Goal: Task Accomplishment & Management: Manage account settings

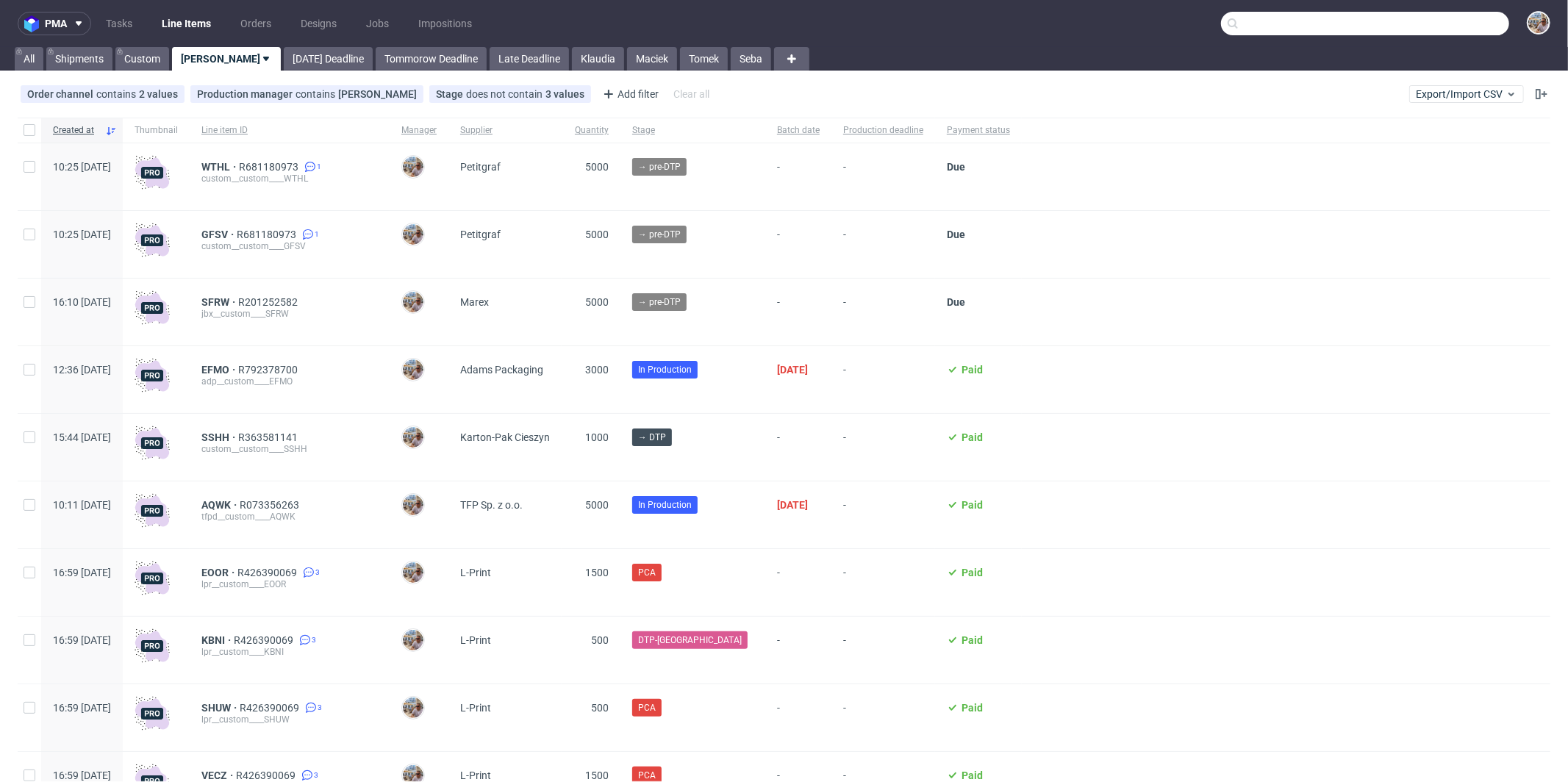
click at [1454, 19] on input "text" at bounding box center [1365, 24] width 288 height 24
paste input "RIZE"
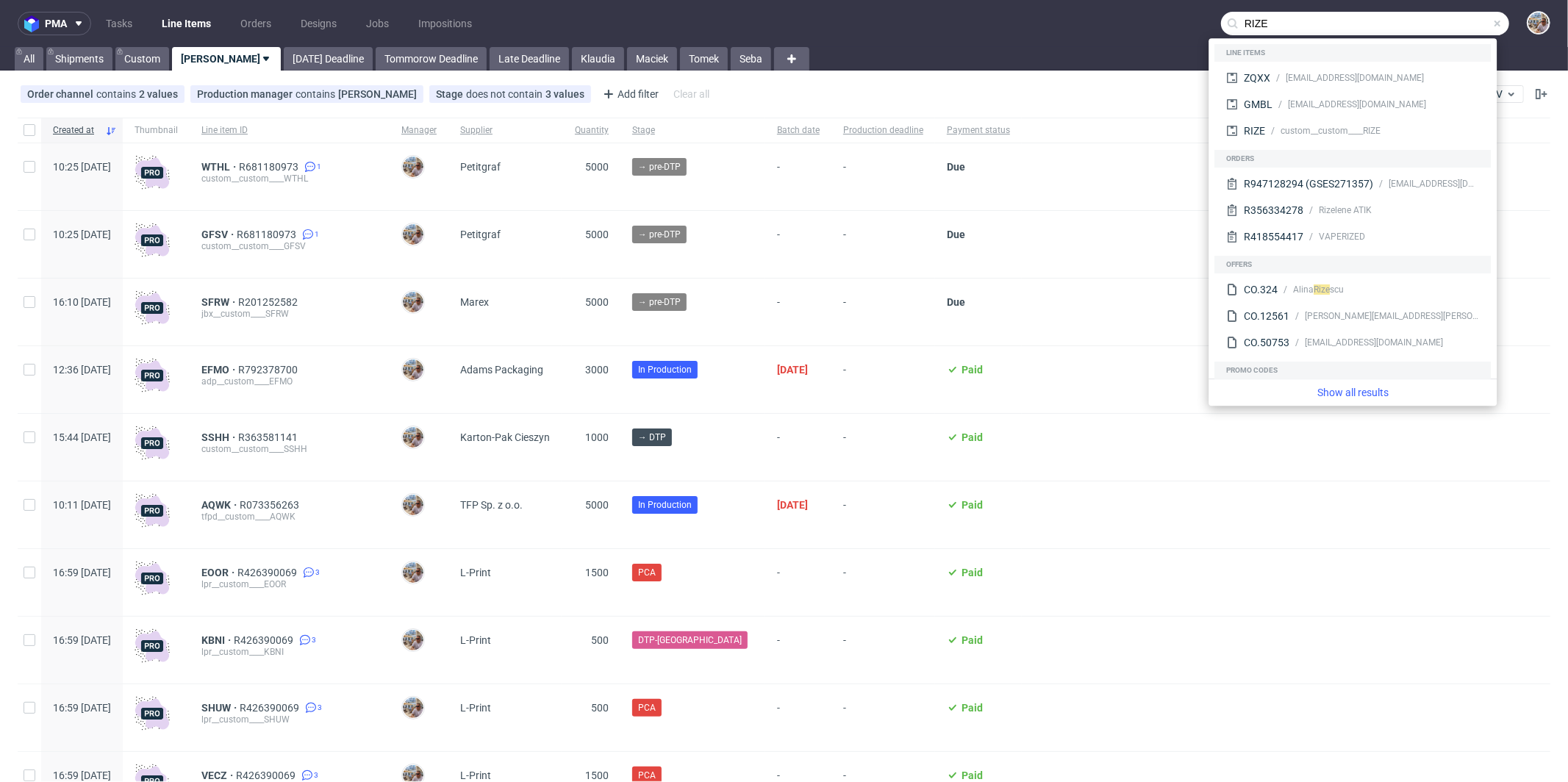
type input "RIZE"
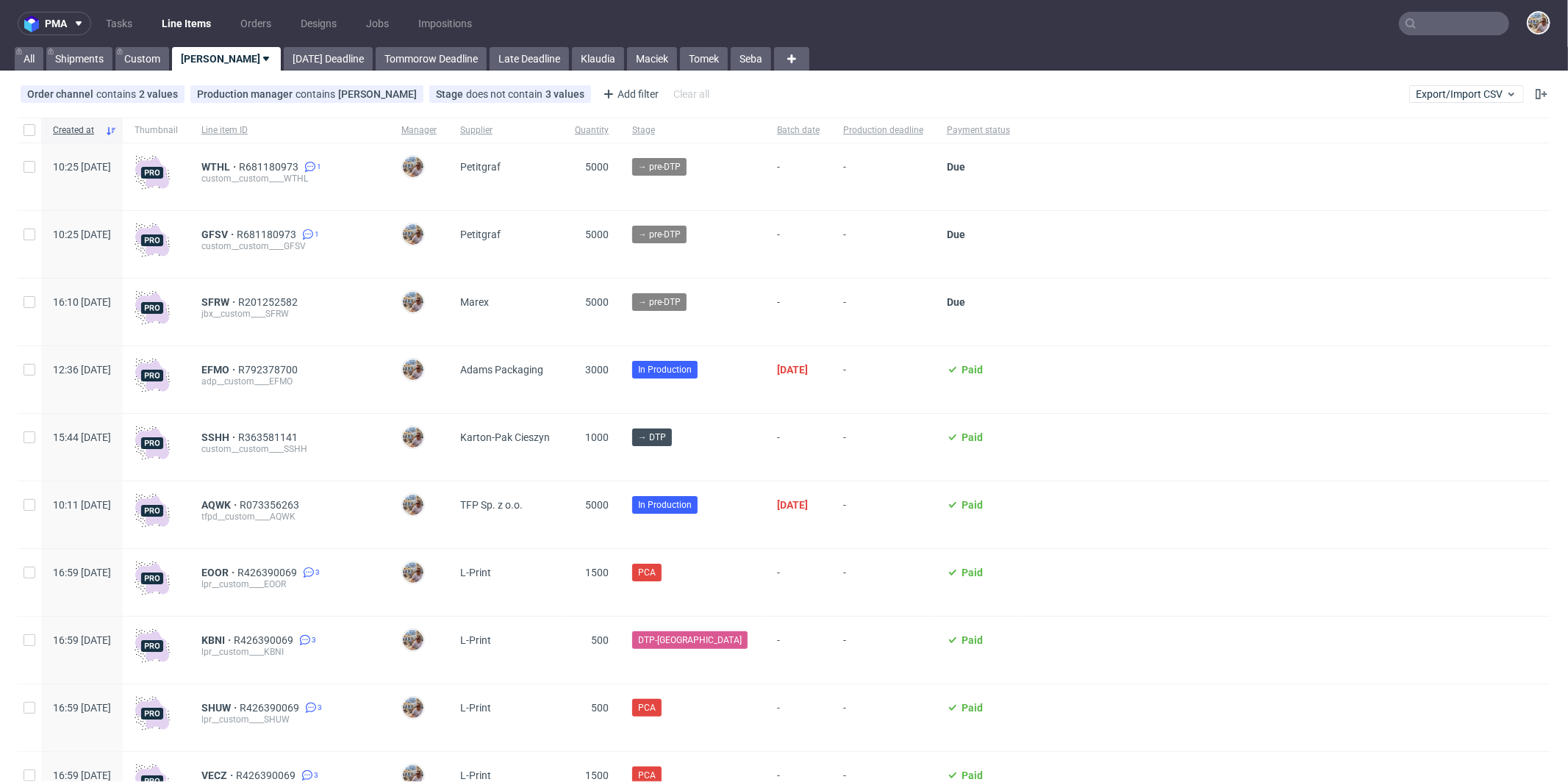
click at [1427, 14] on input "text" at bounding box center [1453, 24] width 110 height 24
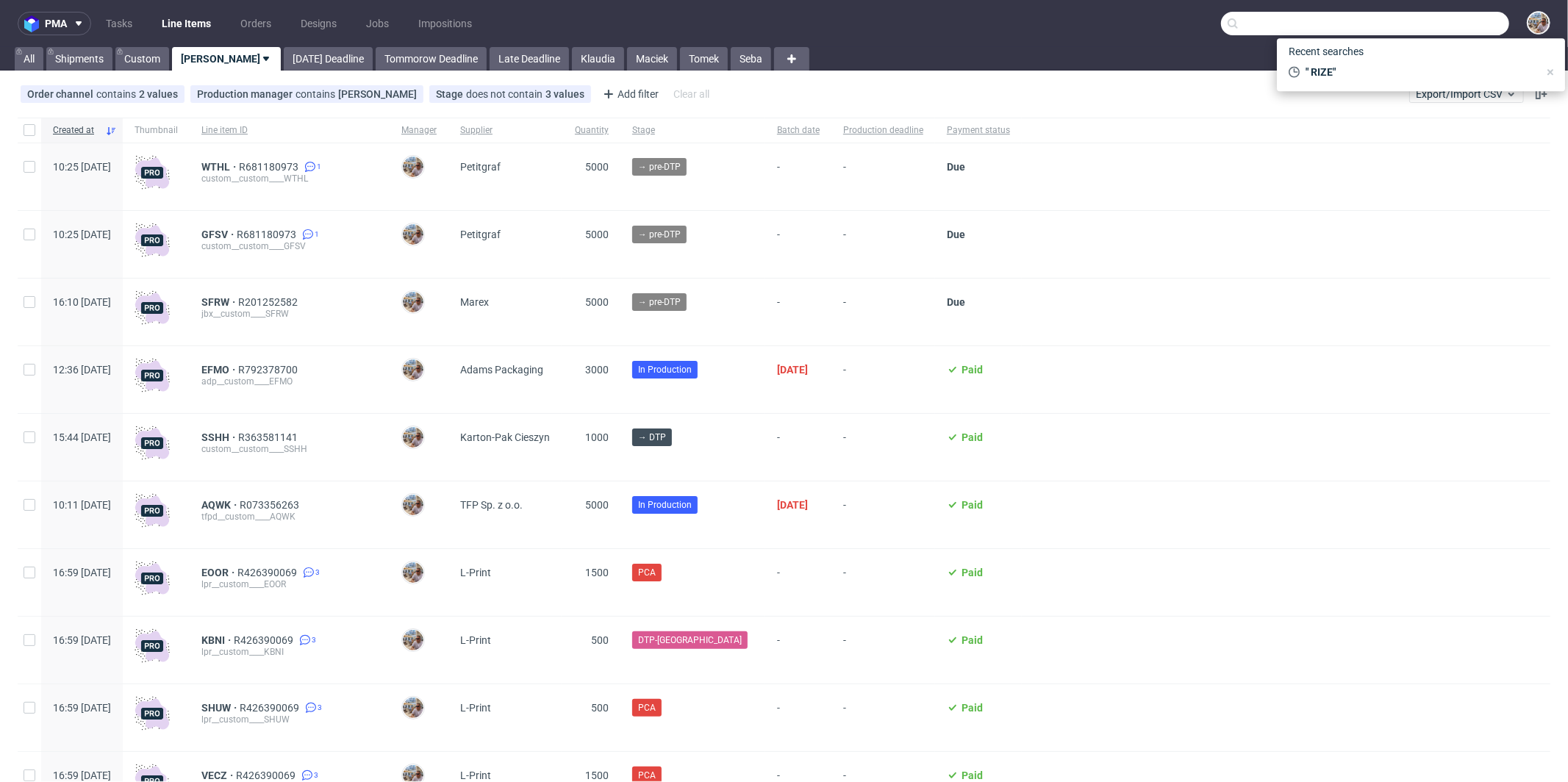
paste input "TCKI"
type input "TCKI"
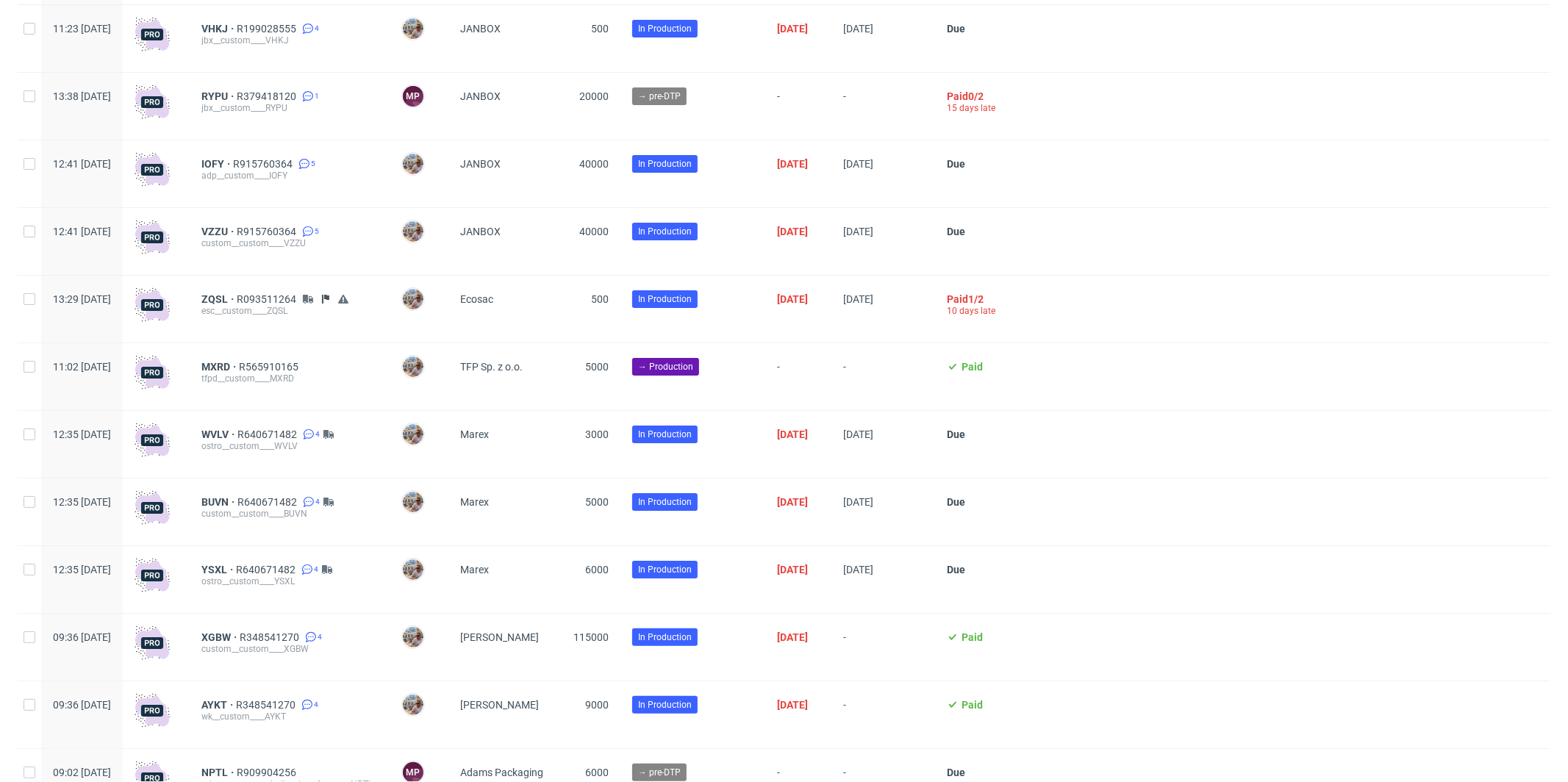
scroll to position [3885, 0]
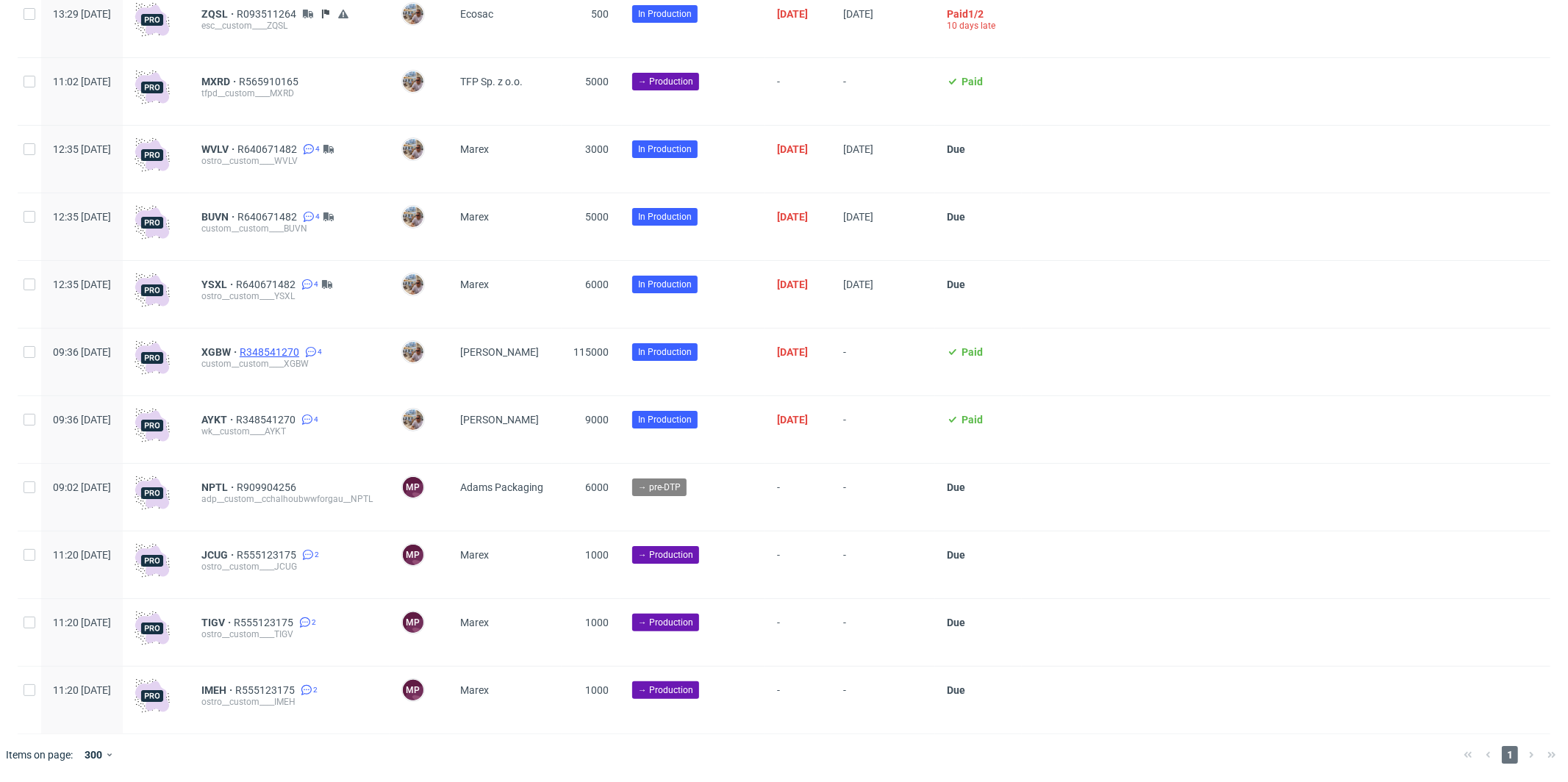
click at [302, 353] on span "R348541270" at bounding box center [271, 352] width 62 height 12
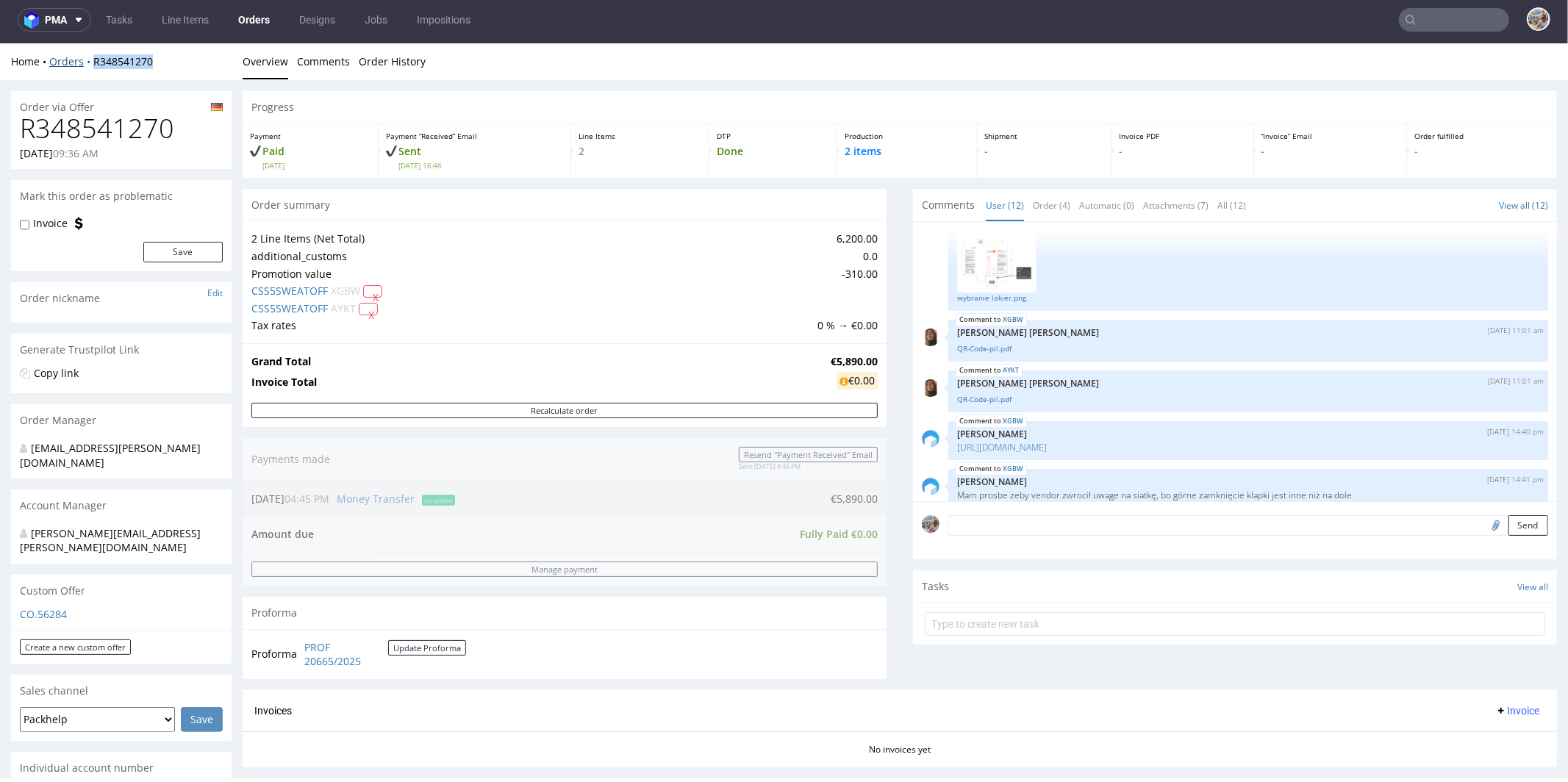
drag, startPoint x: 154, startPoint y: 61, endPoint x: 91, endPoint y: 61, distance: 63.0
click at [91, 61] on div "Home Orders R348541270" at bounding box center [121, 61] width 221 height 14
copy link "R348541270"
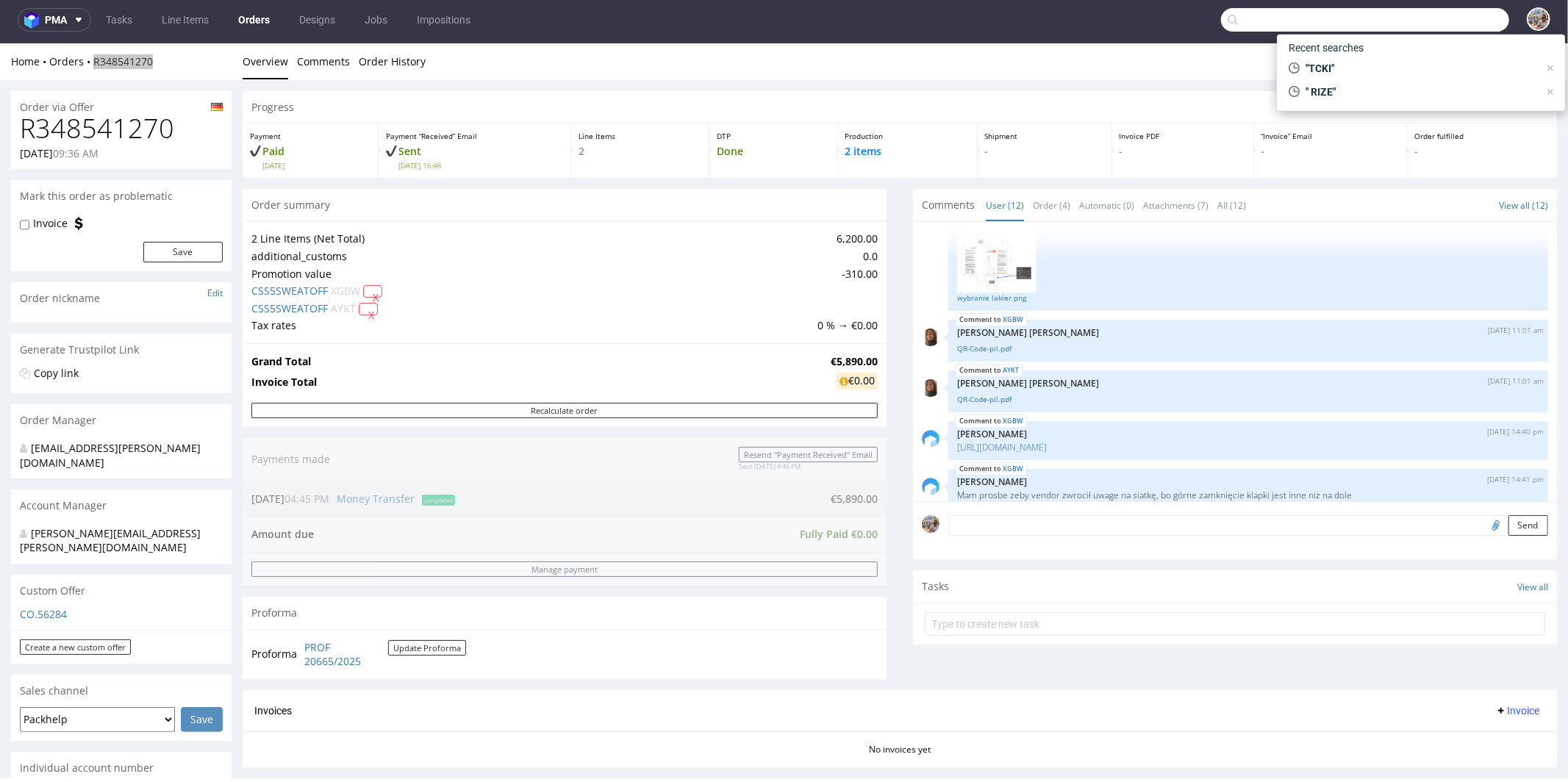
click at [1443, 21] on input "text" at bounding box center [1365, 20] width 288 height 24
paste input "IAVU"
type input "IAVU"
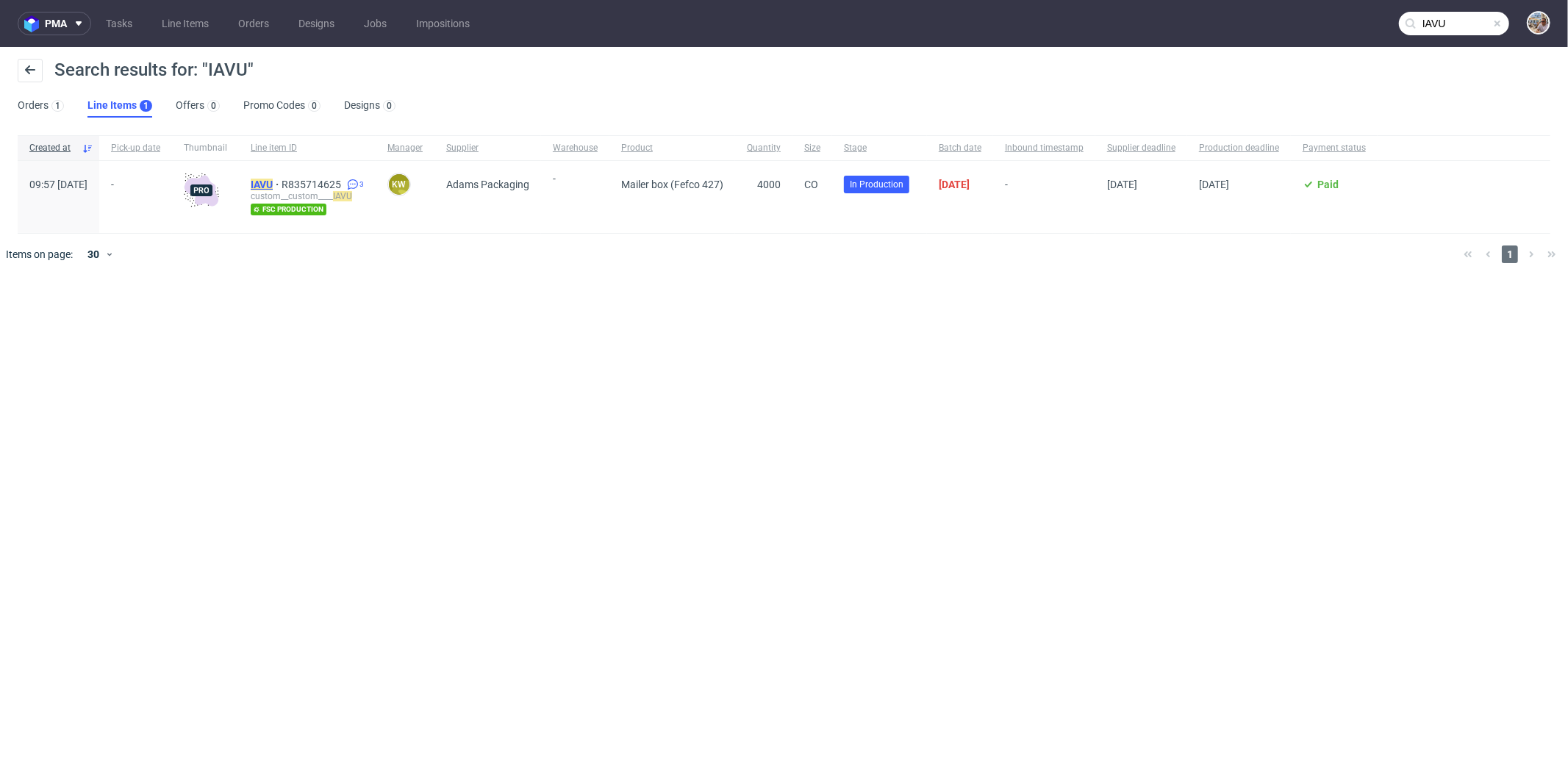
click at [282, 181] on span "IAVU" at bounding box center [266, 185] width 31 height 12
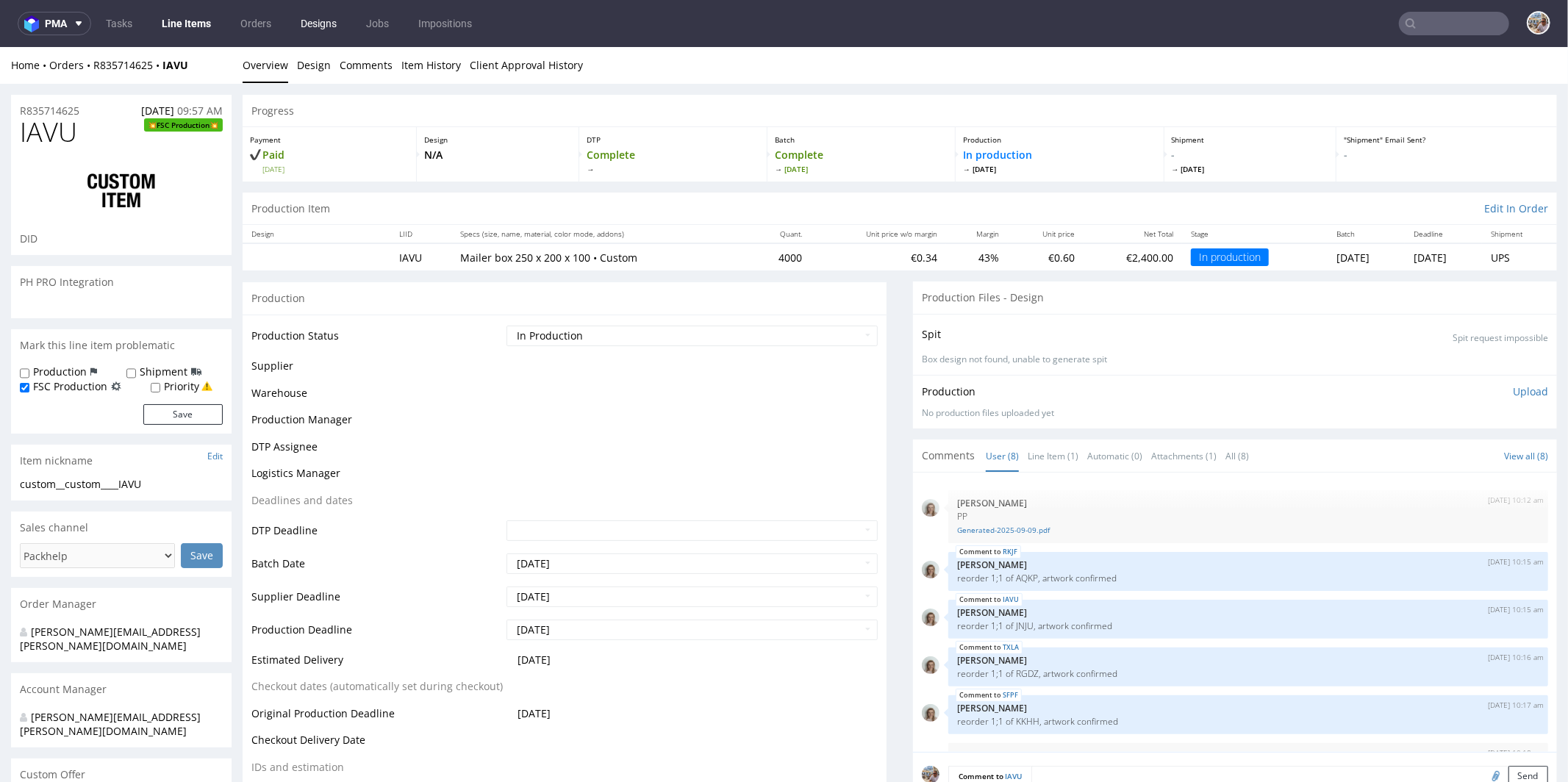
select select "in_progress"
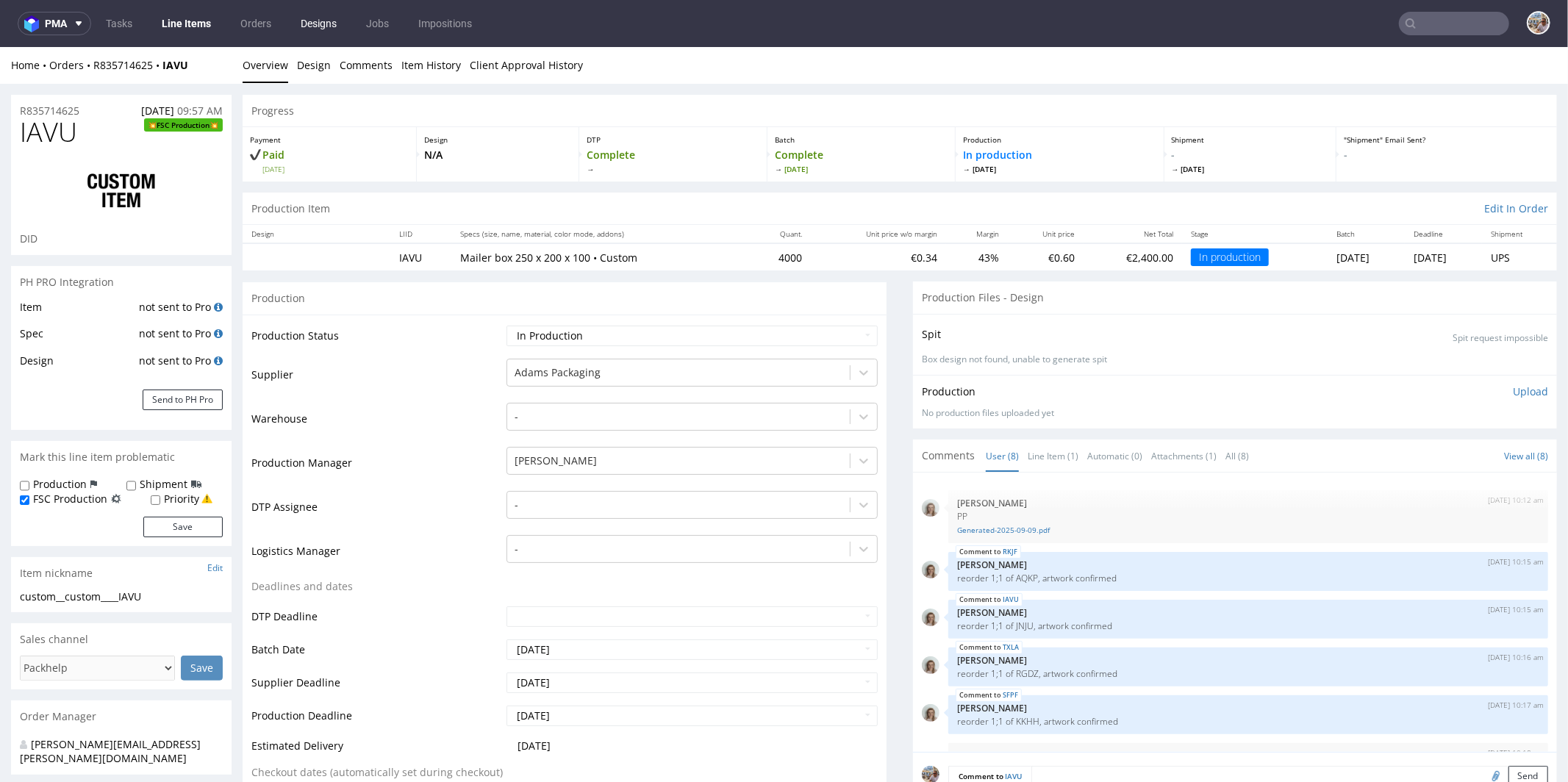
scroll to position [135, 0]
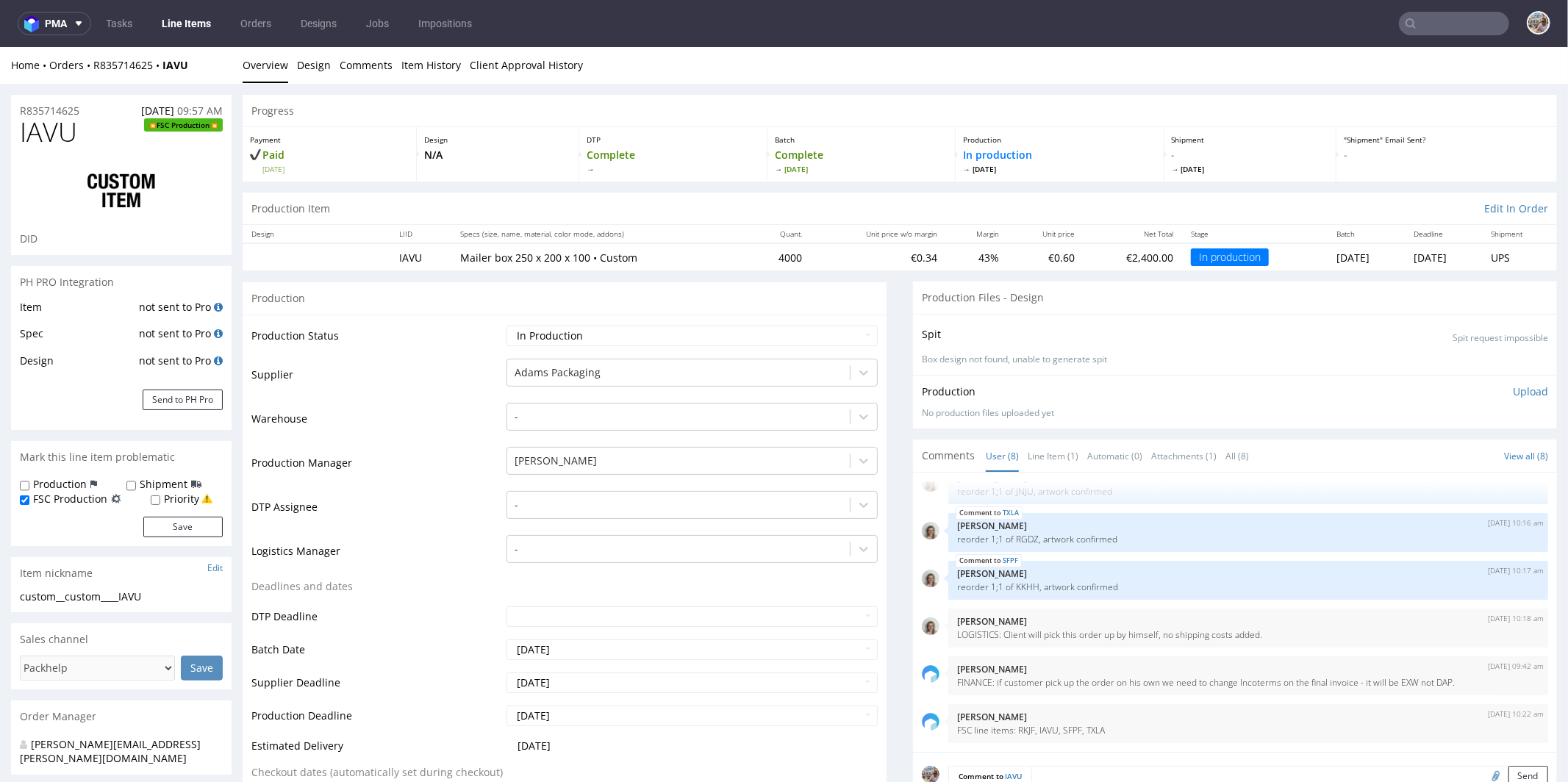
click at [1445, 19] on input "text" at bounding box center [1453, 24] width 110 height 24
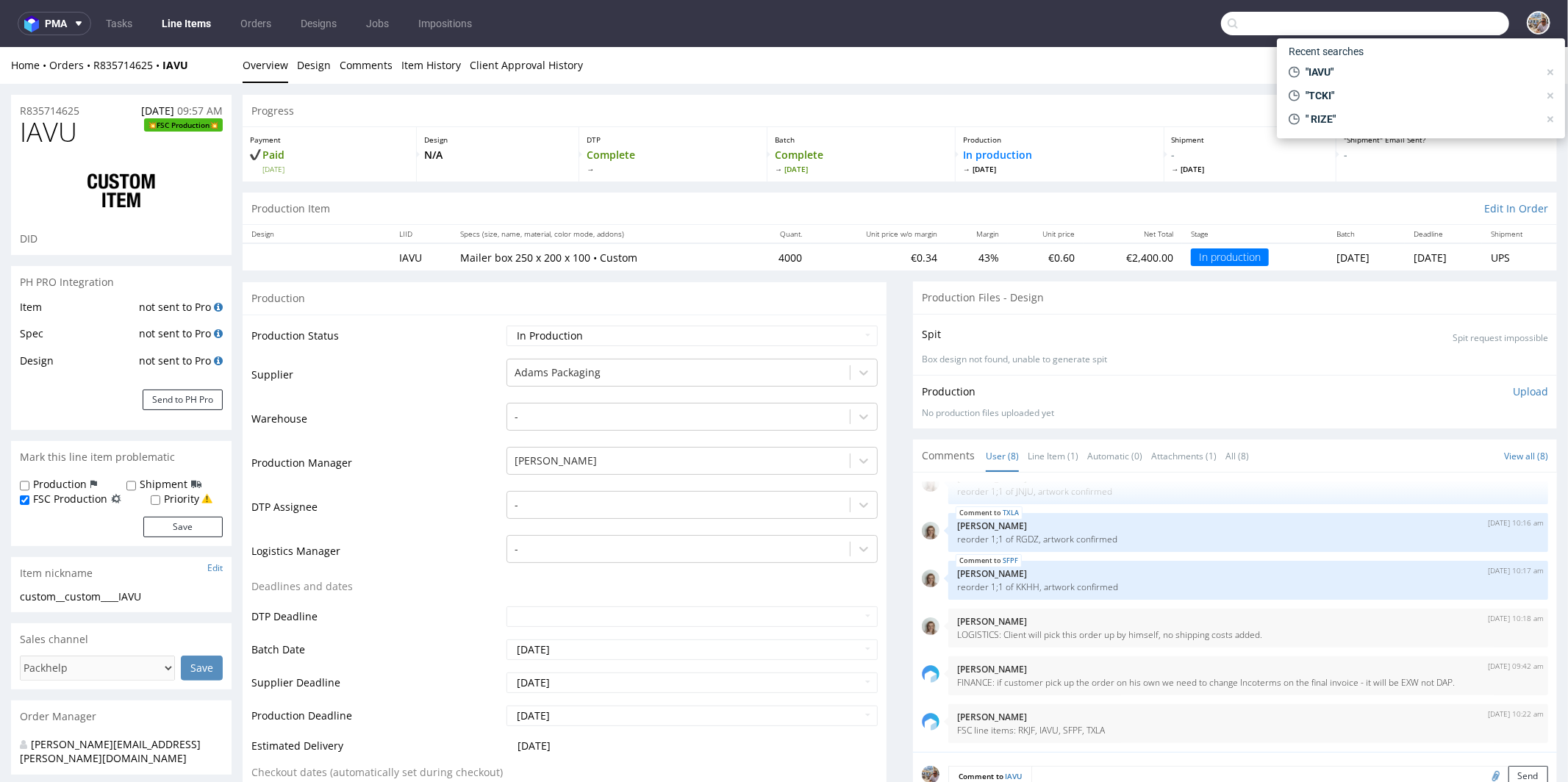
paste input "TXLA"
type input "TXLA"
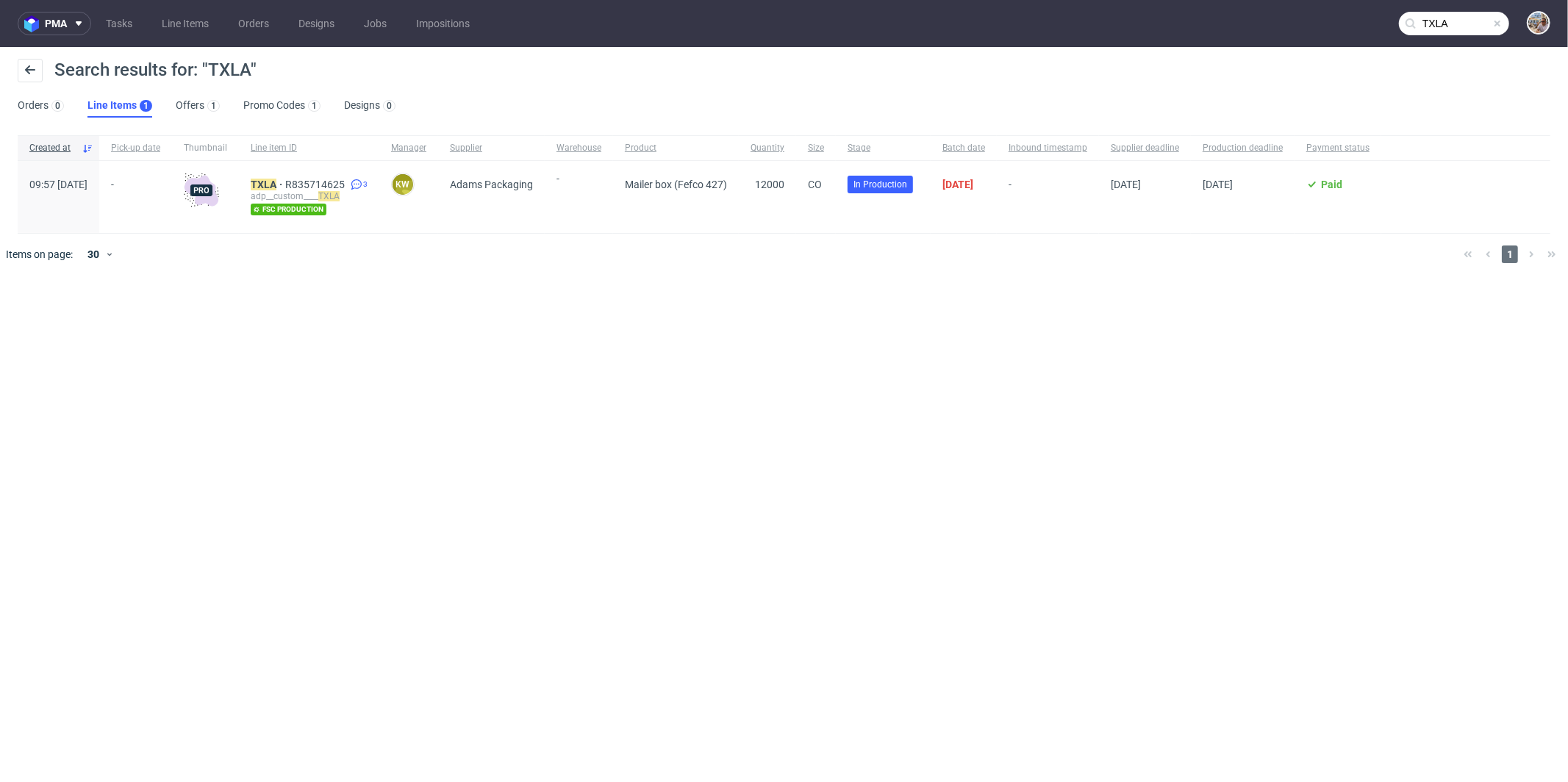
click at [1495, 22] on span at bounding box center [1497, 24] width 12 height 12
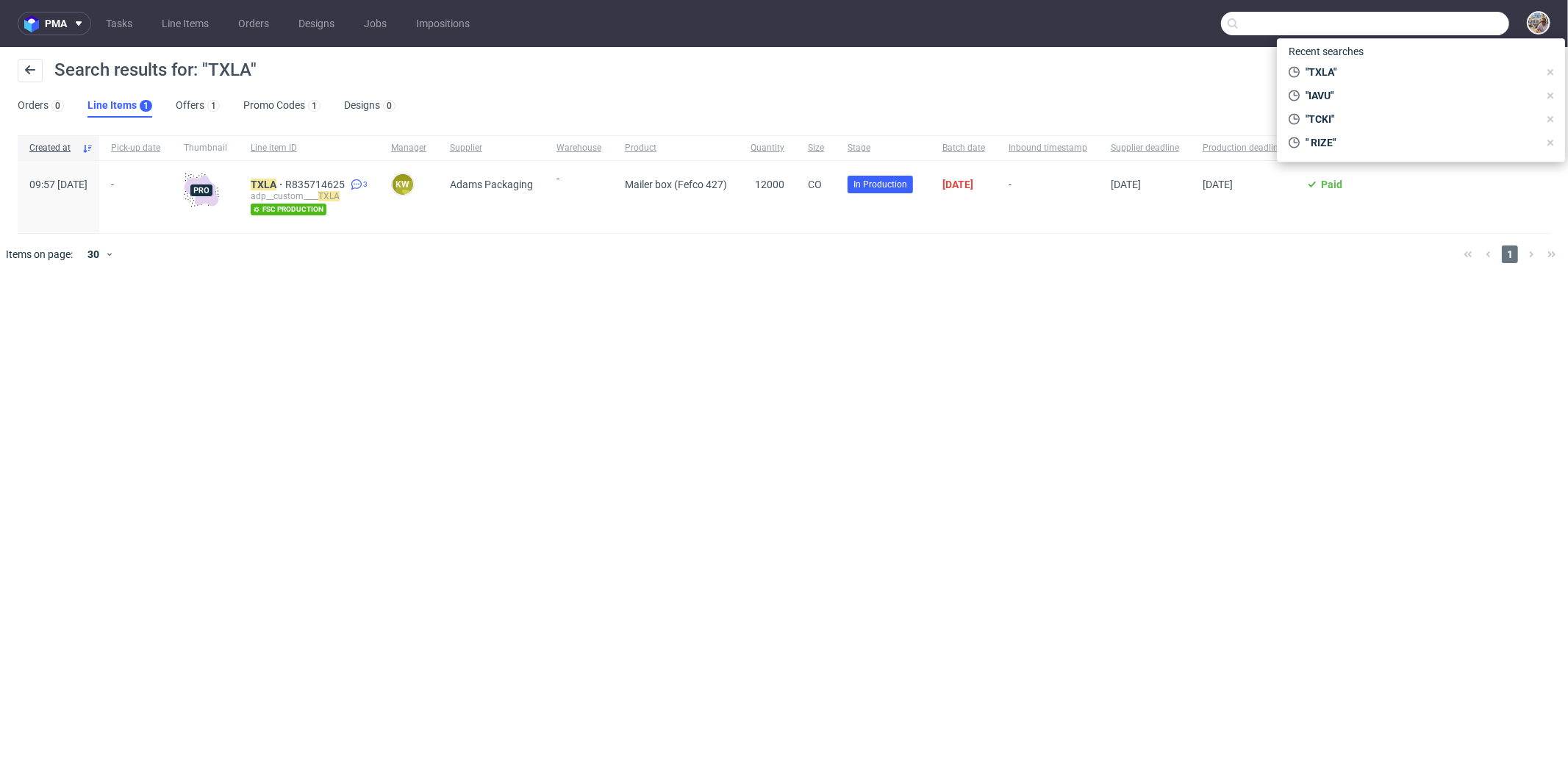
click at [1489, 23] on input "text" at bounding box center [1365, 24] width 288 height 24
paste input "SFPF"
type input "SFPF"
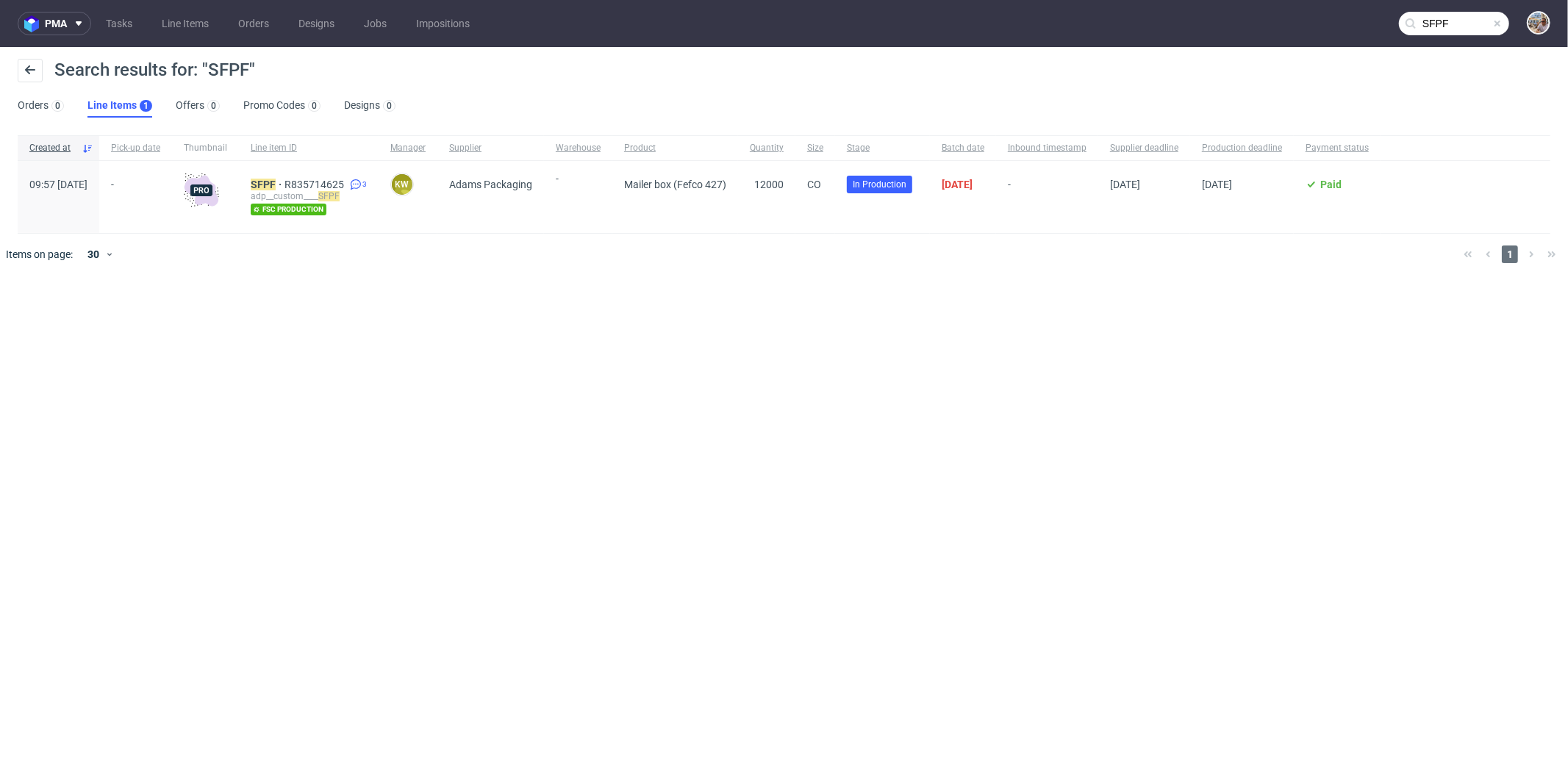
click at [1501, 25] on span at bounding box center [1497, 24] width 12 height 12
click at [1482, 26] on input "text" at bounding box center [1453, 24] width 110 height 24
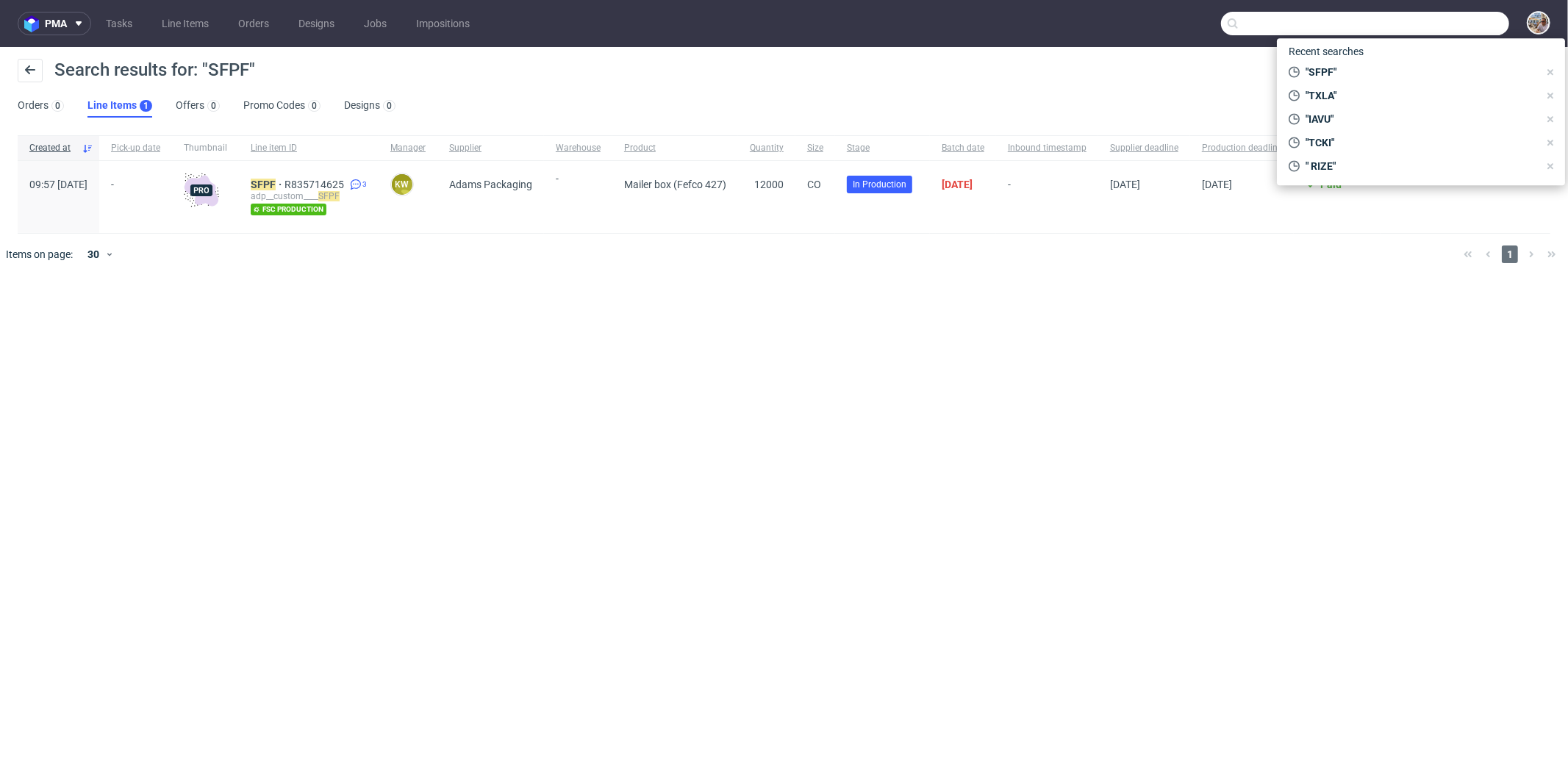
paste input "SFRW"
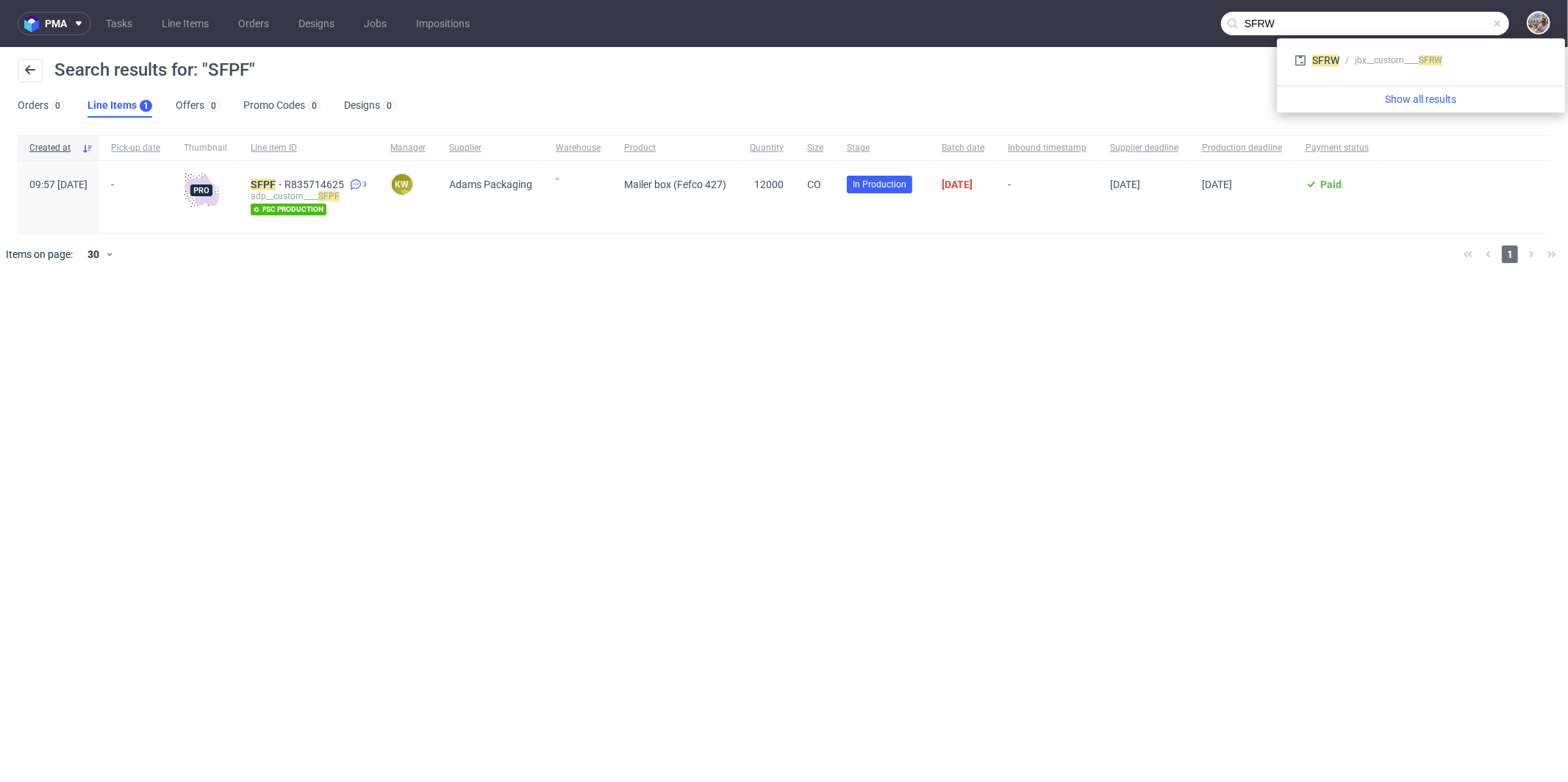
type input "SFRW"
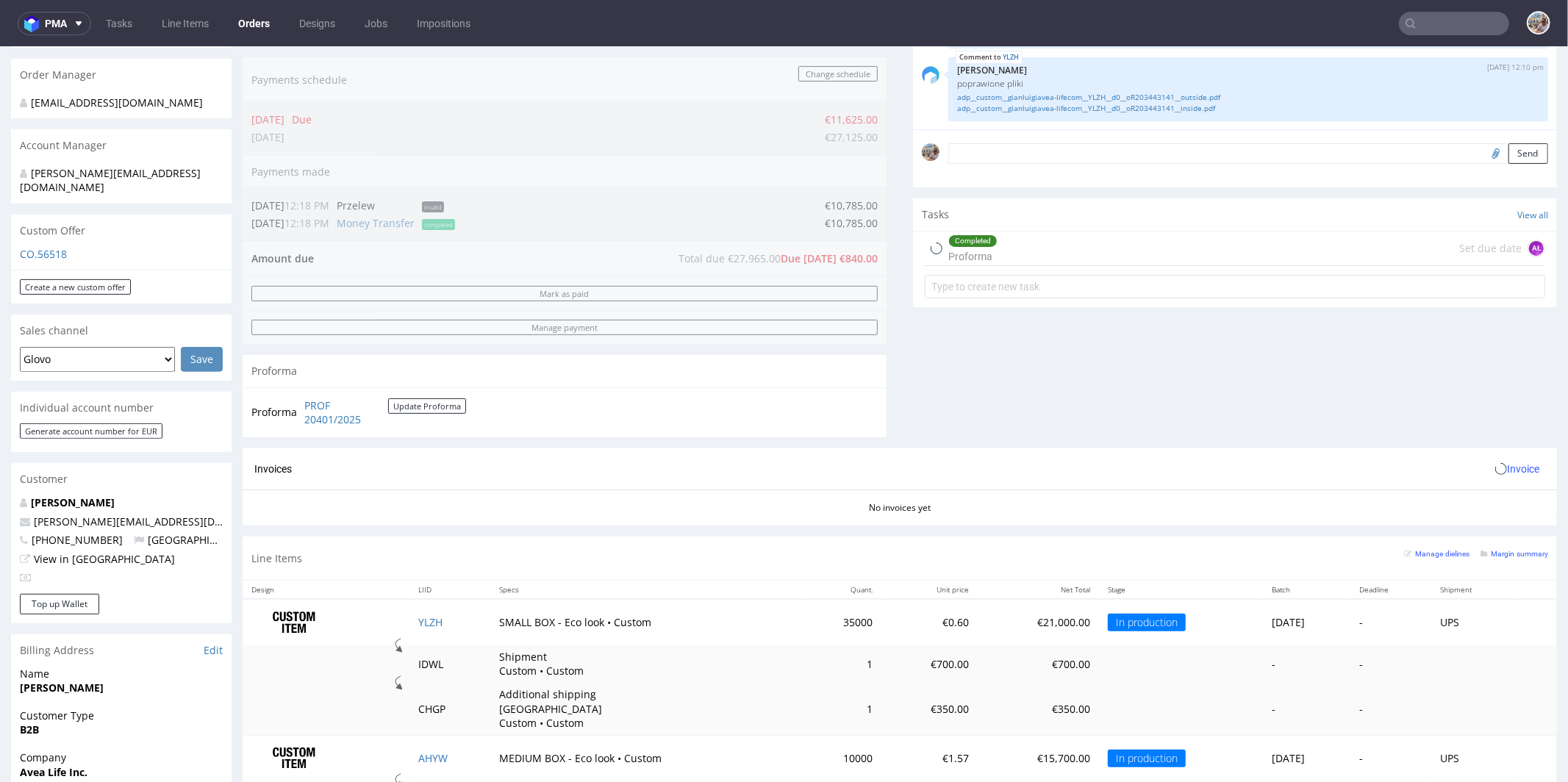
scroll to position [549, 0]
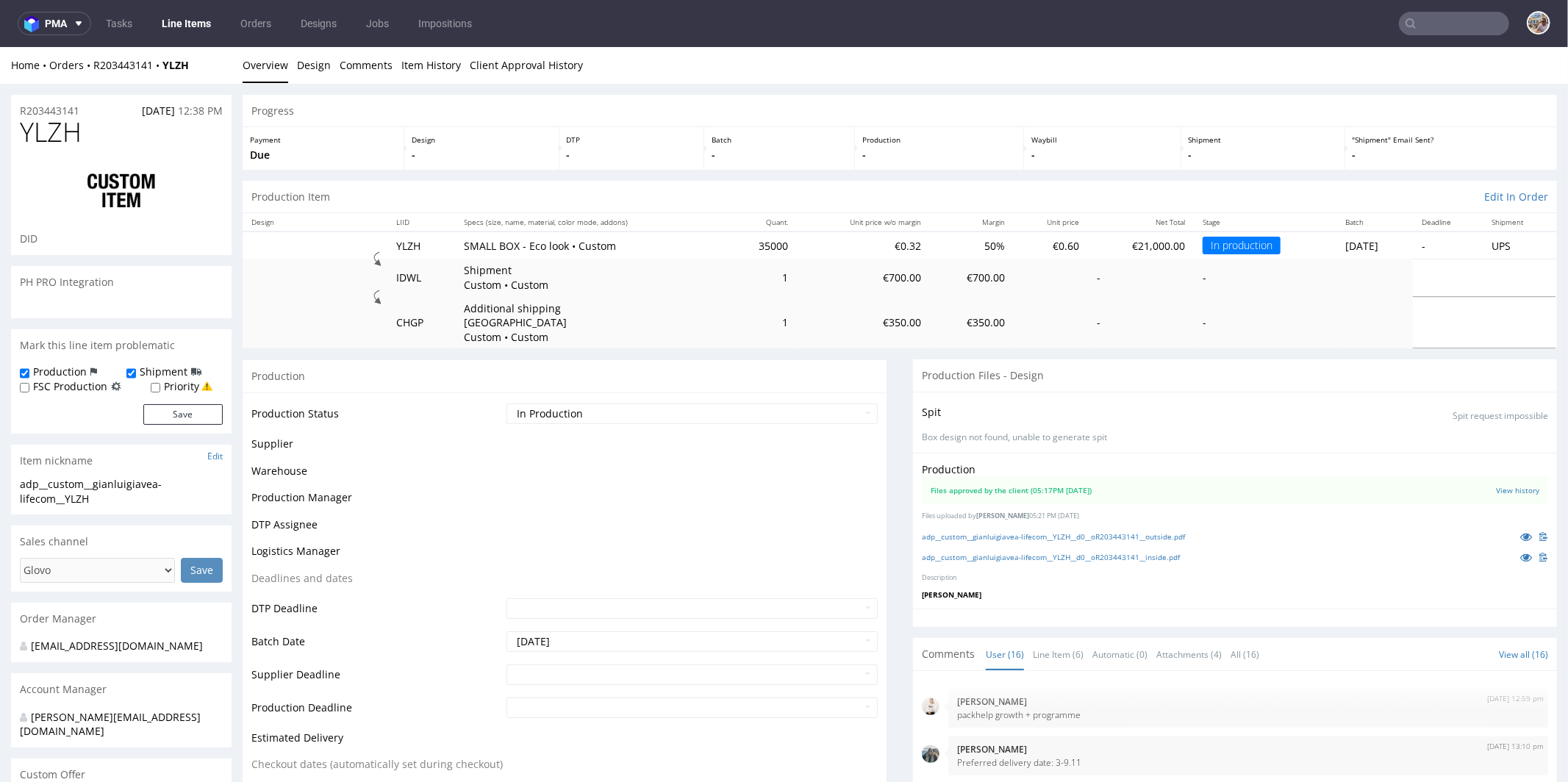
scroll to position [777, 0]
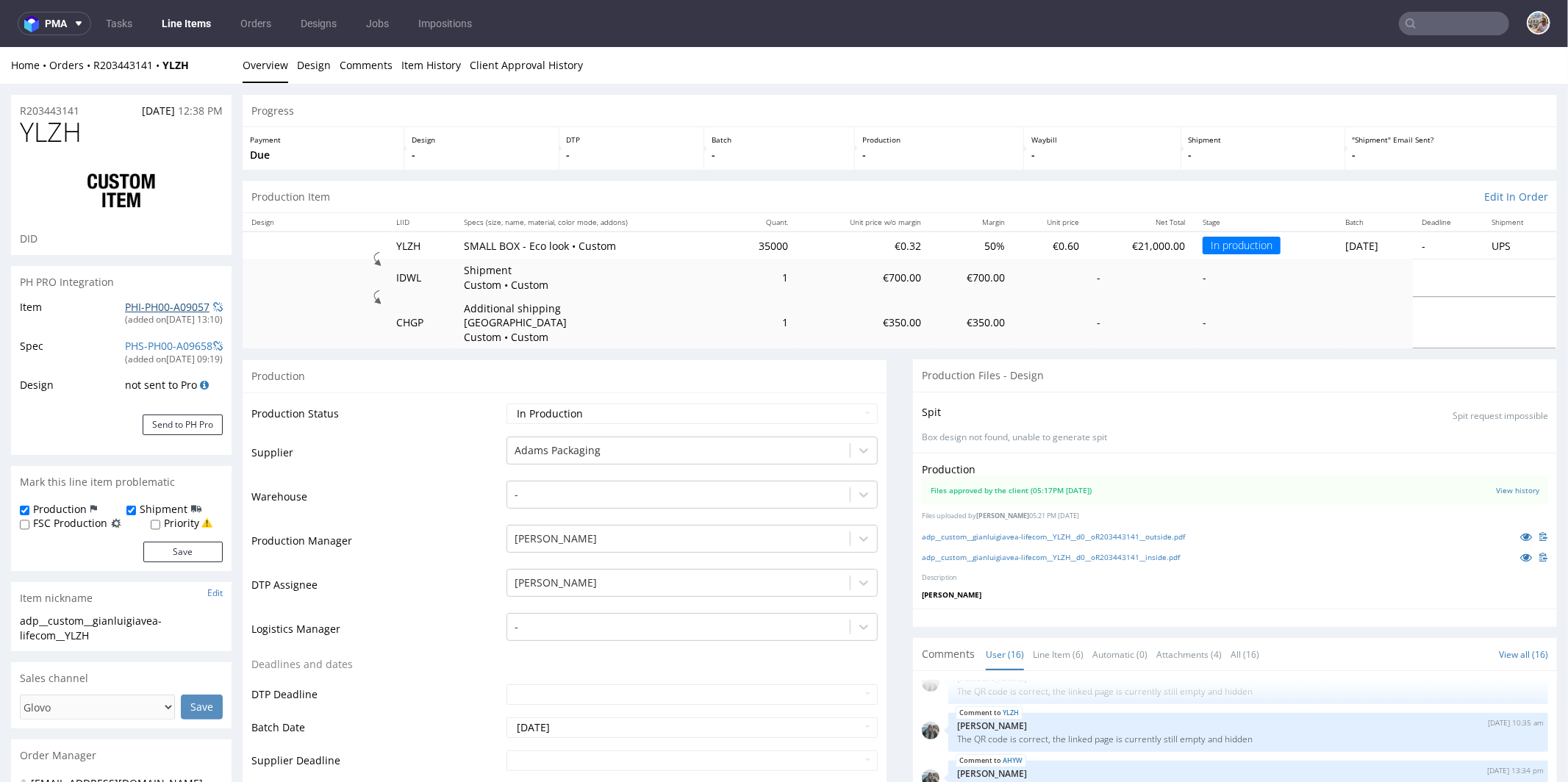
click at [158, 311] on link "PHI-PH00-A09057" at bounding box center [167, 306] width 84 height 14
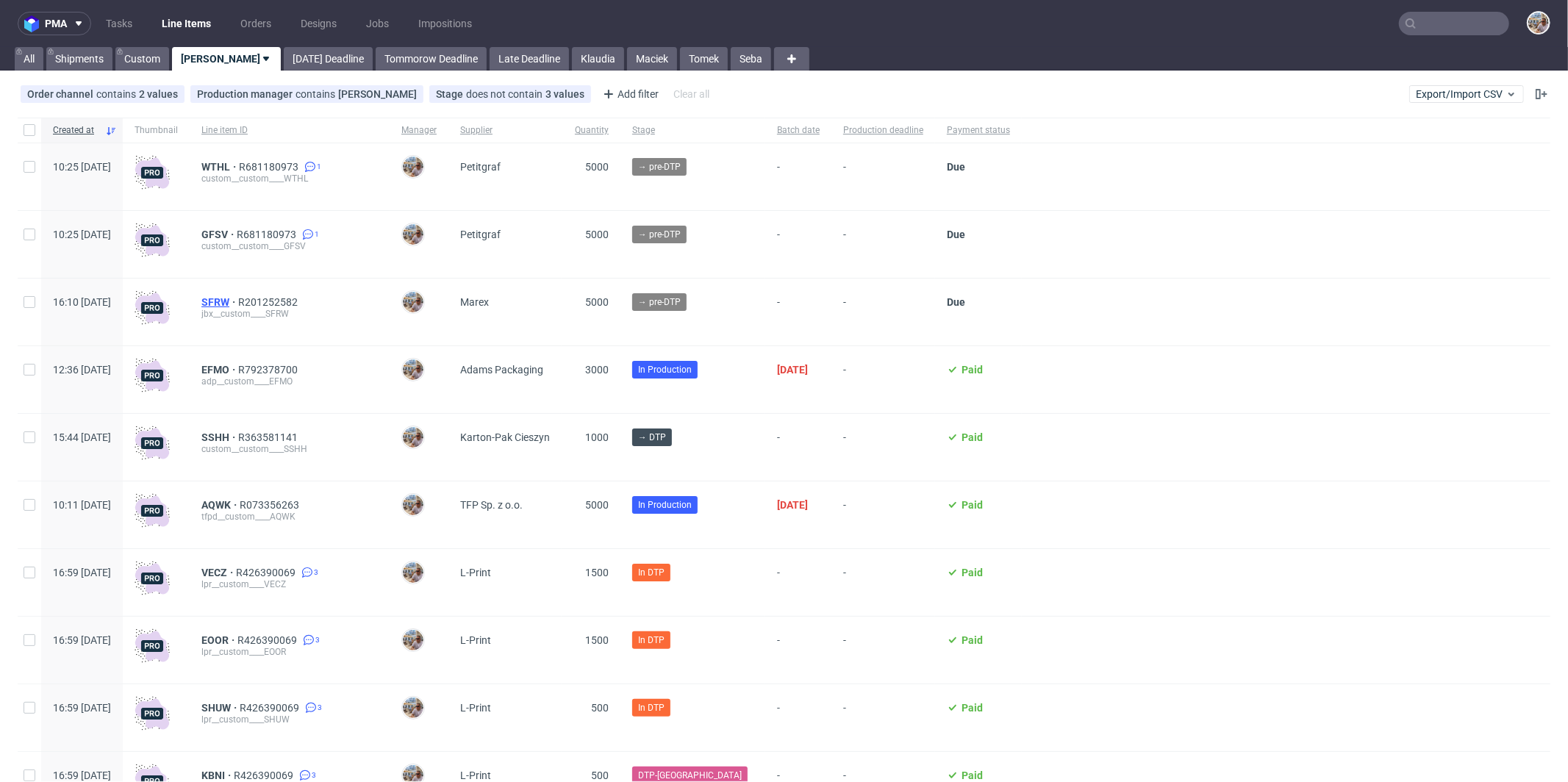
click at [238, 302] on span "SFRW" at bounding box center [220, 302] width 37 height 12
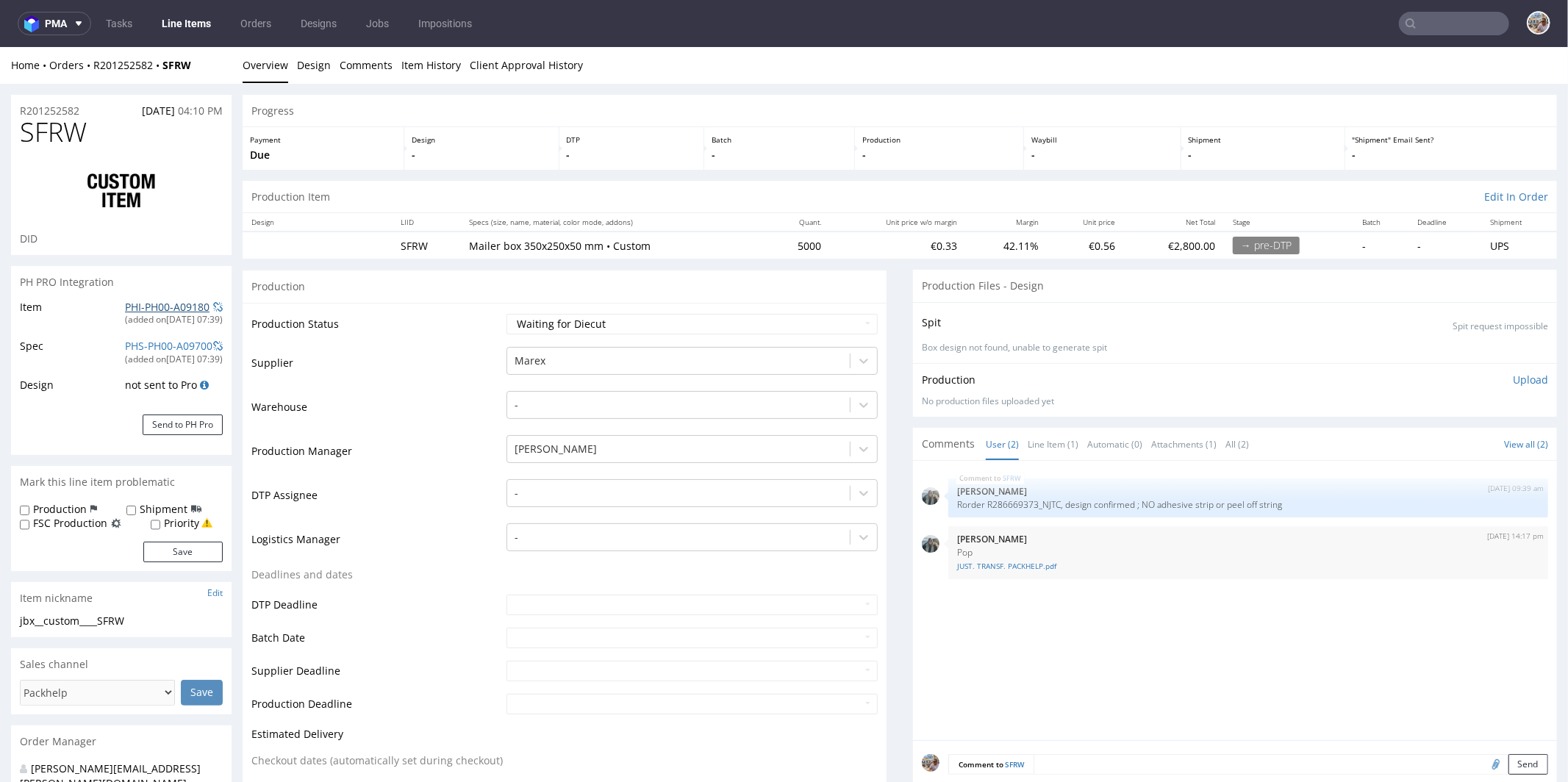
click at [169, 304] on link "PHI-PH00-A09180" at bounding box center [167, 306] width 84 height 14
drag, startPoint x: 1036, startPoint y: 501, endPoint x: 1054, endPoint y: 497, distance: 18.4
click at [1054, 498] on p "Rorder R286669373_NJTC, design confirmed ; NO adhesive strip or peel off string" at bounding box center [1248, 503] width 583 height 11
copy p "NJTC"
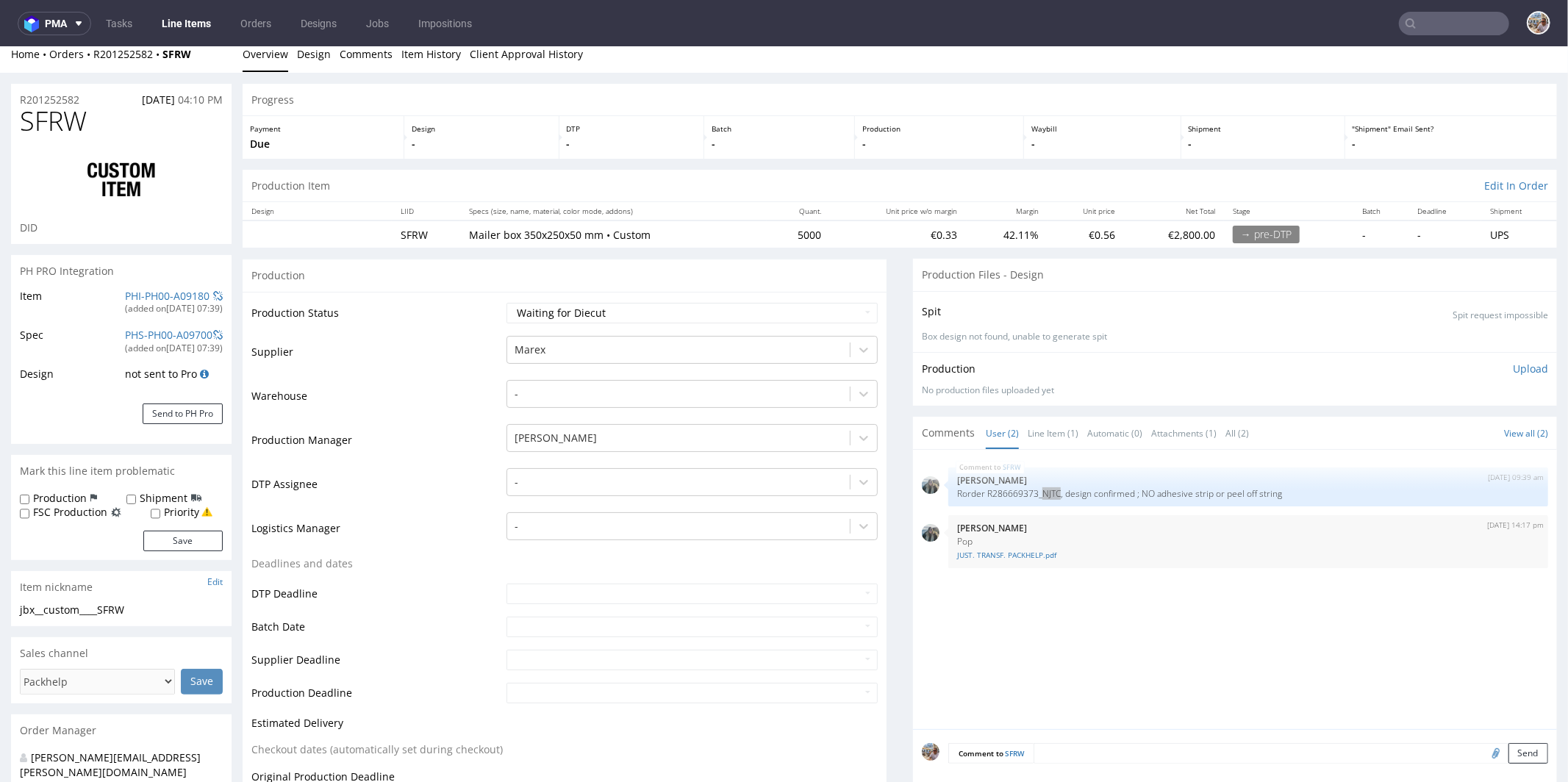
scroll to position [303, 0]
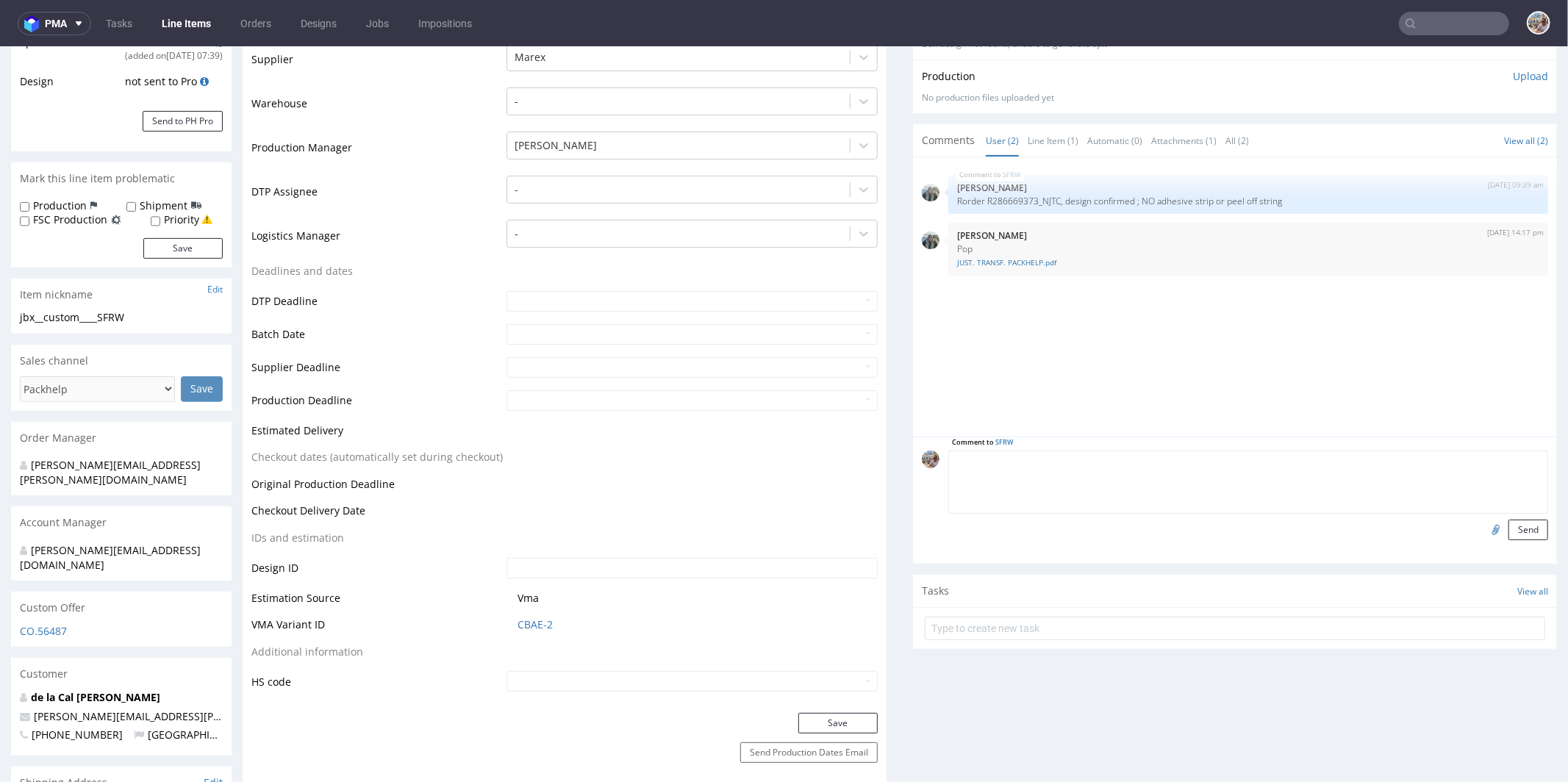
click at [1123, 457] on textarea at bounding box center [1248, 481] width 599 height 63
type textarea "Production file from previous order."
click at [1483, 530] on input "file" at bounding box center [1493, 532] width 20 height 19
type input "C:\fakepath\custom____NJTC__d0__oR286669373__outside.pdf"
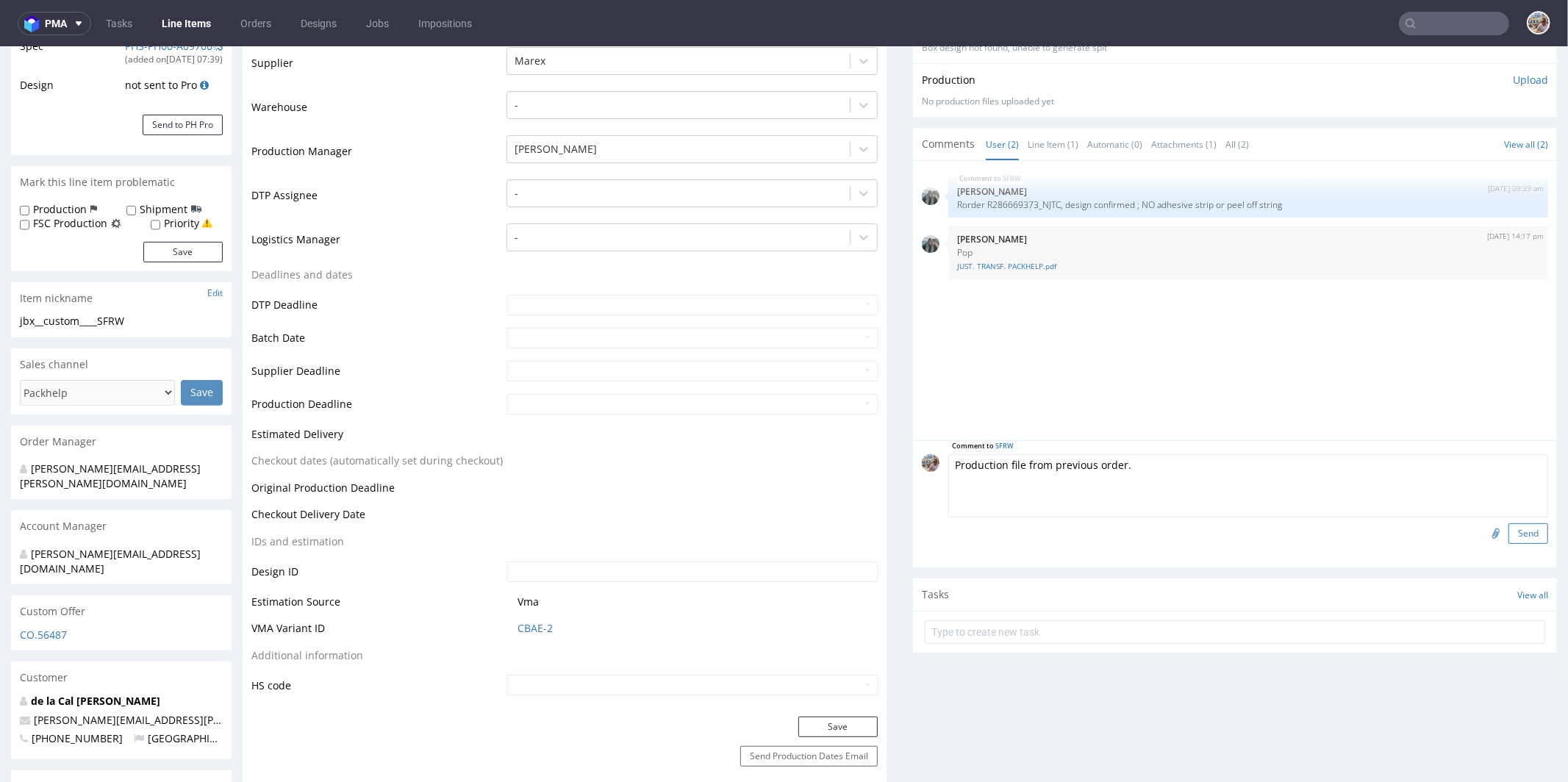
click at [1508, 530] on button "Send" at bounding box center [1528, 533] width 40 height 20
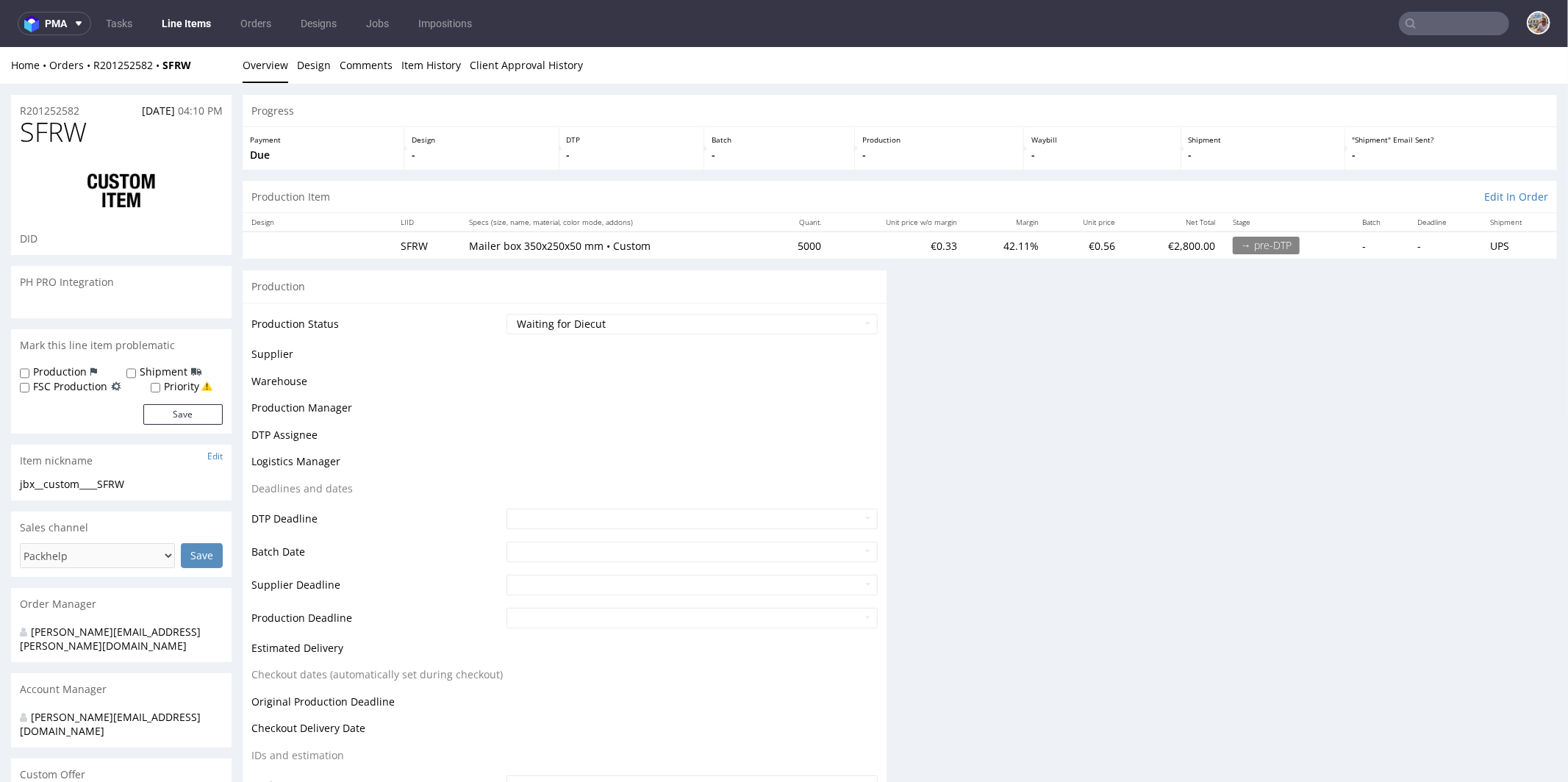
scroll to position [0, 0]
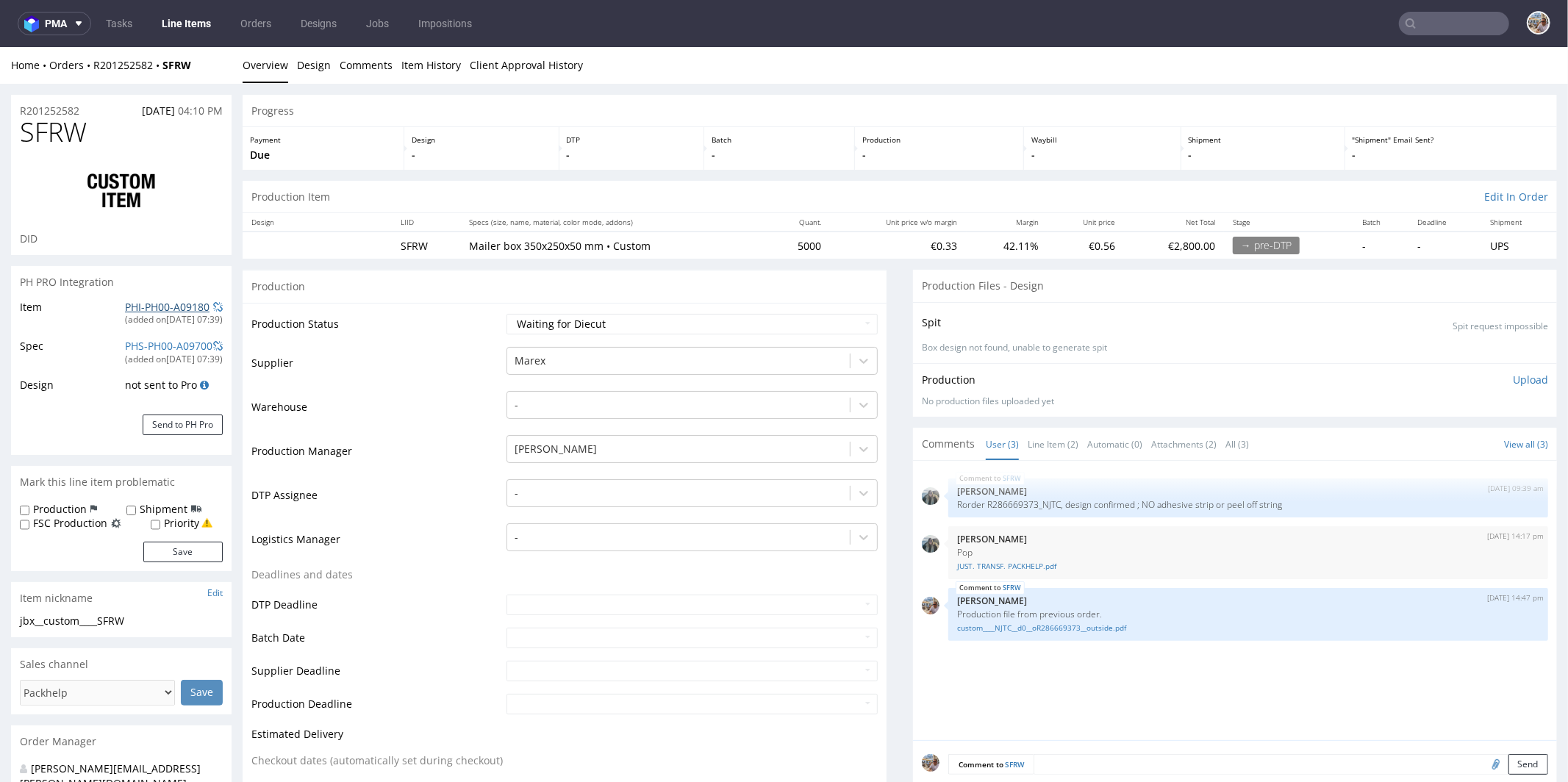
click at [125, 310] on link "PHI-PH00-A09180" at bounding box center [167, 306] width 84 height 14
drag, startPoint x: 105, startPoint y: 122, endPoint x: 14, endPoint y: 131, distance: 91.4
click at [14, 131] on div "SFRW DID" at bounding box center [121, 185] width 221 height 137
copy span "SFRW"
drag, startPoint x: 823, startPoint y: 244, endPoint x: 780, endPoint y: 244, distance: 43.0
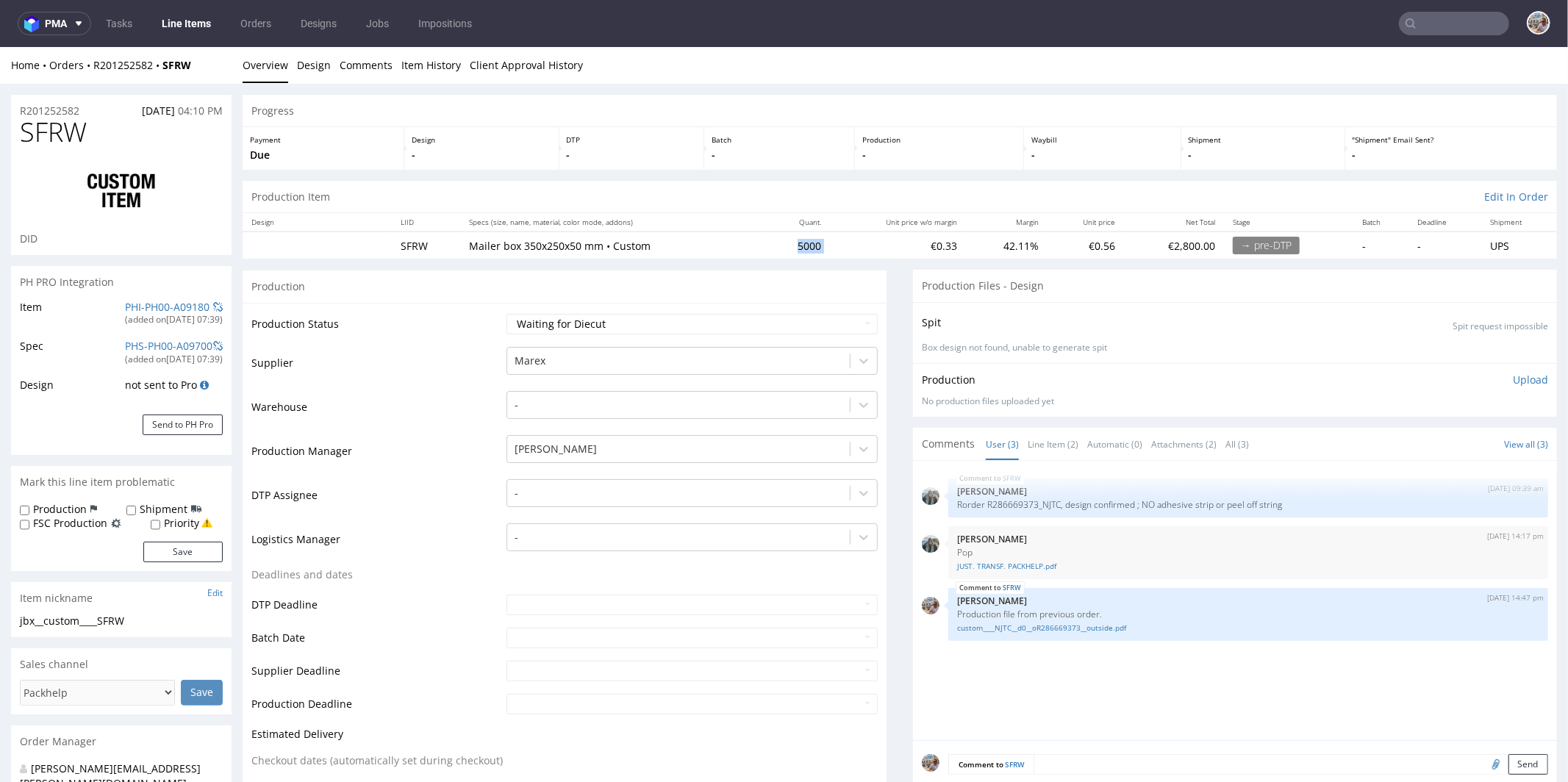
click at [780, 244] on tr "SFRW Mailer box 350x250x50 mm • Custom 5000 €0.33 42.11% €0.56 €2,800.00 → pre-…" at bounding box center [899, 244] width 1314 height 27
copy td "5000"
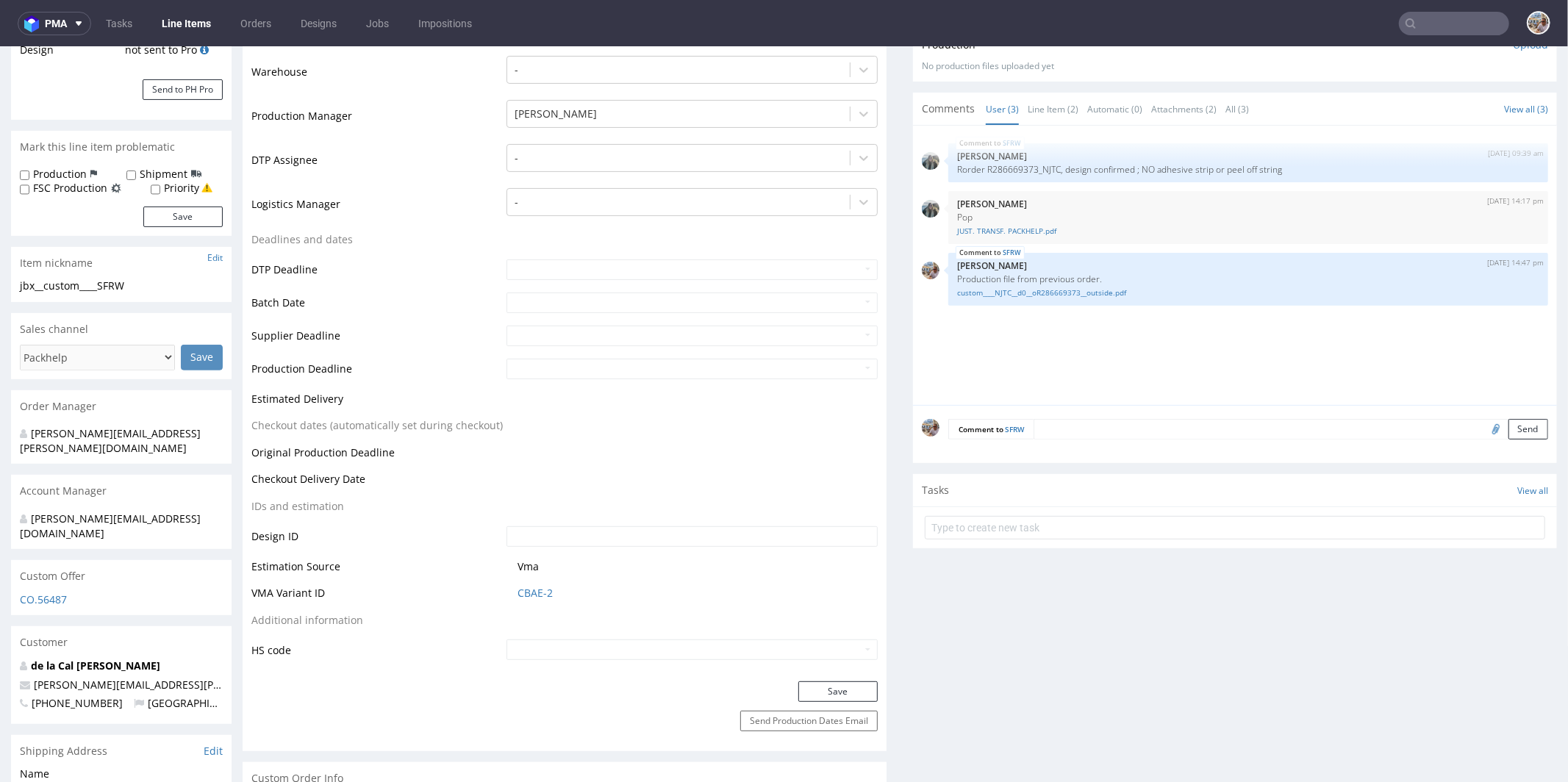
scroll to position [660, 0]
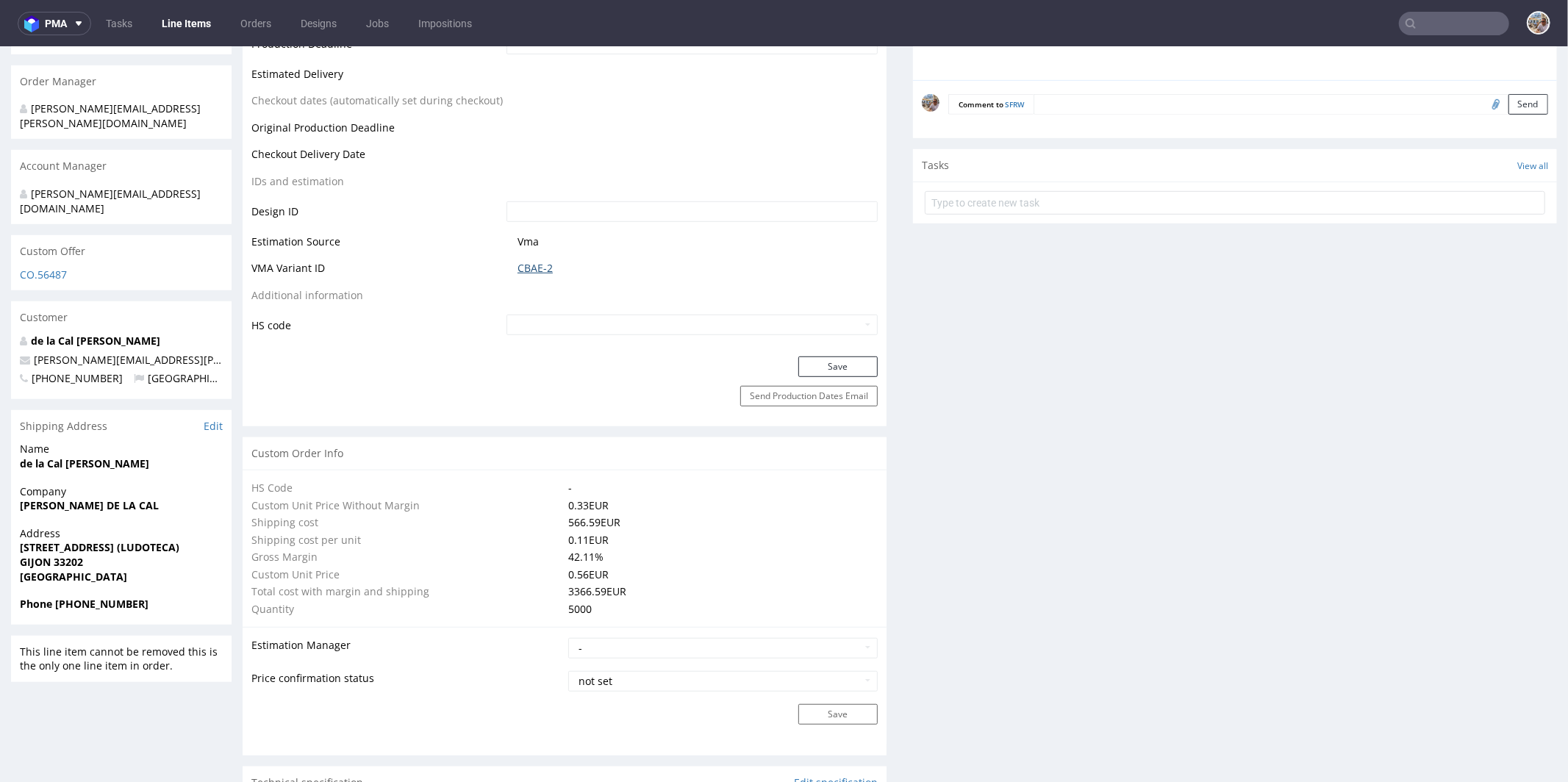
click at [530, 270] on link "CBAE-2" at bounding box center [535, 267] width 35 height 14
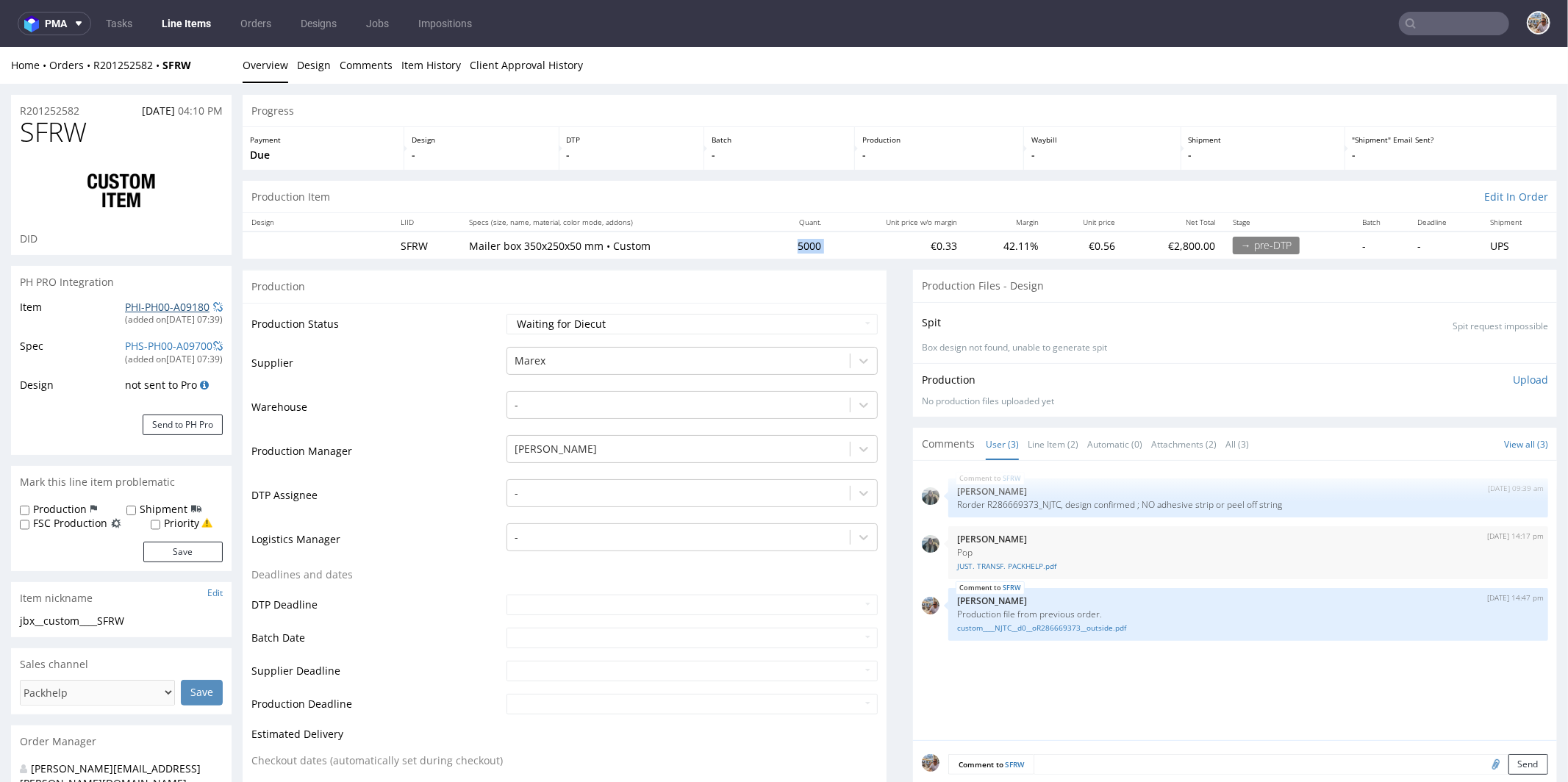
click at [175, 307] on link "PHI-PH00-A09180" at bounding box center [167, 306] width 84 height 14
drag, startPoint x: 86, startPoint y: 111, endPoint x: 0, endPoint y: 110, distance: 86.0
copy p "R201252582"
drag, startPoint x: 110, startPoint y: 131, endPoint x: 28, endPoint y: 129, distance: 82.0
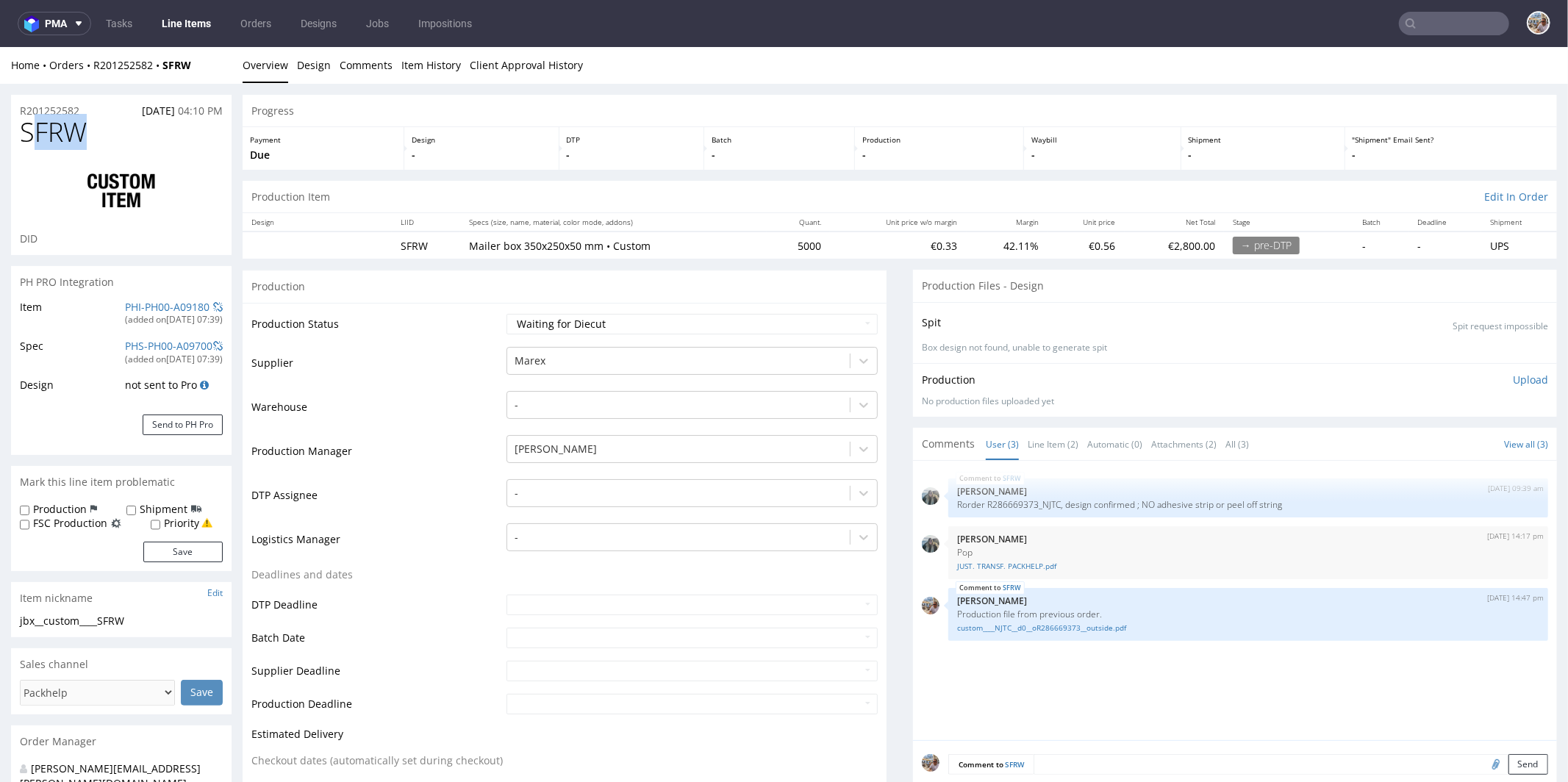
click at [28, 129] on h1 "SFRW" at bounding box center [121, 131] width 203 height 29
click at [166, 161] on img at bounding box center [121, 190] width 118 height 59
drag, startPoint x: 132, startPoint y: 138, endPoint x: 117, endPoint y: 140, distance: 15.1
click at [129, 139] on h1 "SFRW" at bounding box center [121, 131] width 203 height 29
drag, startPoint x: 117, startPoint y: 140, endPoint x: 21, endPoint y: 137, distance: 96.0
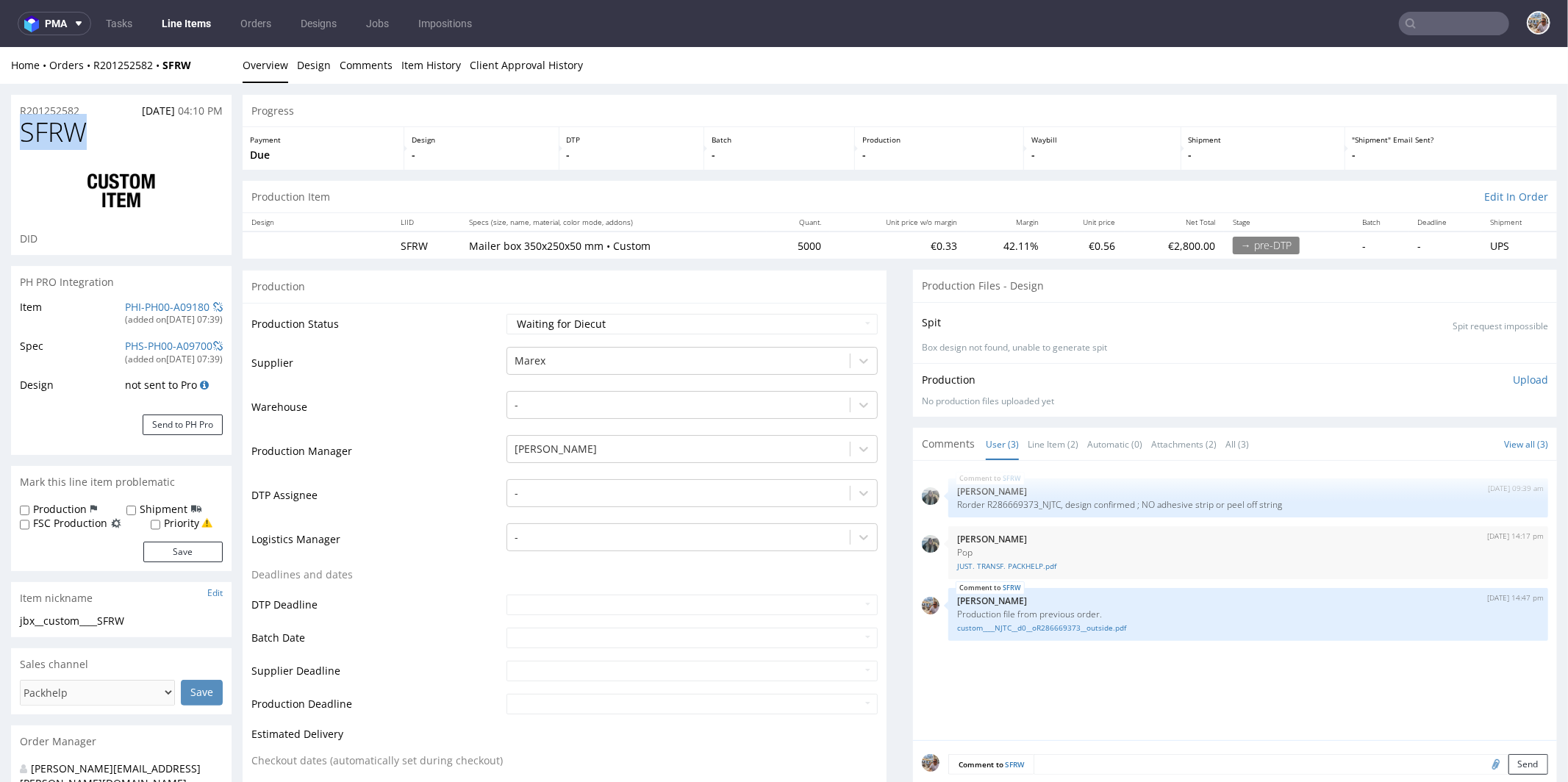
click at [21, 137] on h1 "SFRW" at bounding box center [121, 131] width 203 height 29
copy span "SFRW"
click at [161, 310] on link "PHI-PH00-A09180" at bounding box center [167, 306] width 84 height 14
click at [629, 319] on select "Waiting for Artwork Waiting for Diecut Waiting for Mockup Waiting for DTP Waiti…" at bounding box center [692, 323] width 371 height 20
select select "production_in_process"
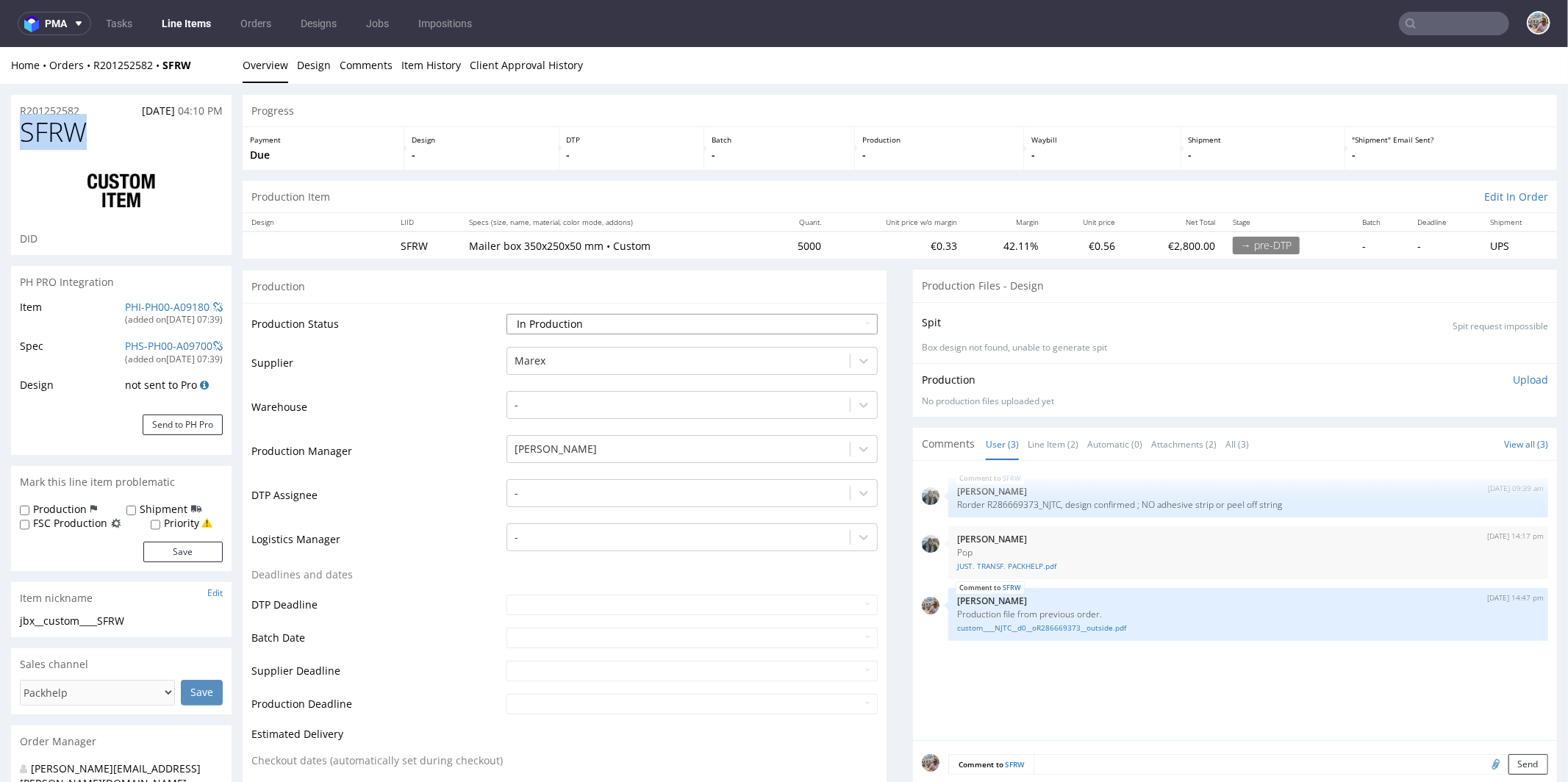
click at [507, 313] on select "Waiting for Artwork Waiting for Diecut Waiting for Mockup Waiting for DTP Waiti…" at bounding box center [692, 323] width 371 height 20
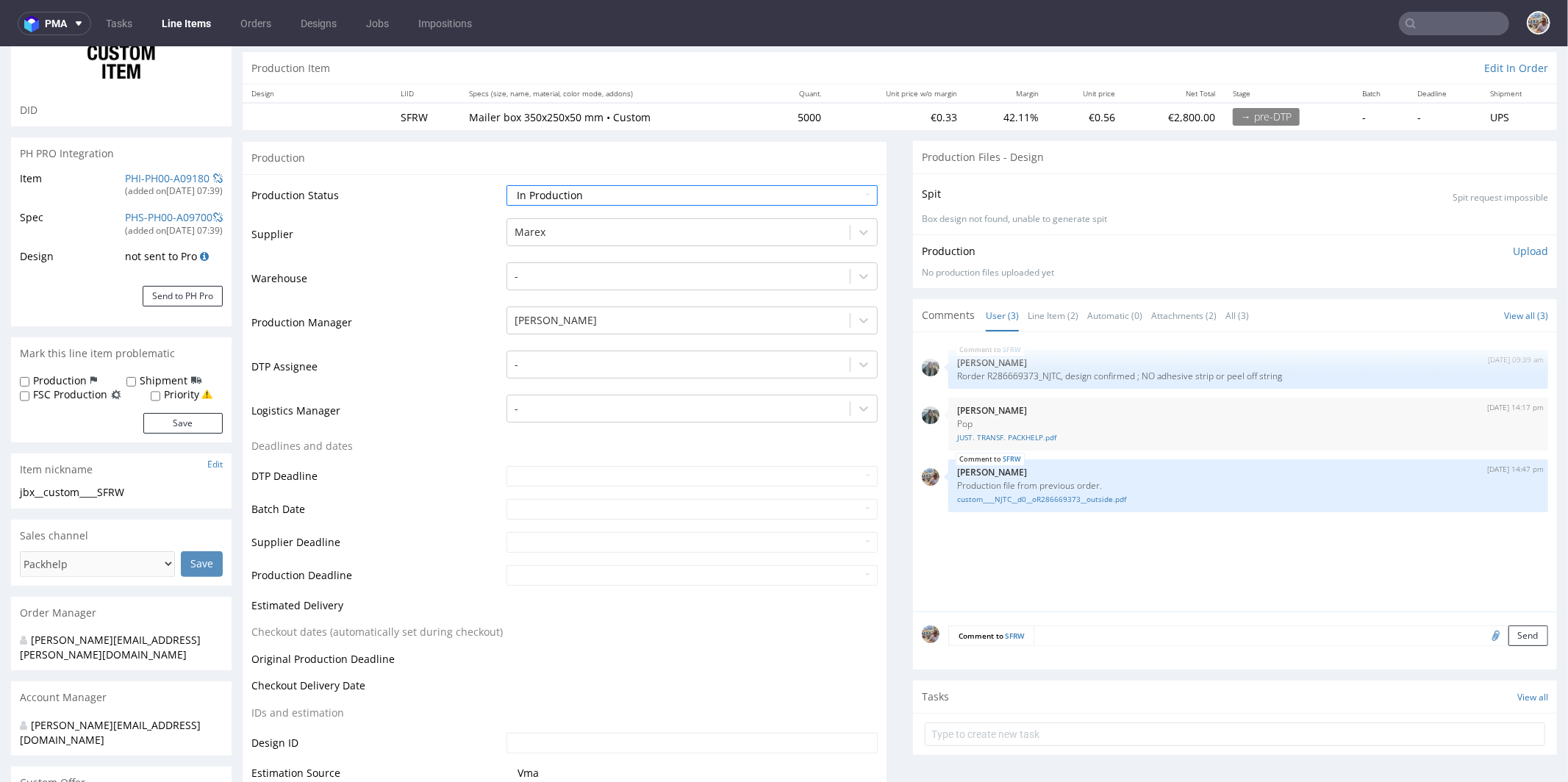
scroll to position [251, 0]
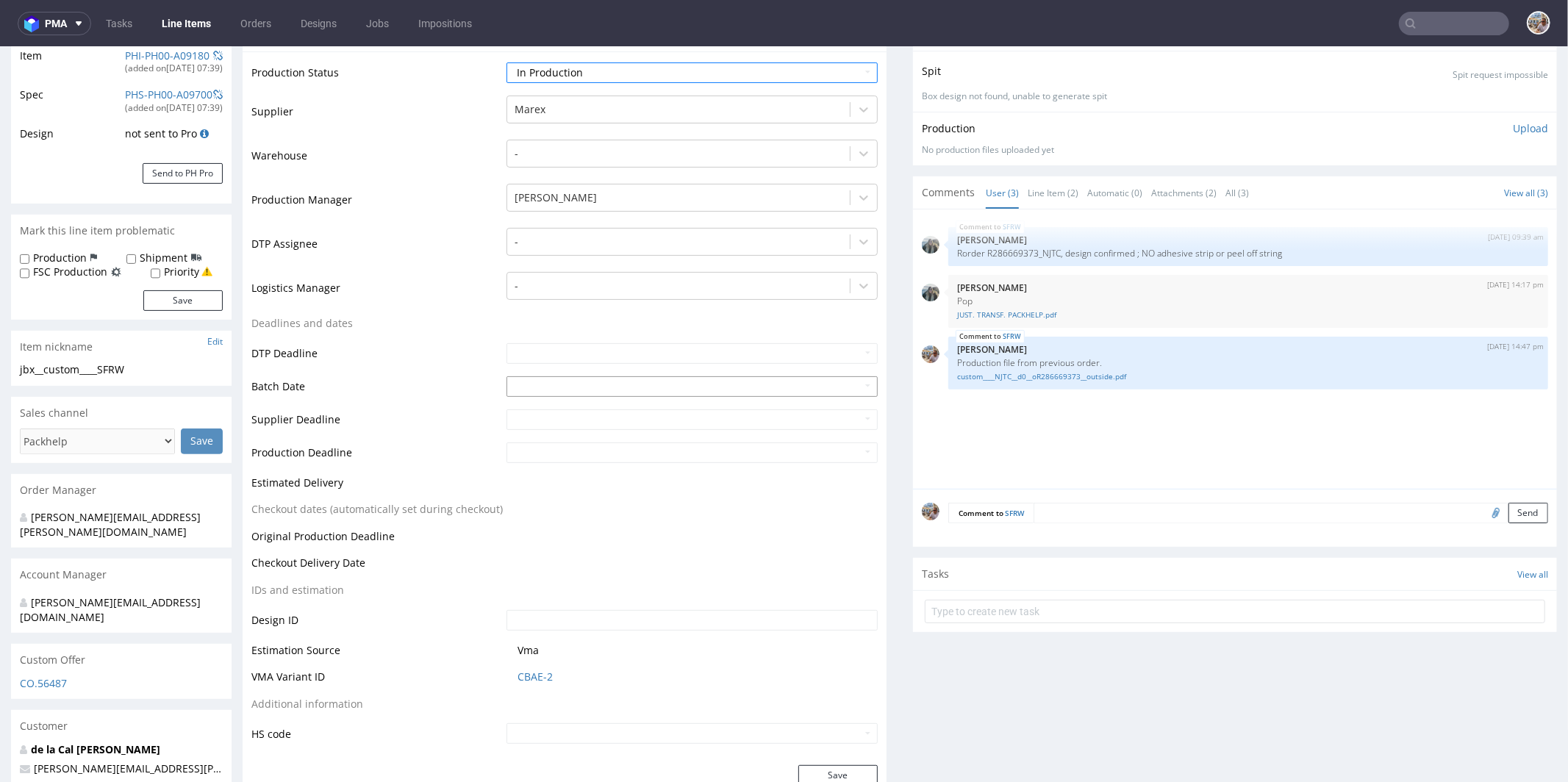
click at [507, 379] on input "text" at bounding box center [692, 386] width 371 height 20
click at [565, 339] on td "30" at bounding box center [561, 340] width 22 height 22
type input "2025-09-30"
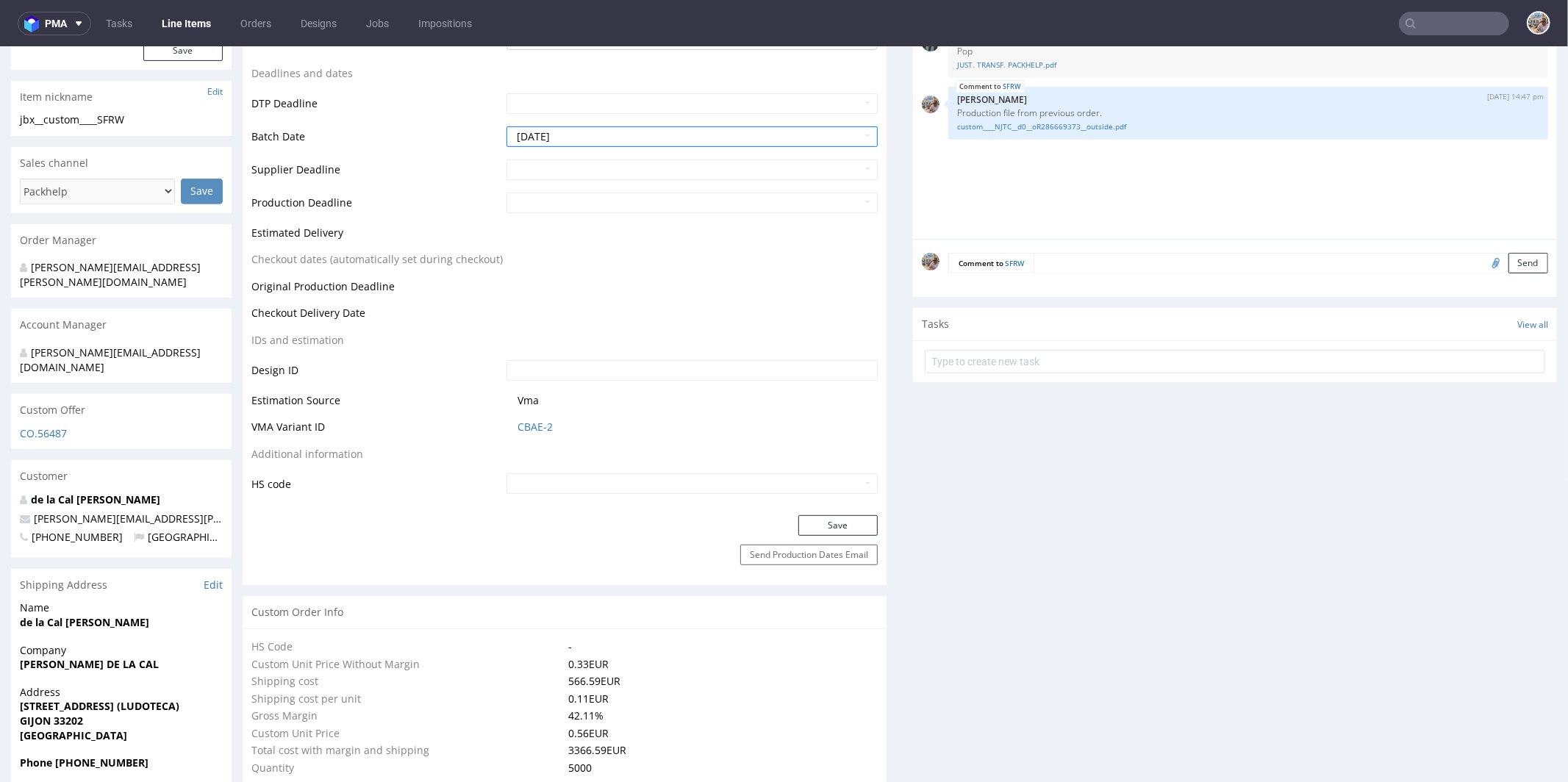
scroll to position [735, 0]
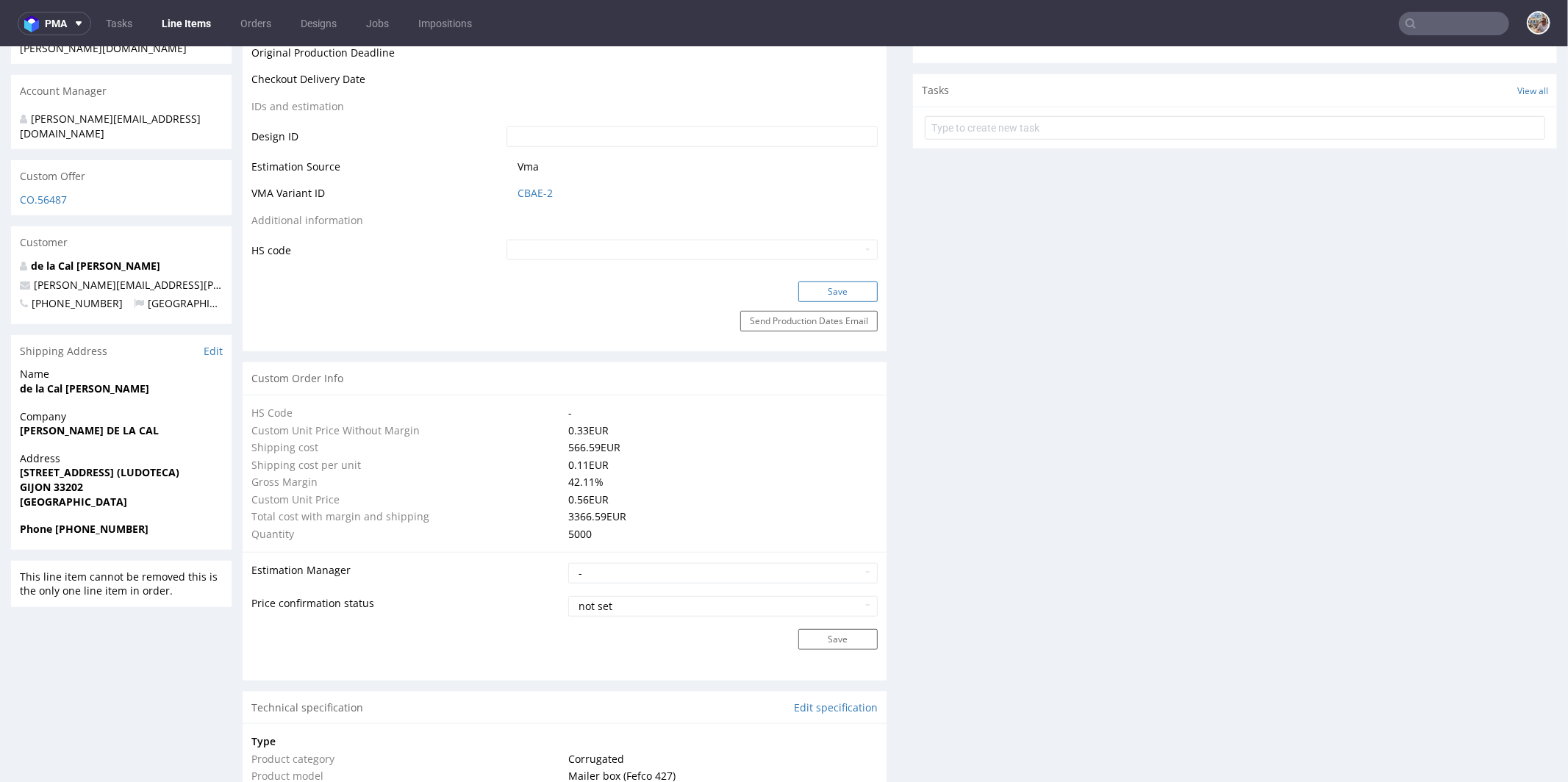
click at [821, 292] on button "Save" at bounding box center [838, 291] width 79 height 20
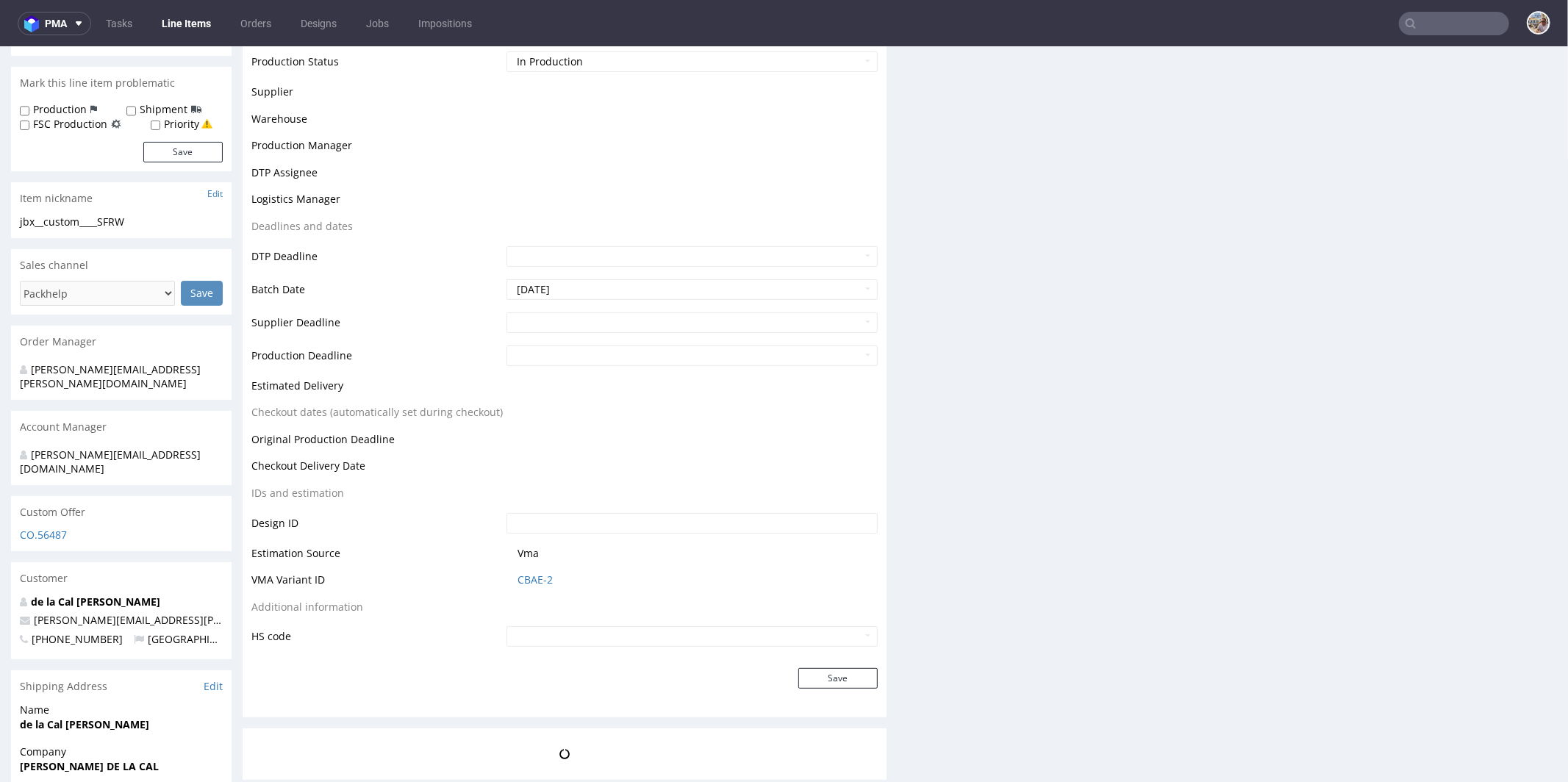
scroll to position [0, 0]
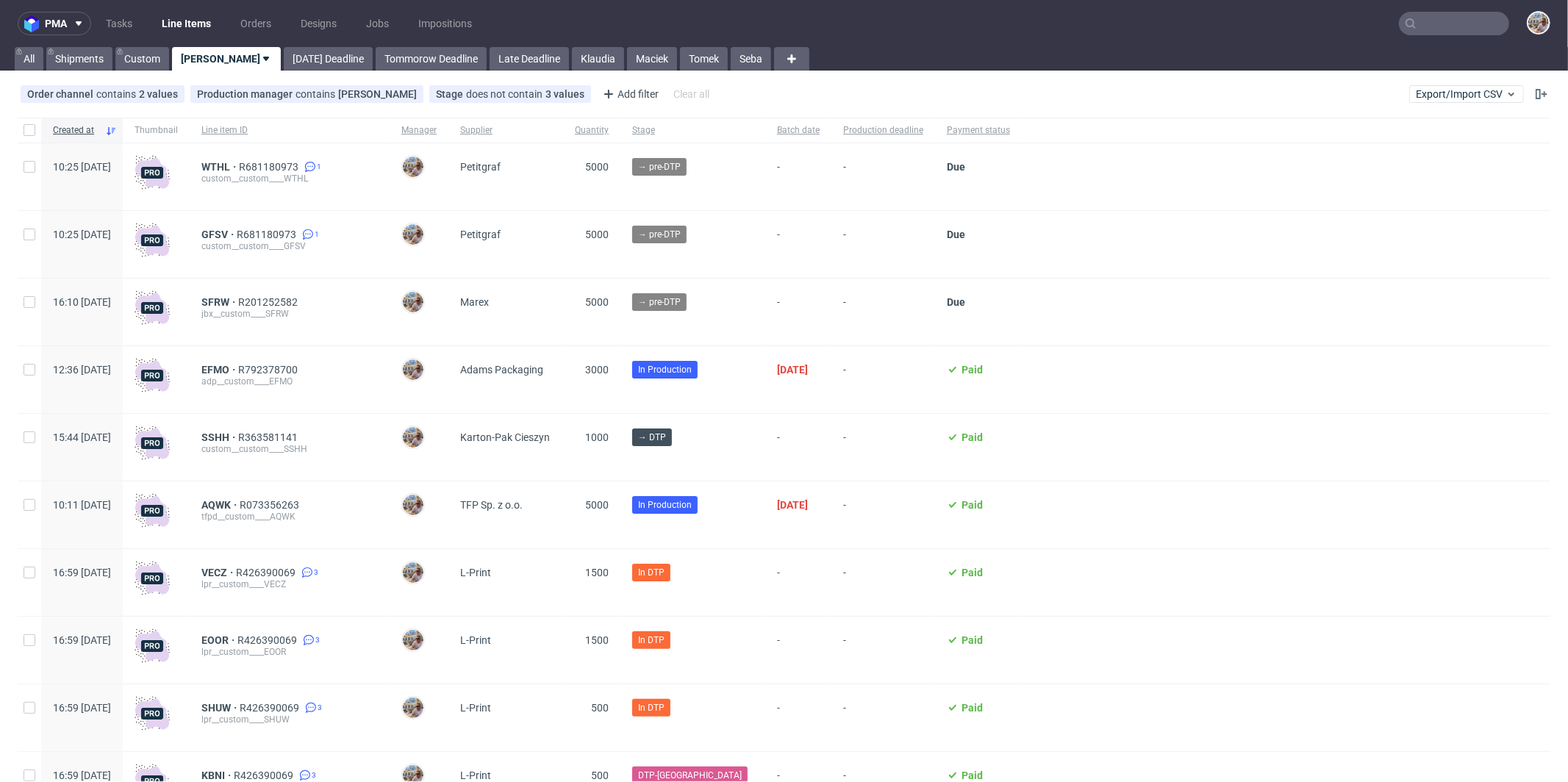
click at [1435, 28] on input "text" at bounding box center [1453, 24] width 110 height 24
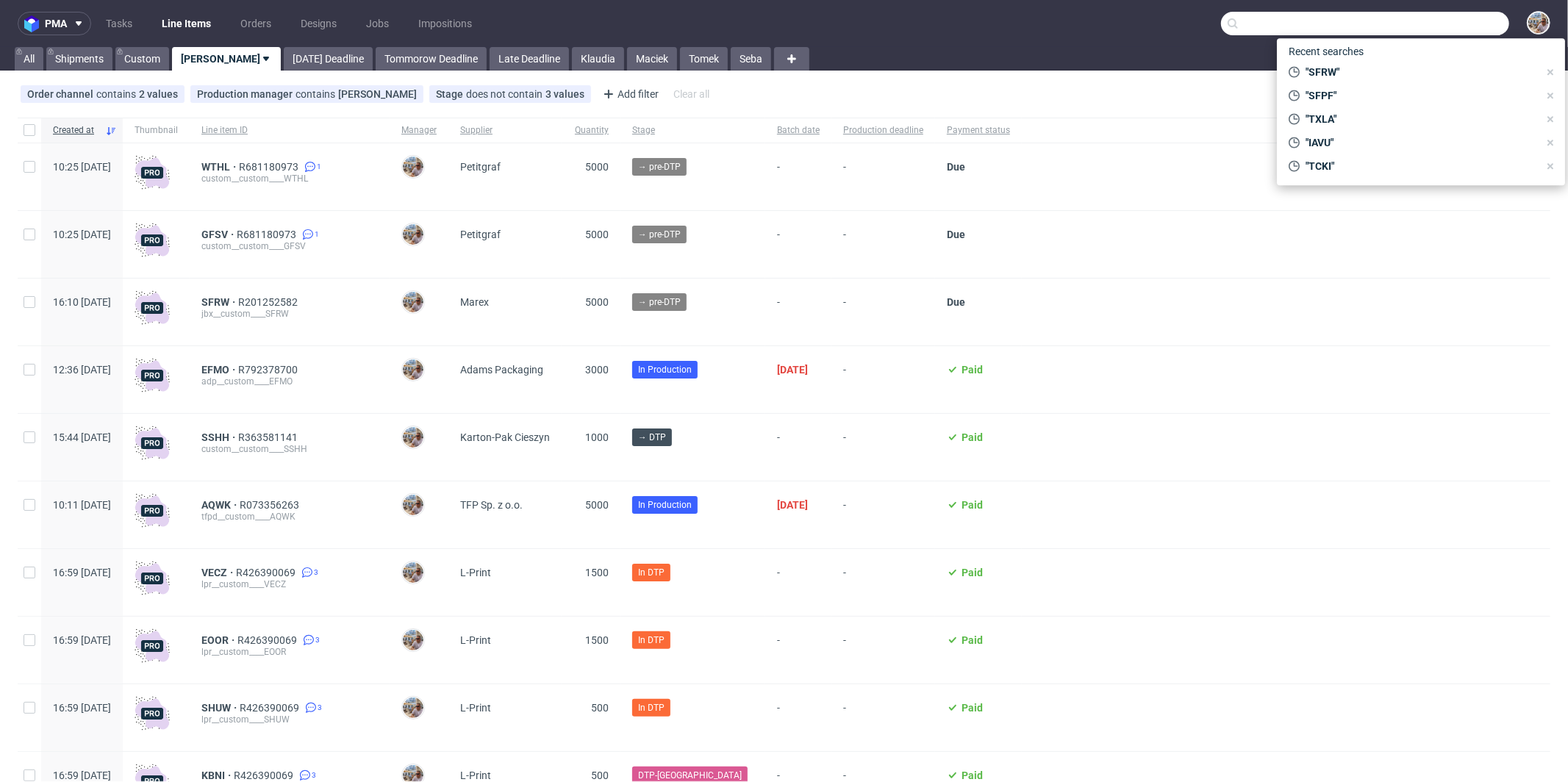
paste input "NJTC"
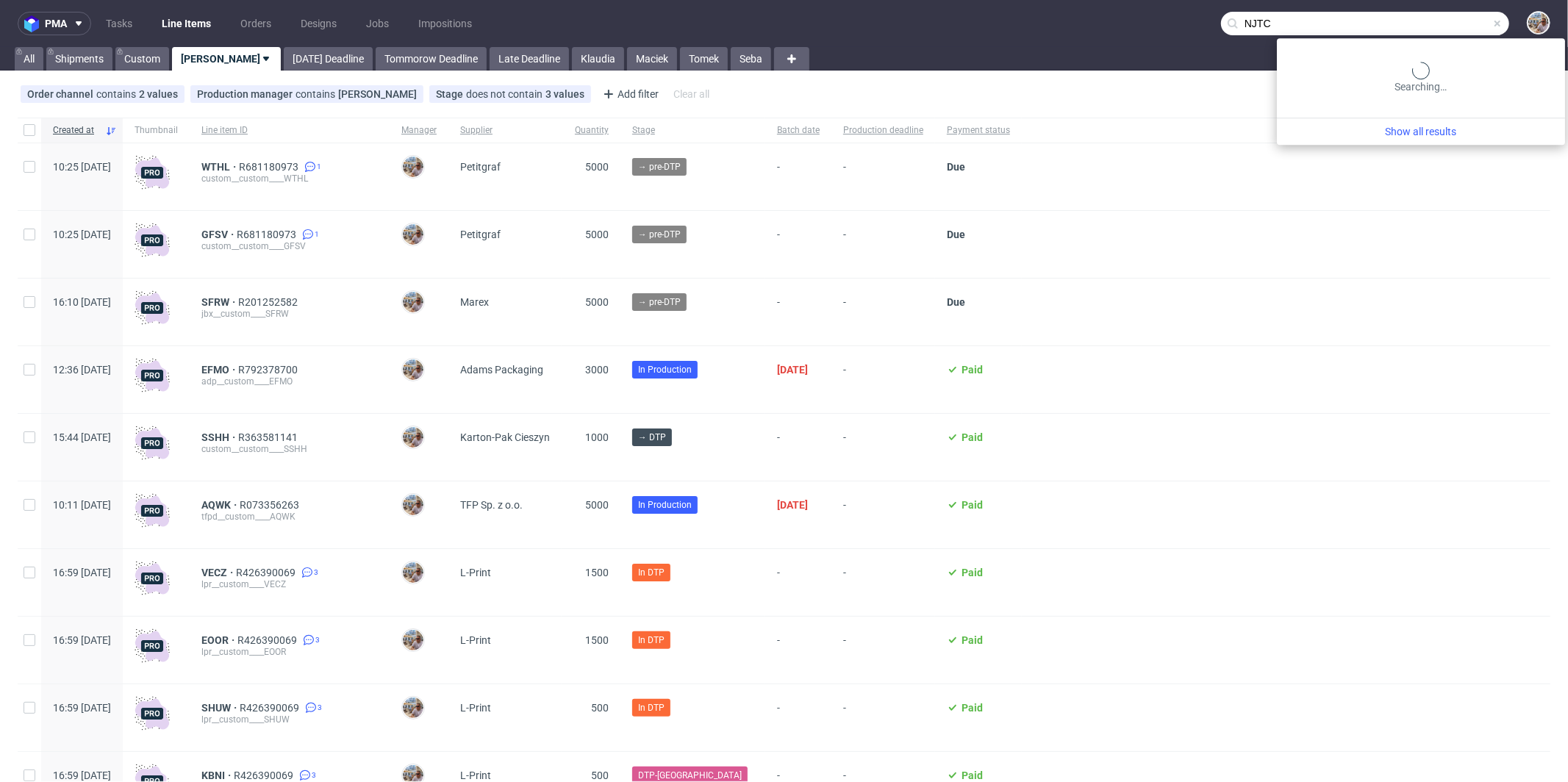
type input "NJTC"
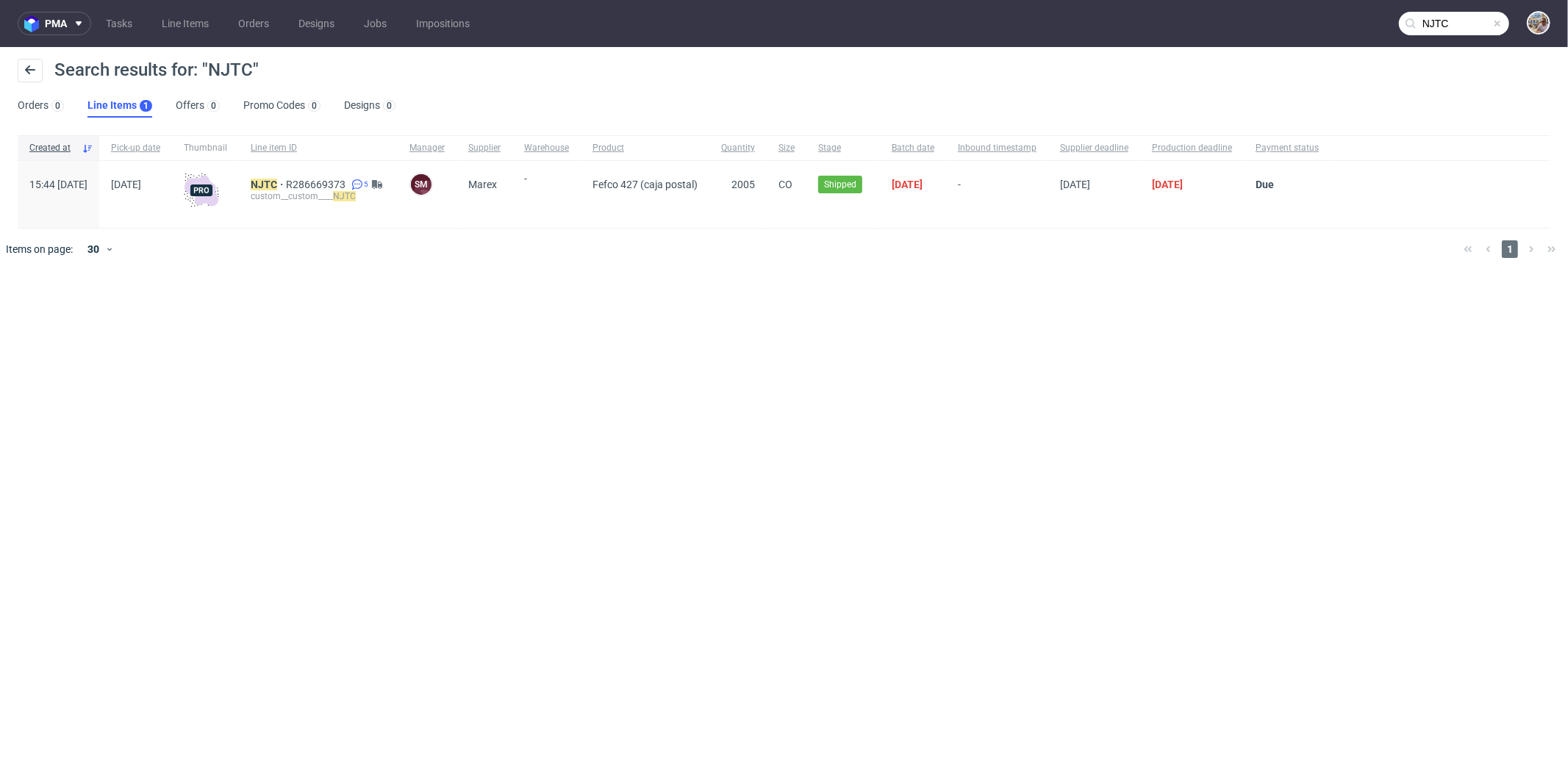
click at [314, 177] on div "NJTC R286669373 5 custom__custom____ NJTC" at bounding box center [318, 194] width 158 height 67
click at [277, 185] on mark "NJTC" at bounding box center [263, 185] width 26 height 12
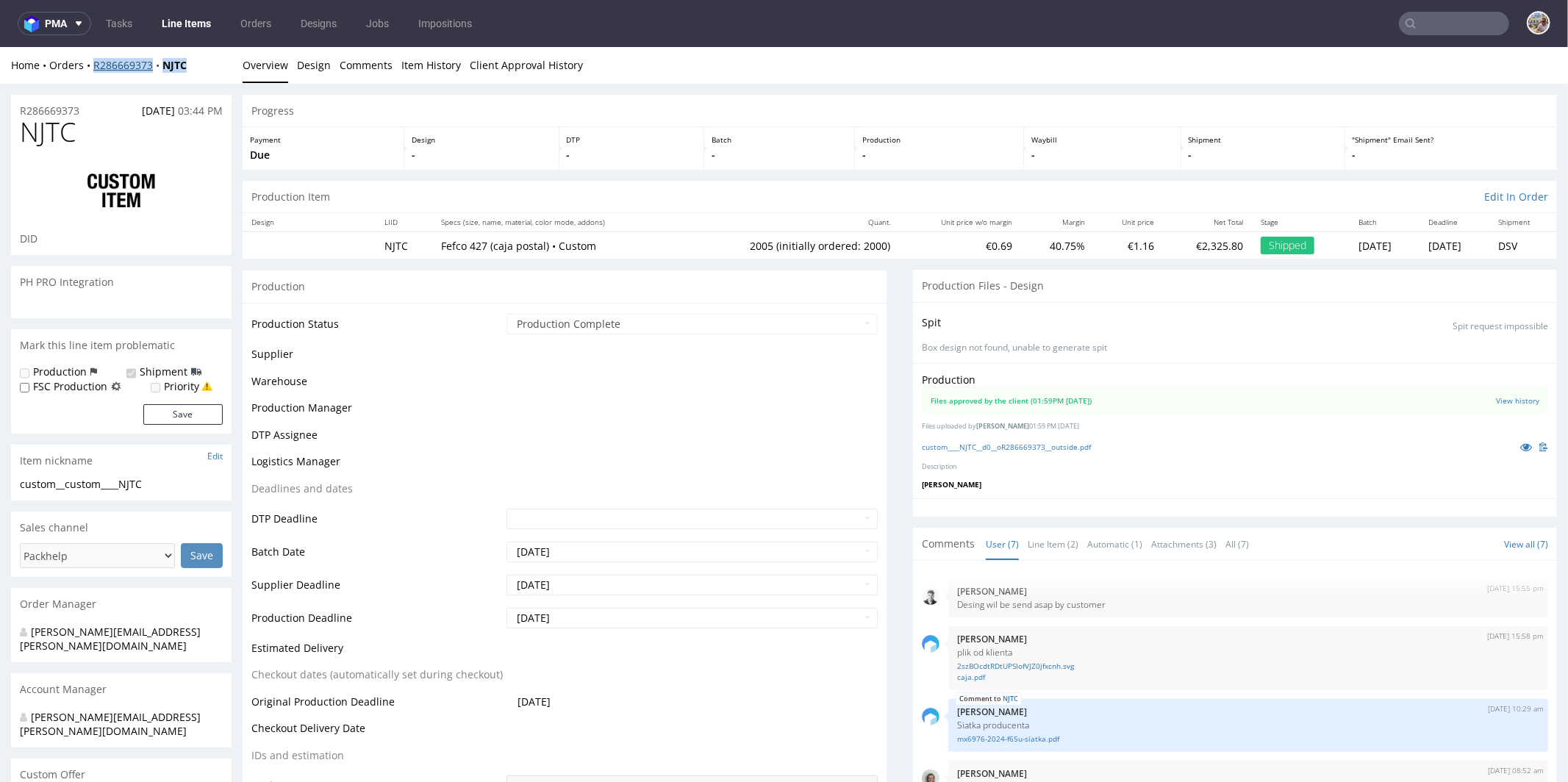
scroll to position [126, 0]
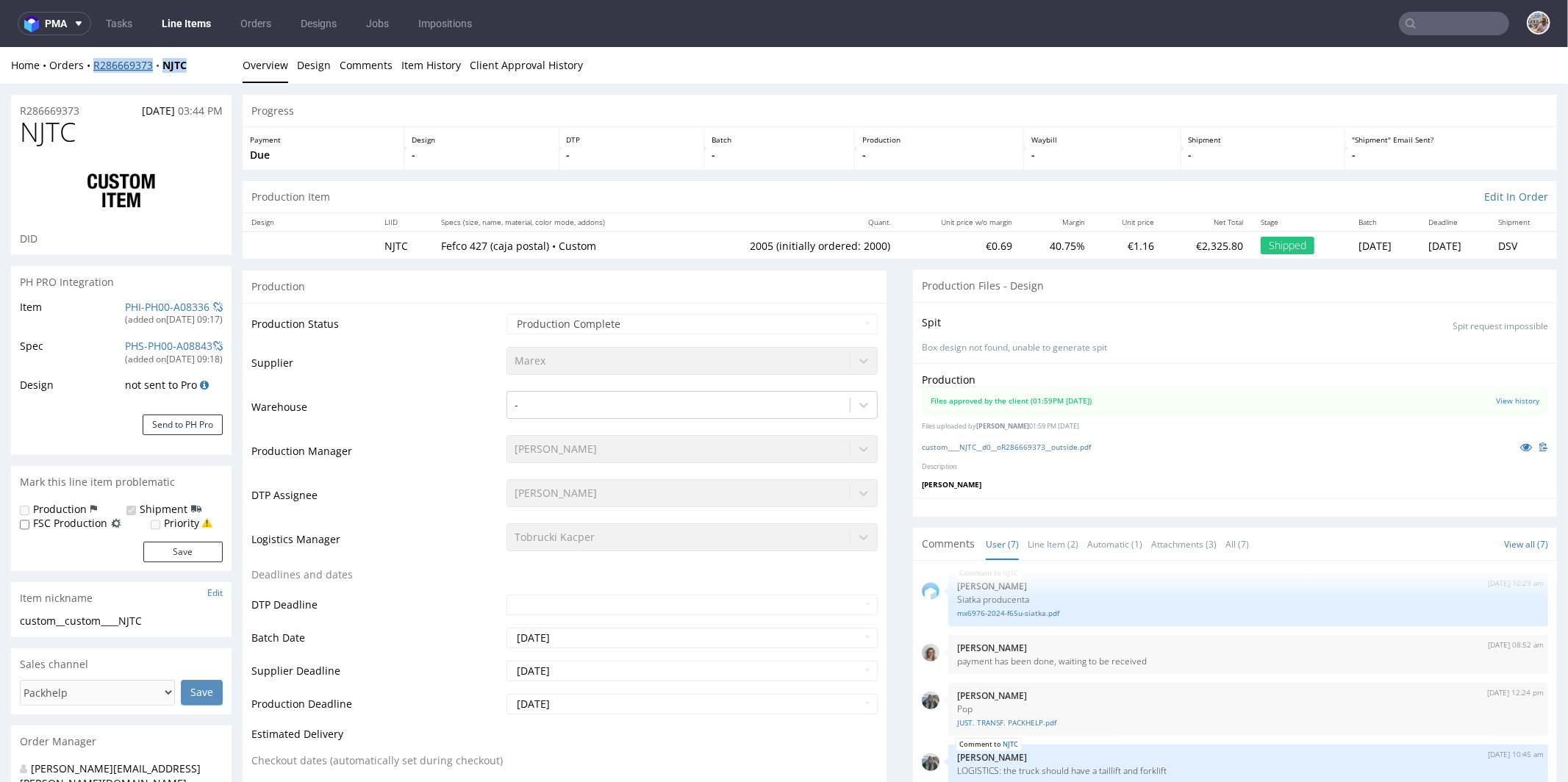
drag, startPoint x: 203, startPoint y: 66, endPoint x: 94, endPoint y: 67, distance: 109.0
click at [94, 67] on div "Home Orders R286669373 NJTC" at bounding box center [121, 64] width 221 height 14
copy div "R286669373 NJTC"
select select "in_progress"
click at [1063, 441] on link "custom____NJTC__d0__oR286669373__outside.pdf" at bounding box center [1006, 446] width 169 height 10
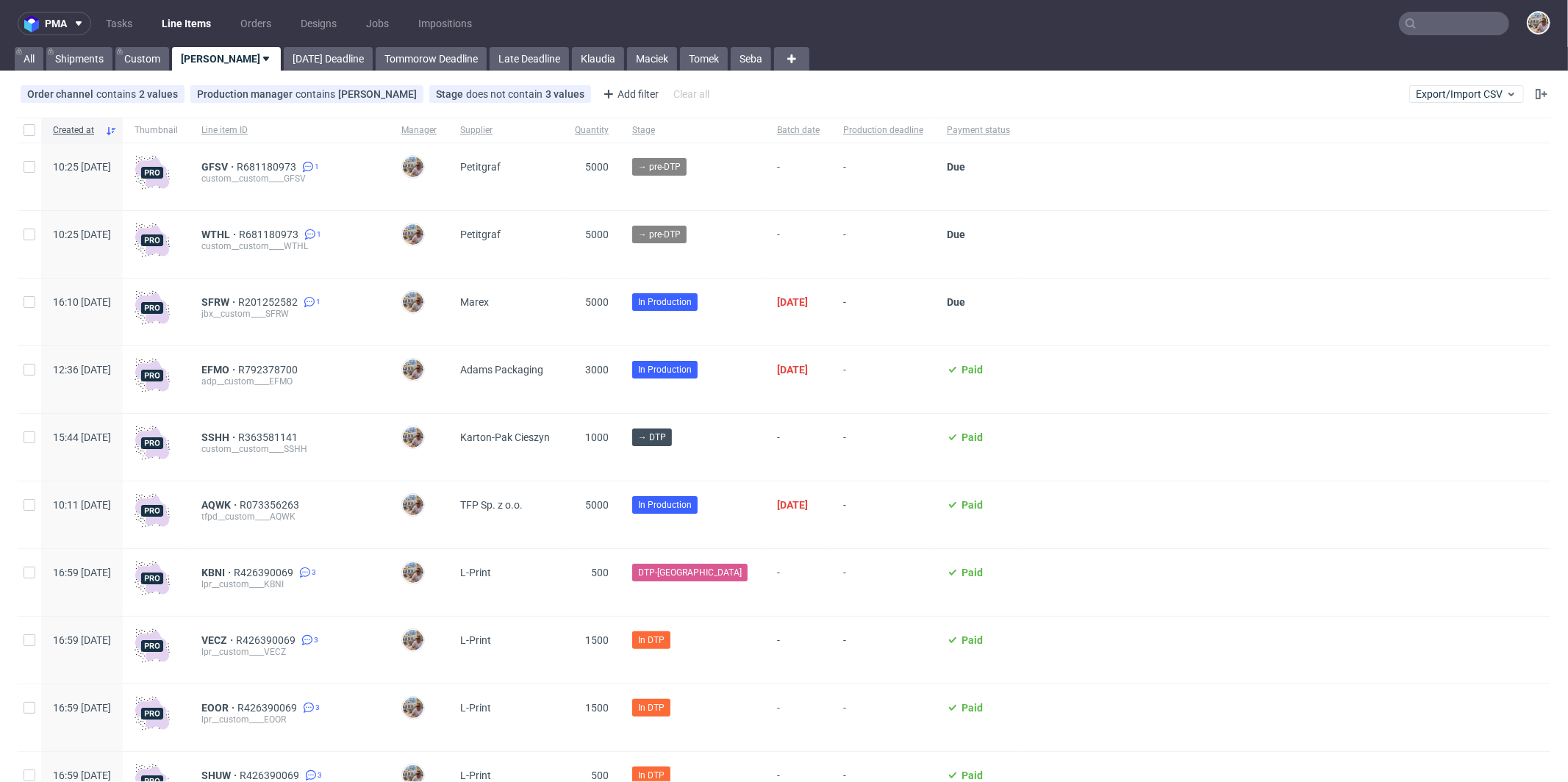
click at [1437, 20] on input "text" at bounding box center [1453, 24] width 110 height 24
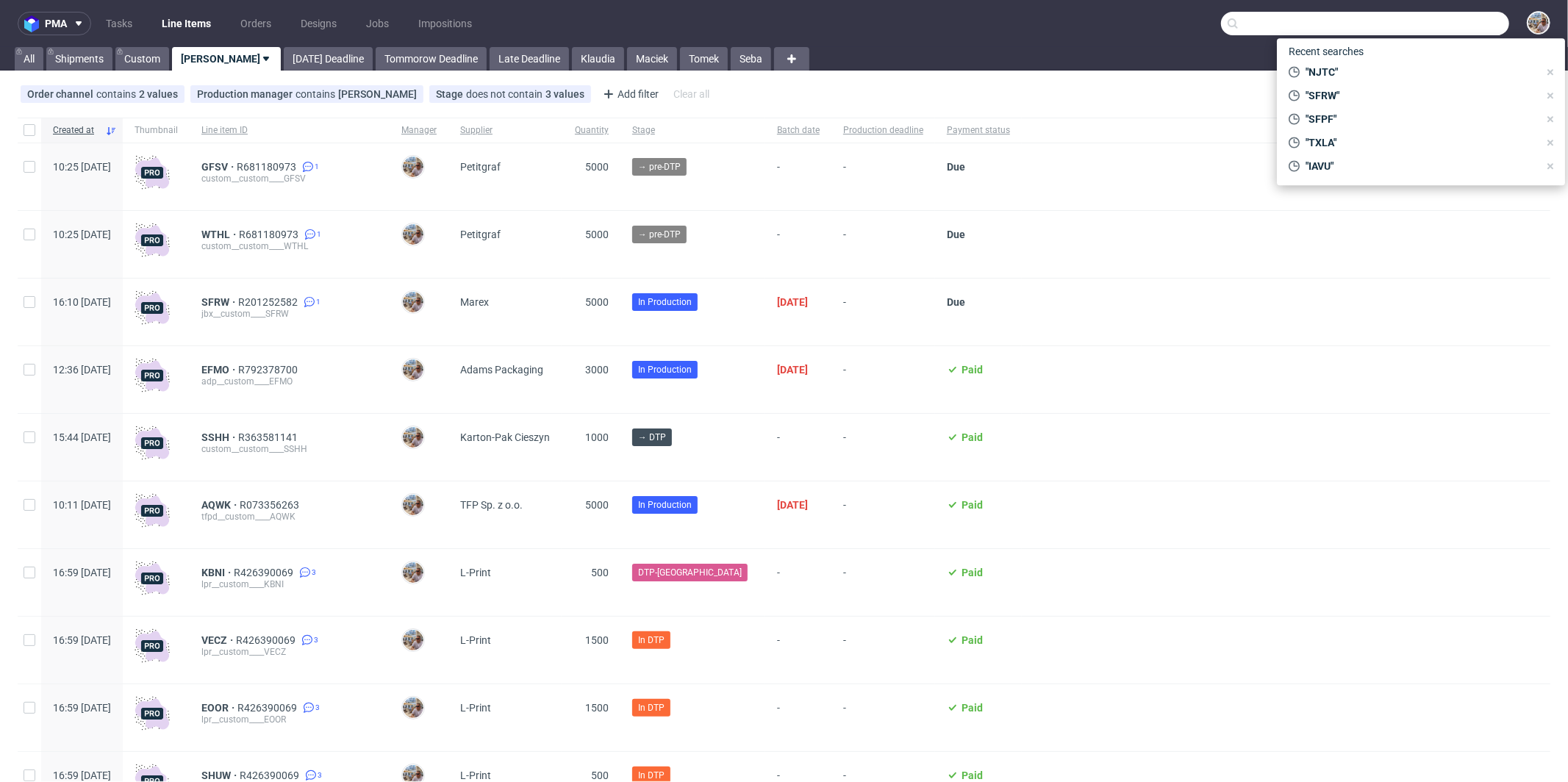
paste input "SFPF"
type input "SFPF"
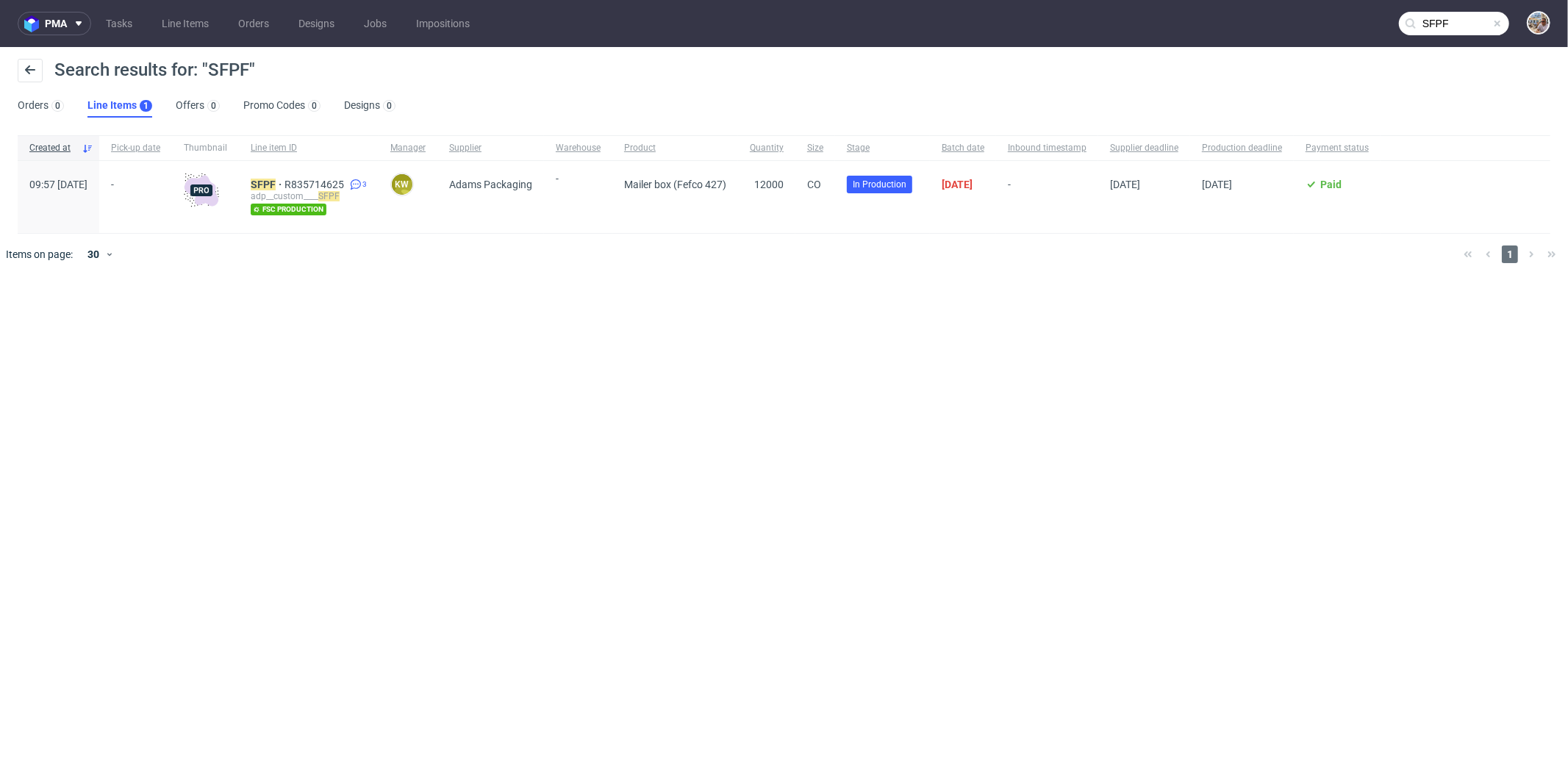
click at [1496, 21] on span at bounding box center [1497, 24] width 12 height 12
click at [1469, 26] on input "text" at bounding box center [1453, 24] width 110 height 24
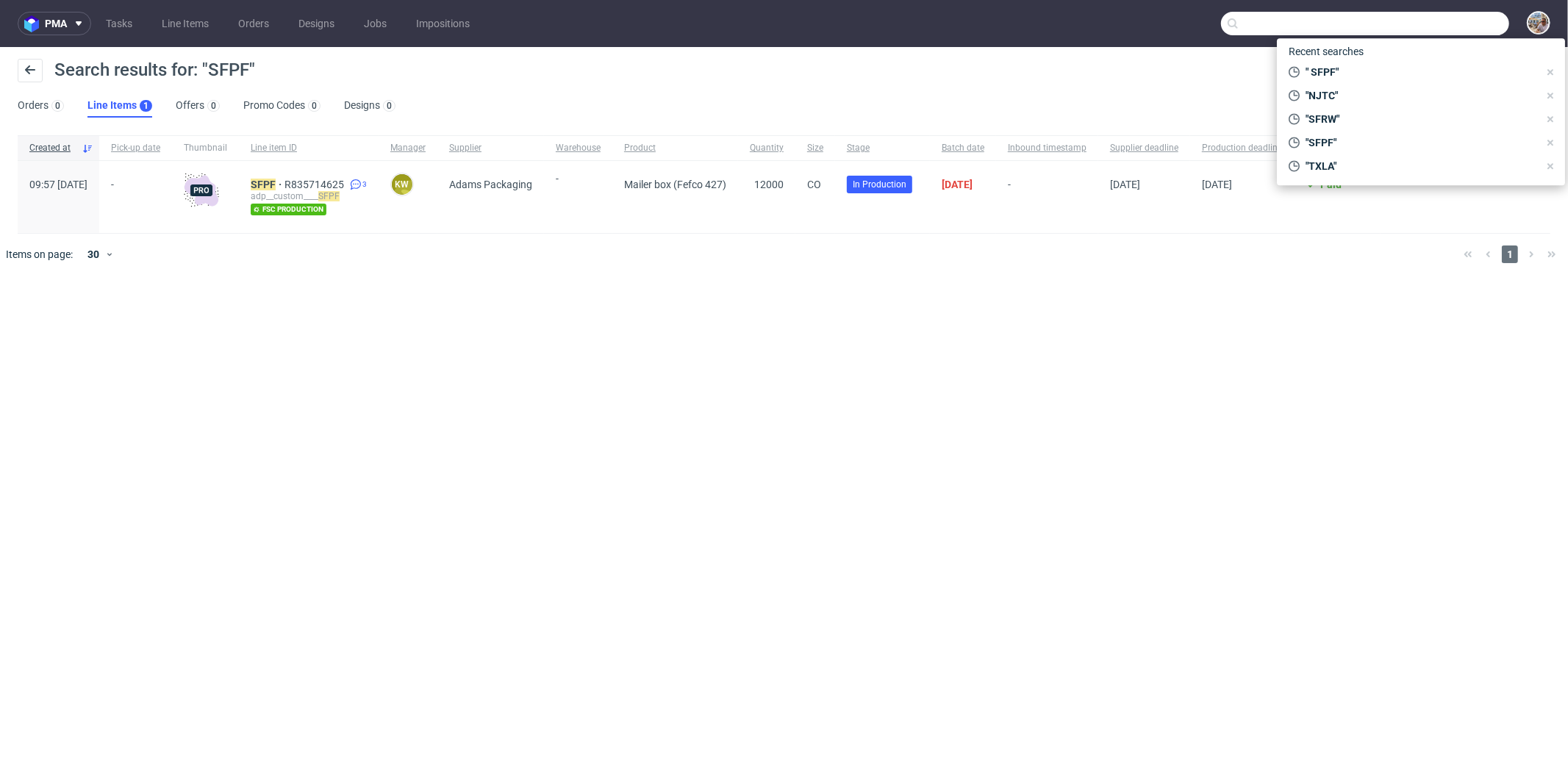
paste input "RKJF"
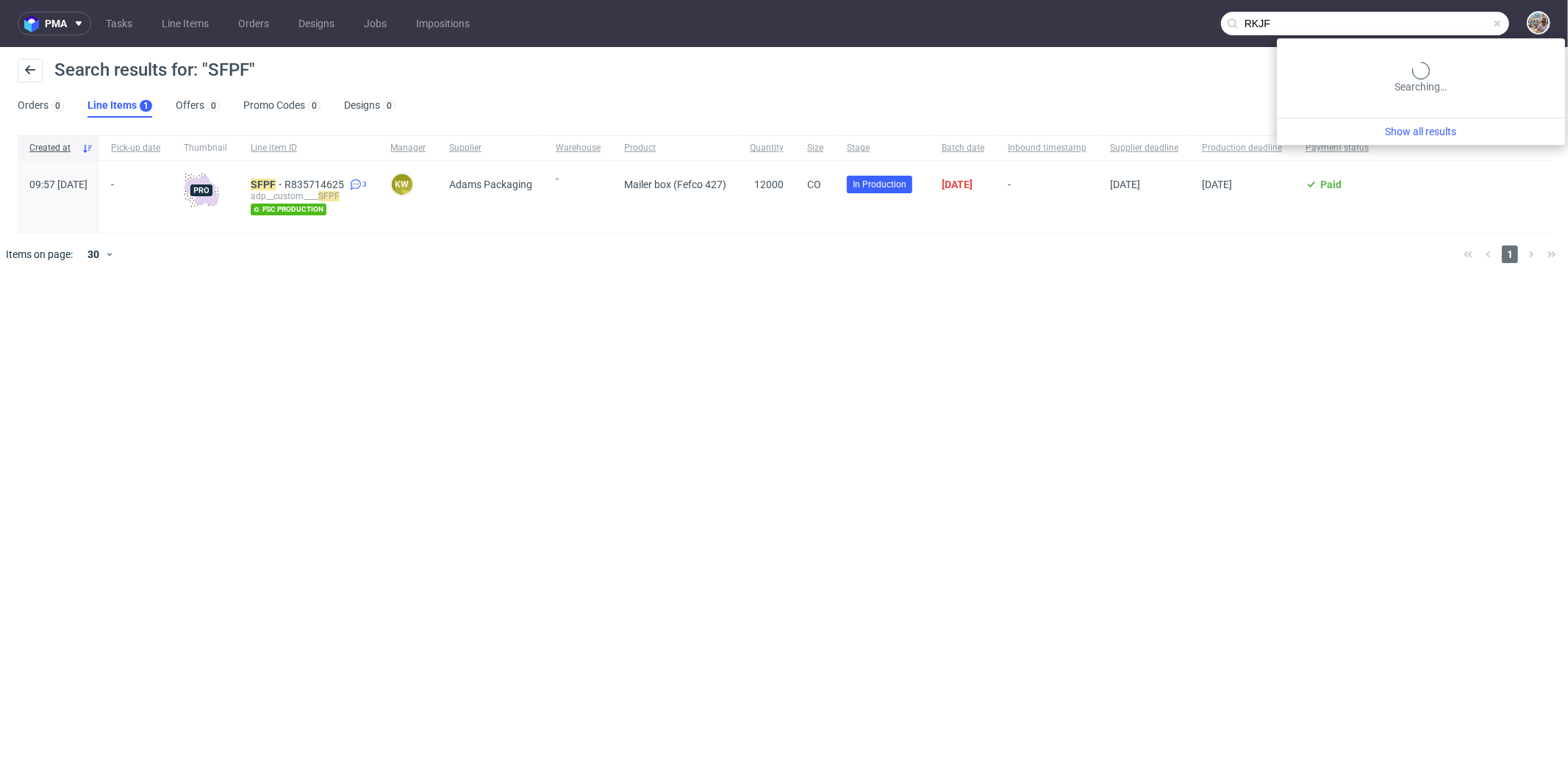
type input "RKJF"
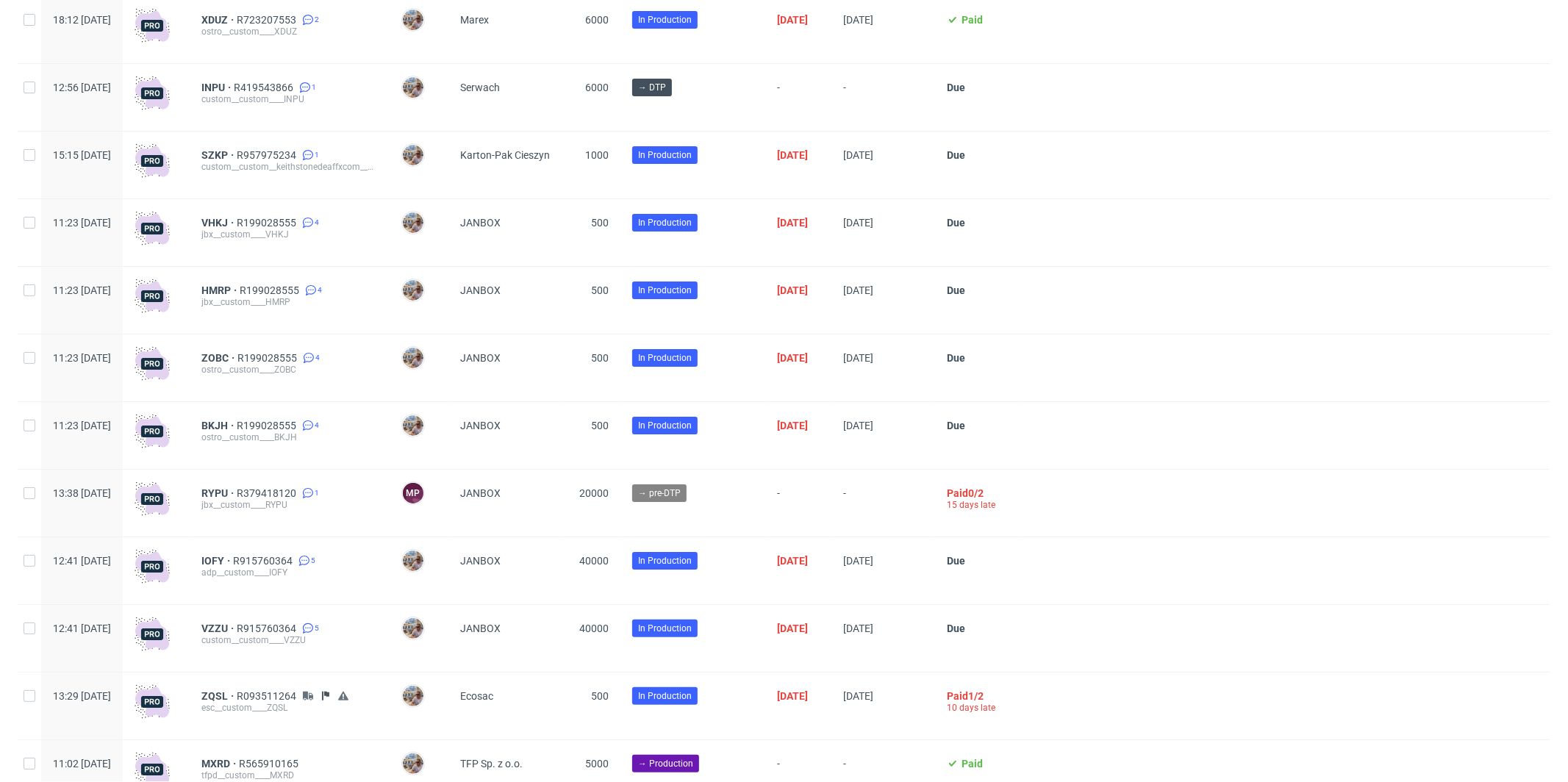
scroll to position [3885, 0]
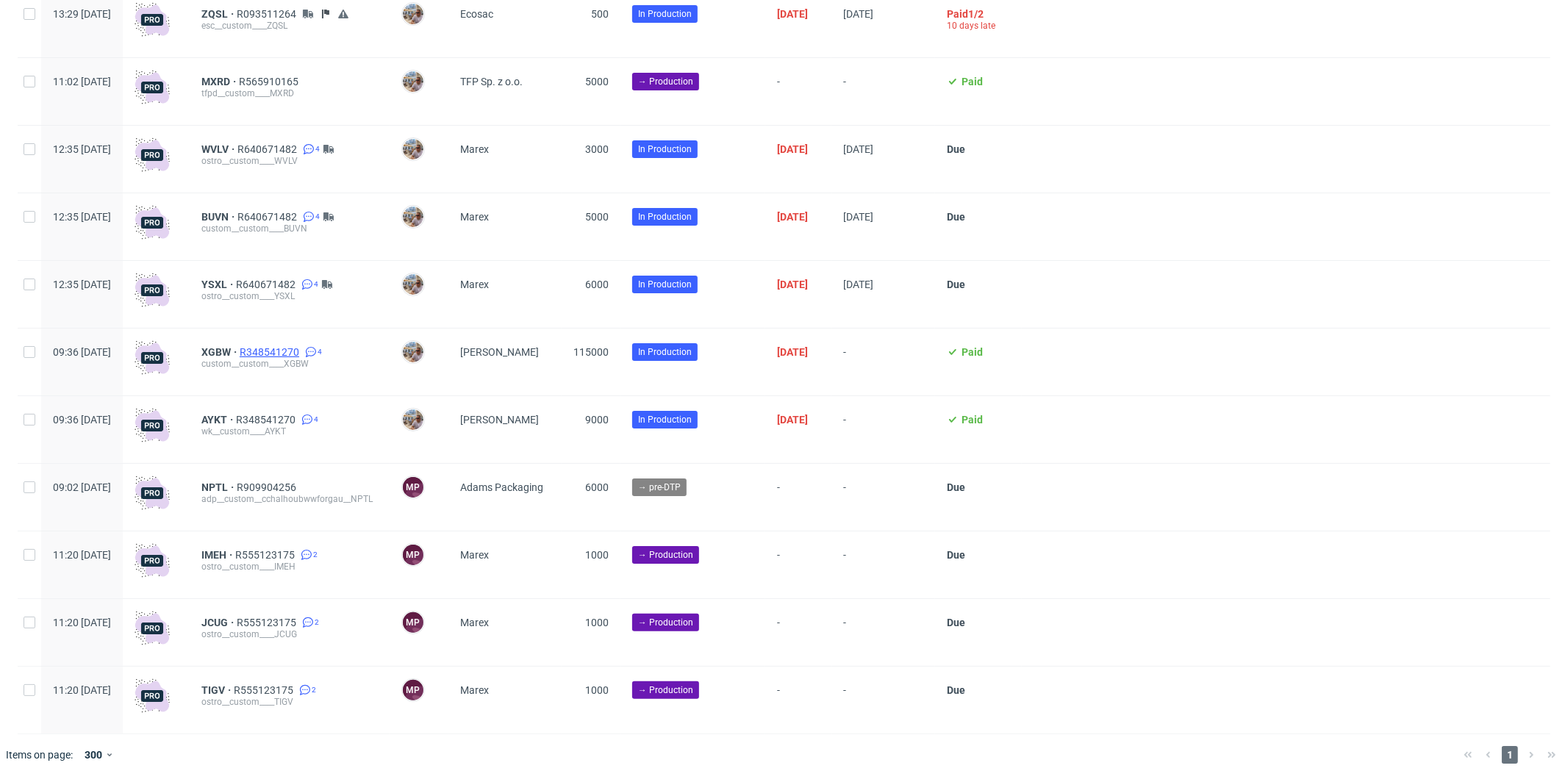
click at [301, 352] on span "R348541270" at bounding box center [271, 352] width 62 height 12
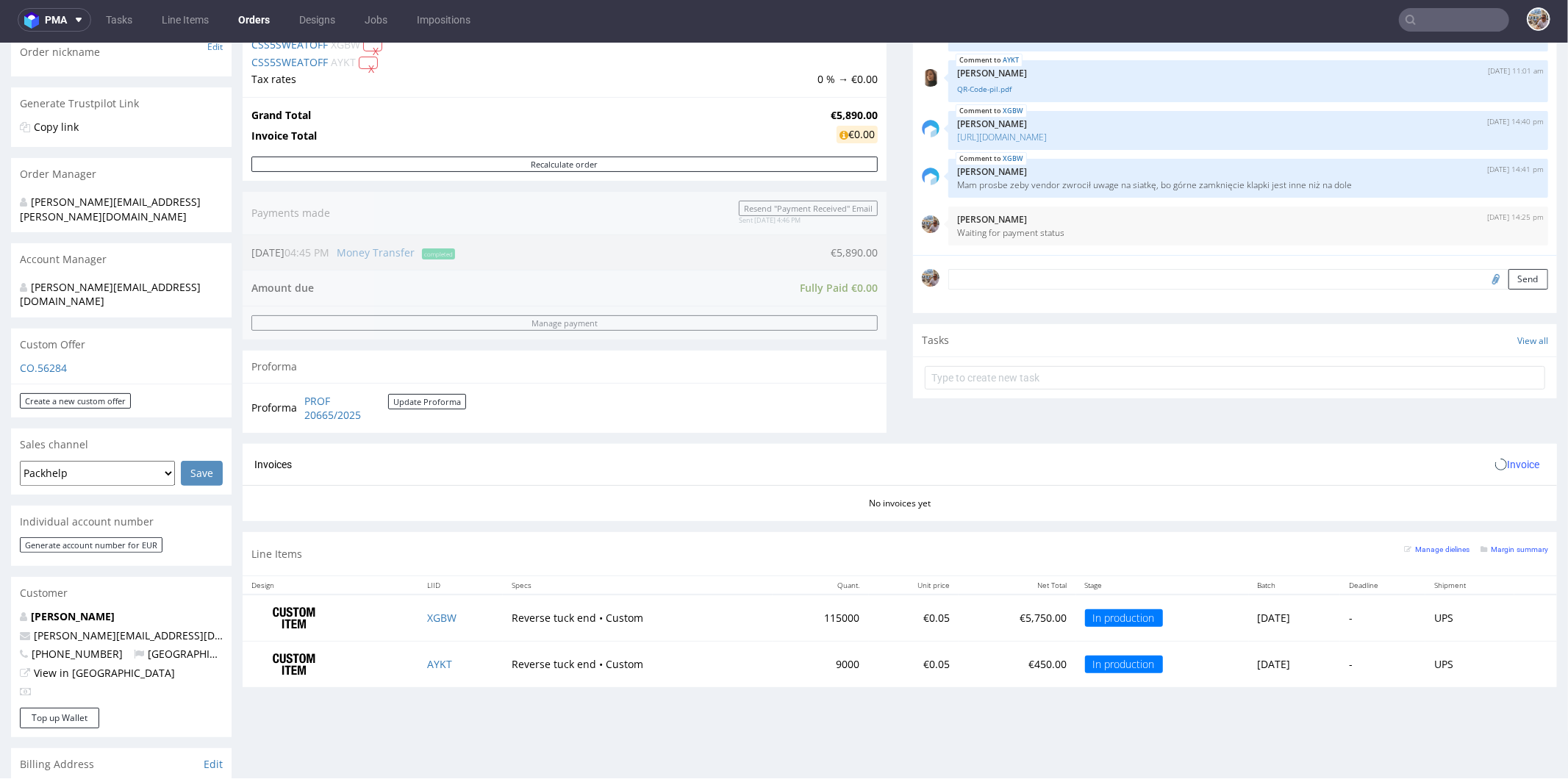
scroll to position [539, 0]
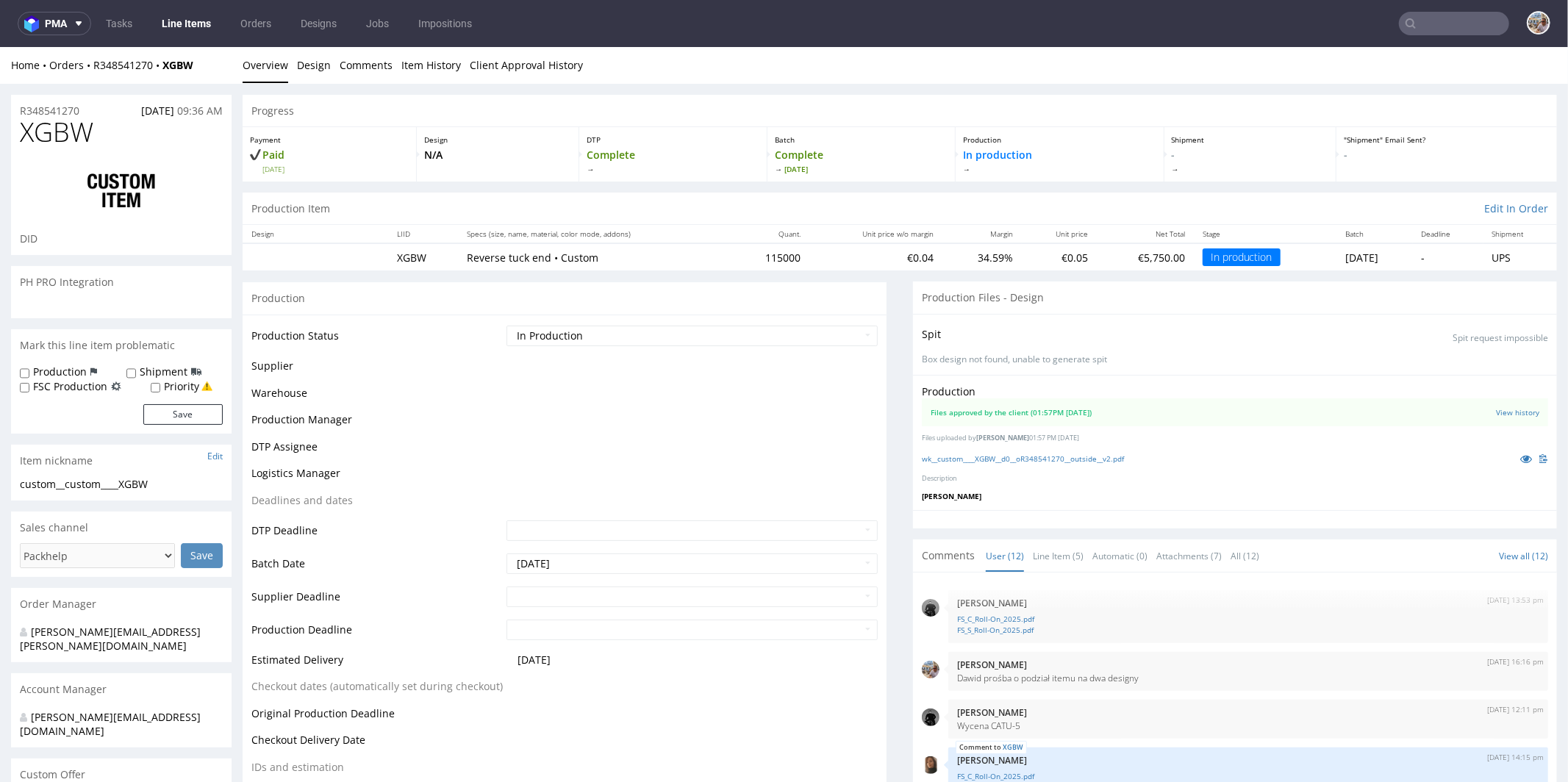
scroll to position [430, 0]
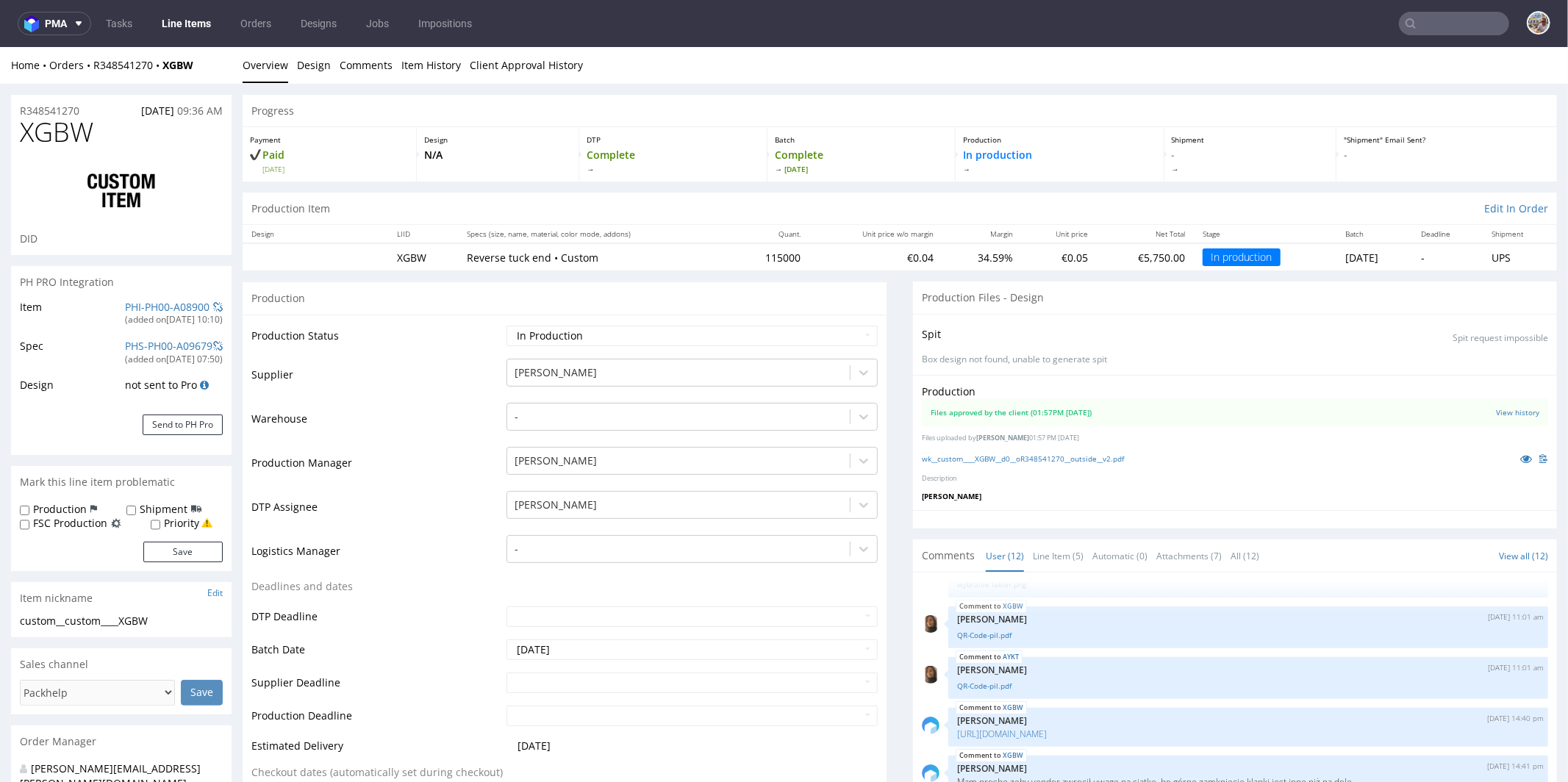
select select "in_progress"
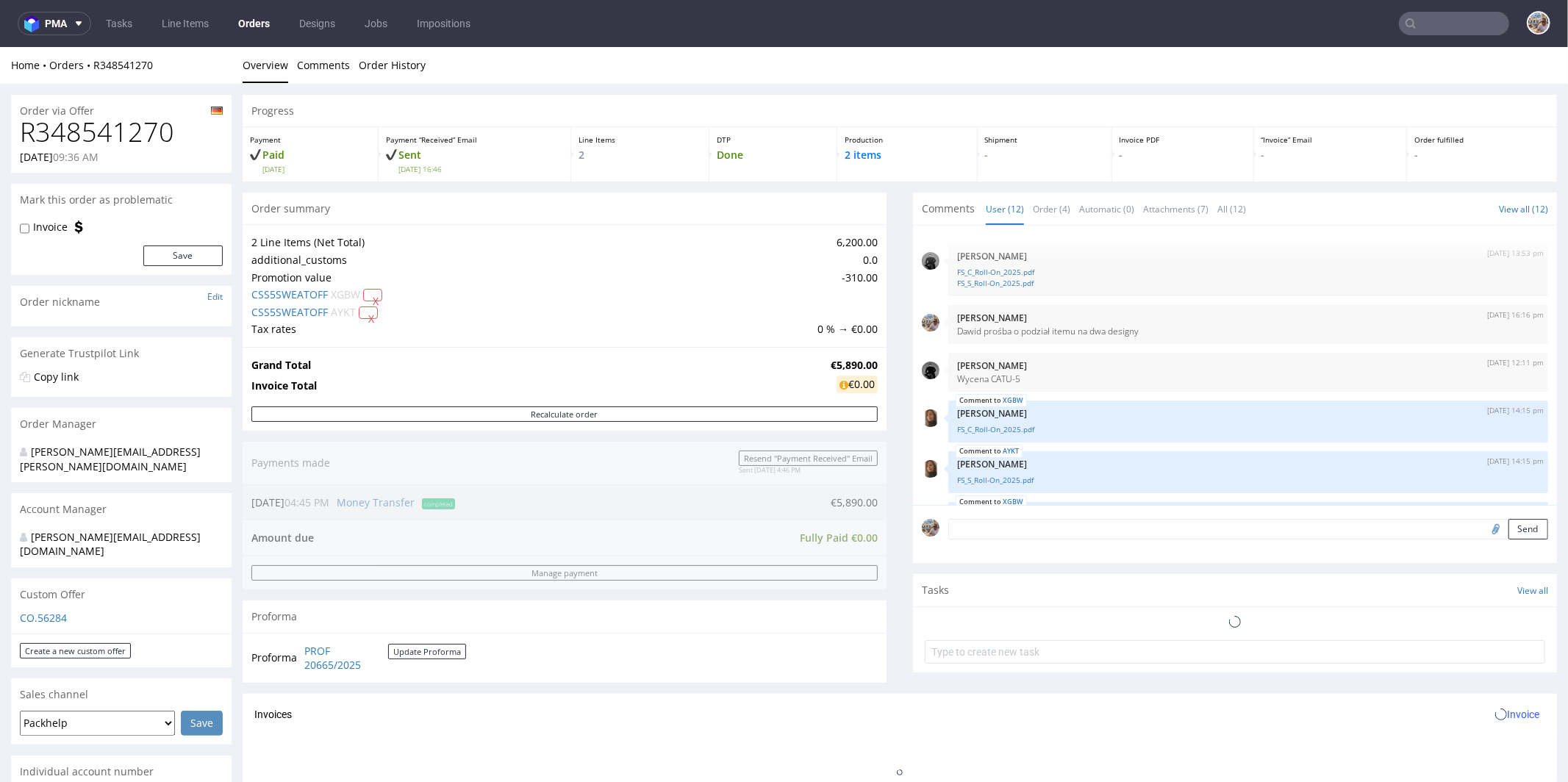
scroll to position [430, 0]
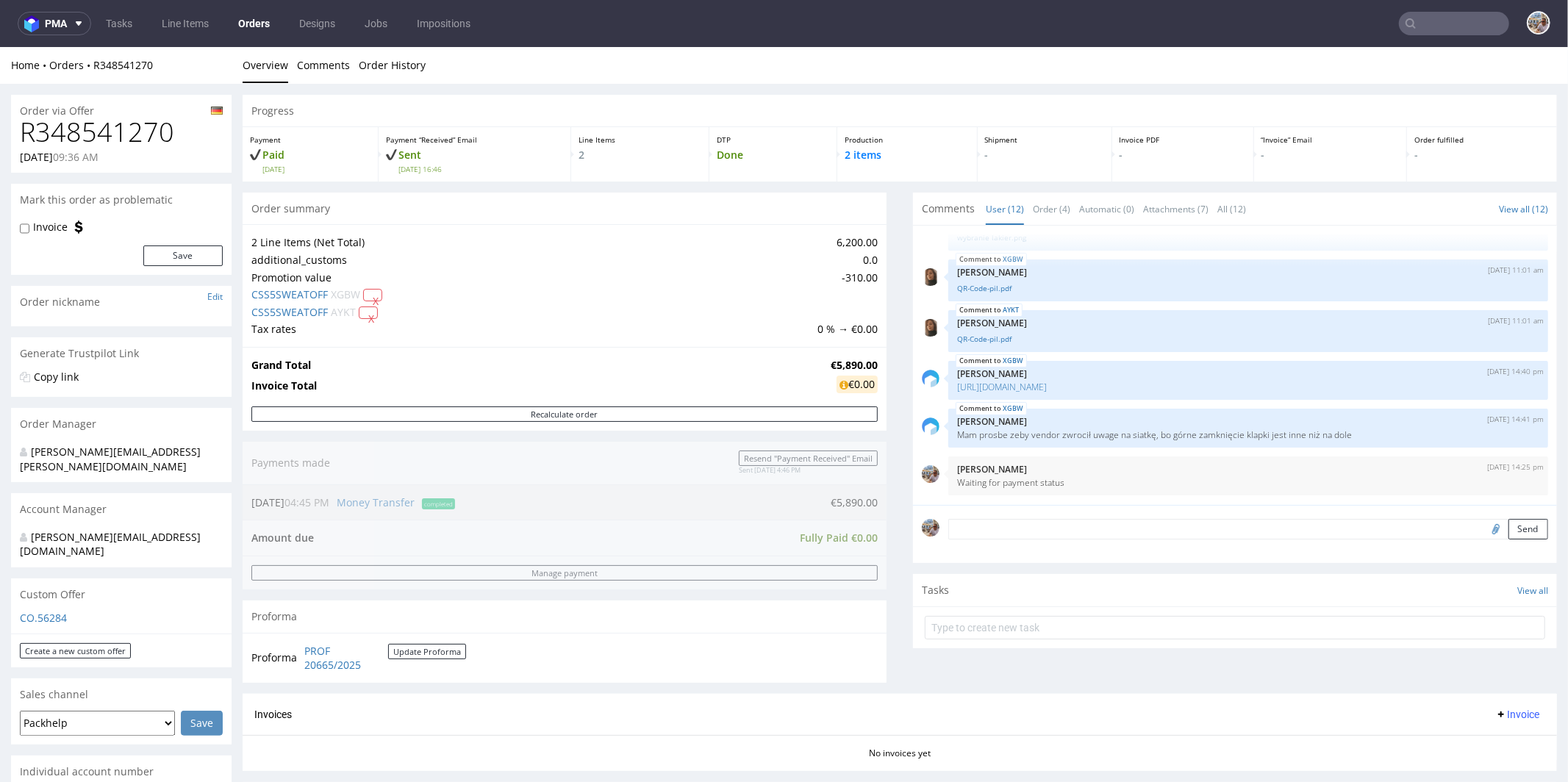
click at [169, 69] on div "Home Orders R348541270" at bounding box center [121, 64] width 221 height 14
drag, startPoint x: 169, startPoint y: 66, endPoint x: 94, endPoint y: 66, distance: 75.0
click at [94, 66] on div "Home Orders R348541270" at bounding box center [121, 64] width 221 height 14
copy link "R348541270"
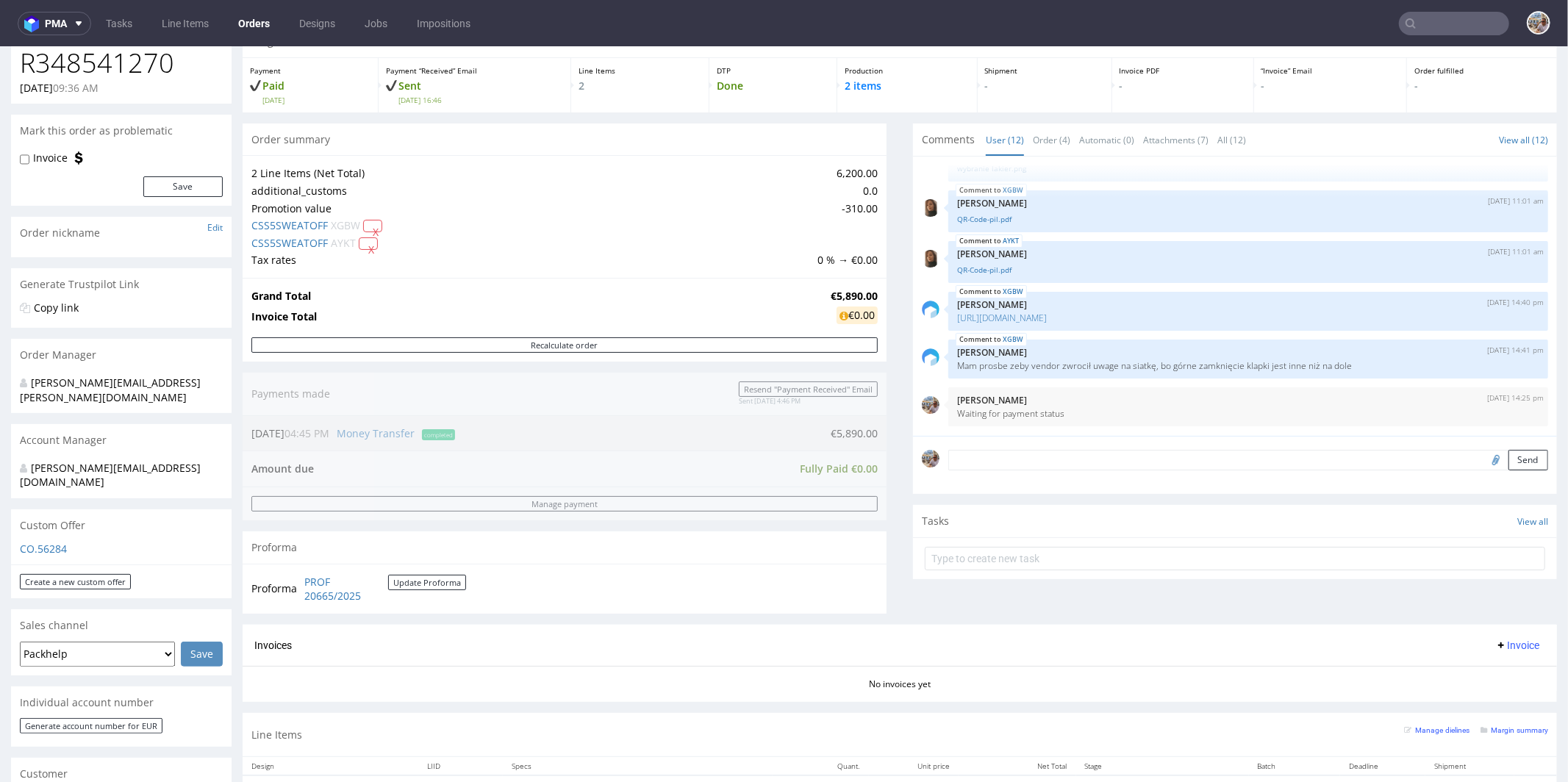
scroll to position [0, 0]
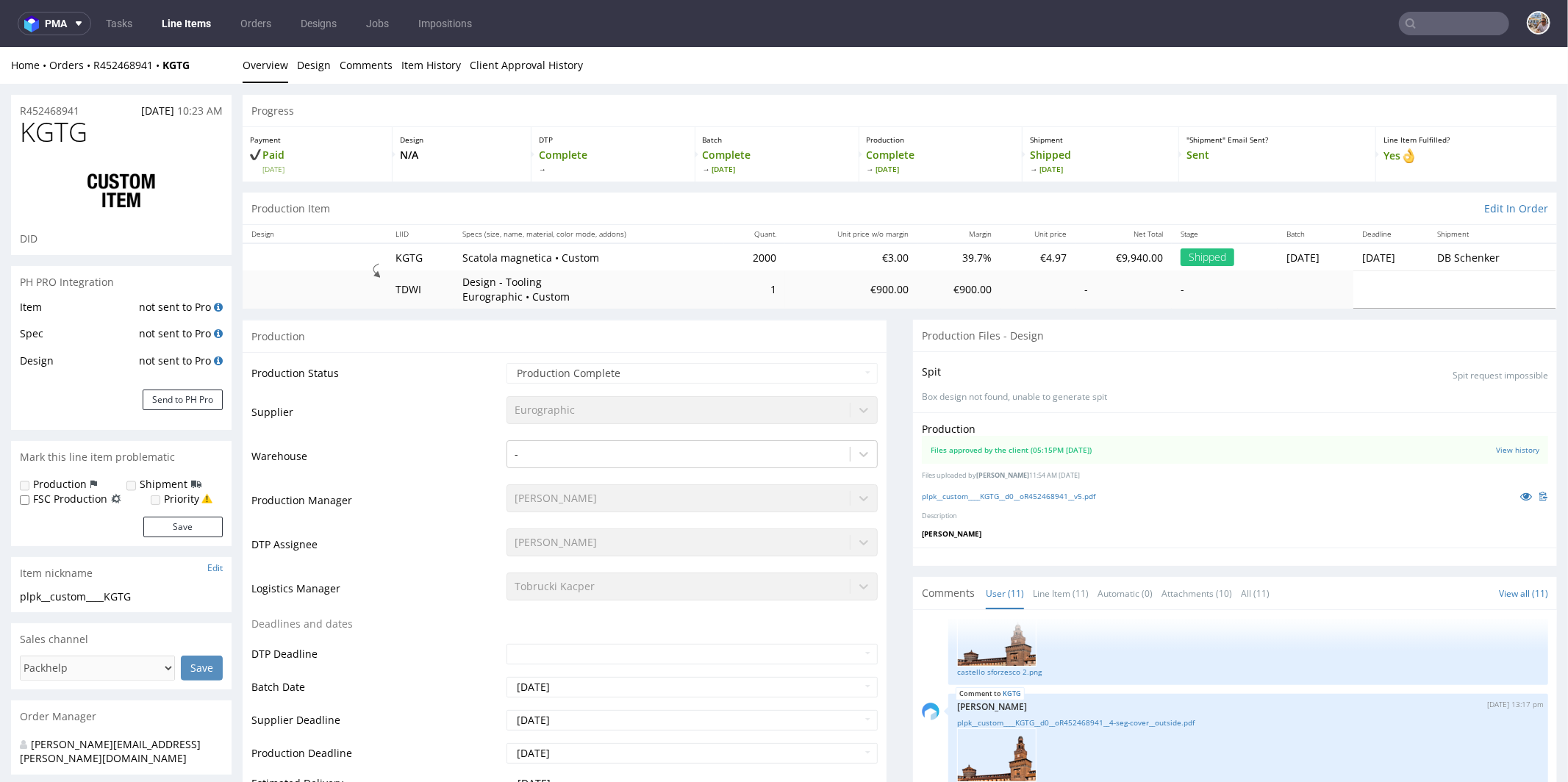
click at [424, 431] on td "Supplier" at bounding box center [377, 415] width 251 height 44
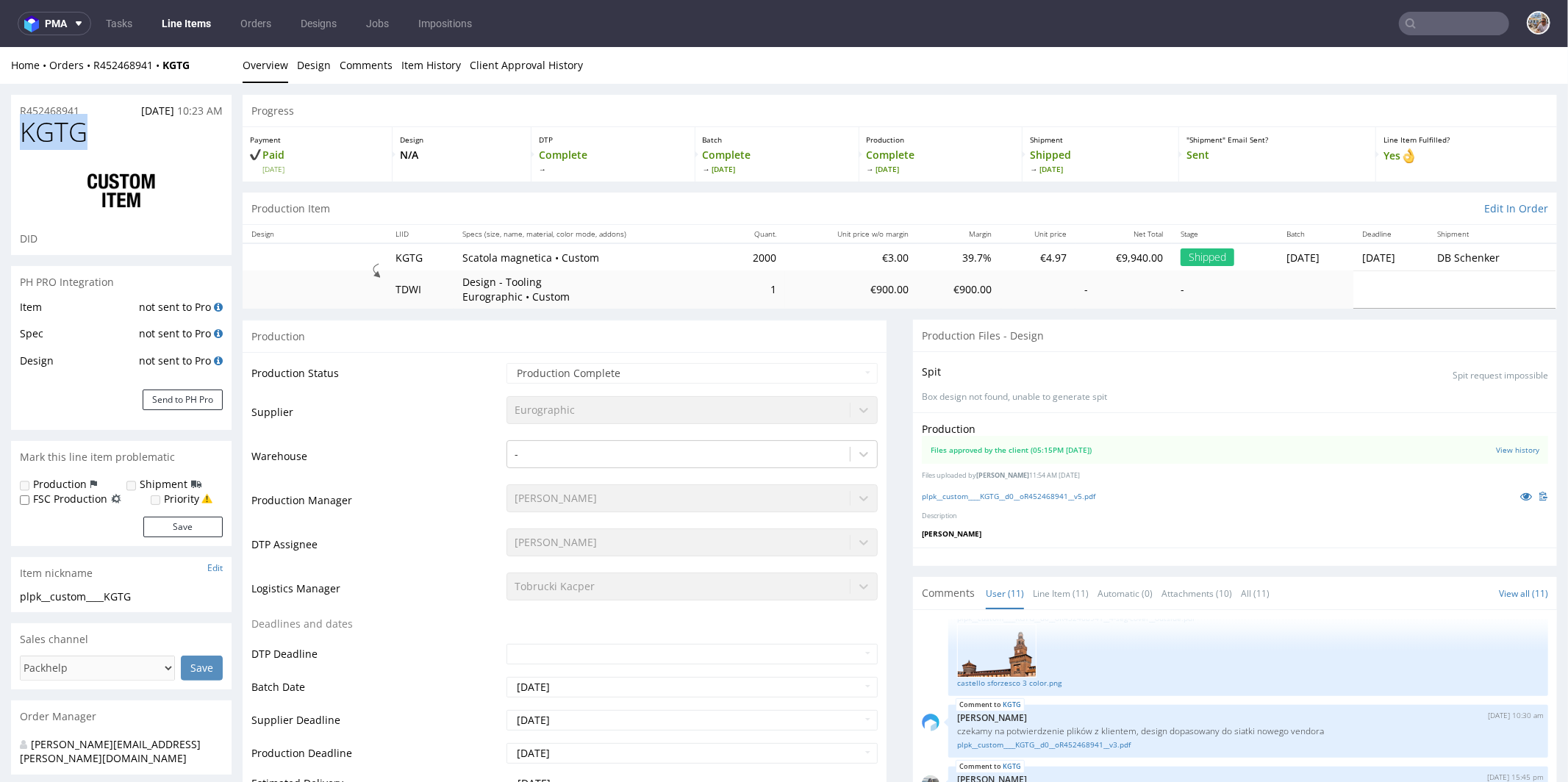
drag, startPoint x: 105, startPoint y: 131, endPoint x: 23, endPoint y: 131, distance: 82.0
click at [23, 131] on h1 "KGTG" at bounding box center [121, 131] width 203 height 29
copy span "KGTG"
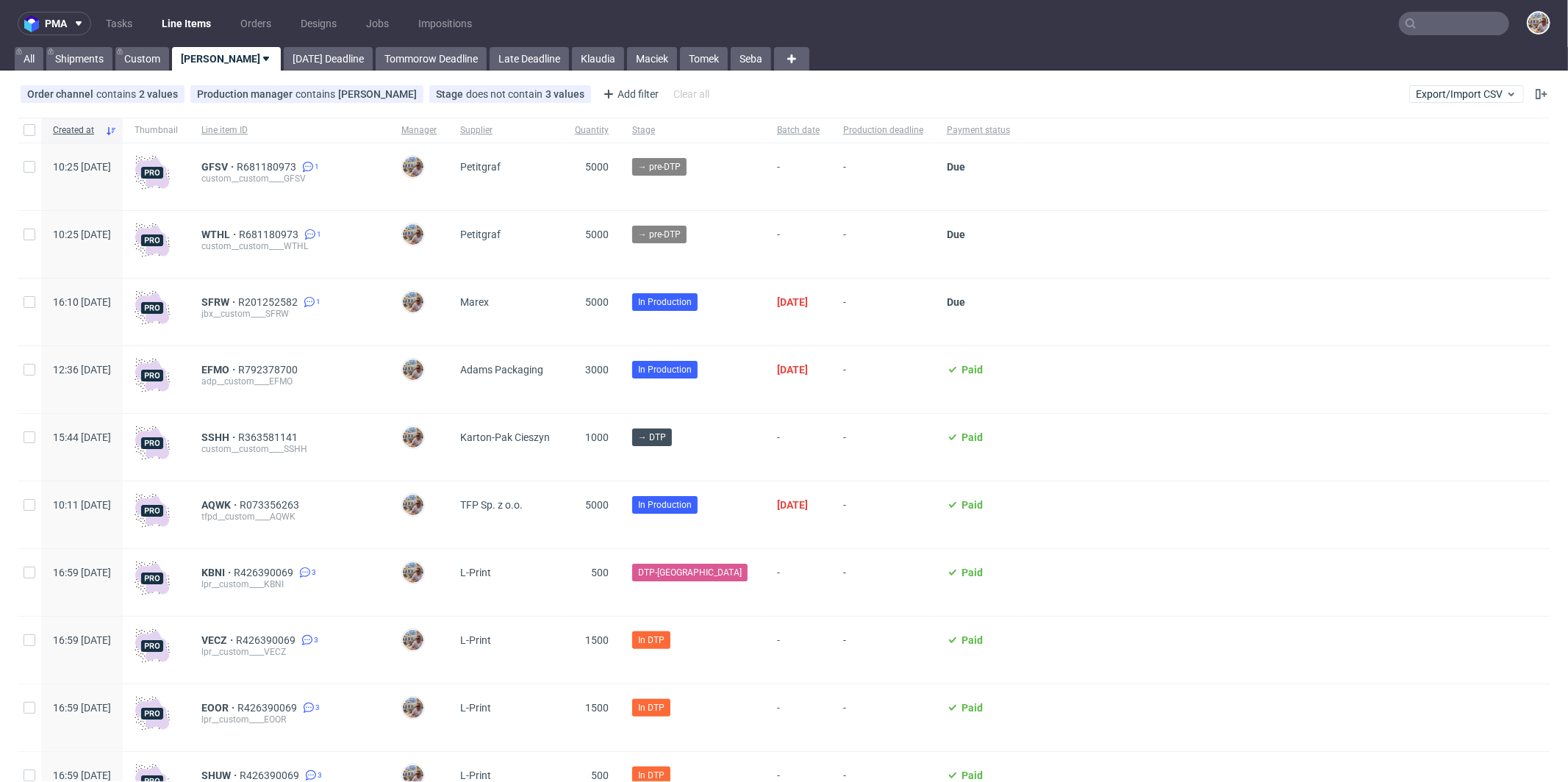
click at [1428, 20] on input "text" at bounding box center [1453, 24] width 110 height 24
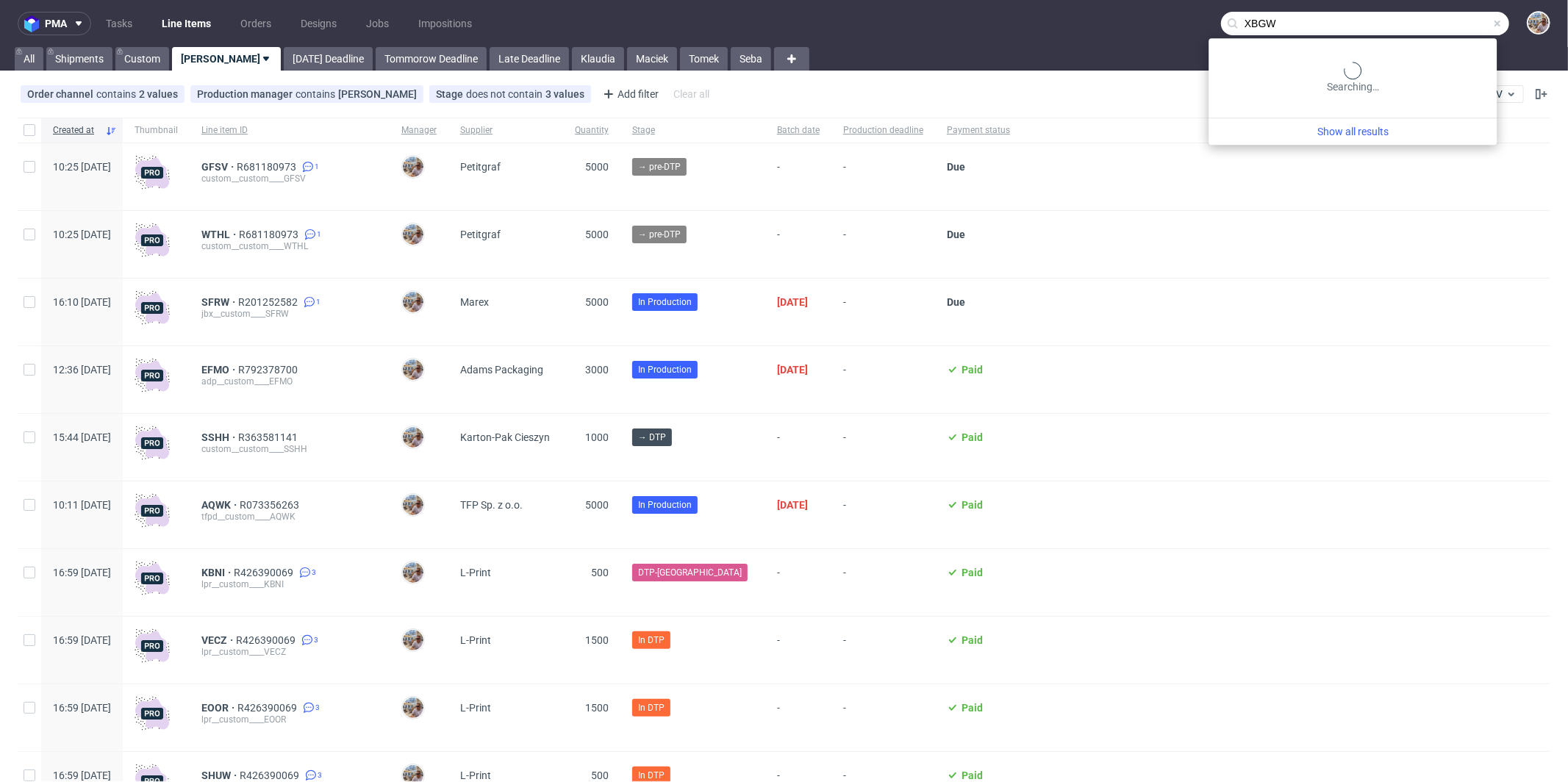
type input "XBGW"
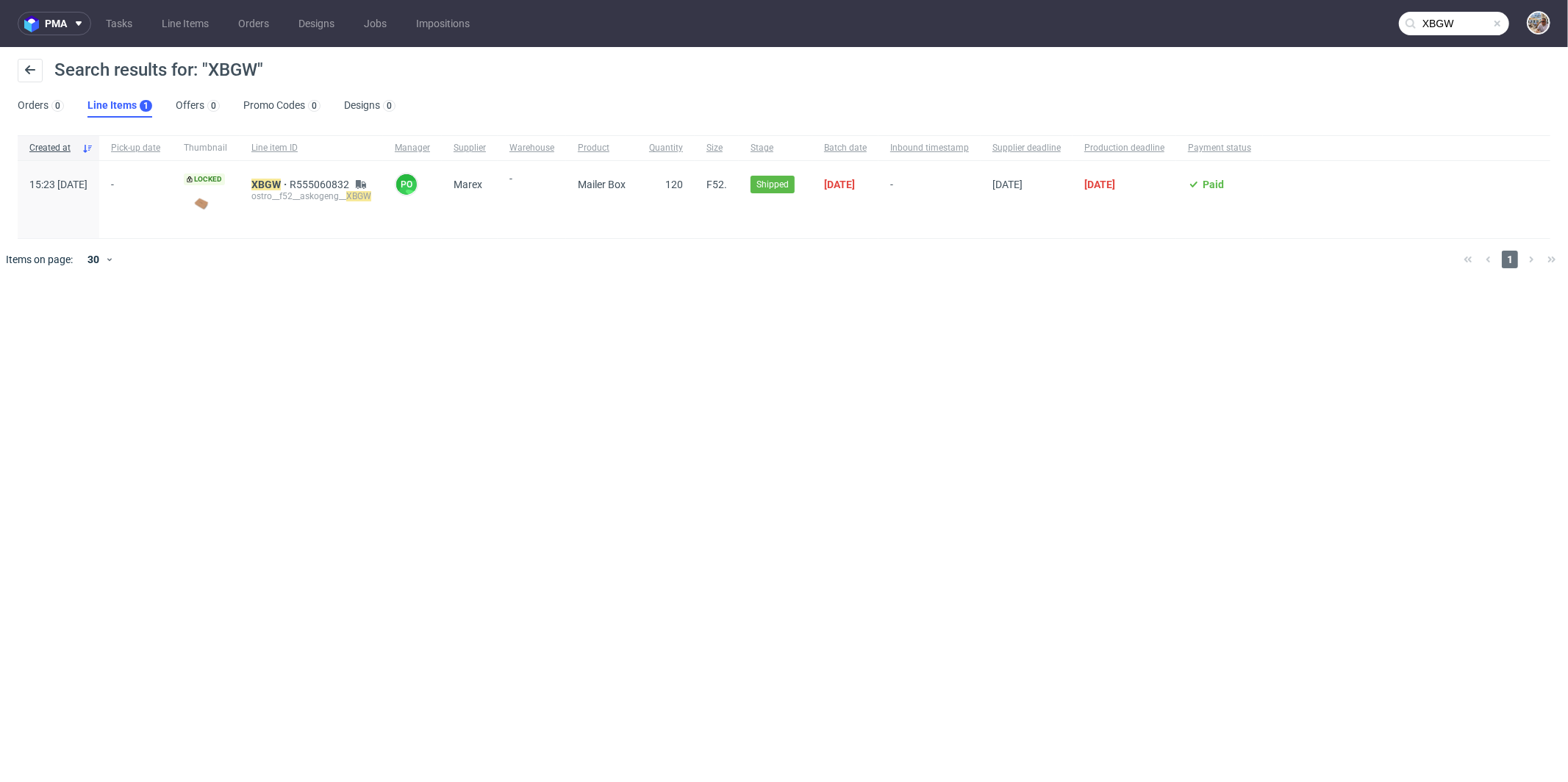
click at [1497, 25] on span at bounding box center [1497, 24] width 12 height 12
click at [1497, 25] on input "text" at bounding box center [1453, 24] width 110 height 24
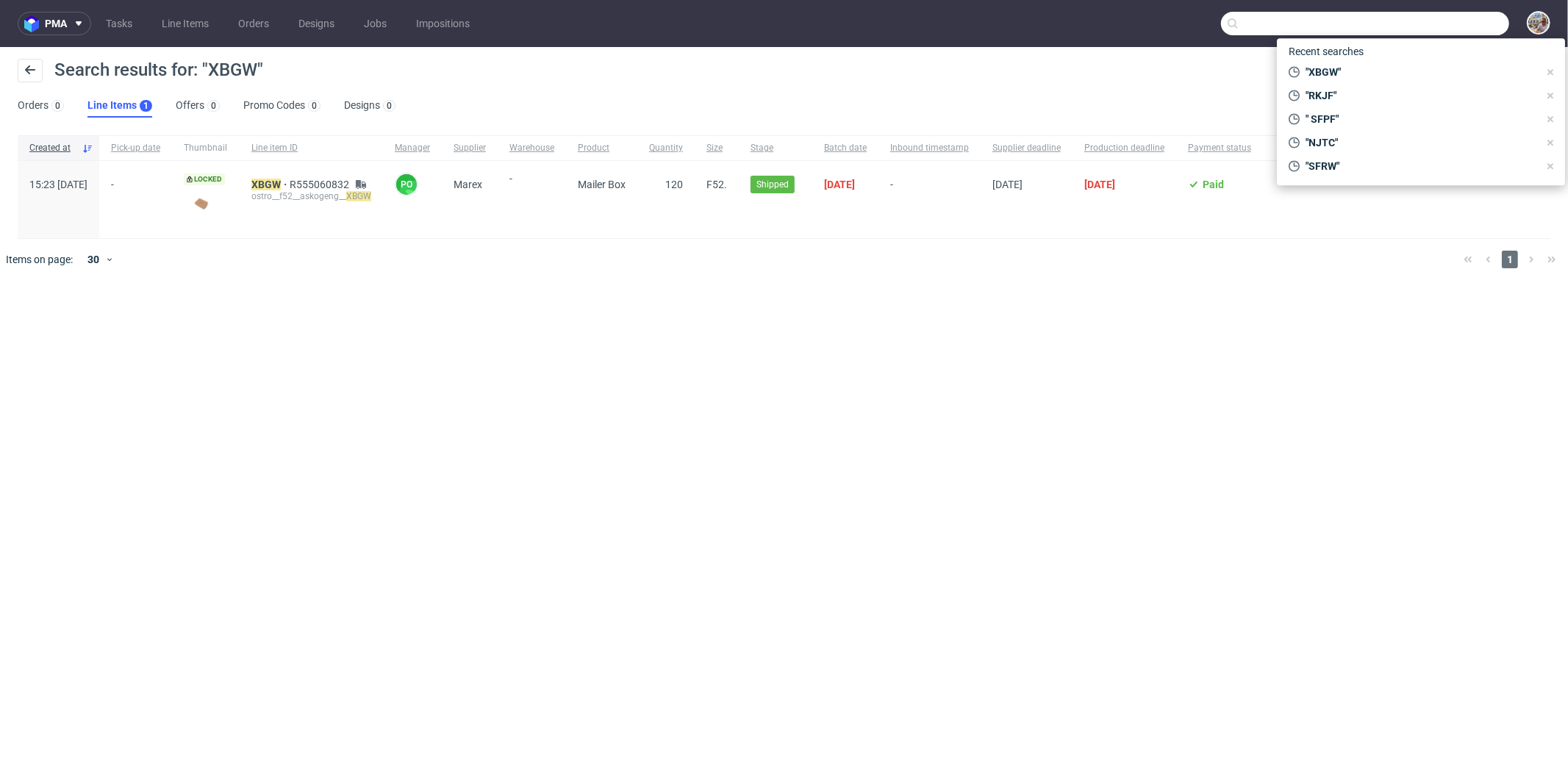
click at [1497, 25] on input "text" at bounding box center [1365, 24] width 288 height 24
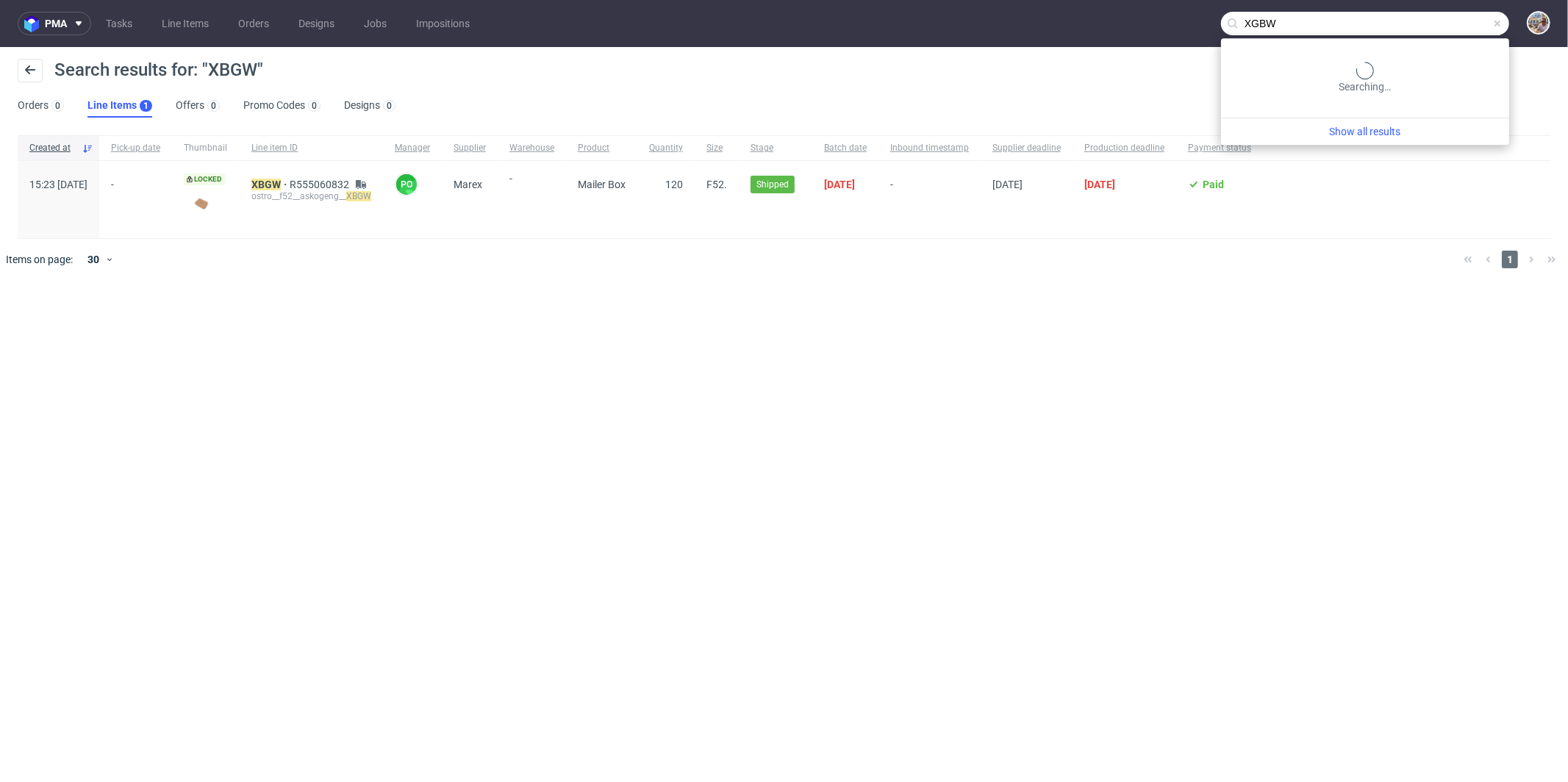
type input "XGBW"
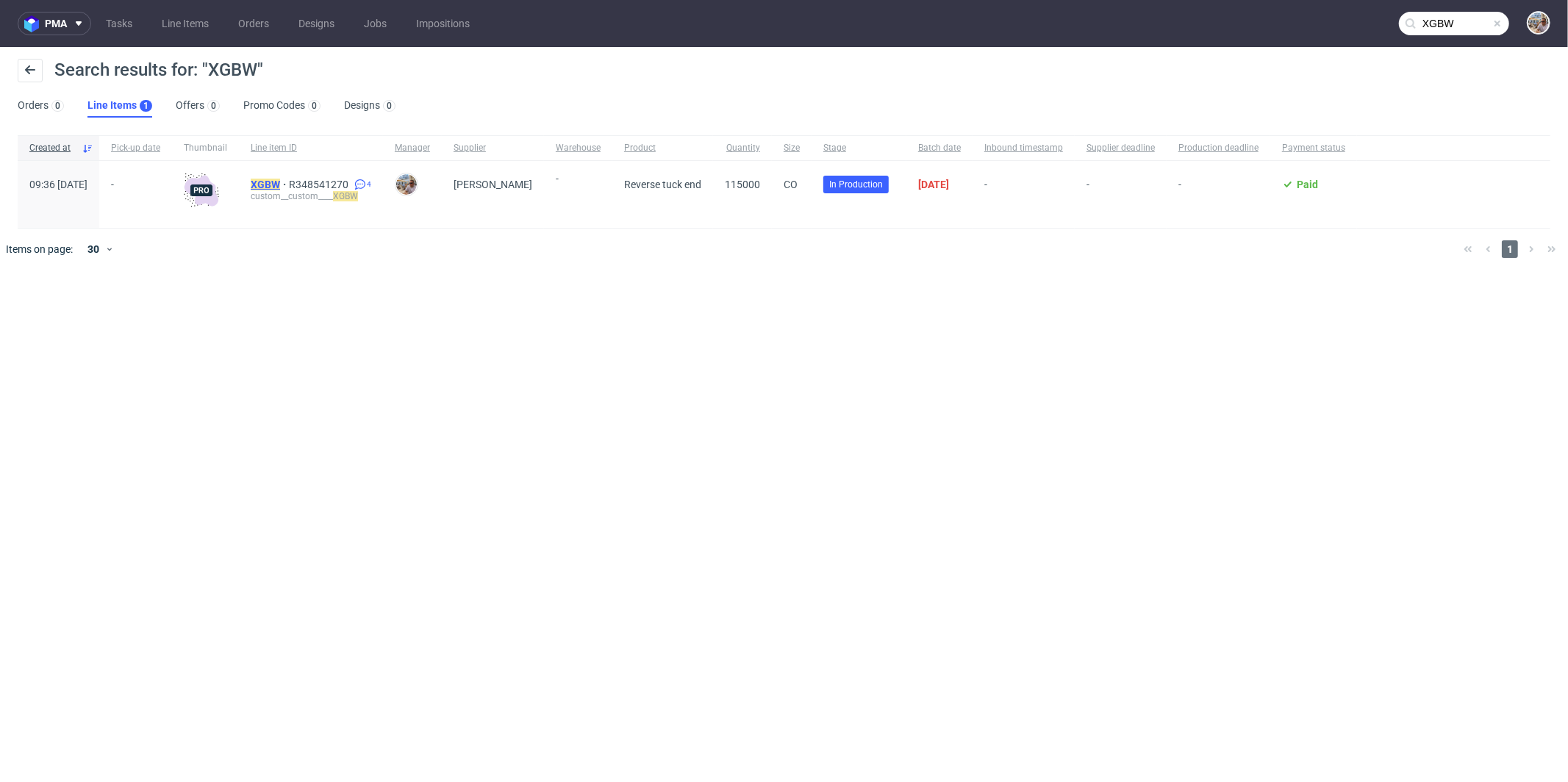
click at [280, 183] on mark "XGBW" at bounding box center [265, 185] width 30 height 12
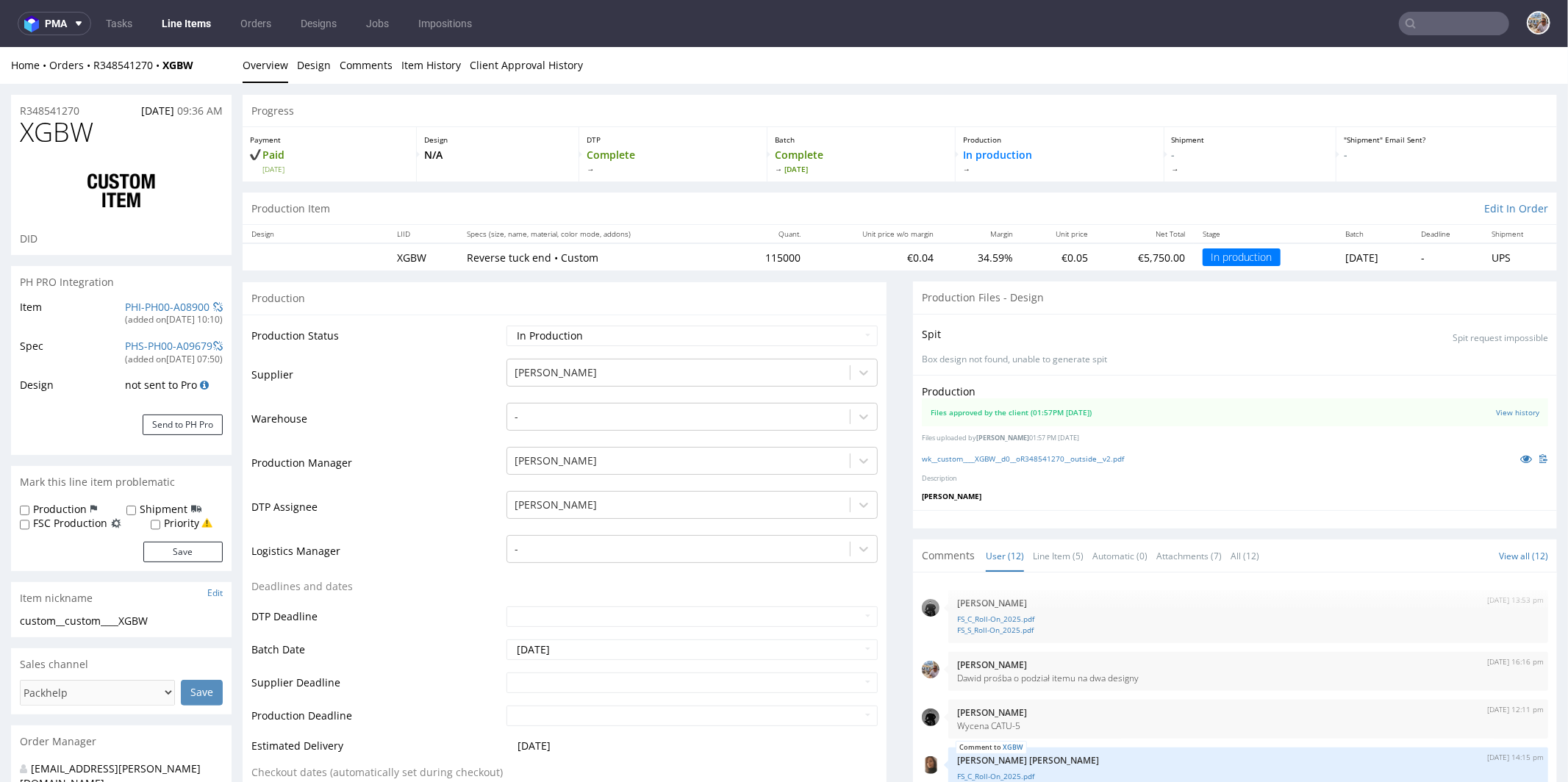
scroll to position [430, 0]
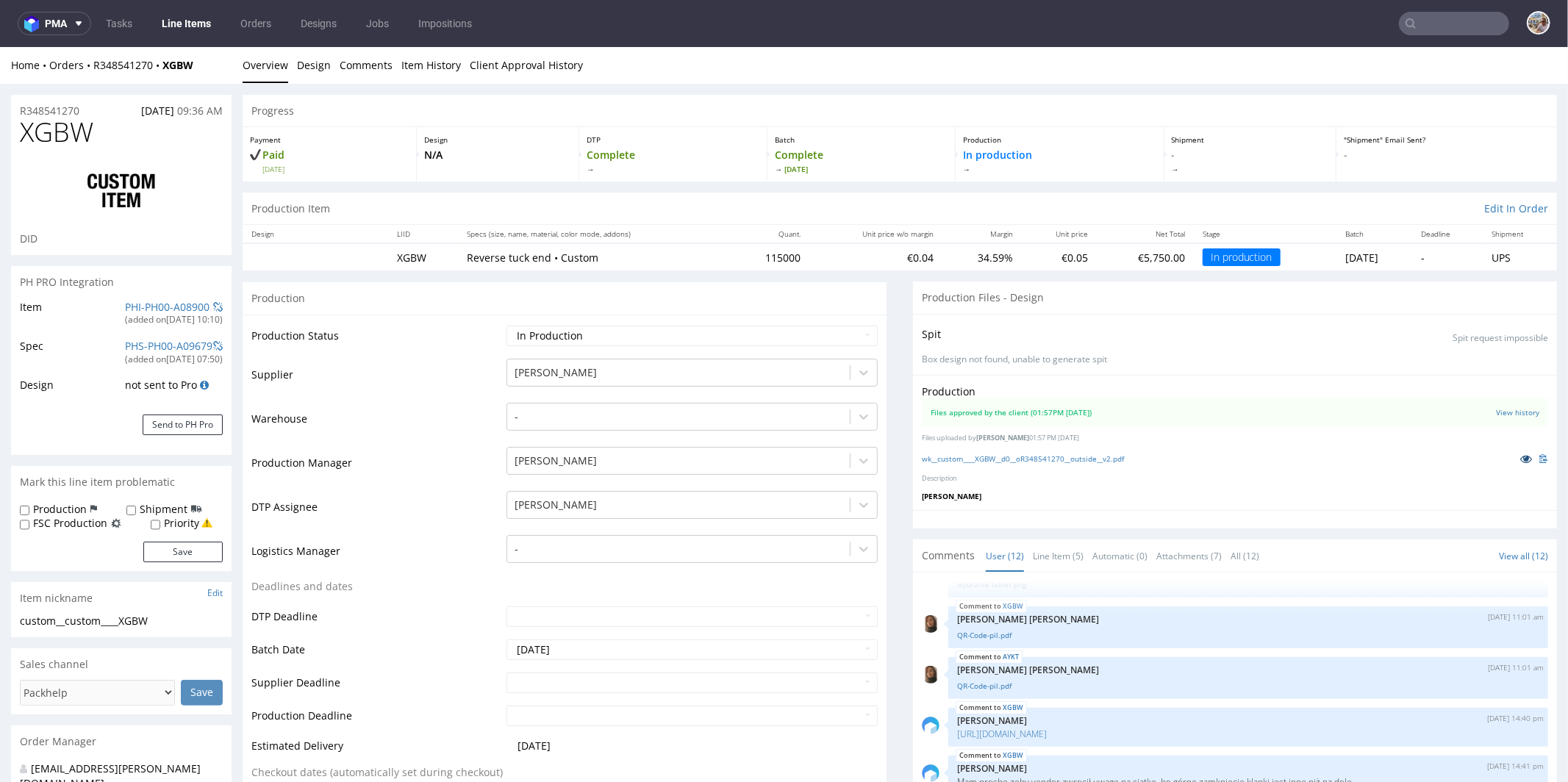
select select "in_progress"
click at [1520, 458] on icon at bounding box center [1526, 458] width 12 height 10
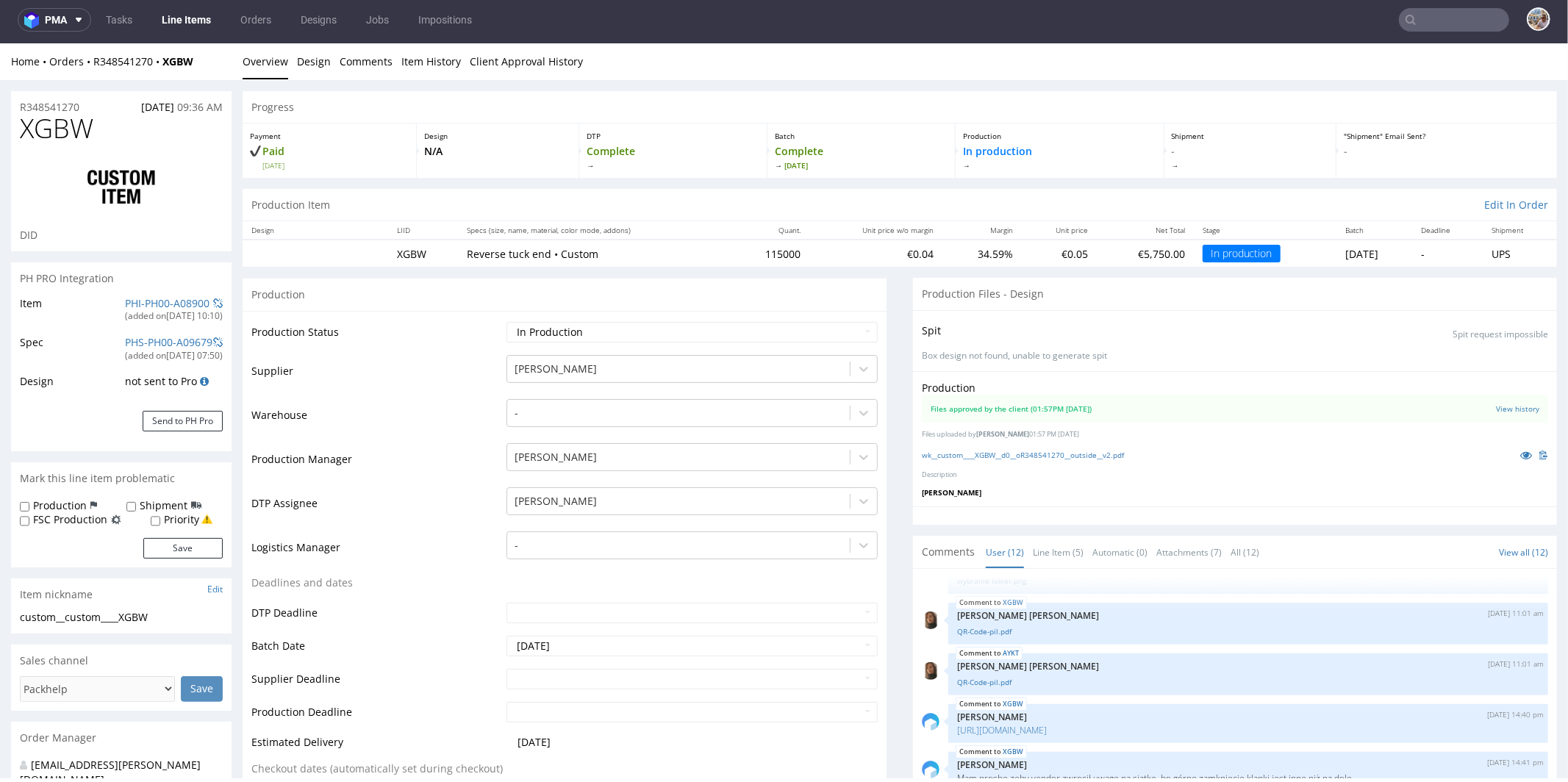
scroll to position [0, 0]
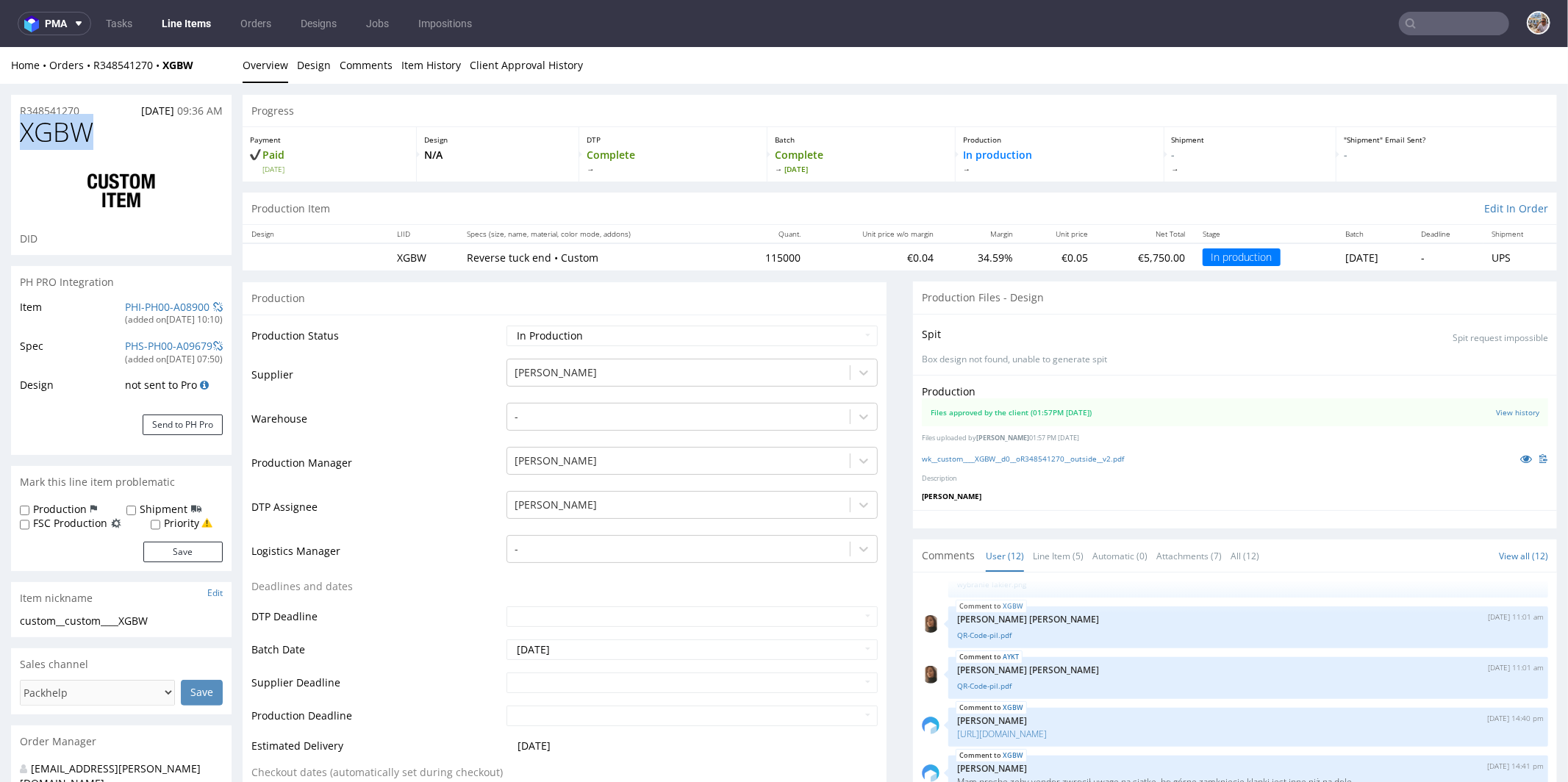
drag, startPoint x: 75, startPoint y: 131, endPoint x: 0, endPoint y: 131, distance: 75.0
copy span "XGBW"
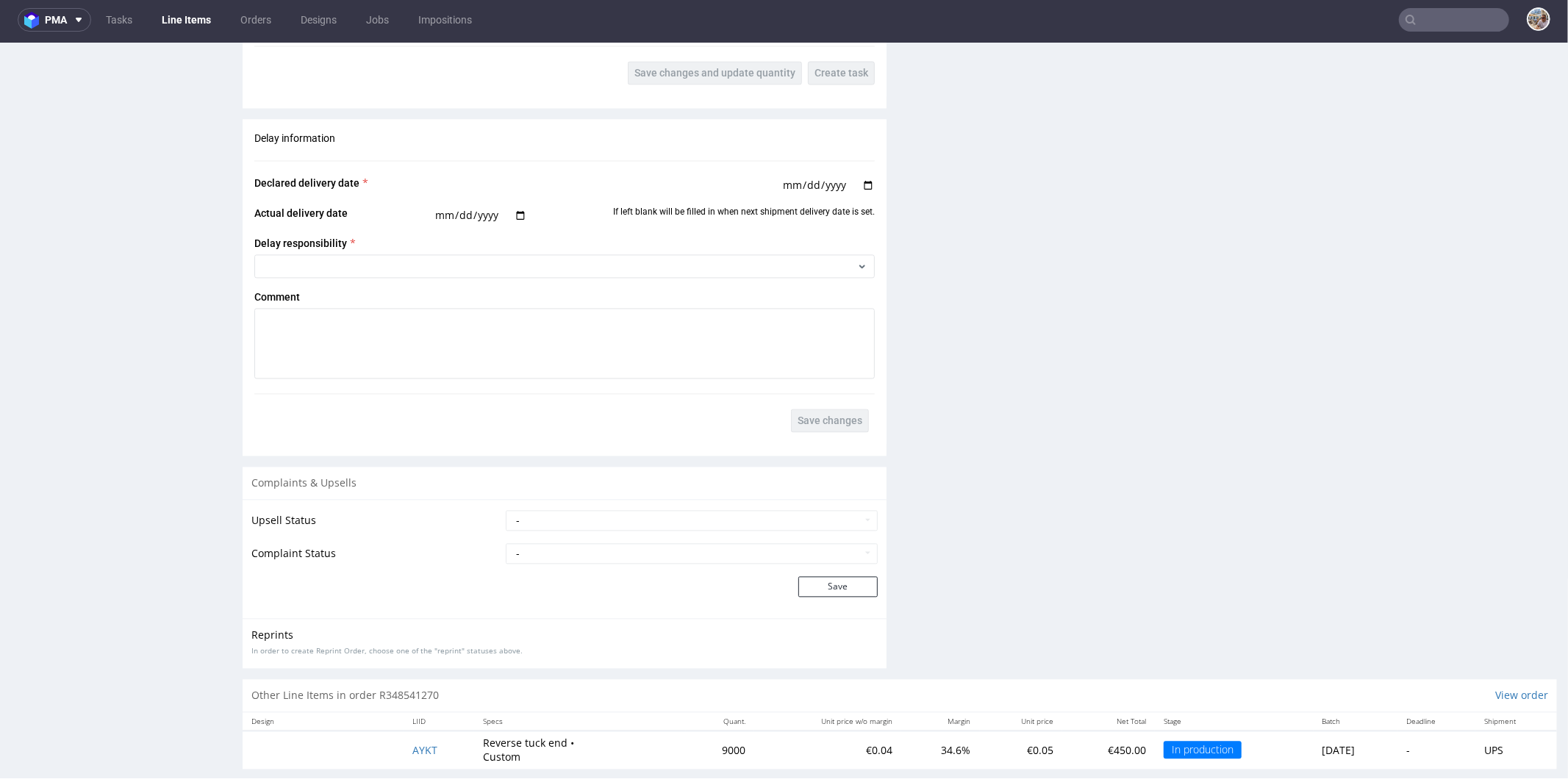
scroll to position [2452, 0]
click at [439, 731] on td "AYKT" at bounding box center [439, 748] width 71 height 38
drag, startPoint x: 439, startPoint y: 731, endPoint x: 408, endPoint y: 736, distance: 31.4
click at [408, 736] on td "AYKT" at bounding box center [439, 748] width 71 height 38
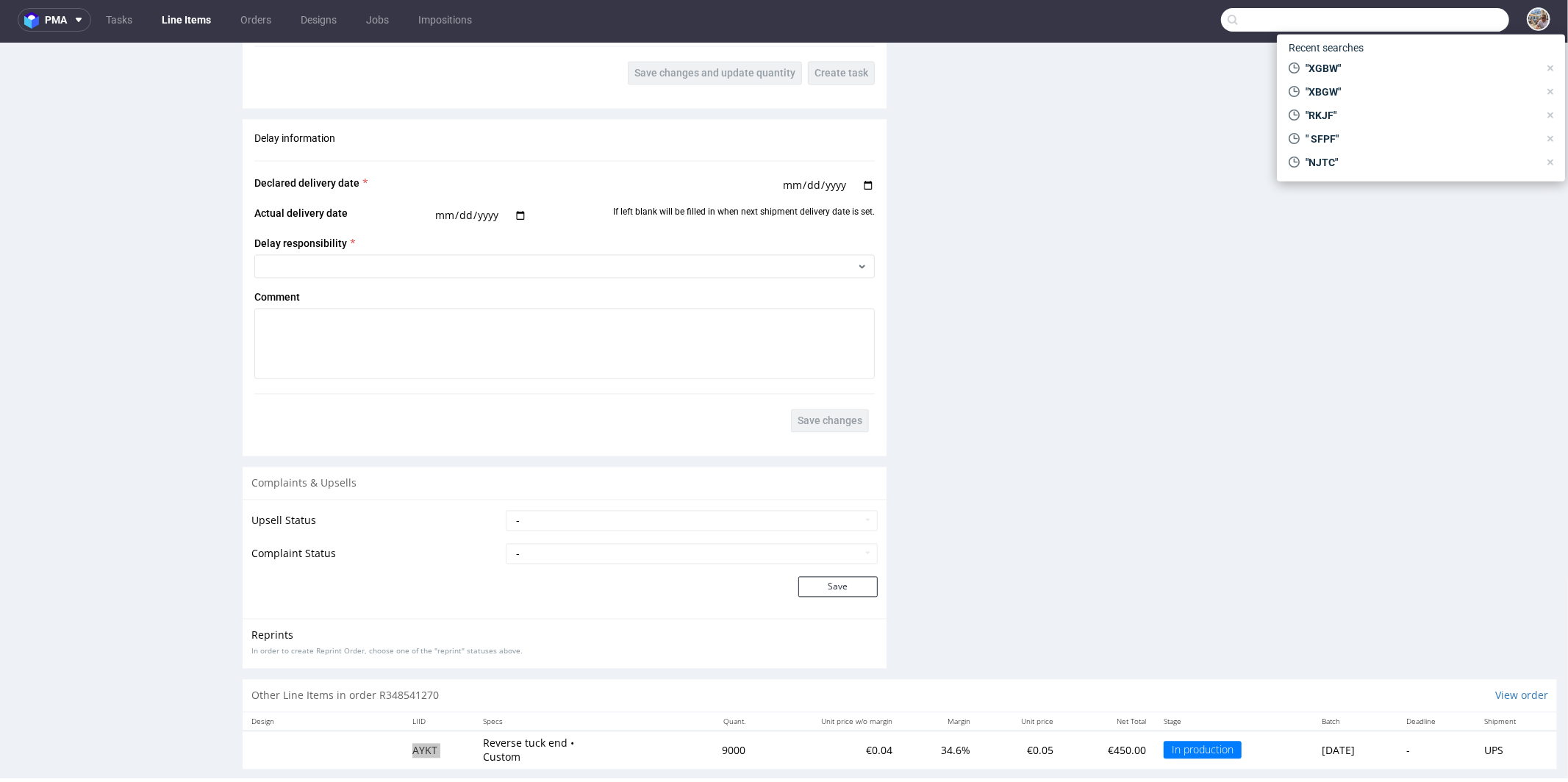
click at [1466, 8] on input "text" at bounding box center [1365, 20] width 288 height 24
paste input "BGSU"
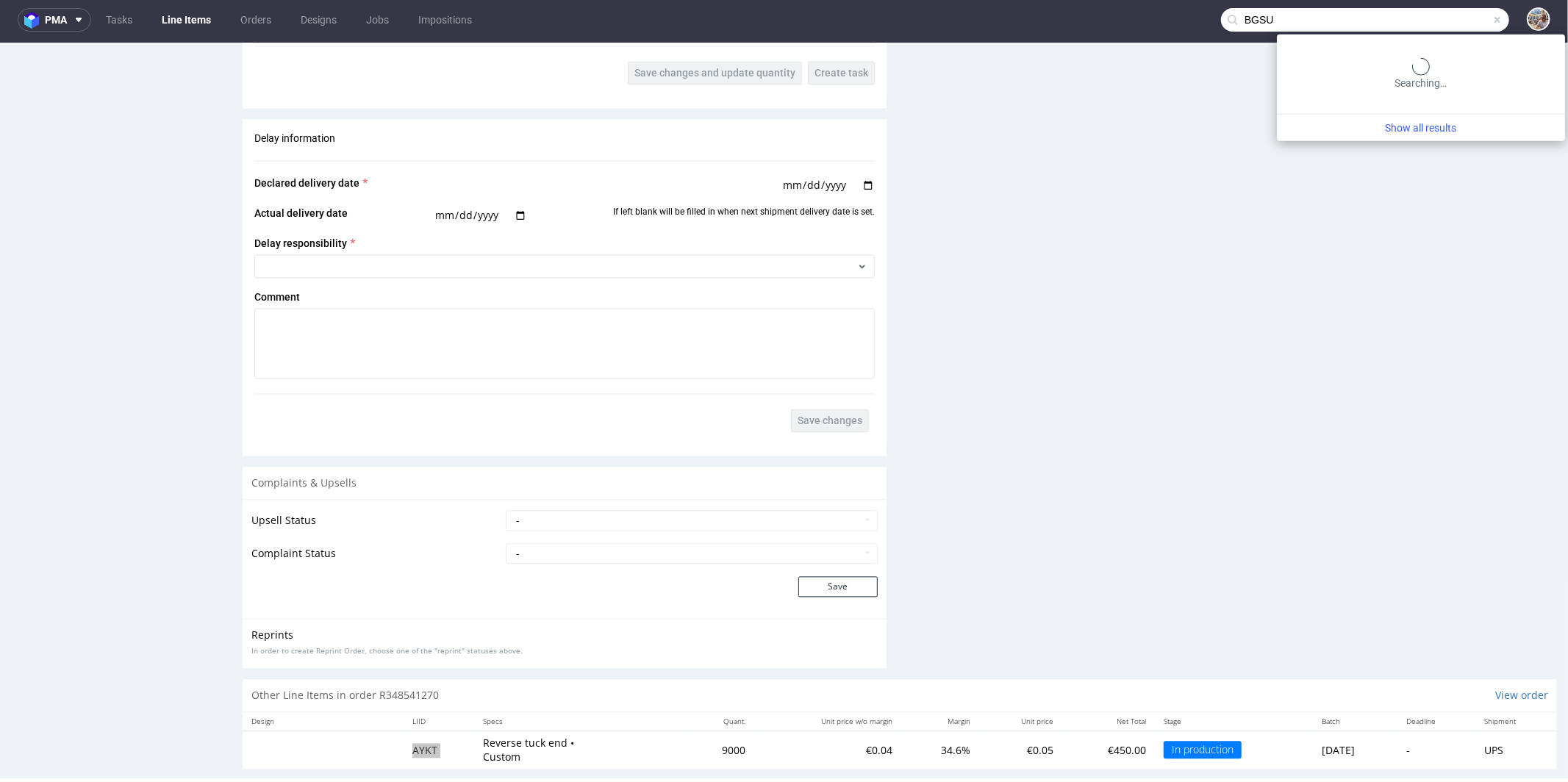
type input "BGSU"
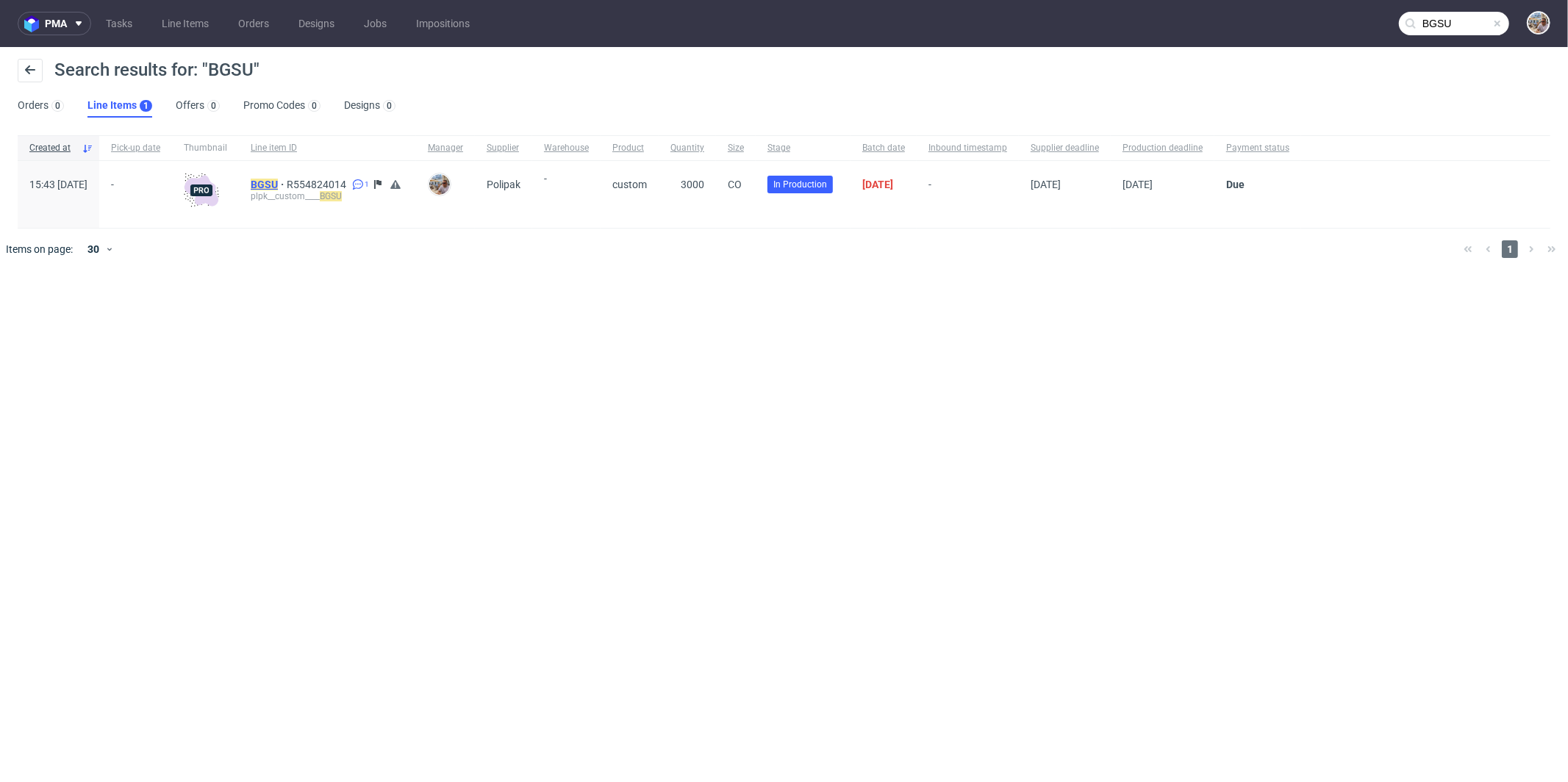
click at [278, 184] on mark "BGSU" at bounding box center [264, 185] width 27 height 12
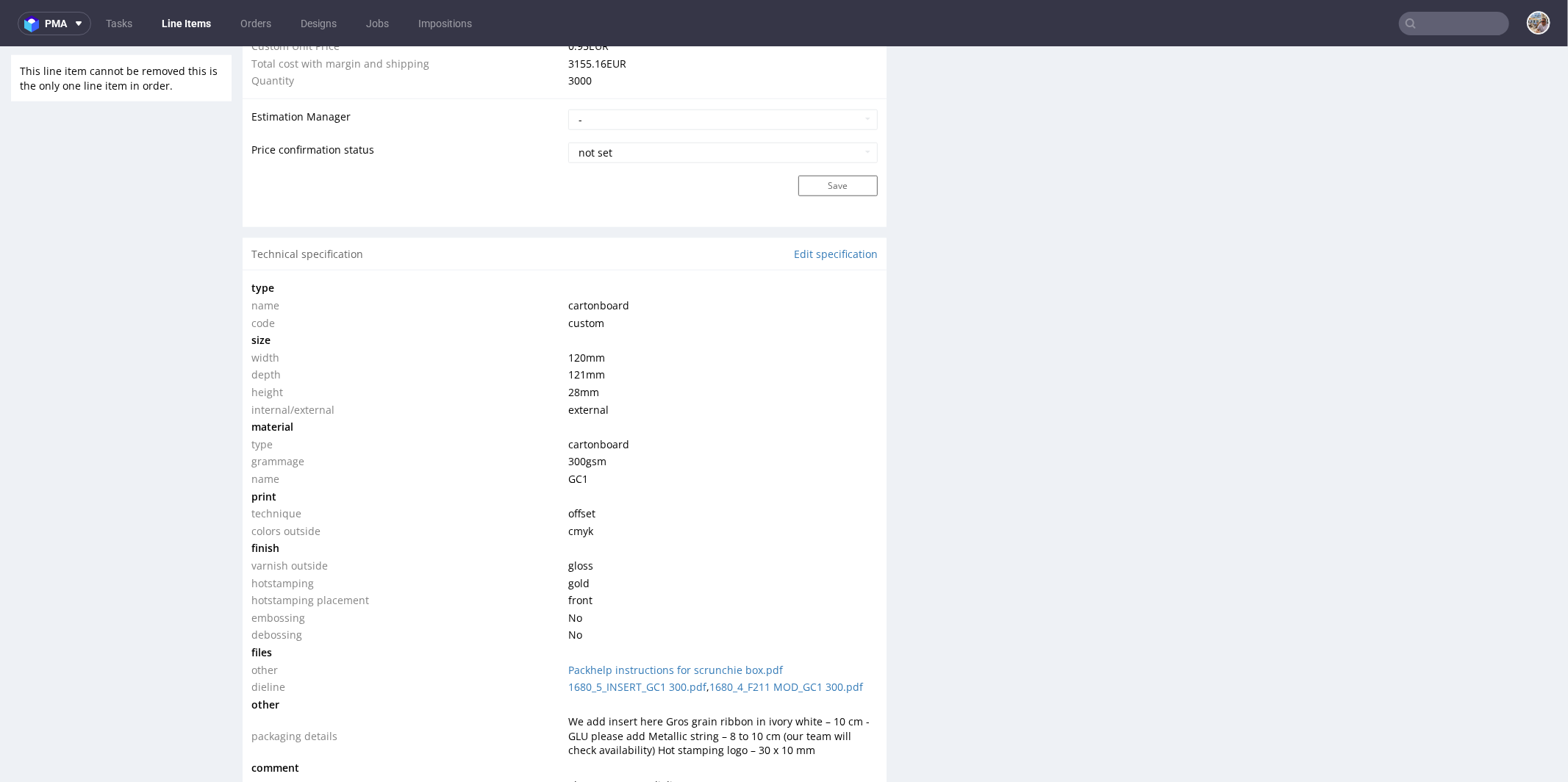
scroll to position [1407, 0]
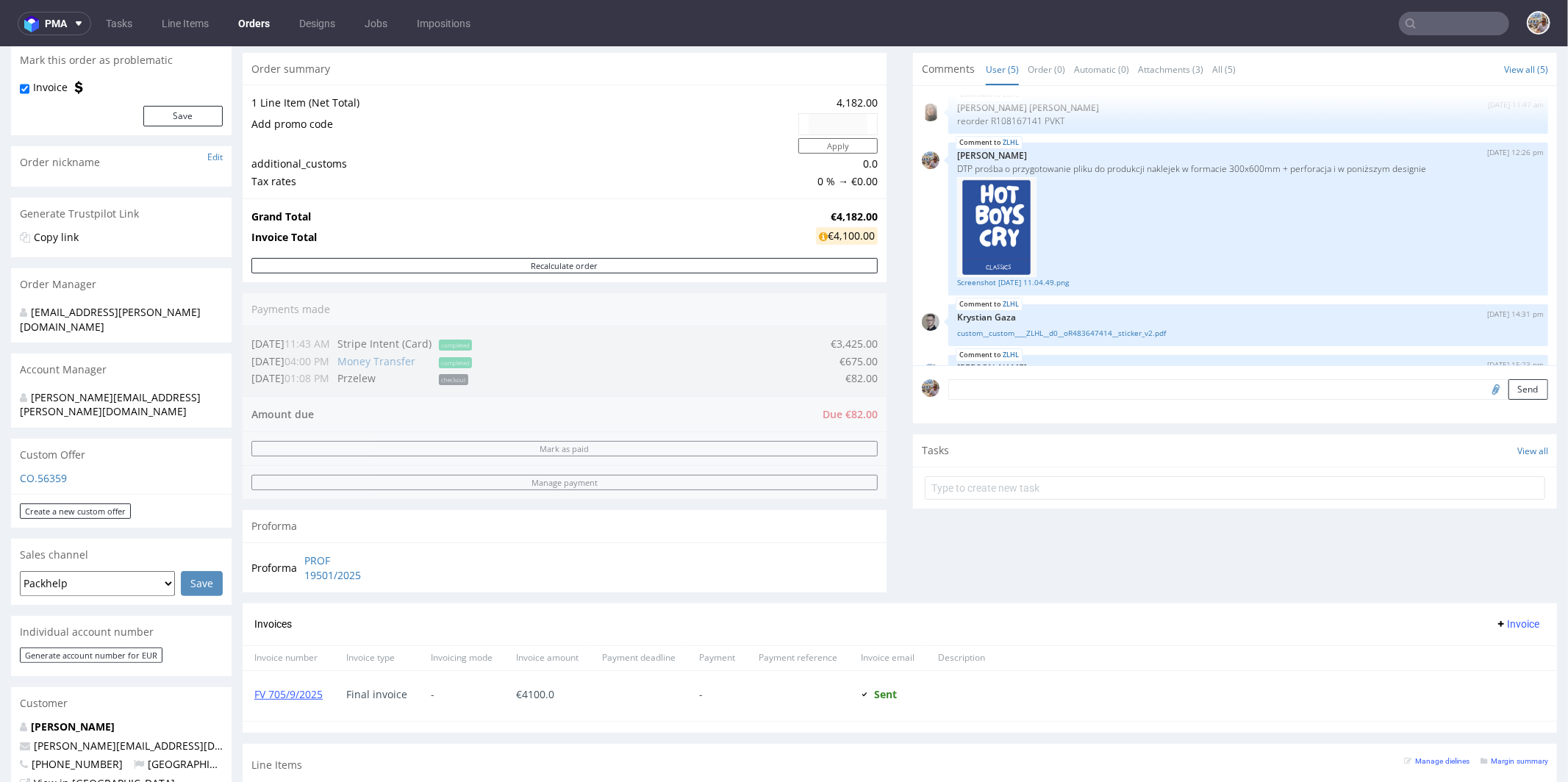
scroll to position [473, 0]
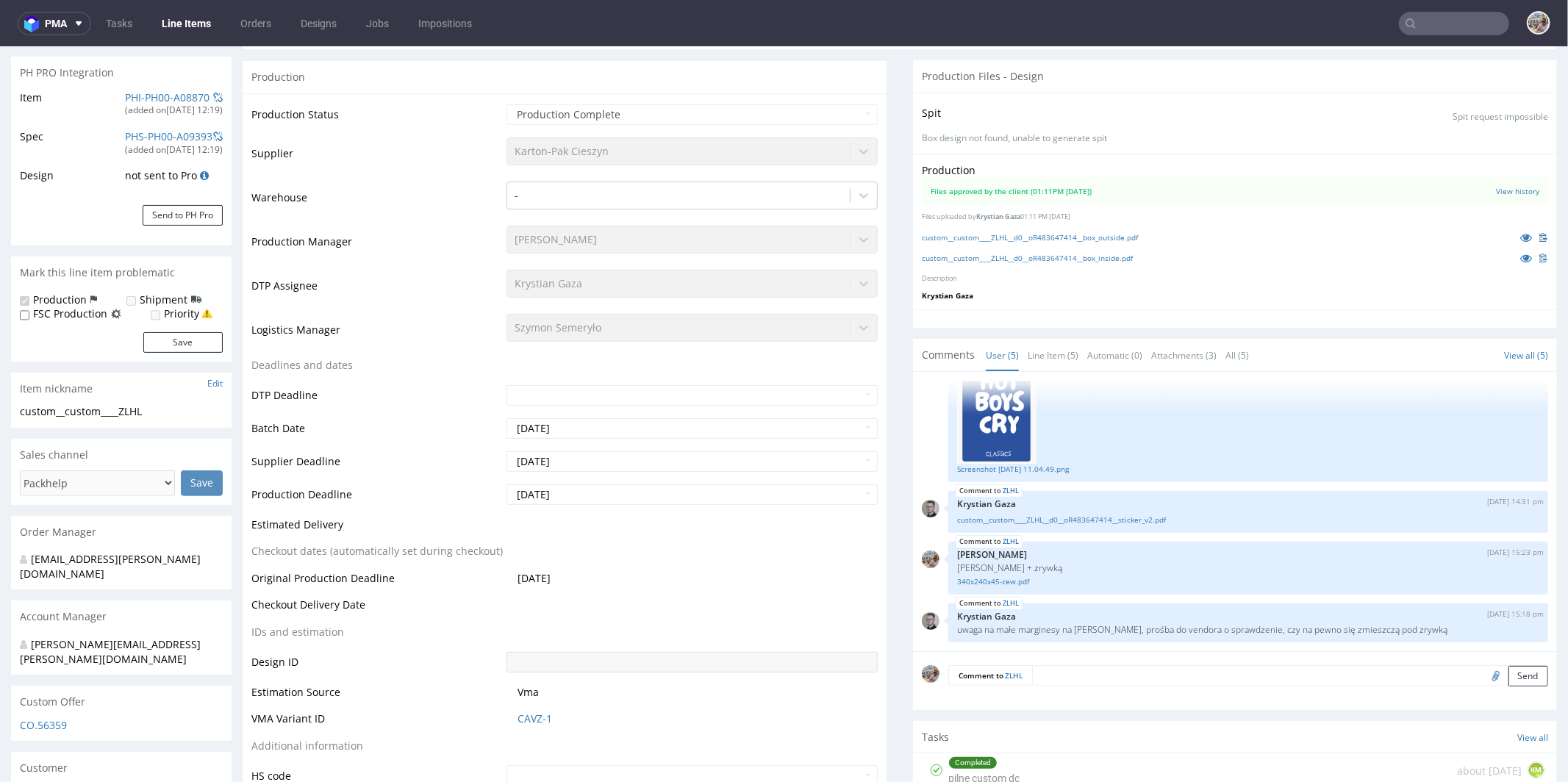
scroll to position [170, 0]
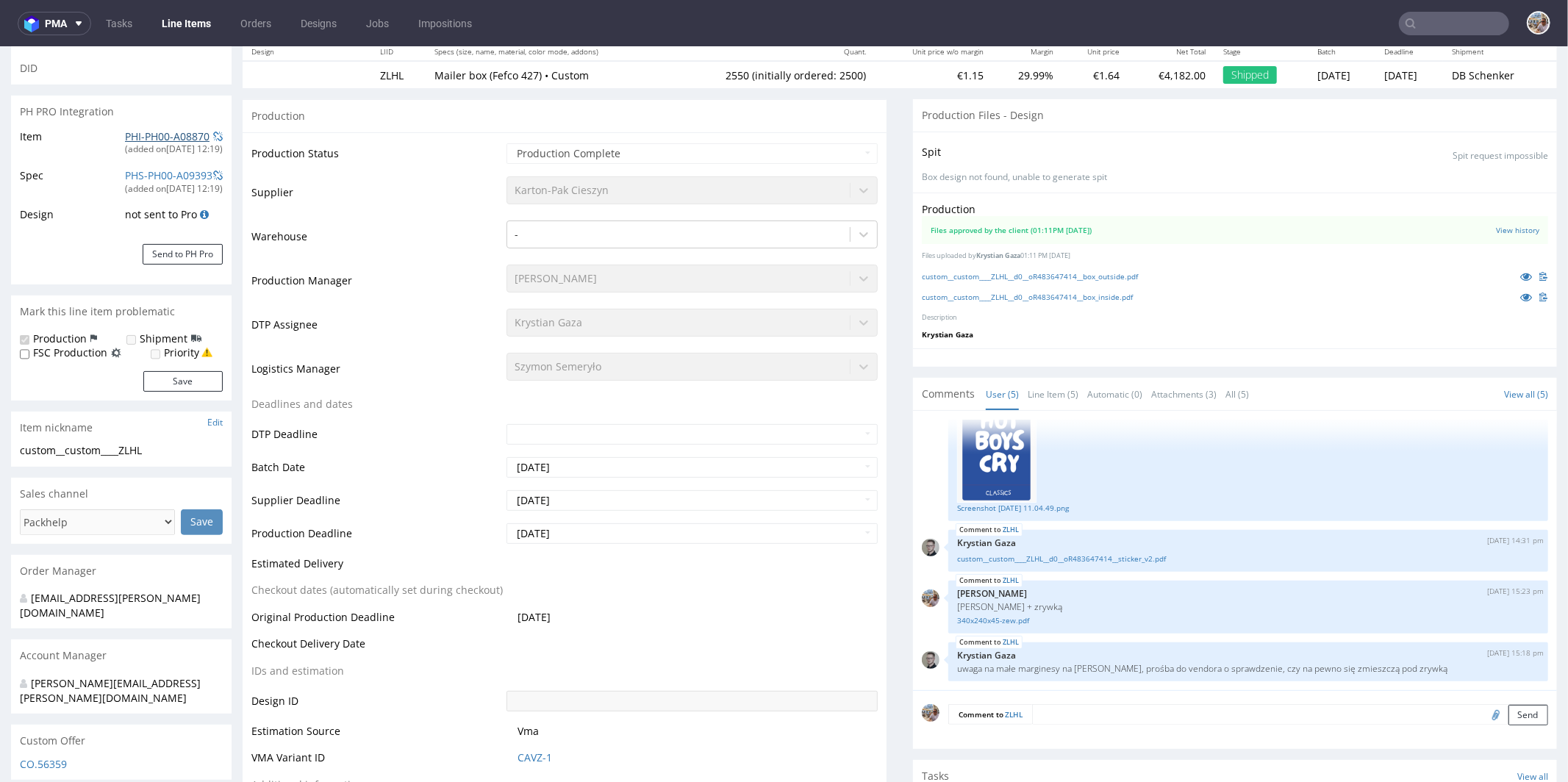
click at [175, 141] on link "PHI-PH00-A08870" at bounding box center [167, 136] width 84 height 14
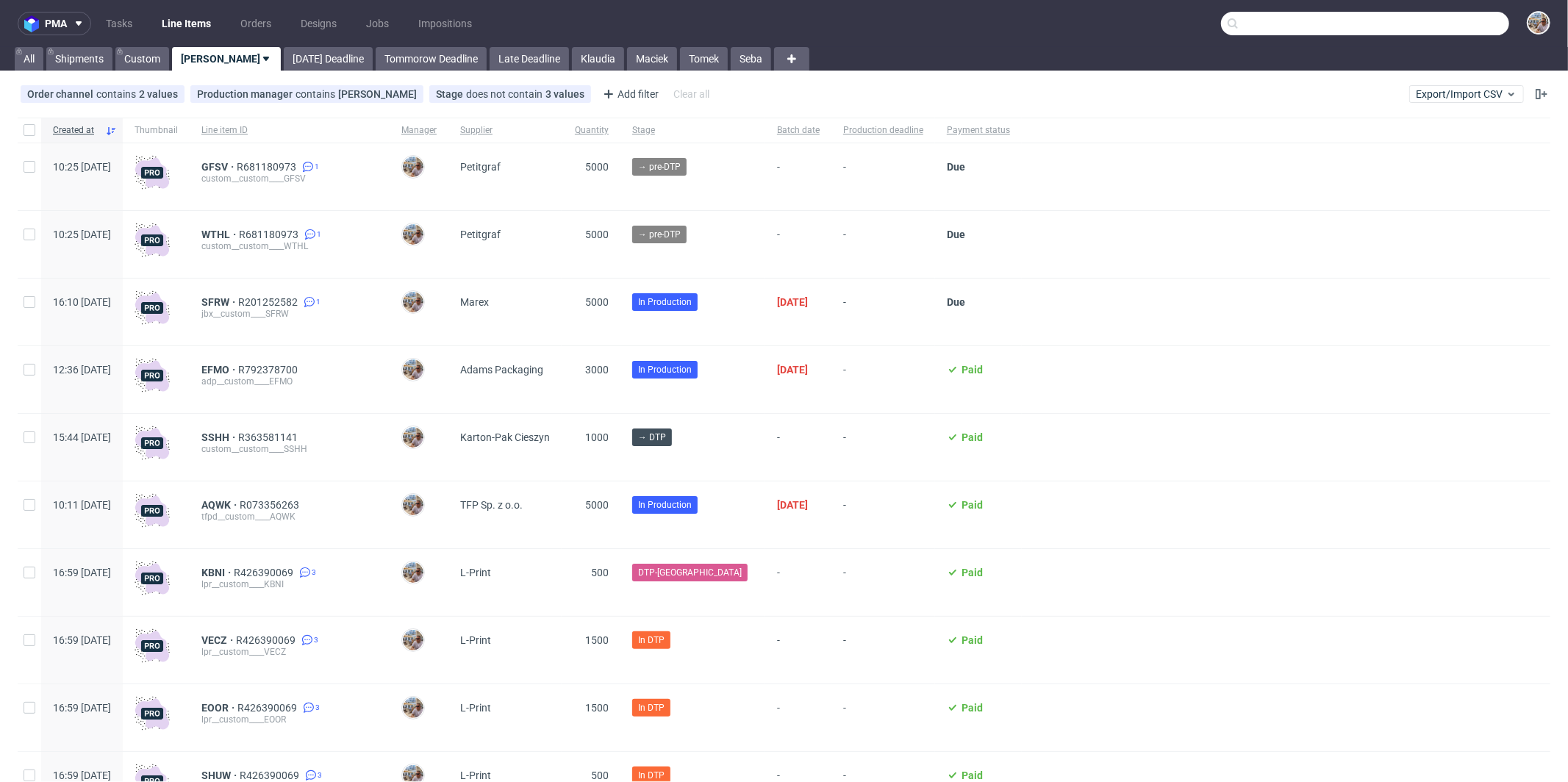
click at [1423, 33] on input "text" at bounding box center [1365, 24] width 288 height 24
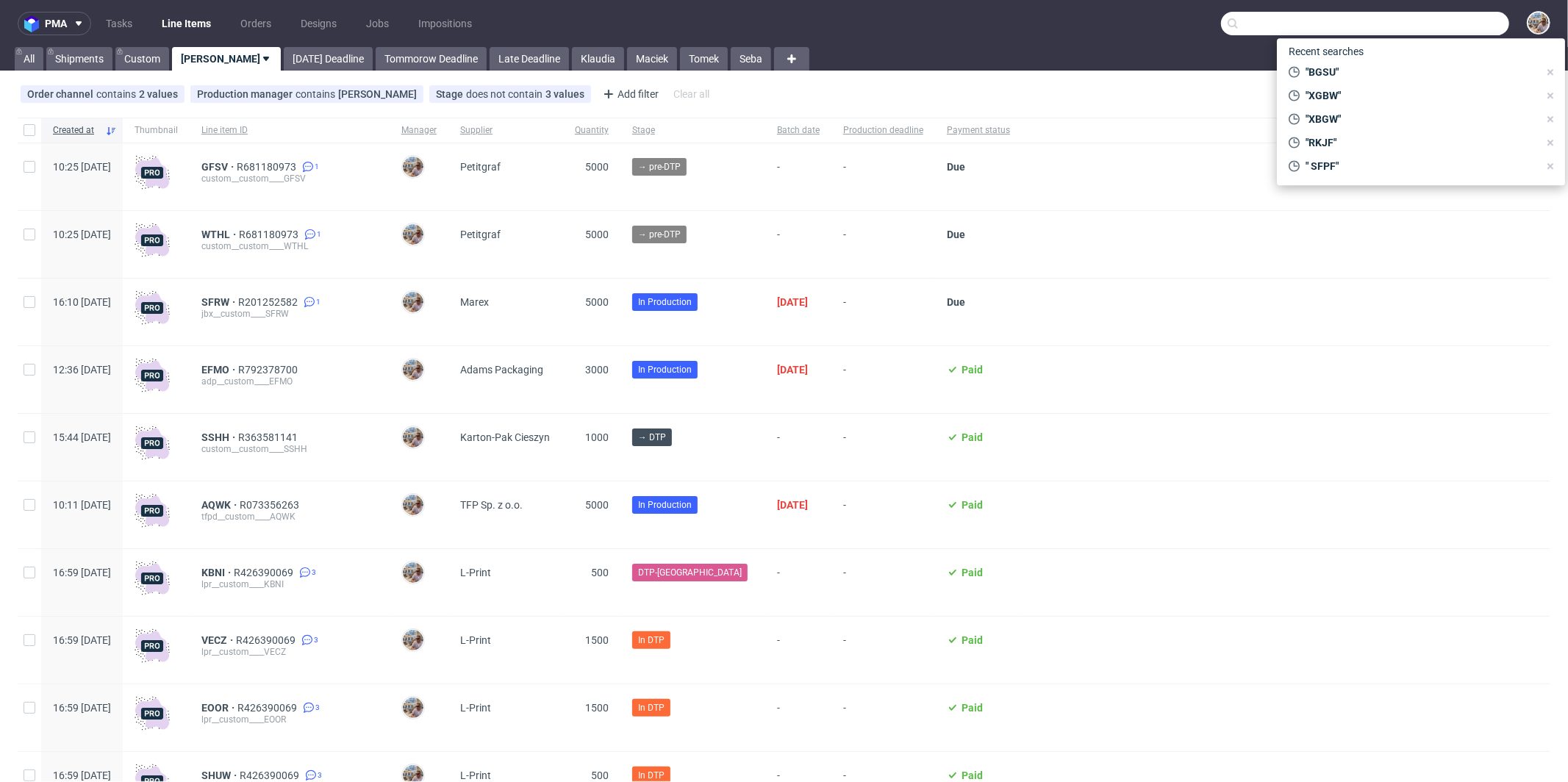
paste input "RKJF"
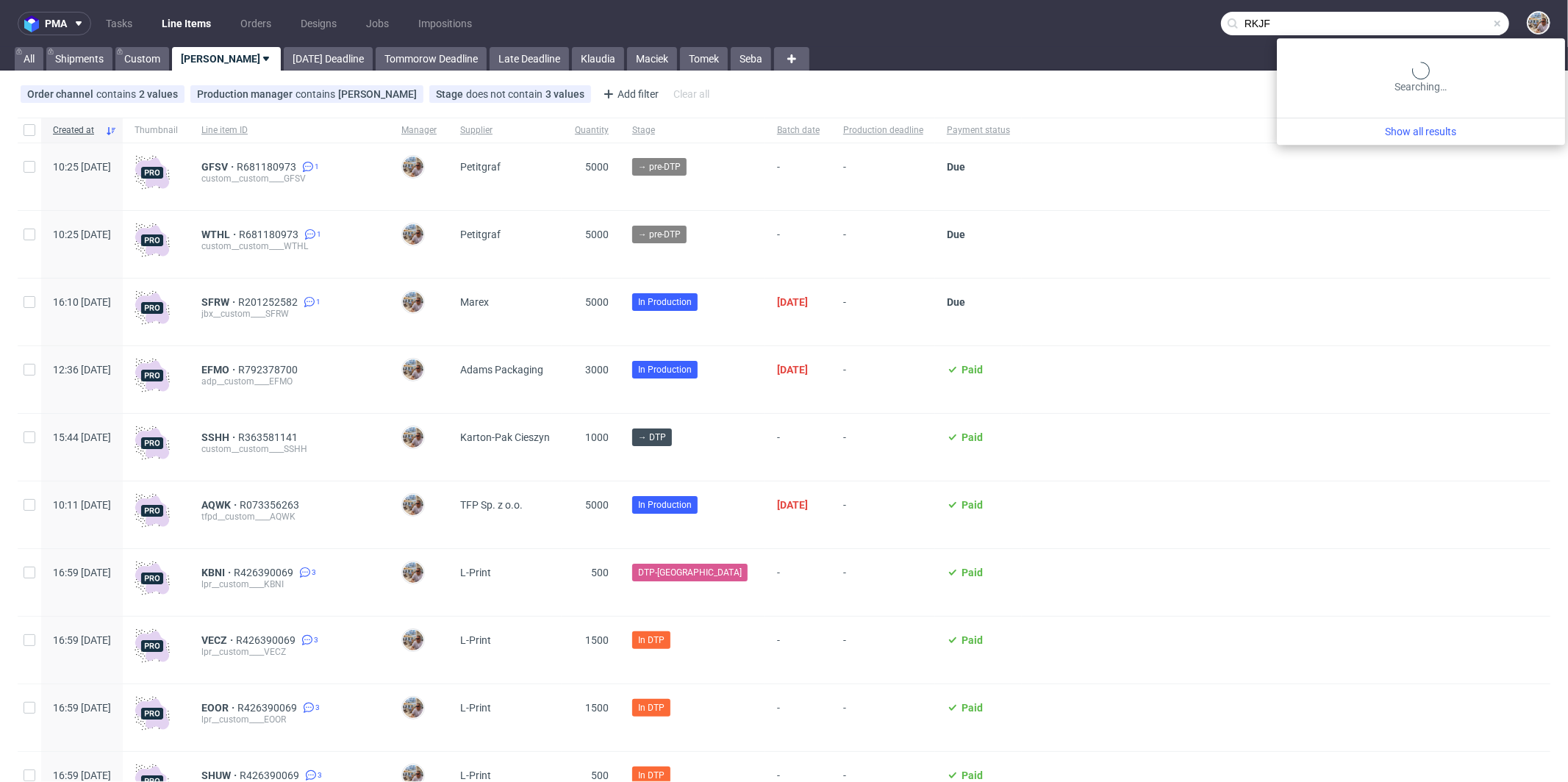
type input "RKJF"
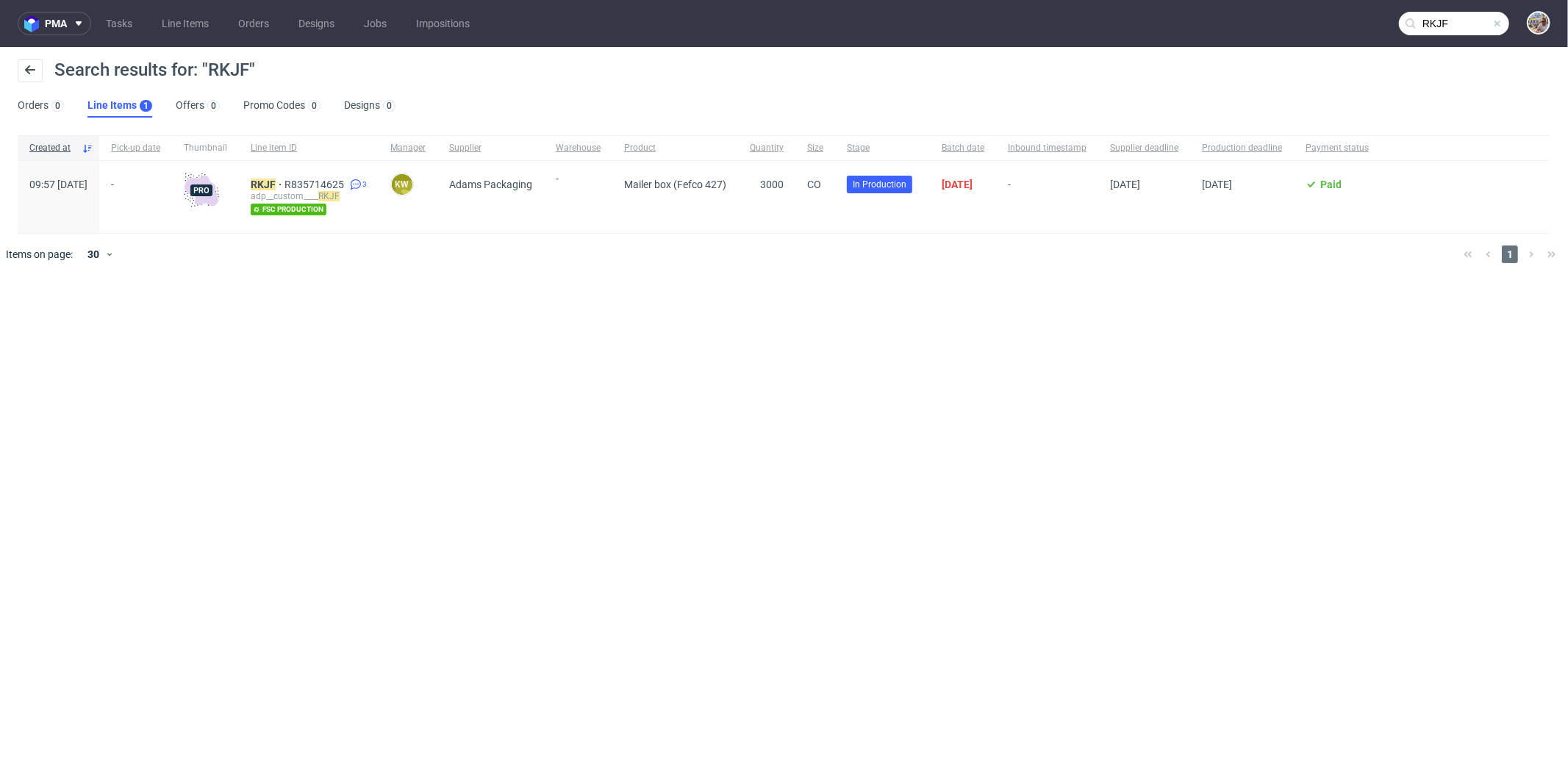
click at [1495, 22] on span at bounding box center [1497, 24] width 12 height 12
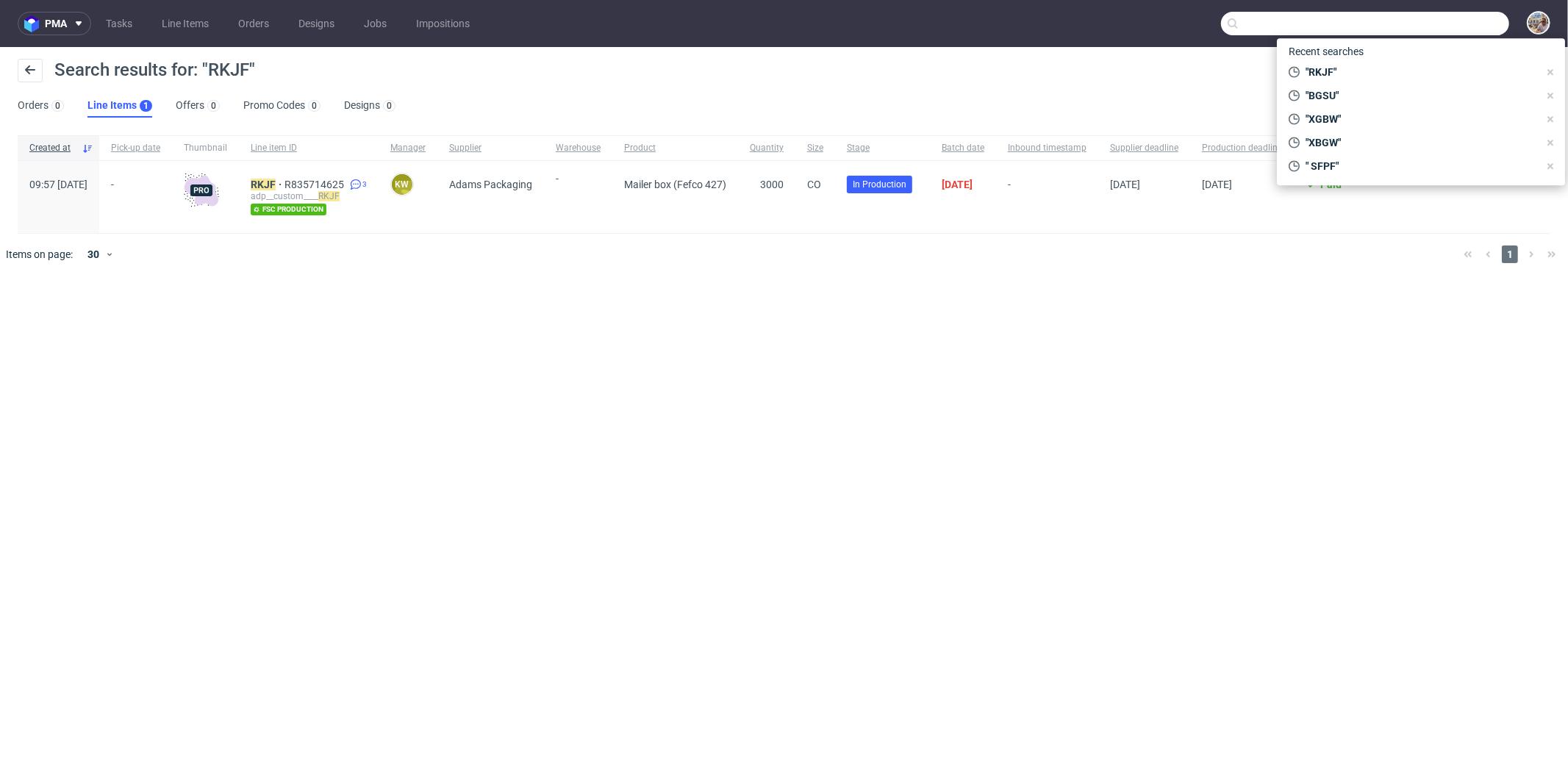
click at [1481, 20] on input "text" at bounding box center [1365, 24] width 288 height 24
paste input "BUXR"
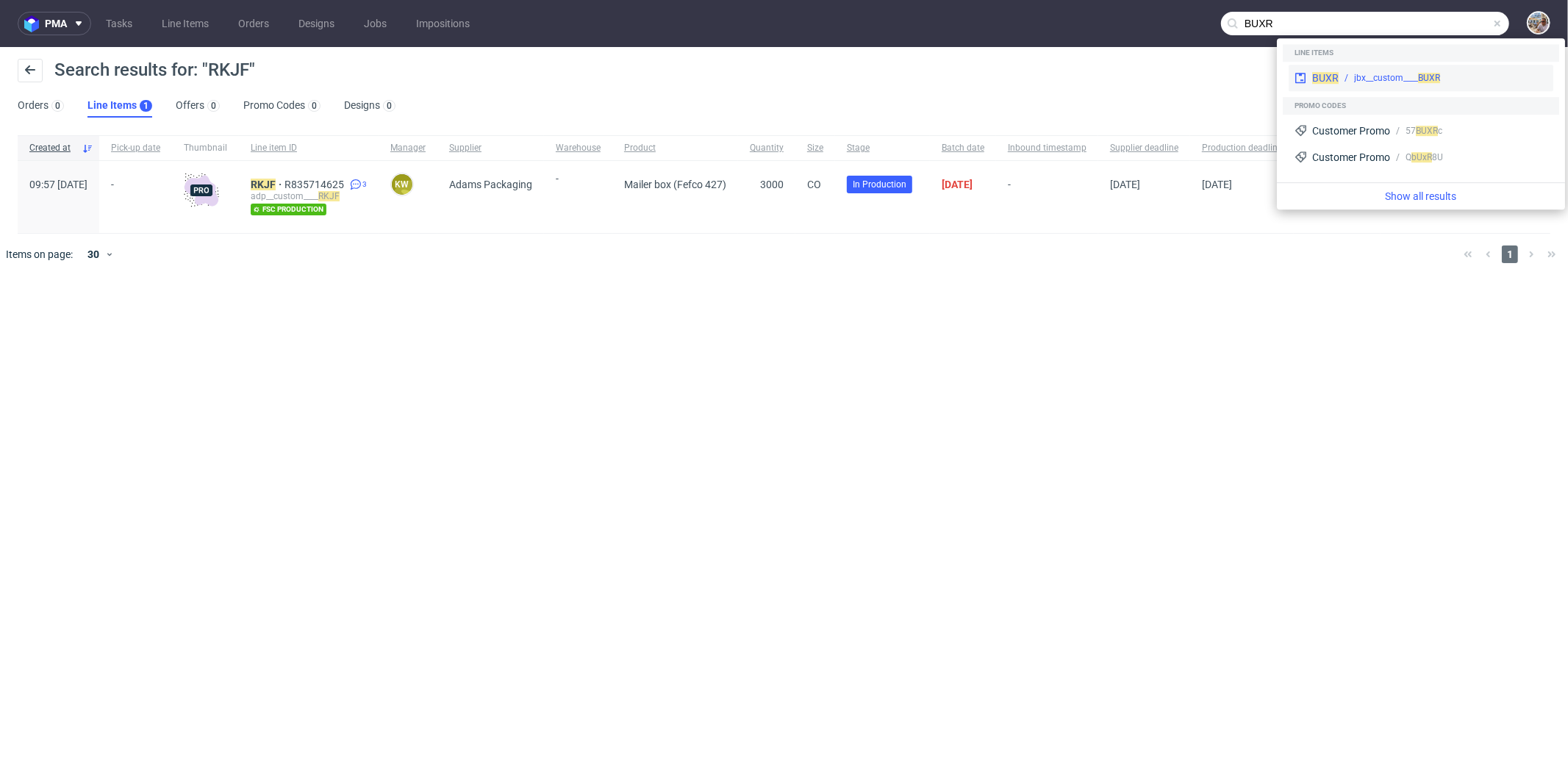
type input "BUXR"
click at [1386, 78] on div "jbx__custom____ BUXR" at bounding box center [1397, 78] width 86 height 13
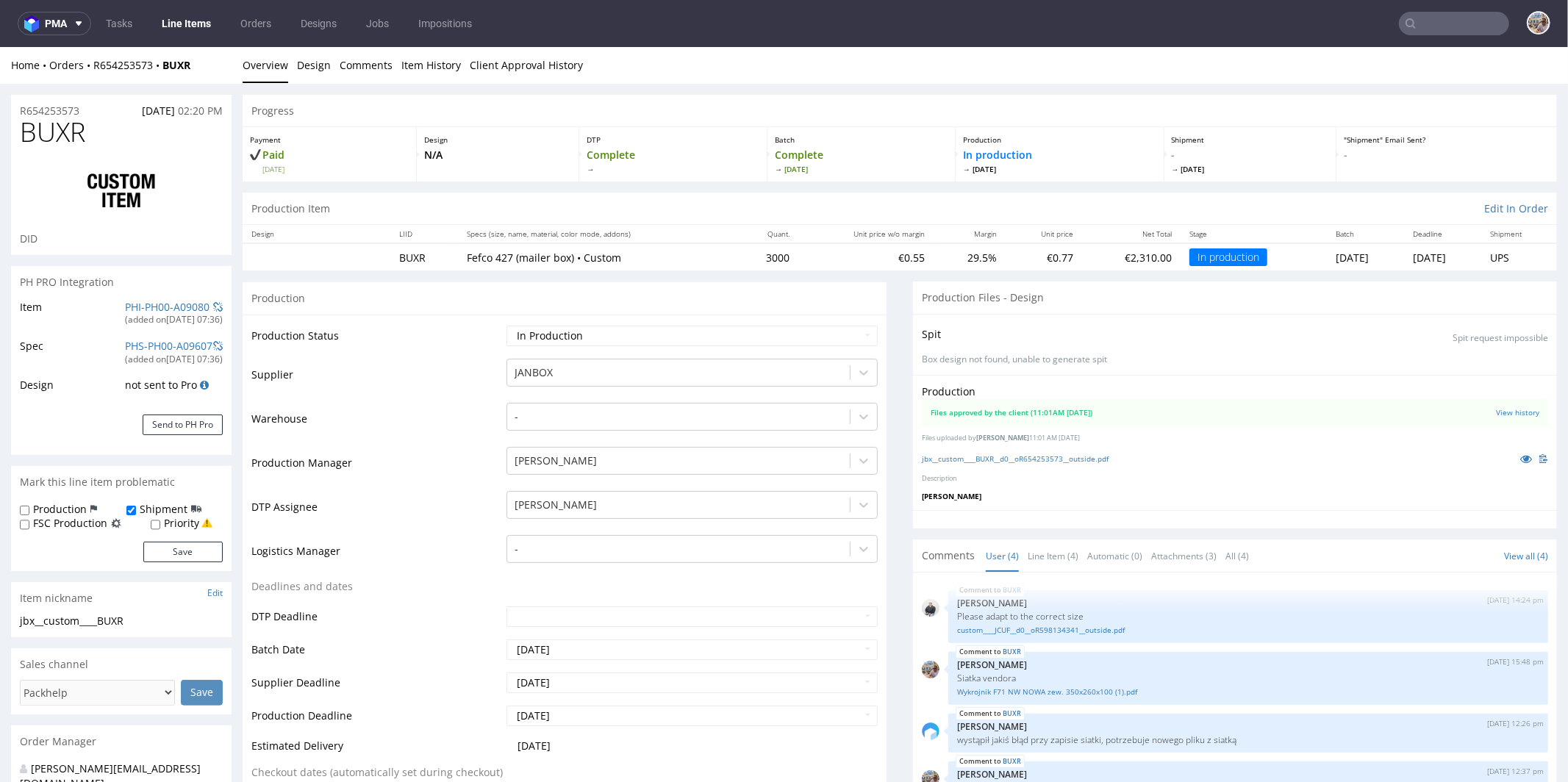
click at [1539, 455] on img at bounding box center [1544, 458] width 8 height 8
click at [1520, 458] on icon at bounding box center [1526, 458] width 12 height 10
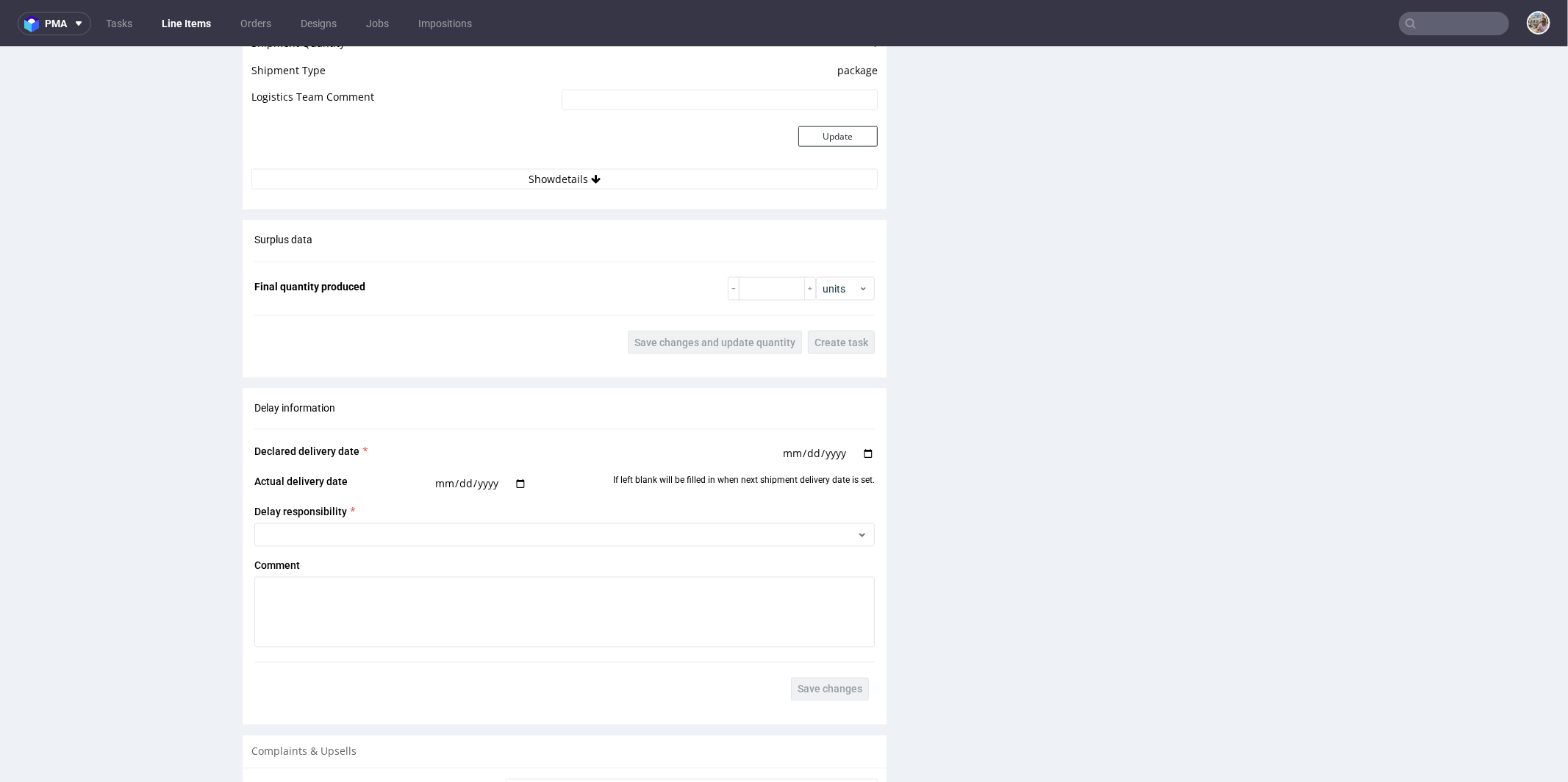
scroll to position [1982, 0]
click at [761, 287] on input "number" at bounding box center [771, 289] width 66 height 24
type input "3081"
click at [722, 337] on span "Save changes and update quantity" at bounding box center [714, 342] width 161 height 10
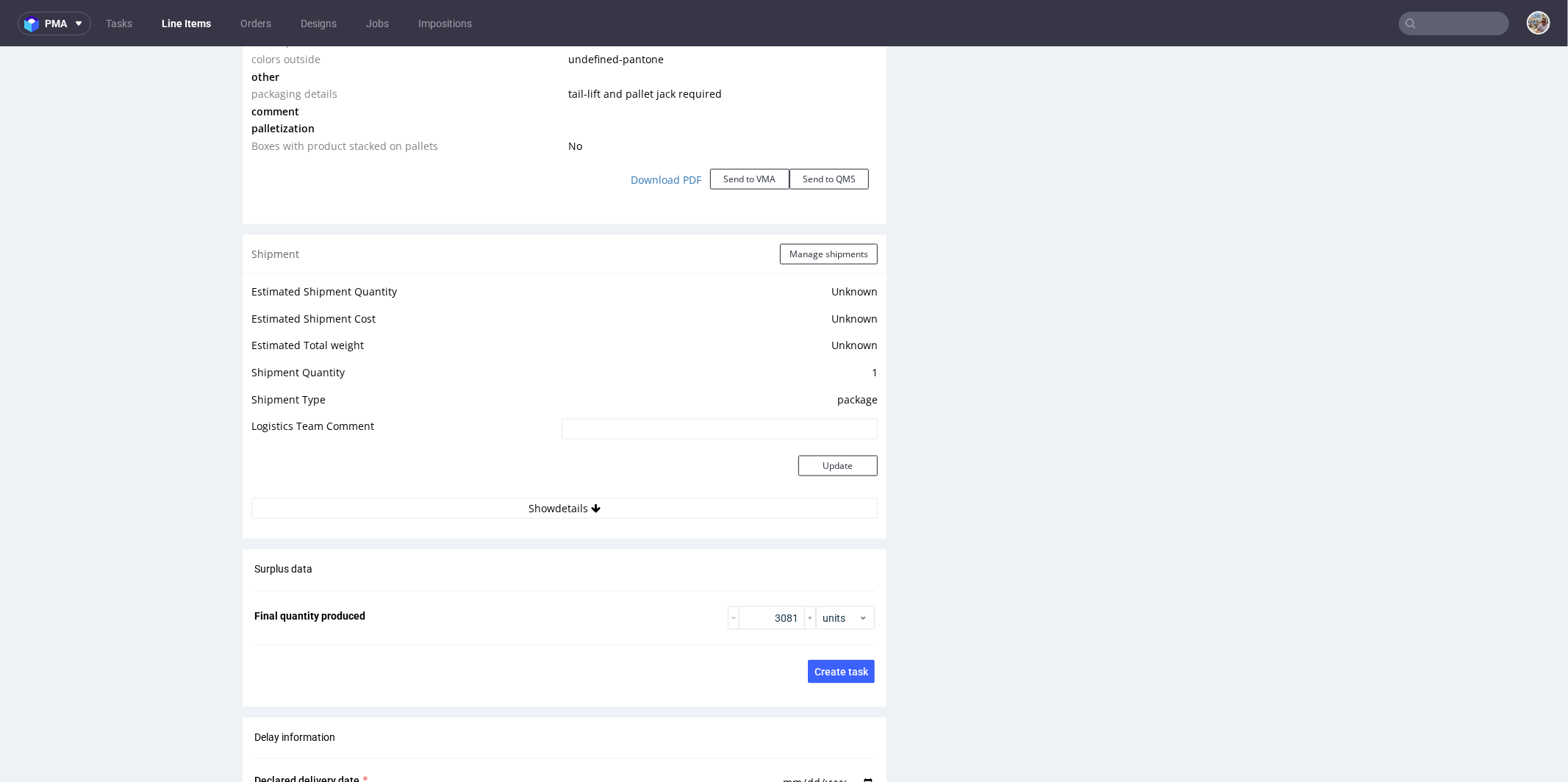
scroll to position [1567, 0]
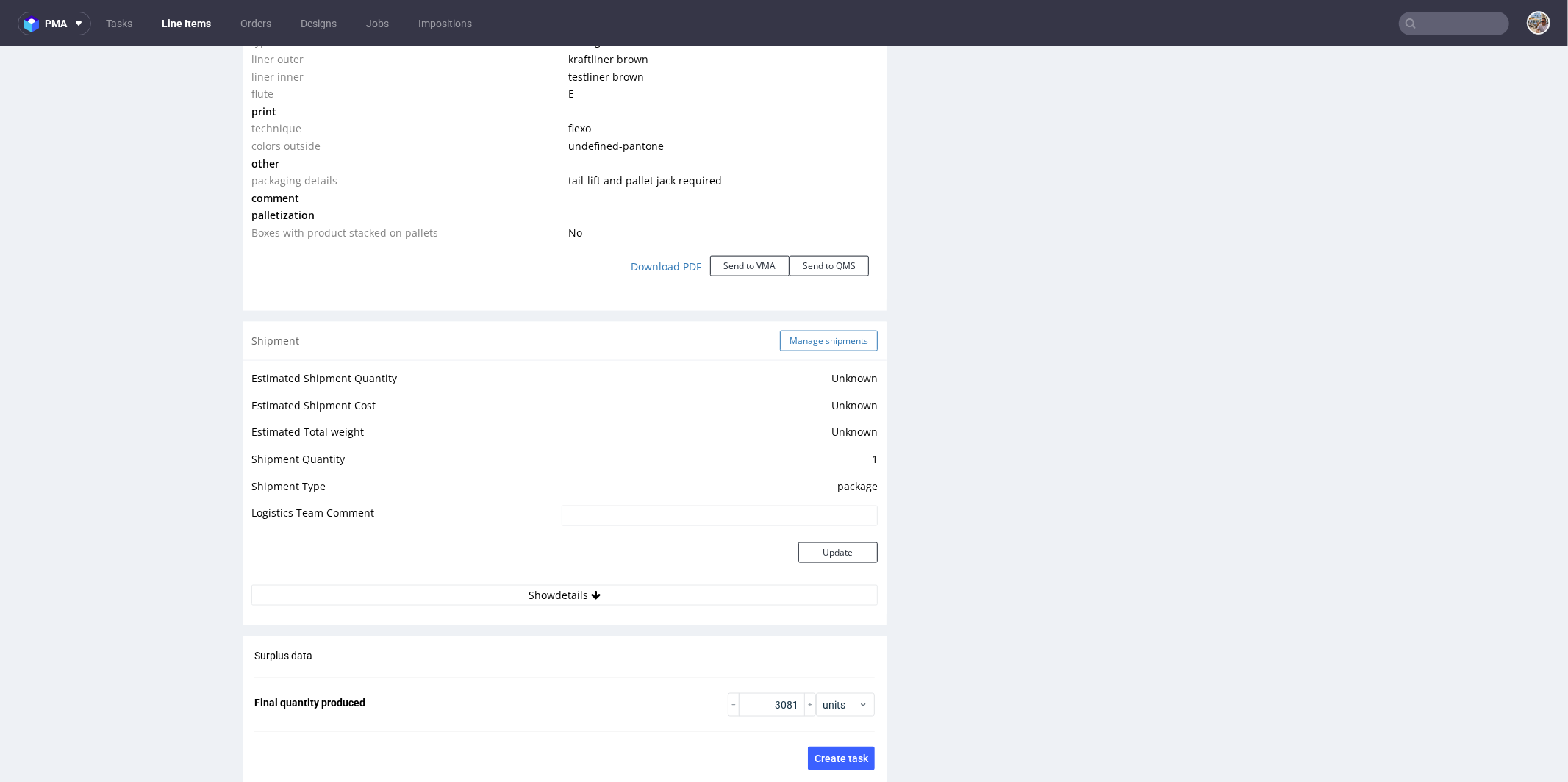
click at [818, 345] on button "Manage shipments" at bounding box center [829, 340] width 98 height 20
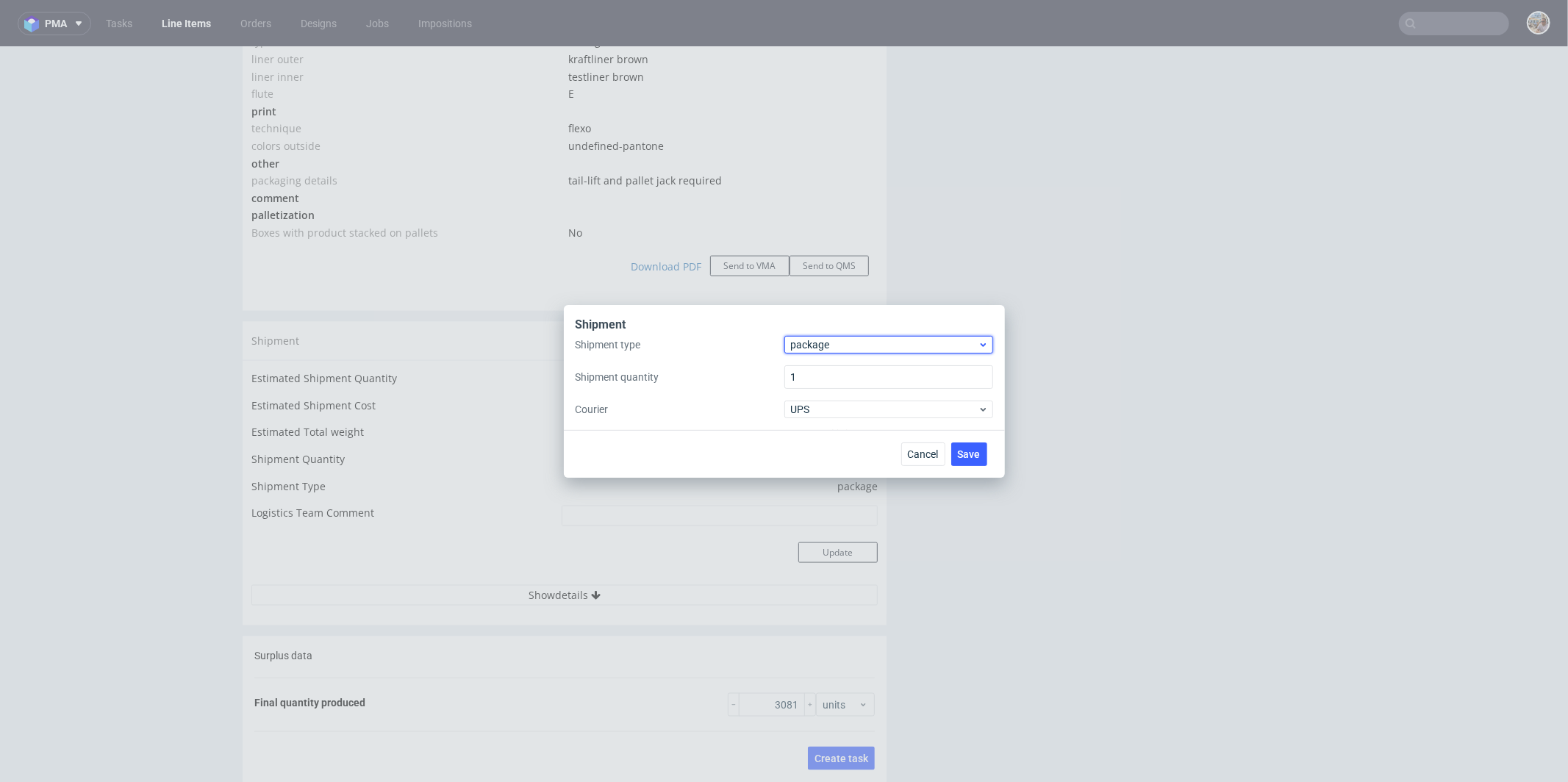
click at [837, 347] on span "package" at bounding box center [884, 344] width 187 height 14
click at [817, 372] on div "pallet" at bounding box center [889, 375] width 197 height 26
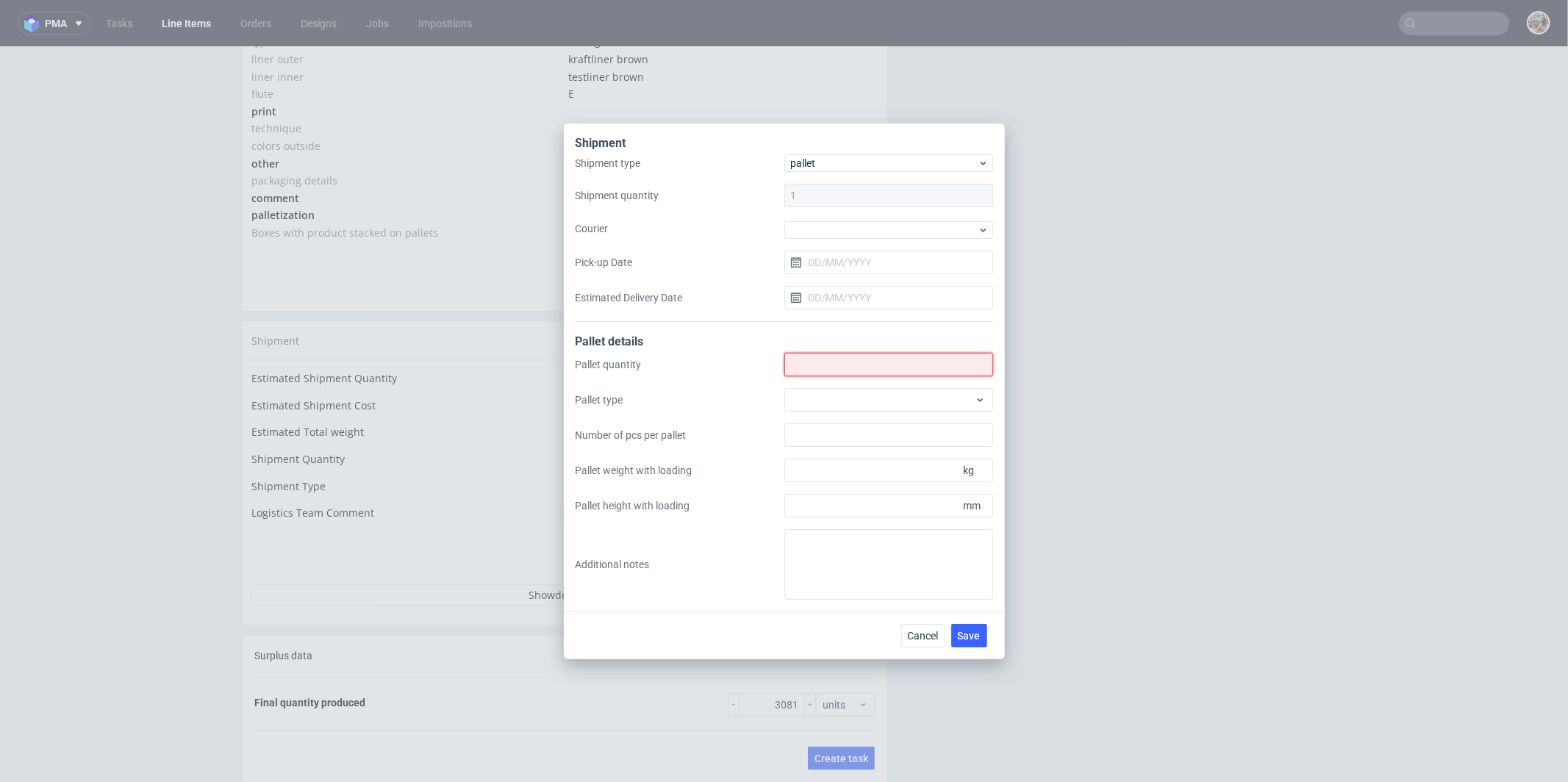
click at [854, 353] on input "Shipment type" at bounding box center [889, 365] width 209 height 24
type input "3"
click at [869, 392] on div at bounding box center [889, 399] width 209 height 24
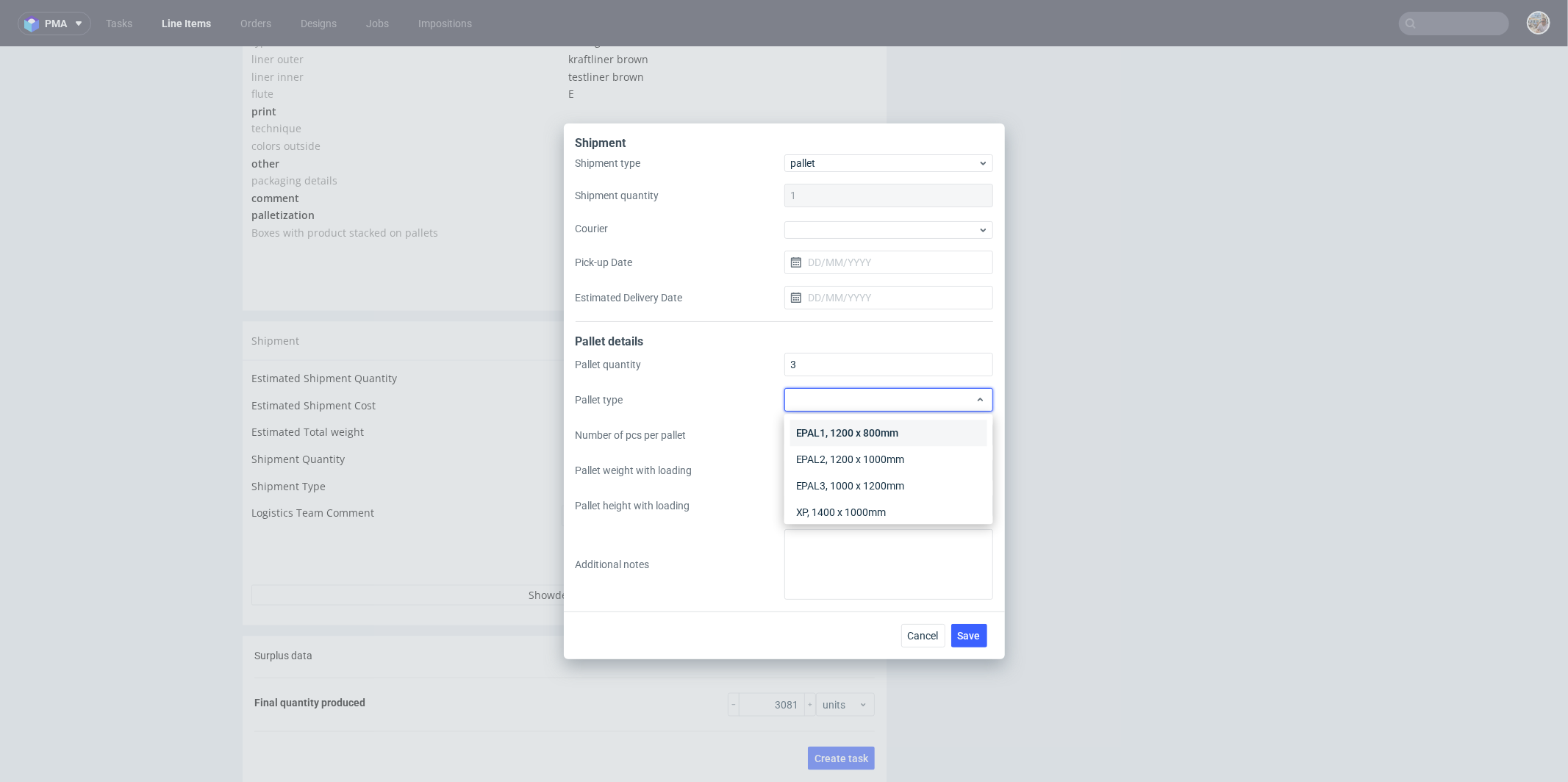
click at [856, 426] on div "EPAL1, 1200 x 800mm" at bounding box center [889, 432] width 197 height 26
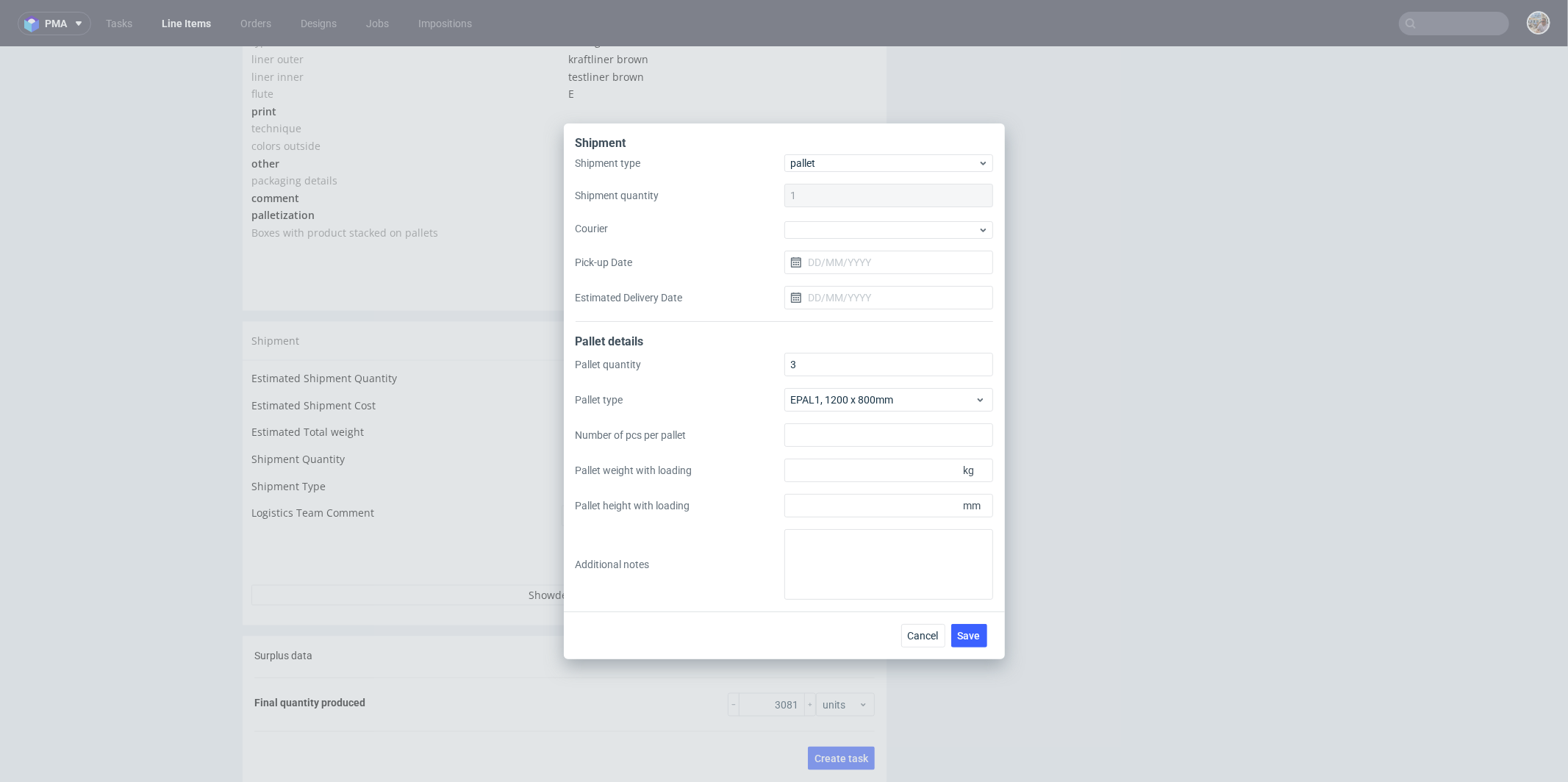
click at [861, 519] on div "Pallet quantity 3 Pallet type EPAL1, 1200 x 800mm Number of pcs per pallet Pall…" at bounding box center [784, 476] width 417 height 247
click at [867, 503] on input "Pallet height with loading" at bounding box center [889, 506] width 209 height 24
type input "1800"
click at [881, 481] on input "Pallet weight with loading" at bounding box center [889, 470] width 209 height 24
type input "650"
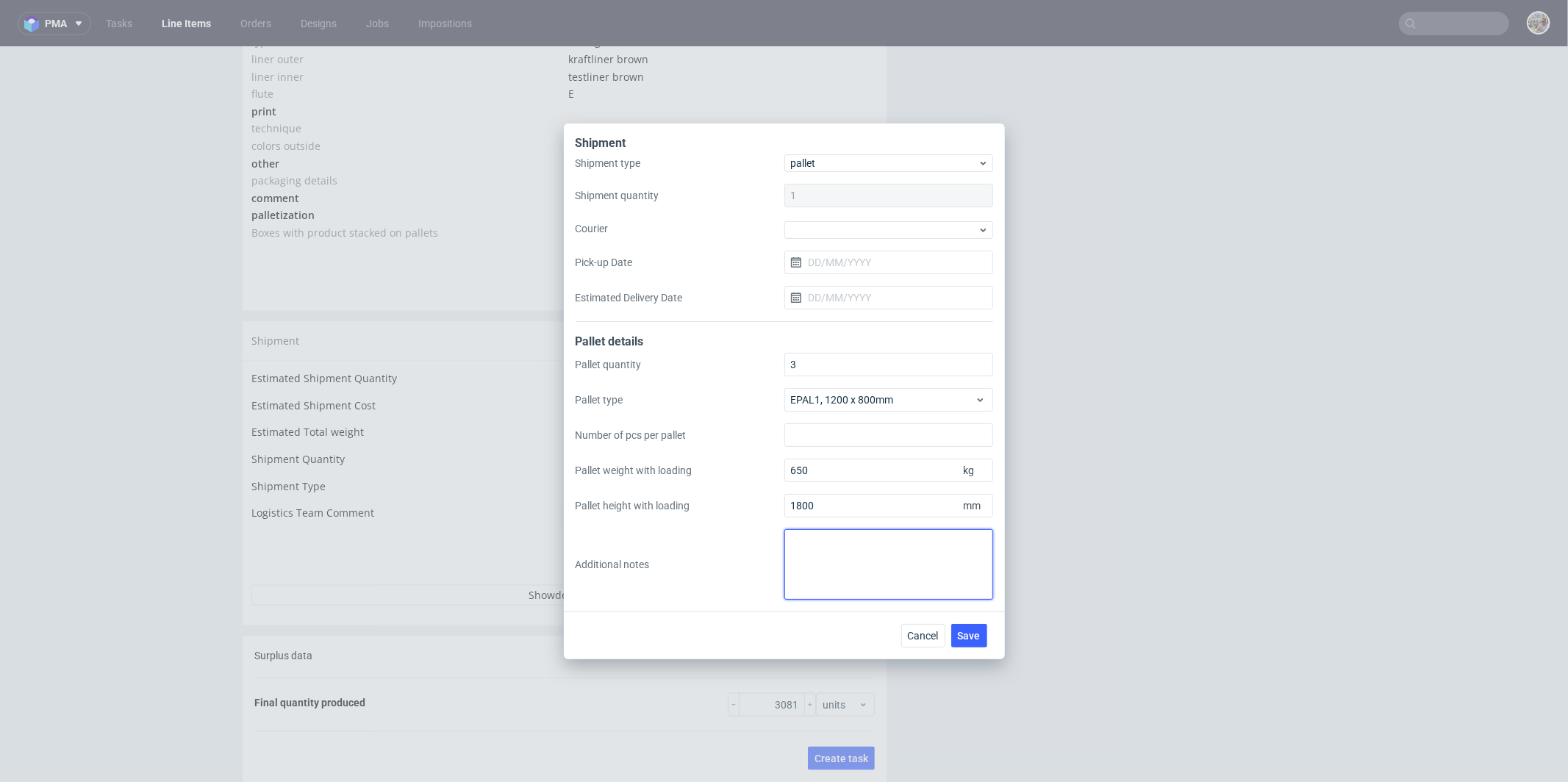
click at [826, 553] on textarea at bounding box center [889, 565] width 209 height 71
paste textarea "3 palety 1200x800 Wysokość 180cm Waga total 650kg"
type textarea "3 palety 1200x800 Wysokość 180cm Waga total 650kg"
click at [972, 631] on span "Save" at bounding box center [969, 635] width 23 height 10
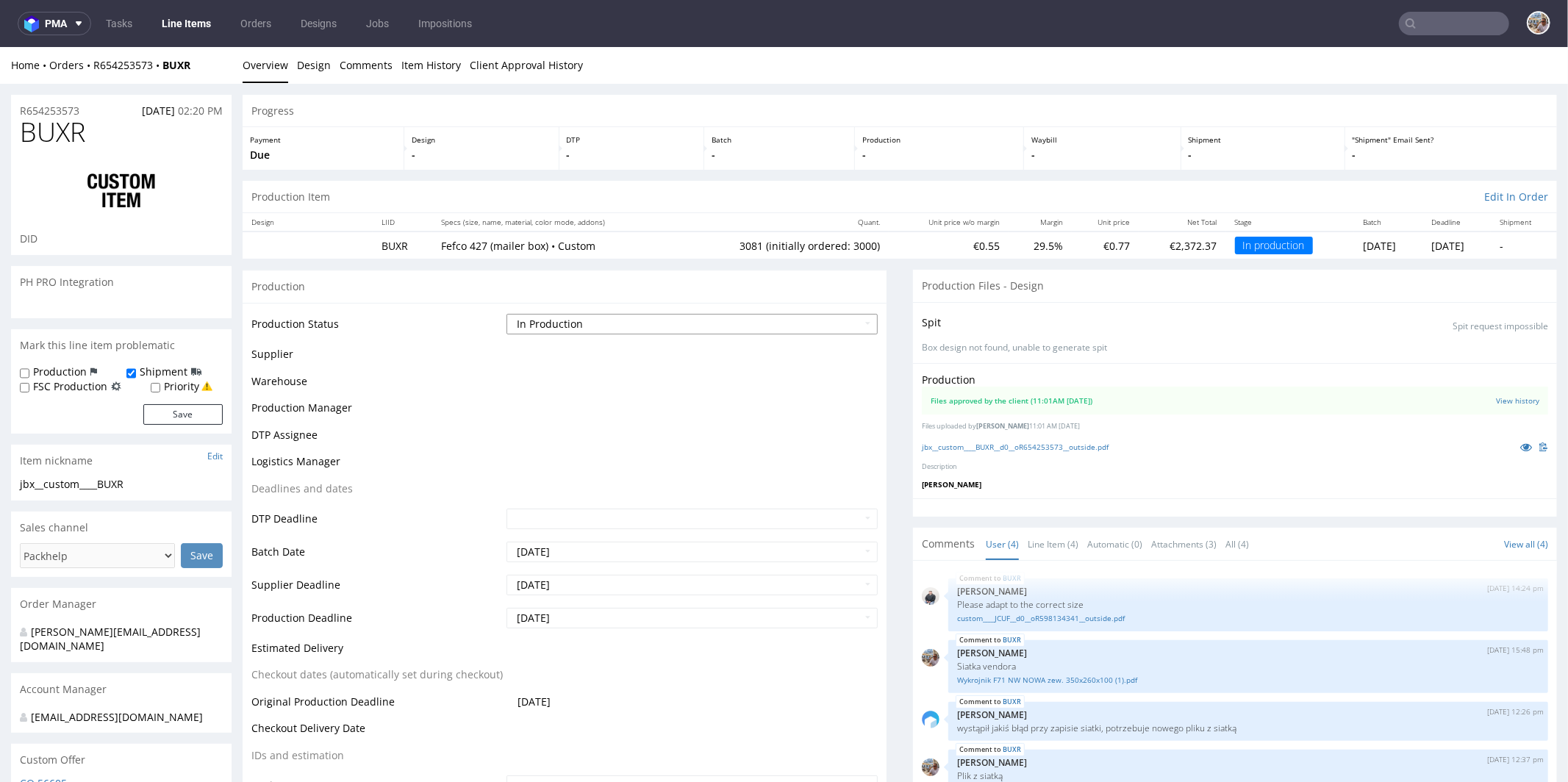
click at [589, 329] on select "Waiting for Artwork Waiting for Diecut Waiting for Mockup Waiting for DTP Waiti…" at bounding box center [692, 323] width 371 height 20
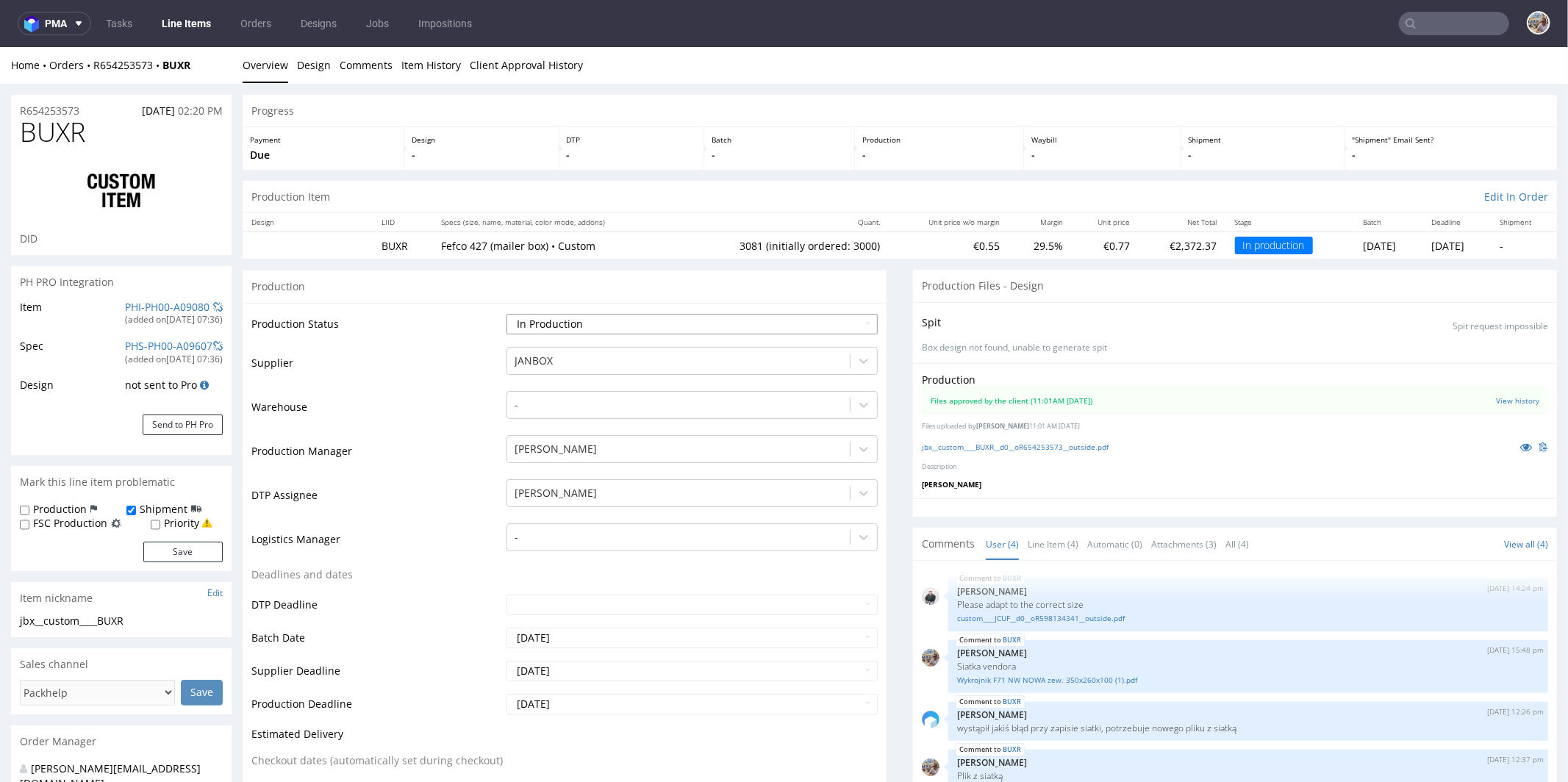
select select "production_complete"
click at [507, 313] on select "Waiting for Artwork Waiting for Diecut Waiting for Mockup Waiting for DTP Waiti…" at bounding box center [692, 323] width 371 height 20
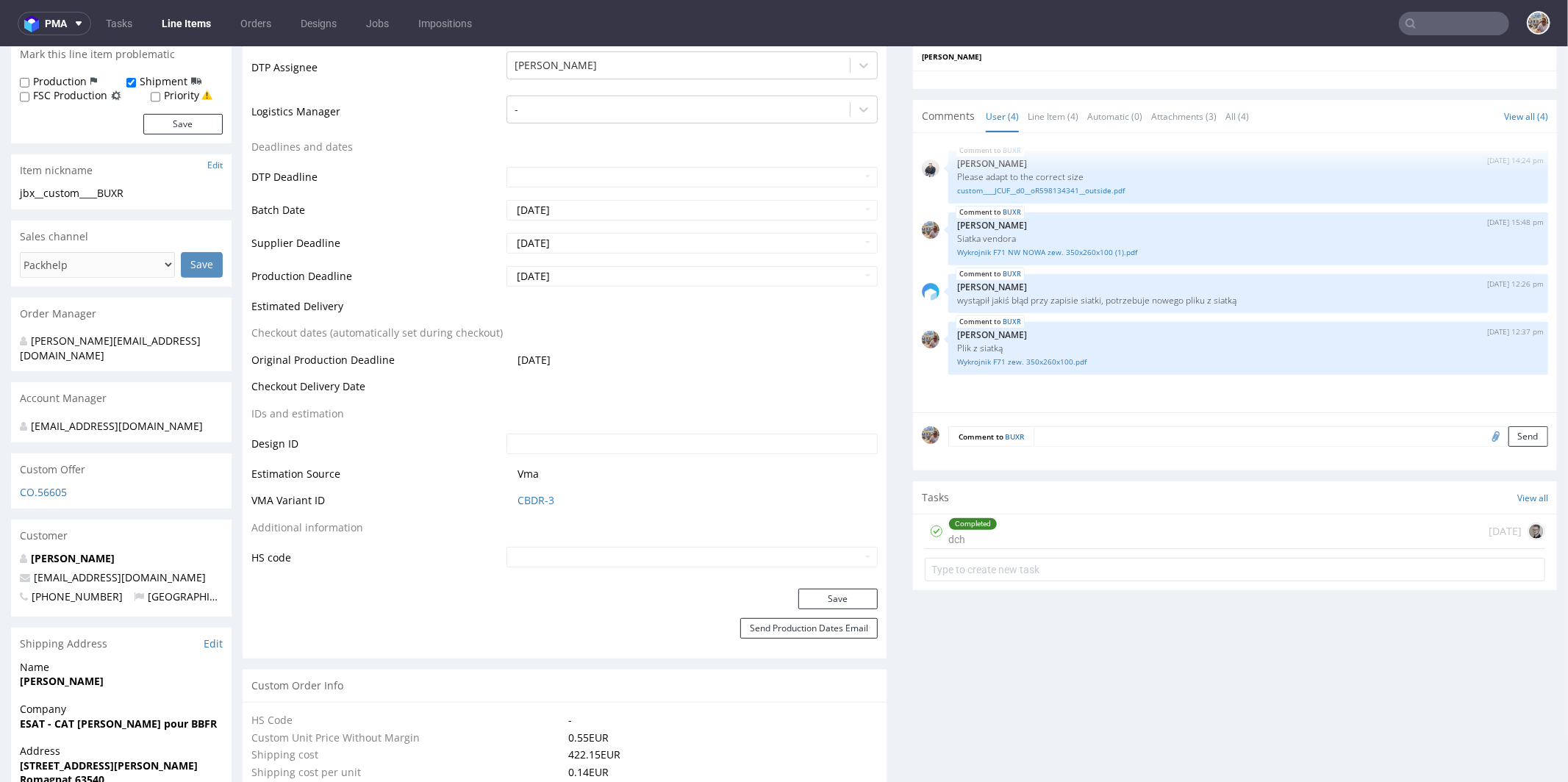
scroll to position [558, 0]
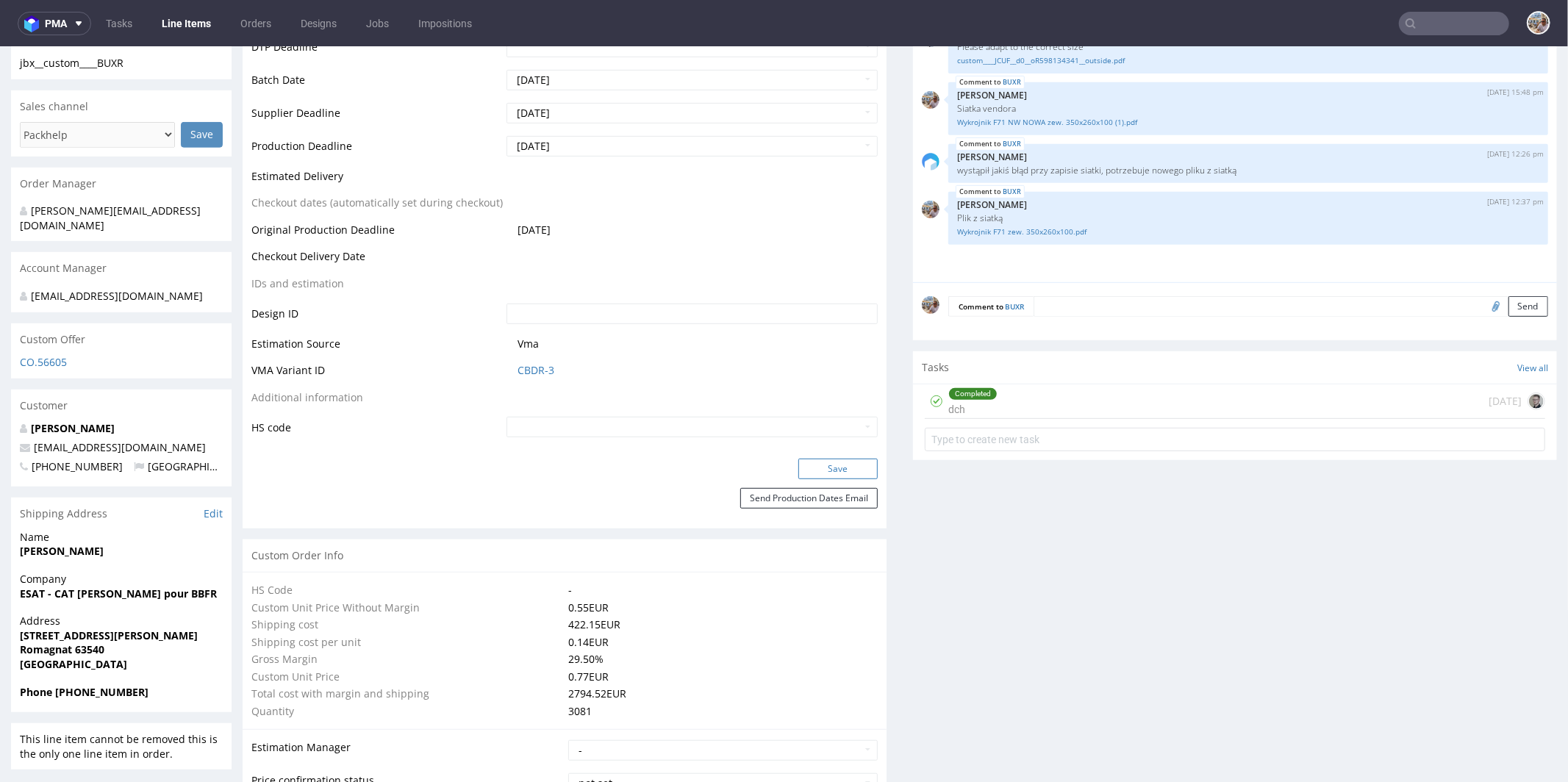
click at [819, 472] on button "Save" at bounding box center [838, 468] width 79 height 20
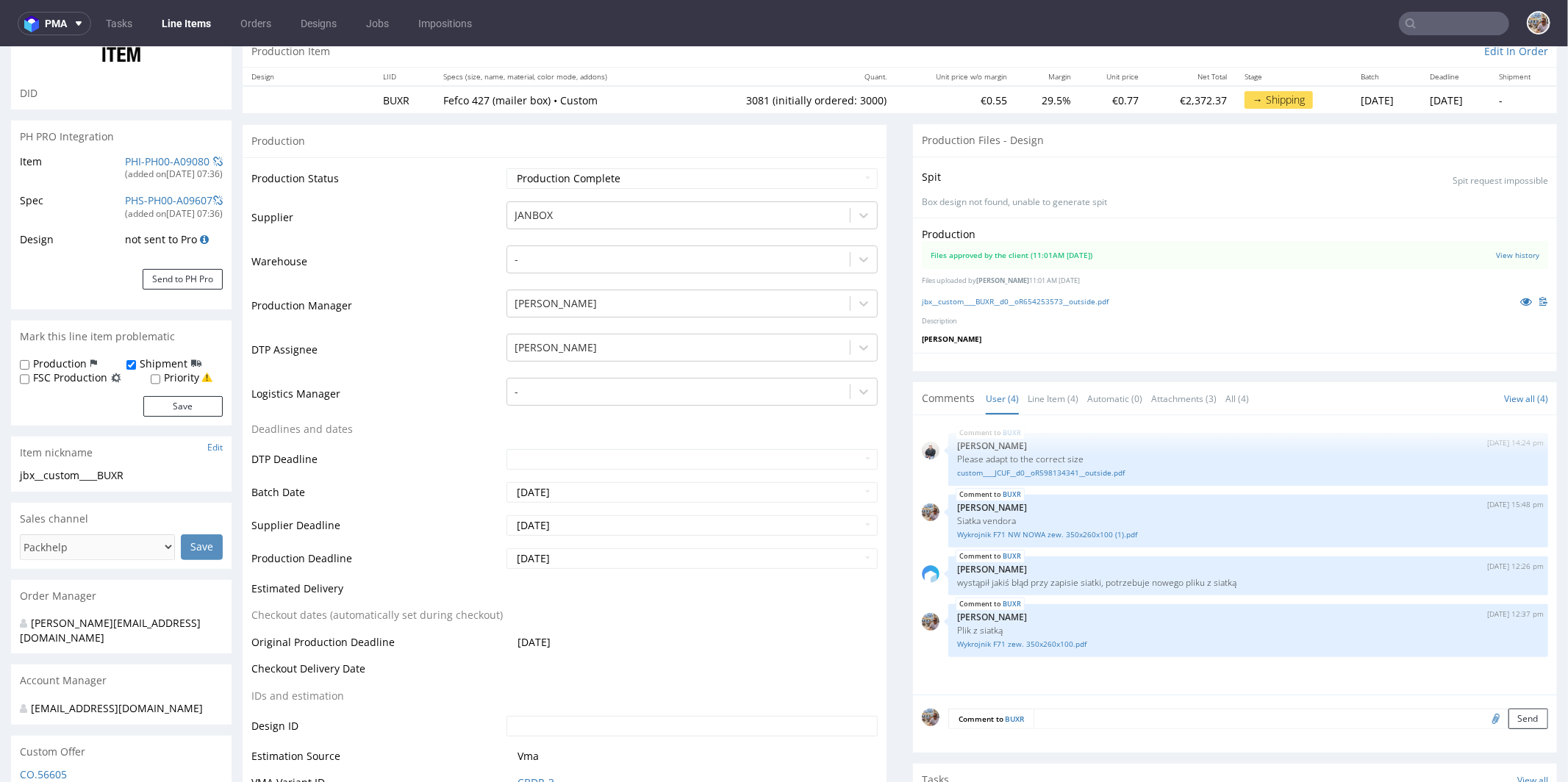
scroll to position [0, 0]
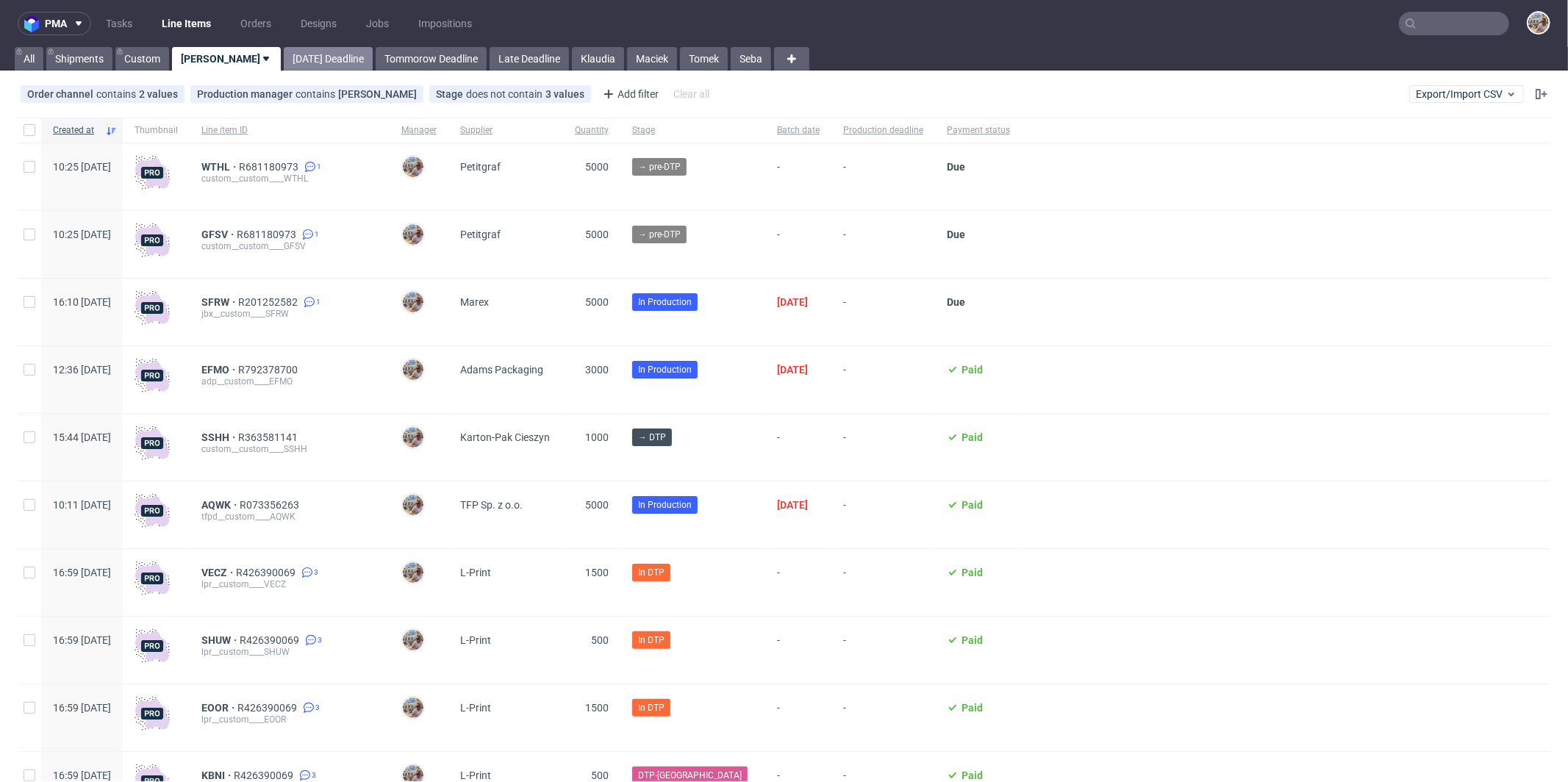
click at [284, 59] on link "[DATE] Deadline" at bounding box center [328, 59] width 89 height 24
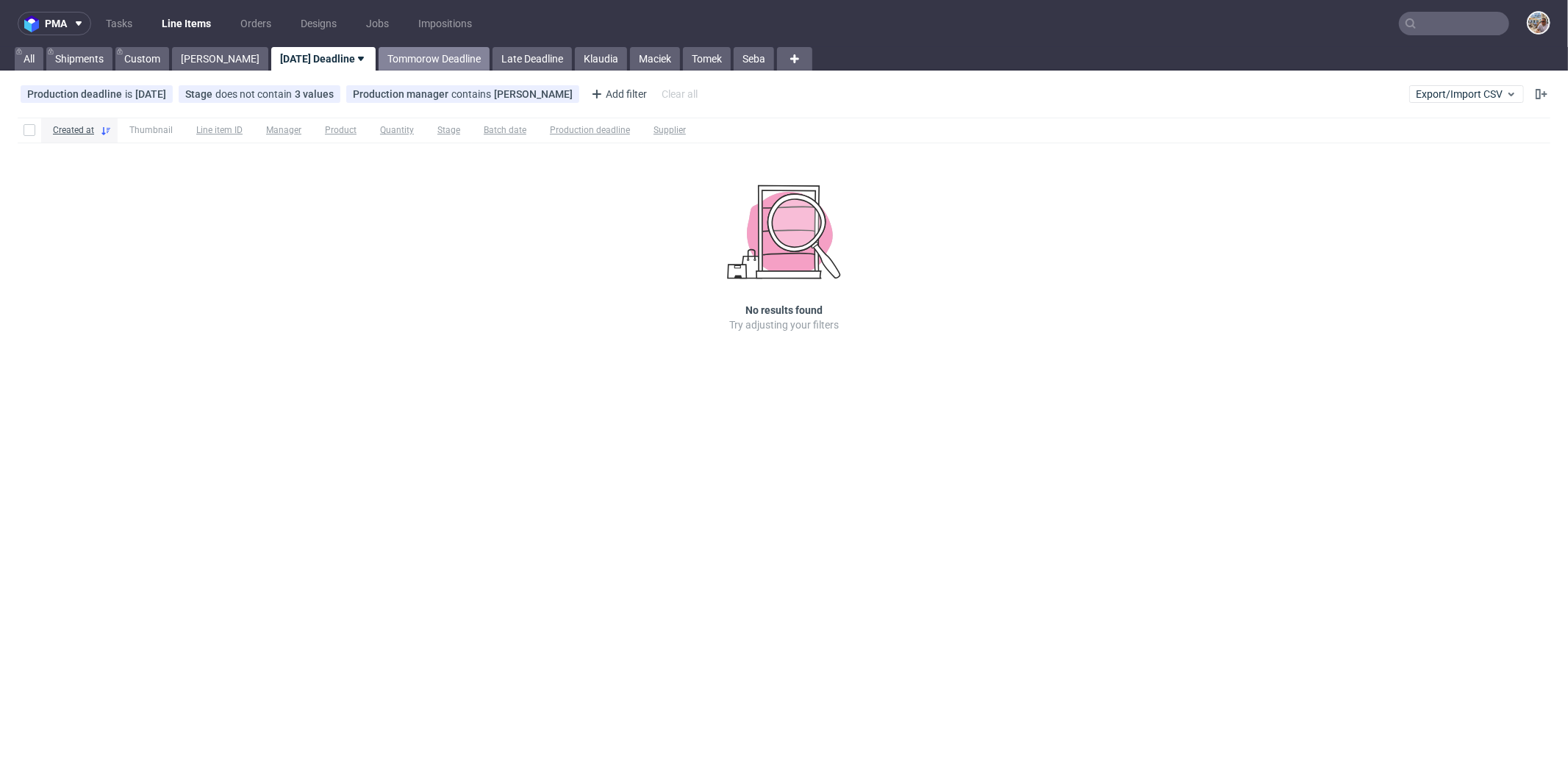
click at [405, 63] on link "Tommorow Deadline" at bounding box center [434, 59] width 111 height 24
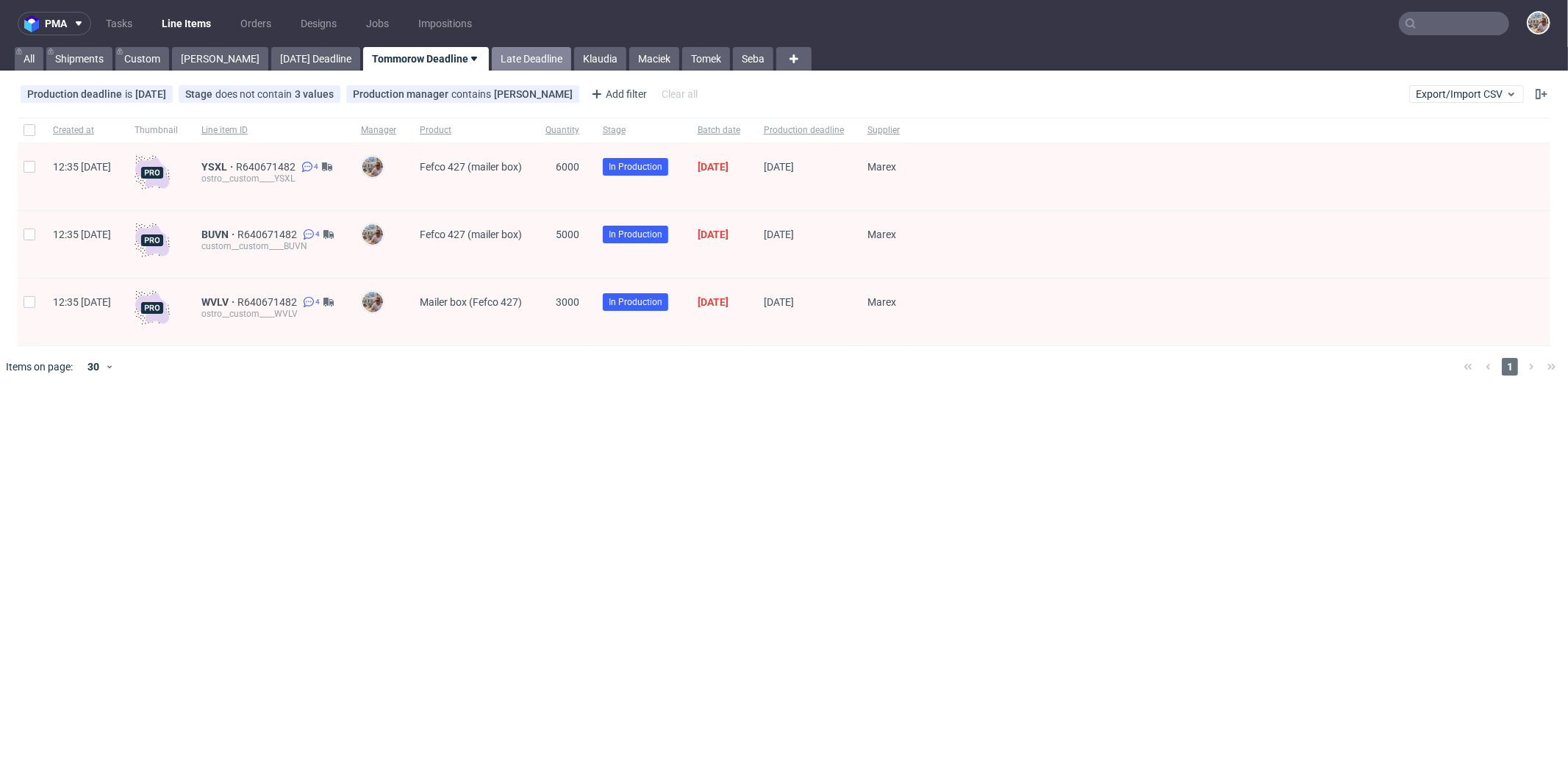
click at [494, 62] on link "Late Deadline" at bounding box center [531, 59] width 79 height 24
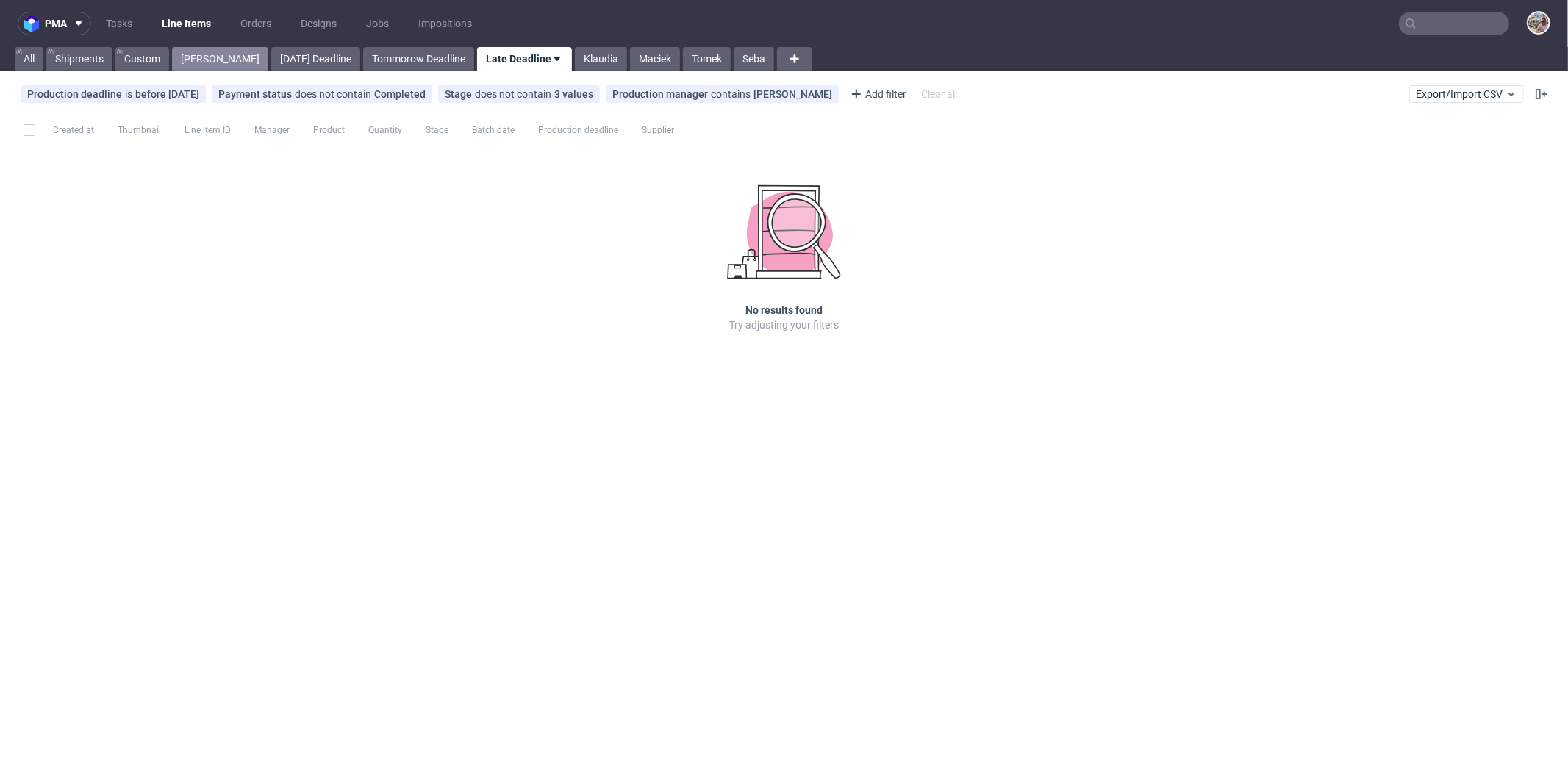
click at [198, 62] on link "[PERSON_NAME]" at bounding box center [220, 59] width 96 height 24
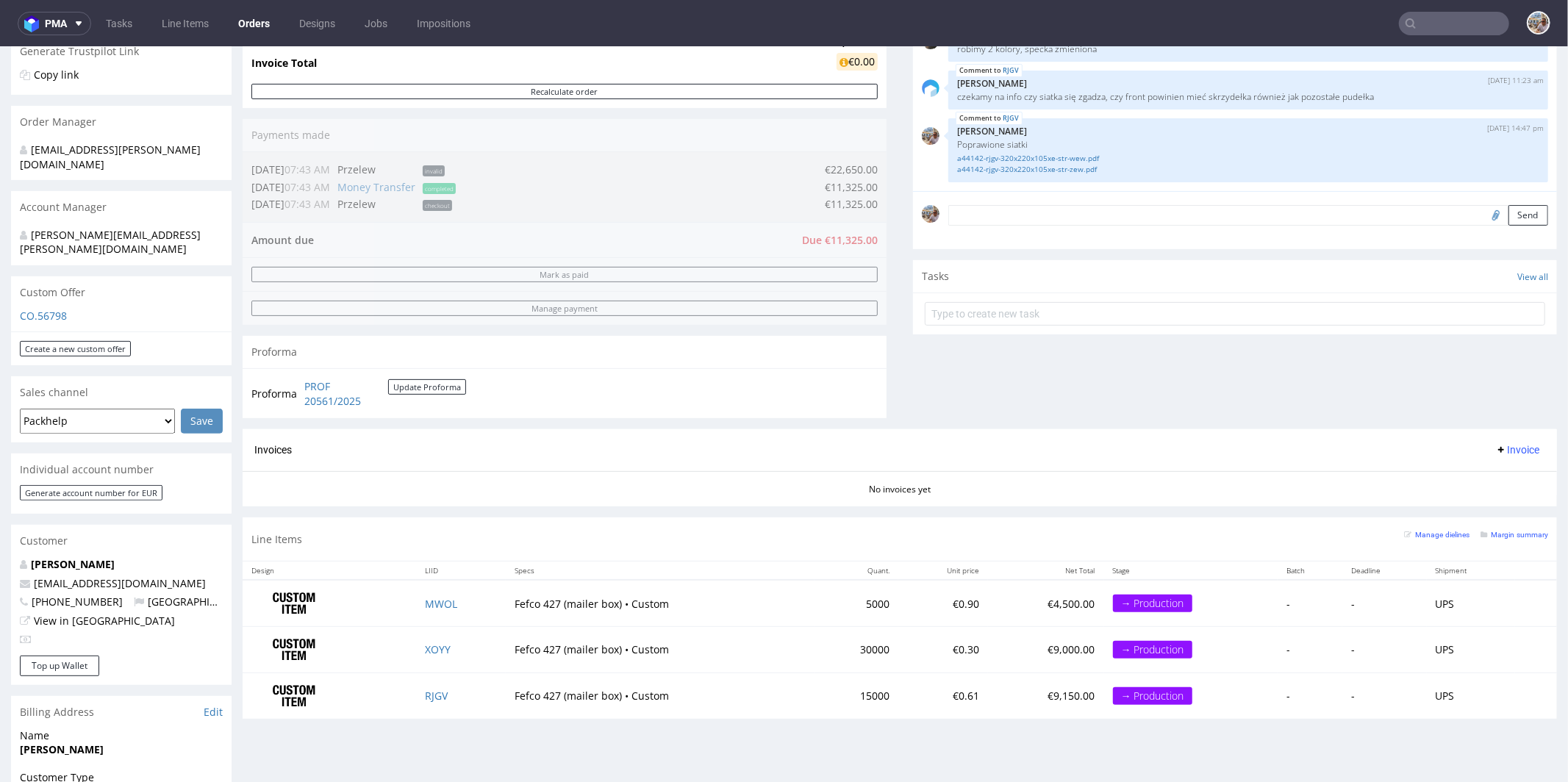
scroll to position [380, 0]
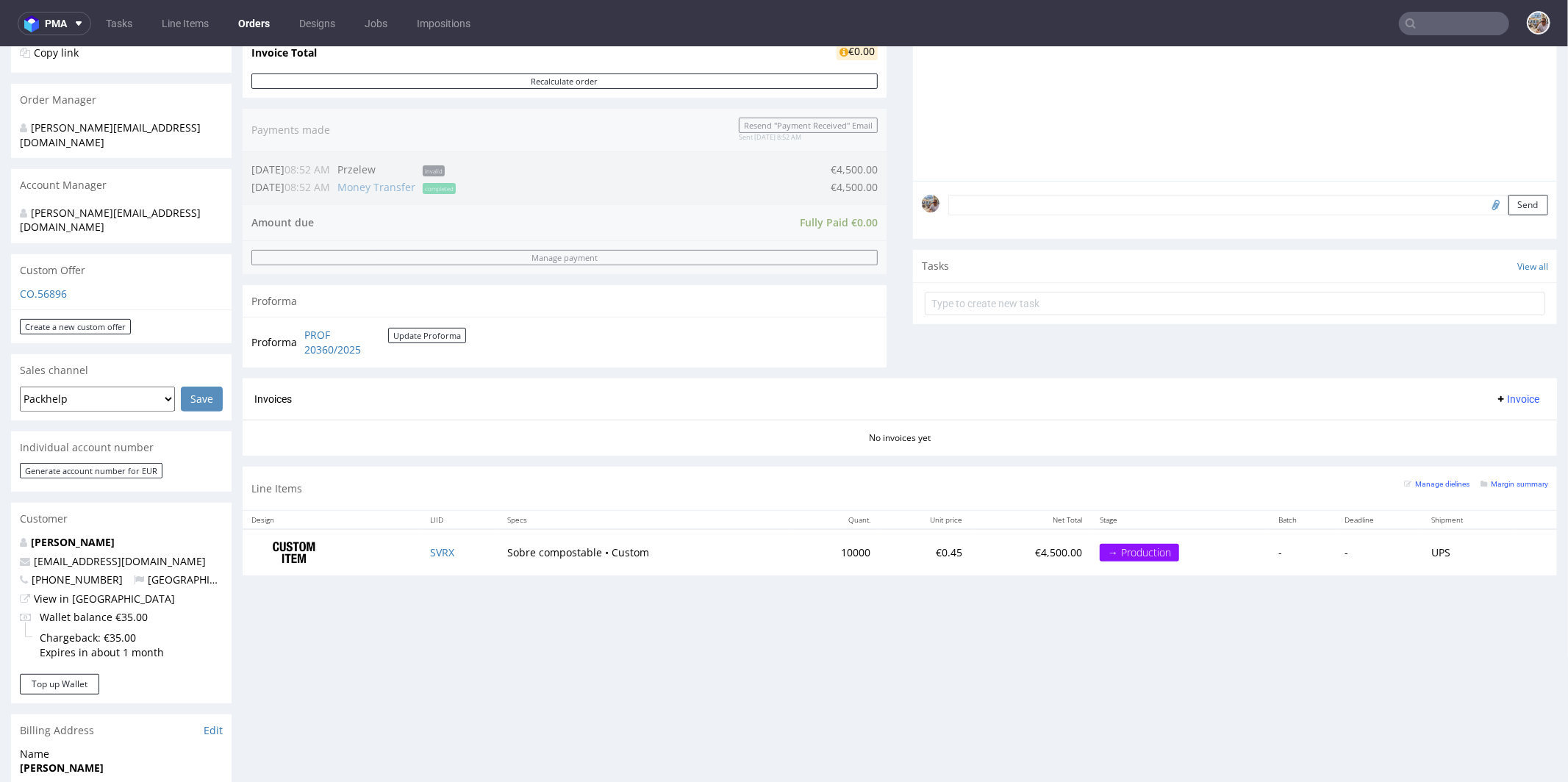
scroll to position [543, 0]
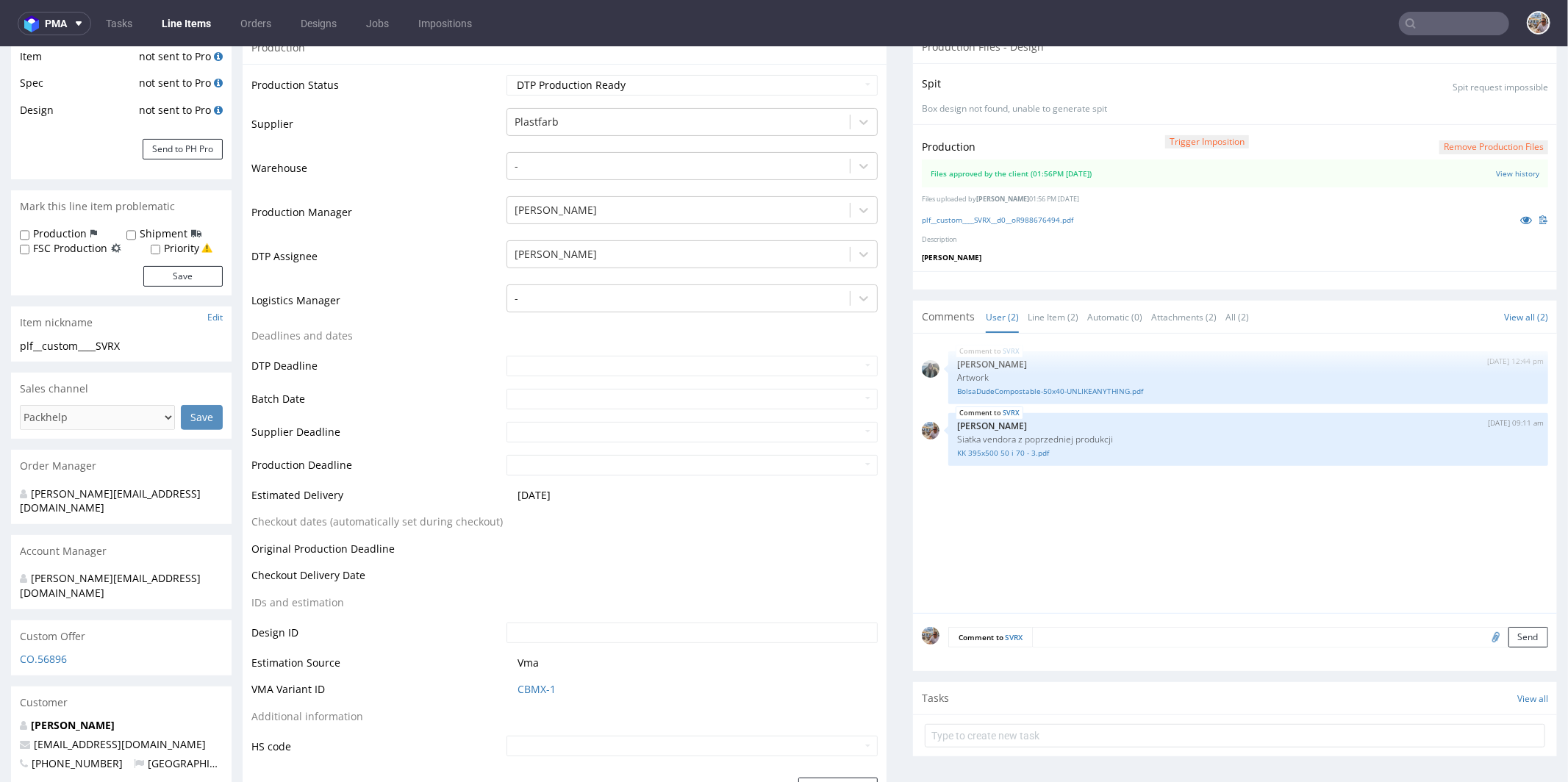
scroll to position [160, 0]
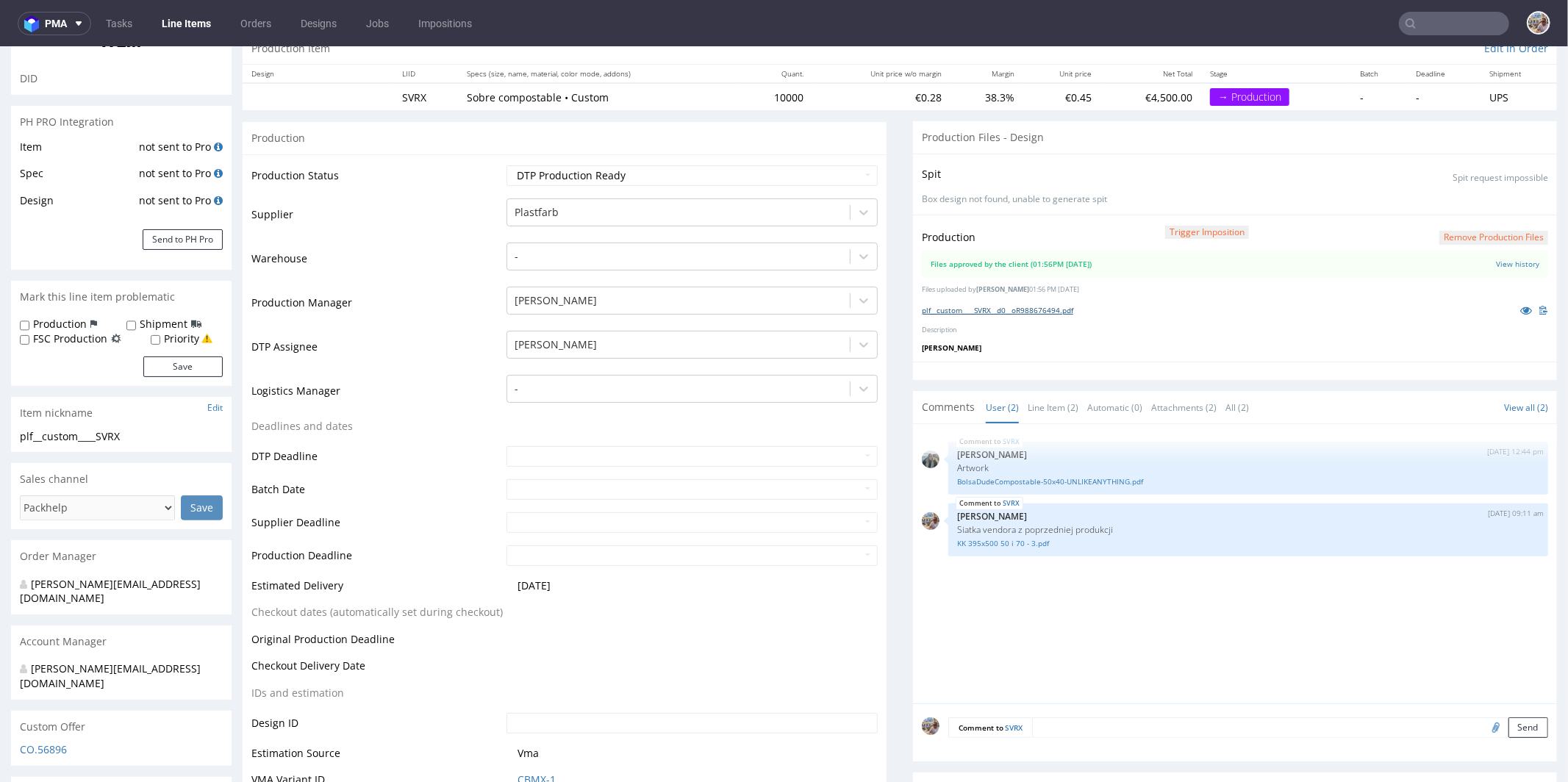
click at [994, 307] on link "plf__custom____SVRX__d0__oR988676494.pdf" at bounding box center [997, 309] width 152 height 10
click at [170, 244] on button "Send to PH Pro" at bounding box center [182, 238] width 80 height 20
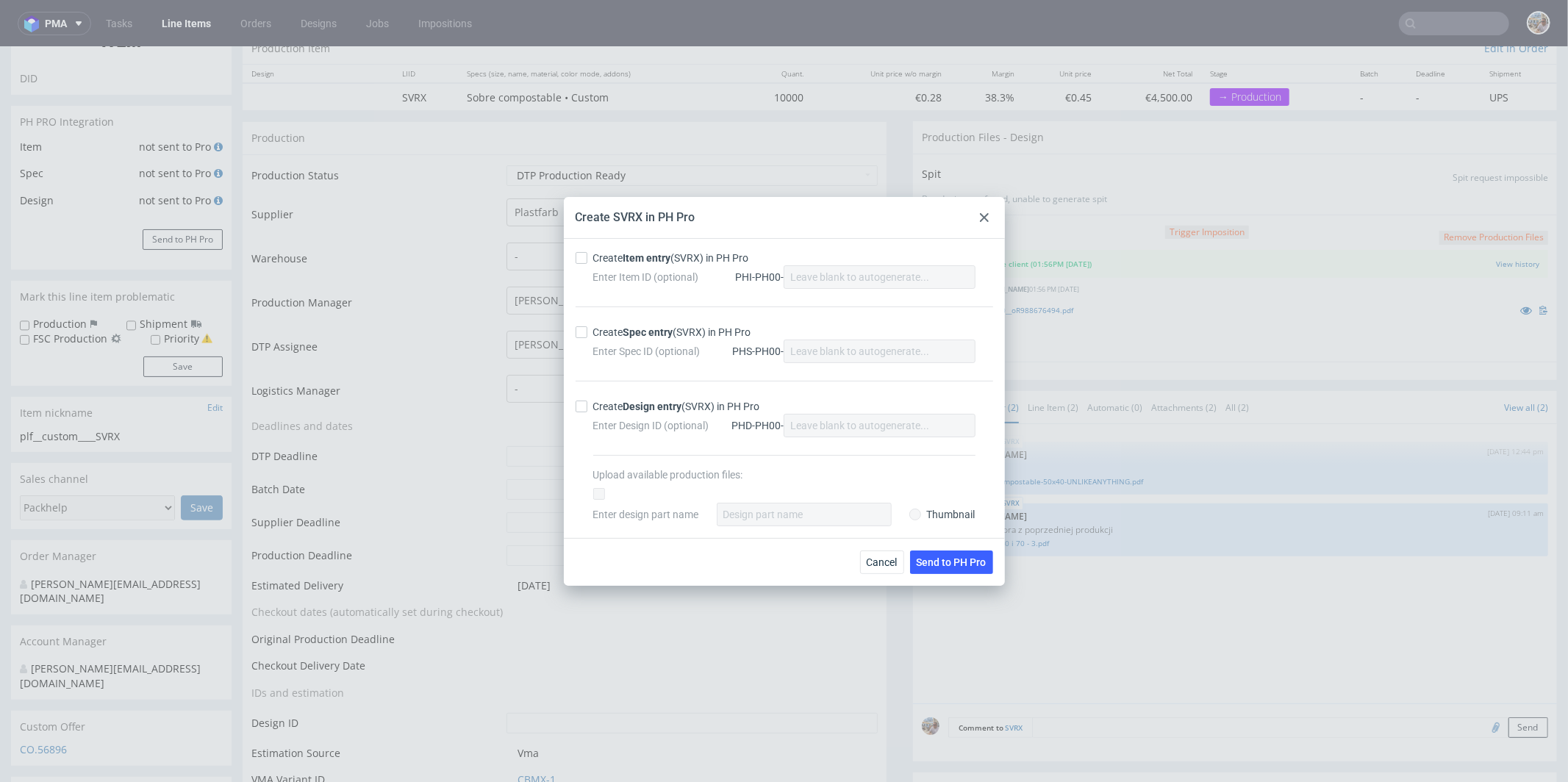
click at [652, 261] on strong "Item entry" at bounding box center [647, 258] width 48 height 12
click at [588, 261] on input "Create Item entry (SVRX) in PH Pro" at bounding box center [582, 258] width 12 height 12
checkbox input "true"
click at [654, 335] on strong "Spec entry" at bounding box center [647, 332] width 50 height 12
click at [588, 335] on input "Create Spec entry (SVRX) in PH Pro" at bounding box center [582, 332] width 12 height 12
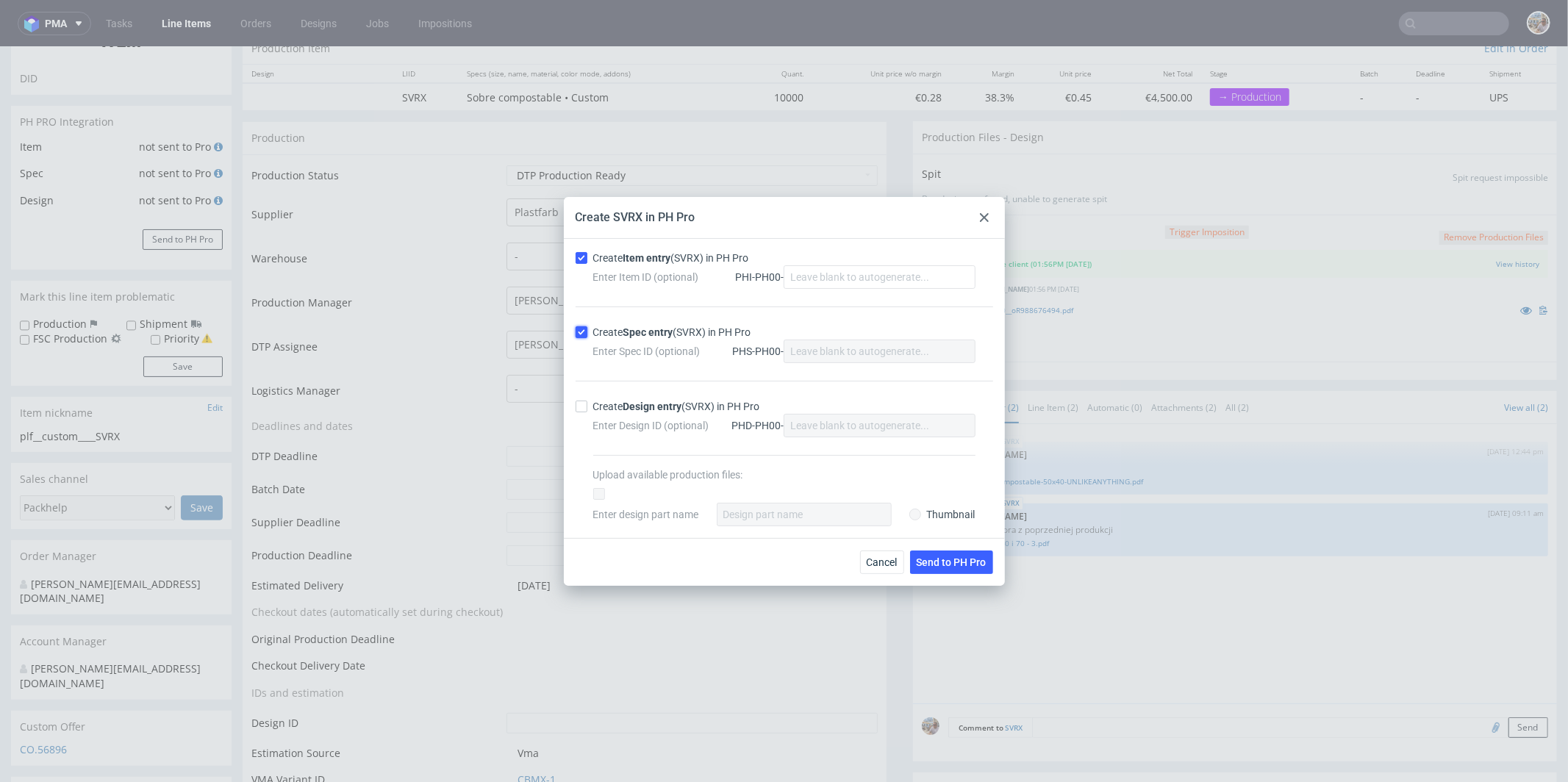
checkbox input "true"
click at [947, 560] on span "Send to PH Pro" at bounding box center [951, 562] width 70 height 10
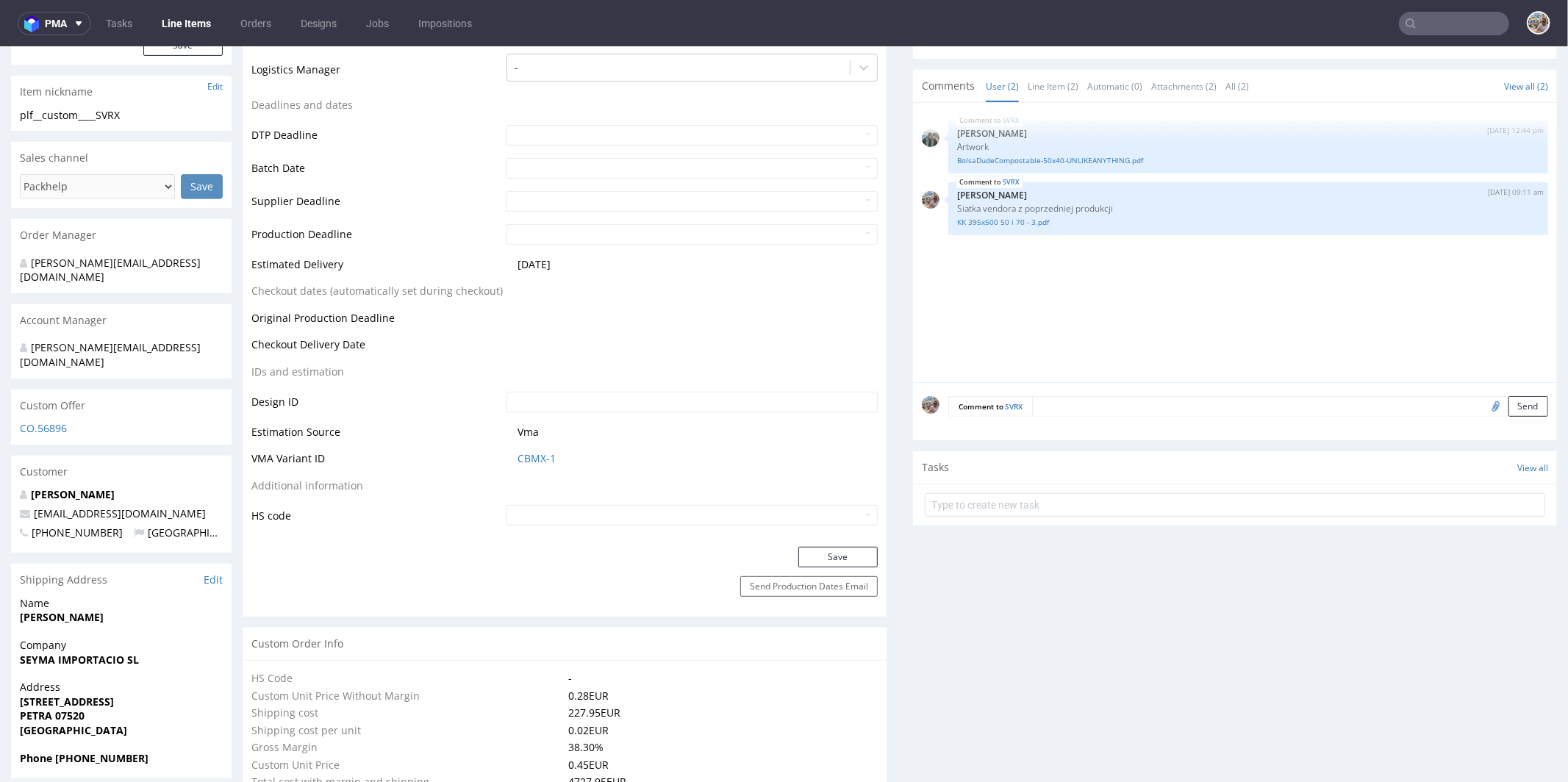
scroll to position [484, 0]
click at [520, 456] on link "CBMX-1" at bounding box center [536, 455] width 38 height 14
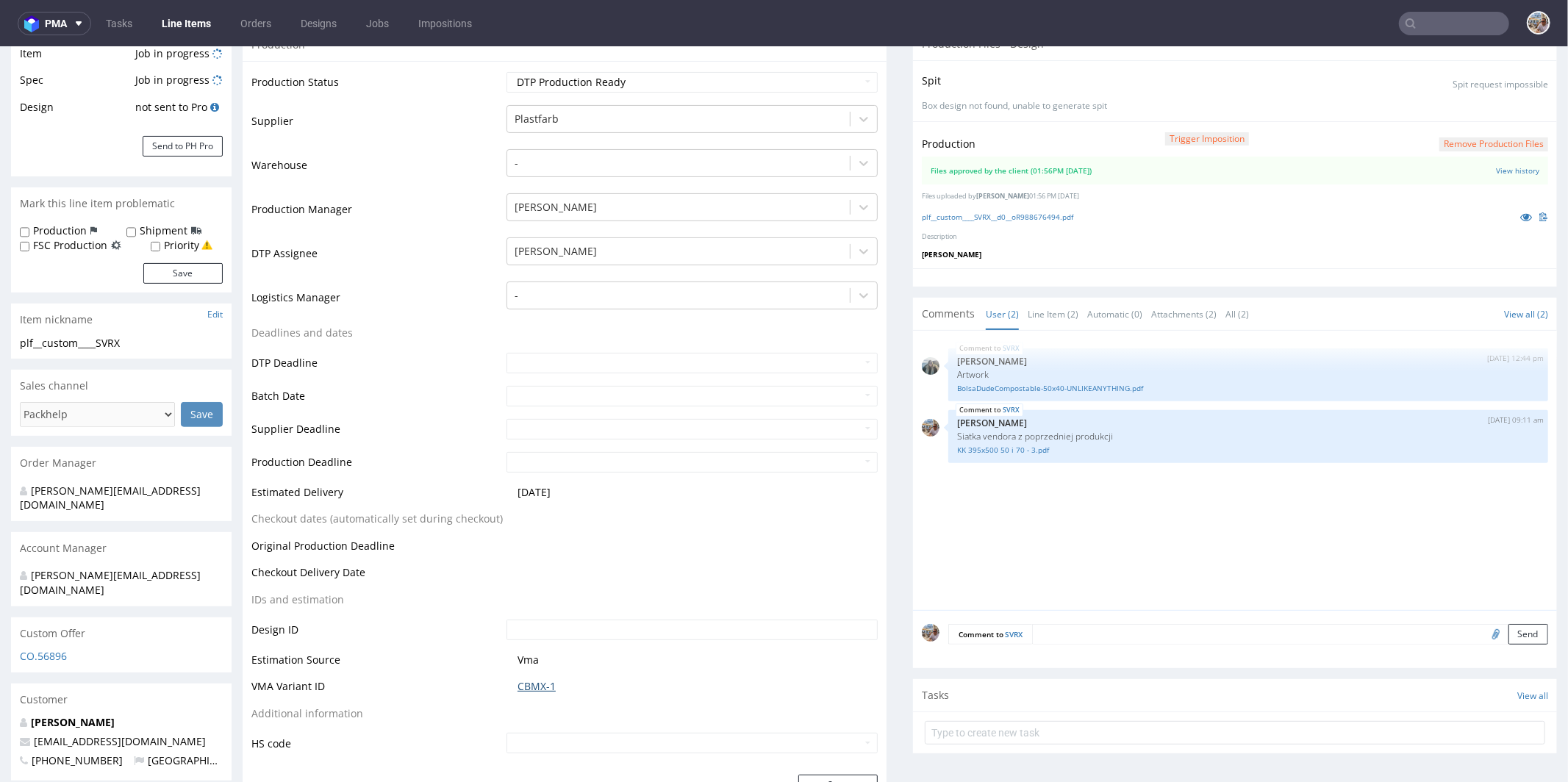
scroll to position [0, 0]
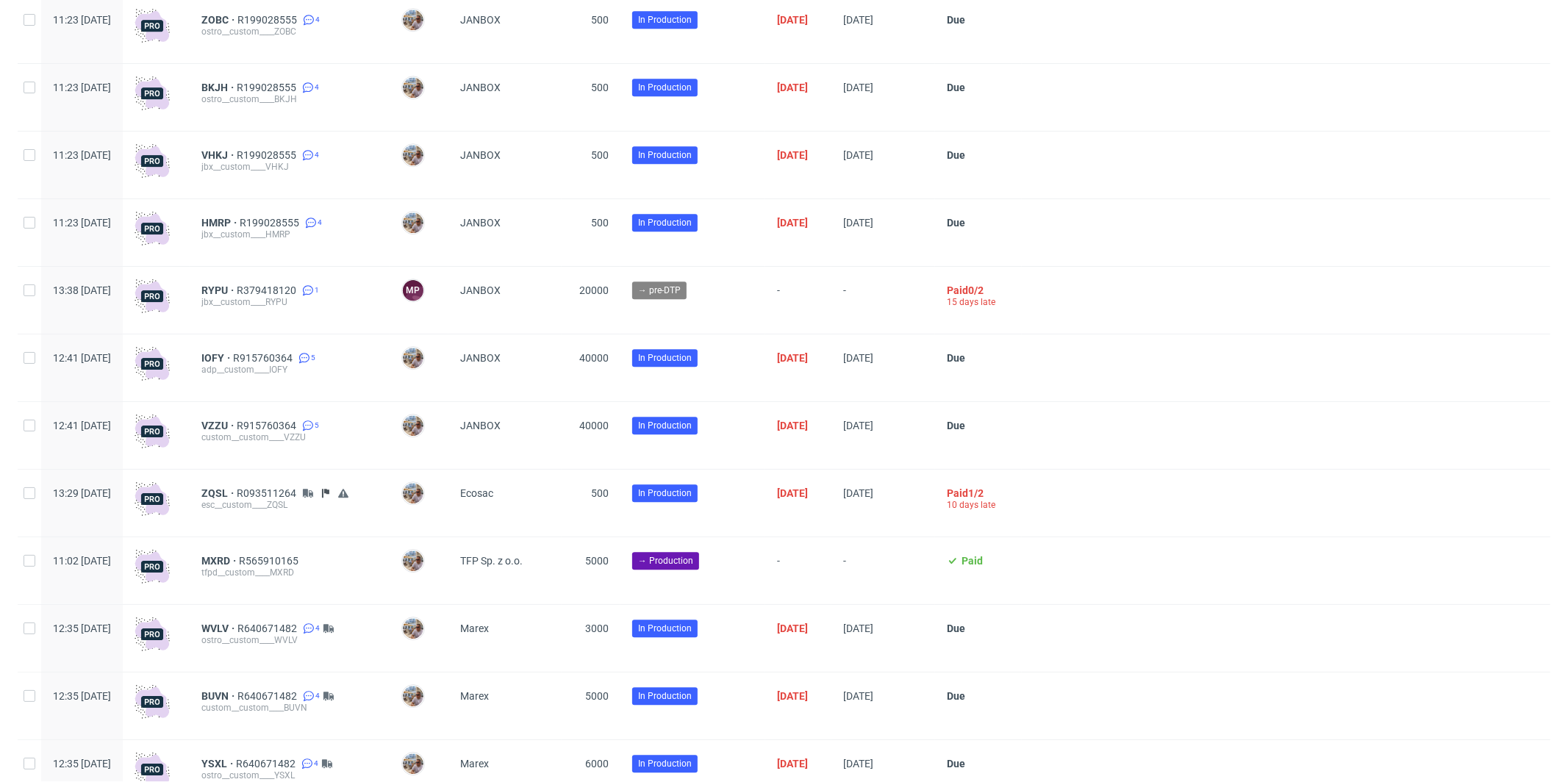
scroll to position [3483, 0]
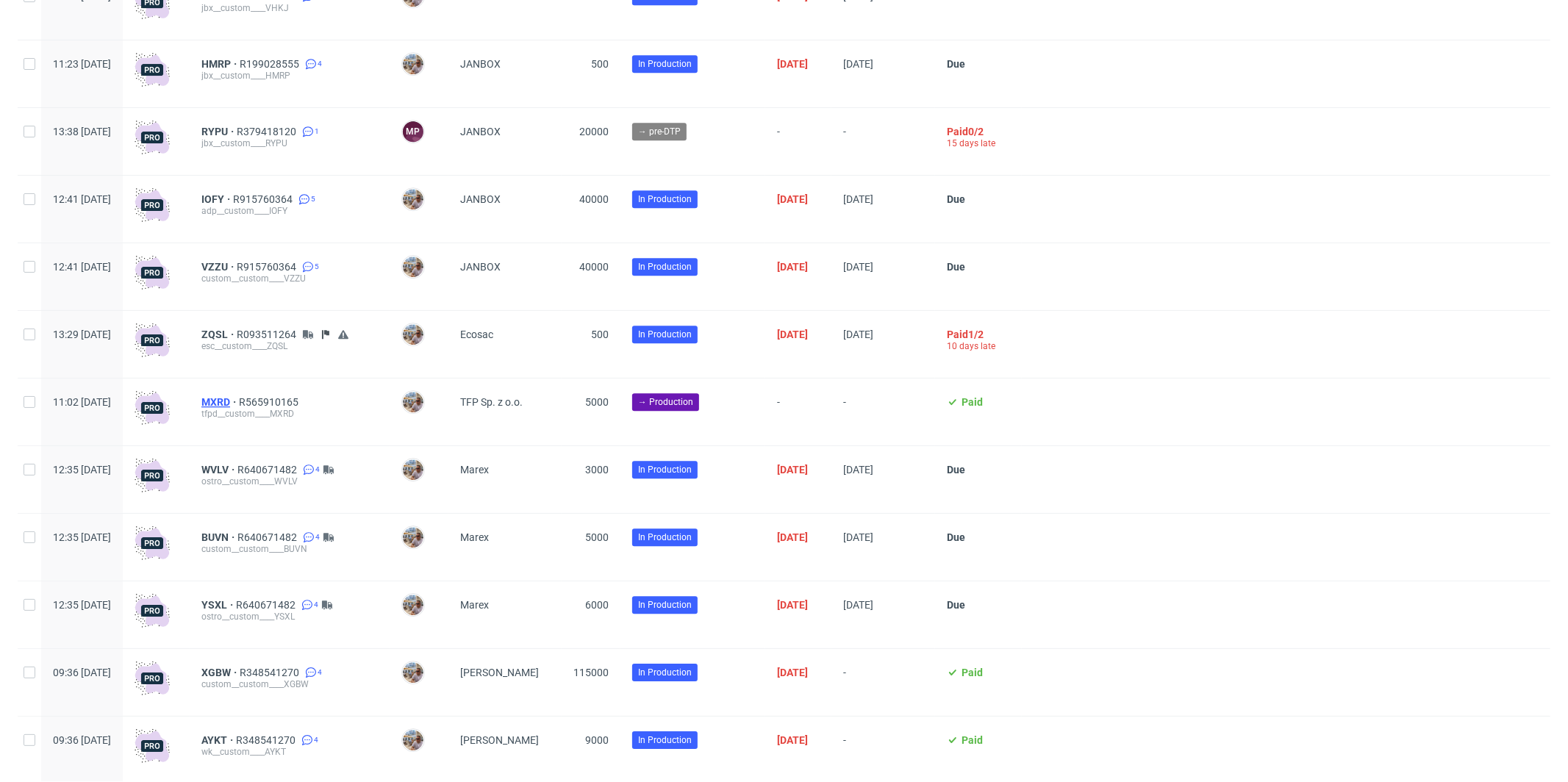
click at [239, 408] on span "MXRD" at bounding box center [220, 402] width 37 height 12
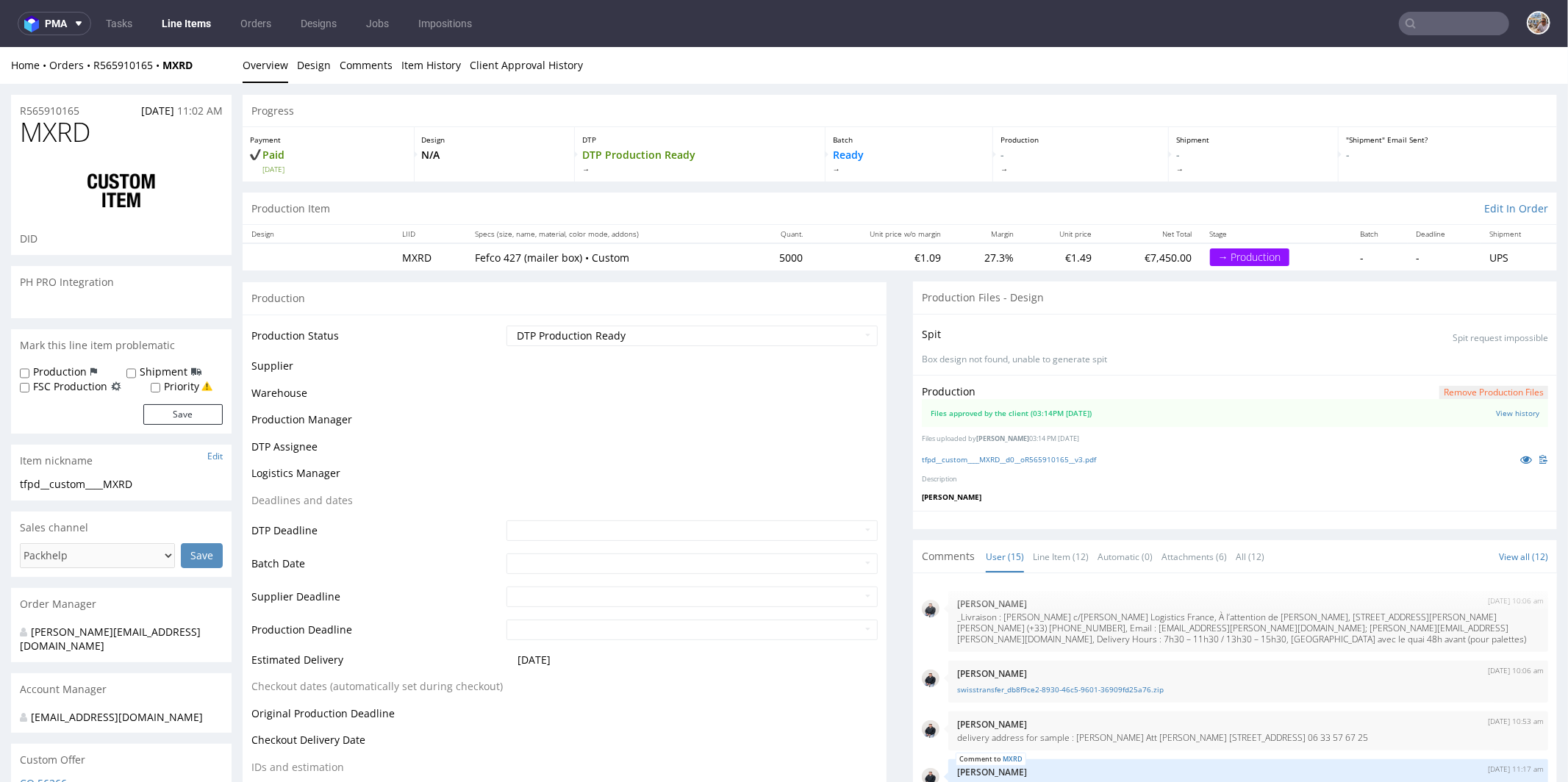
scroll to position [682, 0]
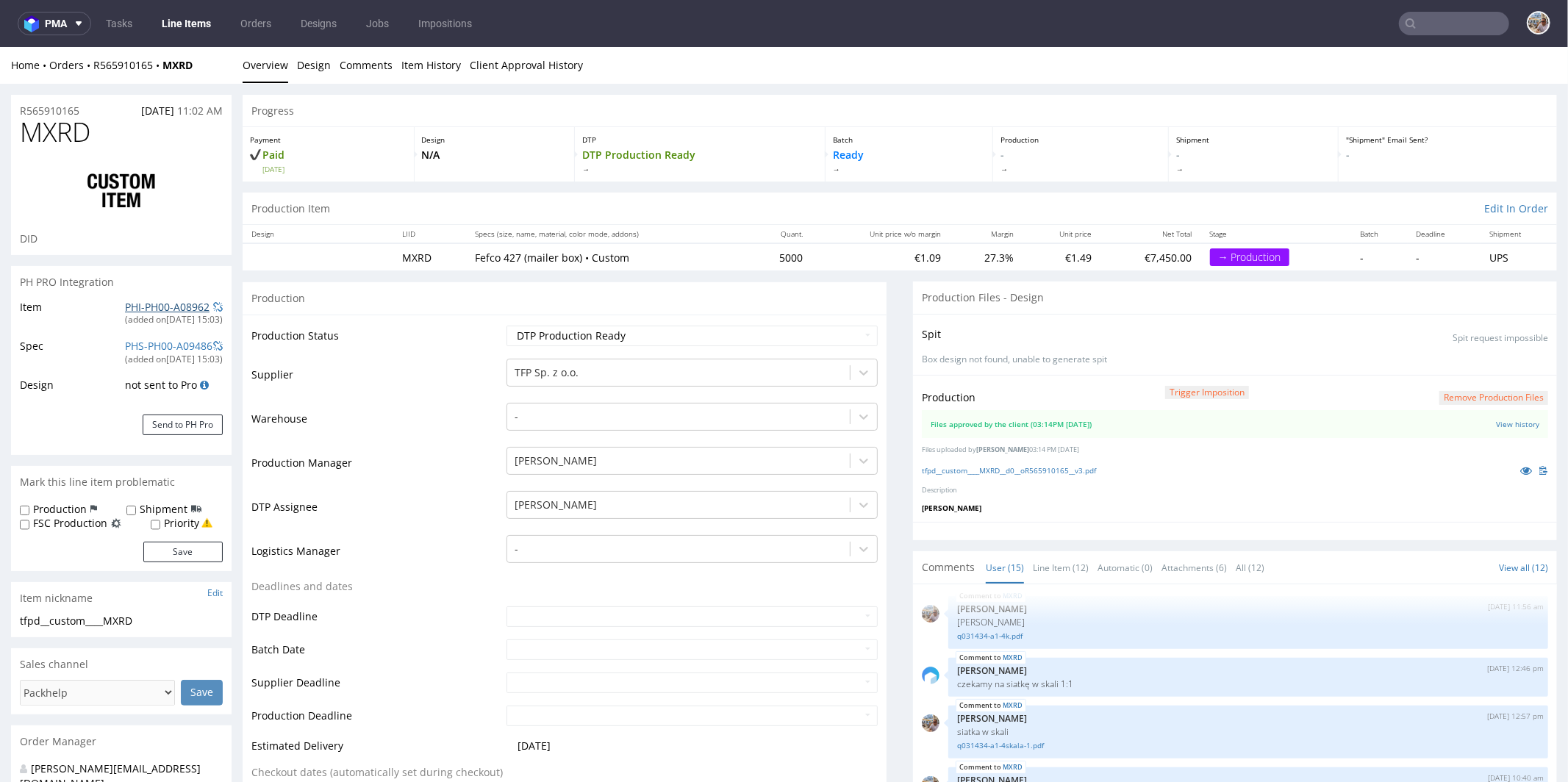
click at [158, 312] on link "PHI-PH00-A08962" at bounding box center [167, 306] width 84 height 14
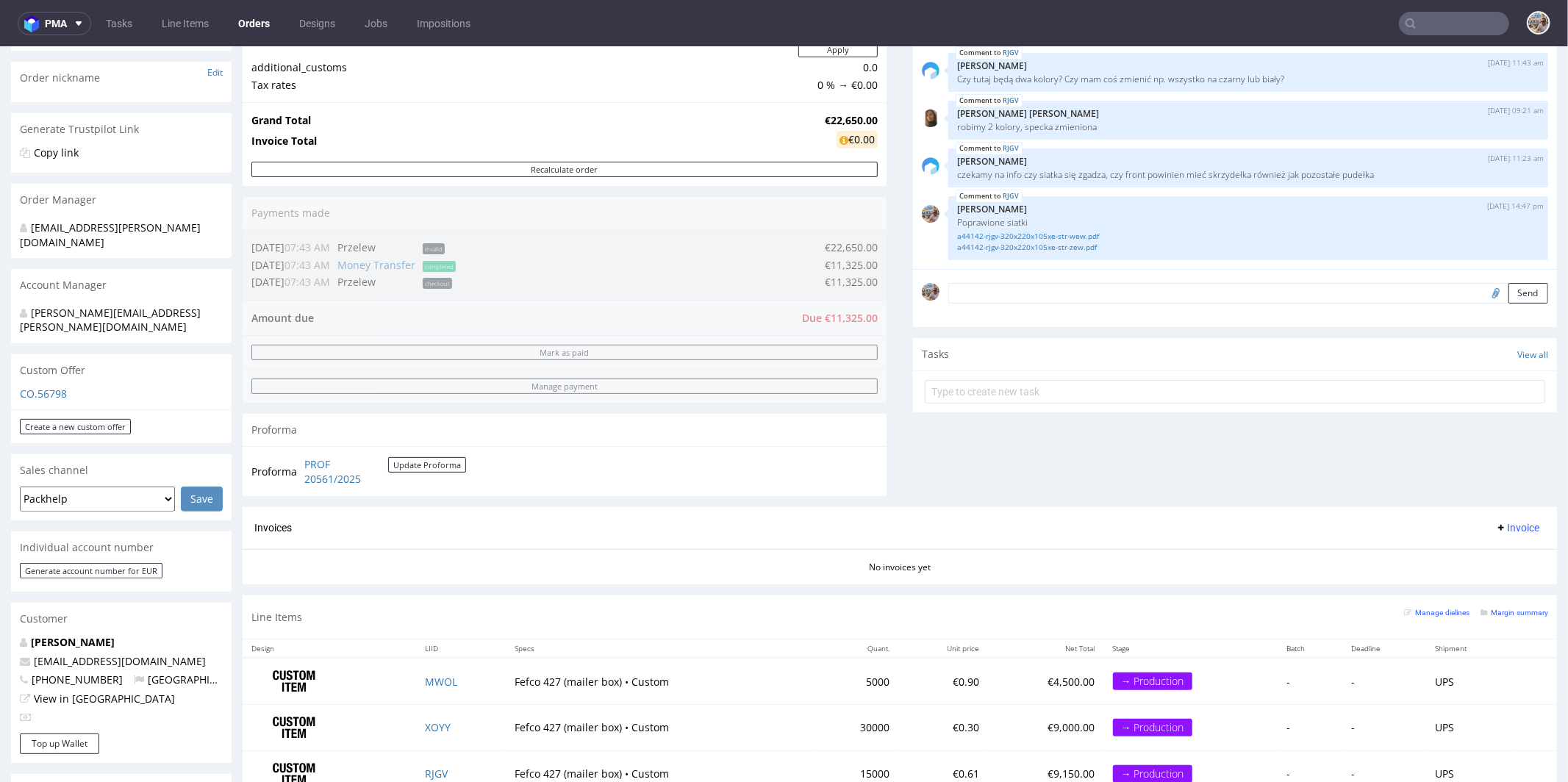
scroll to position [204, 0]
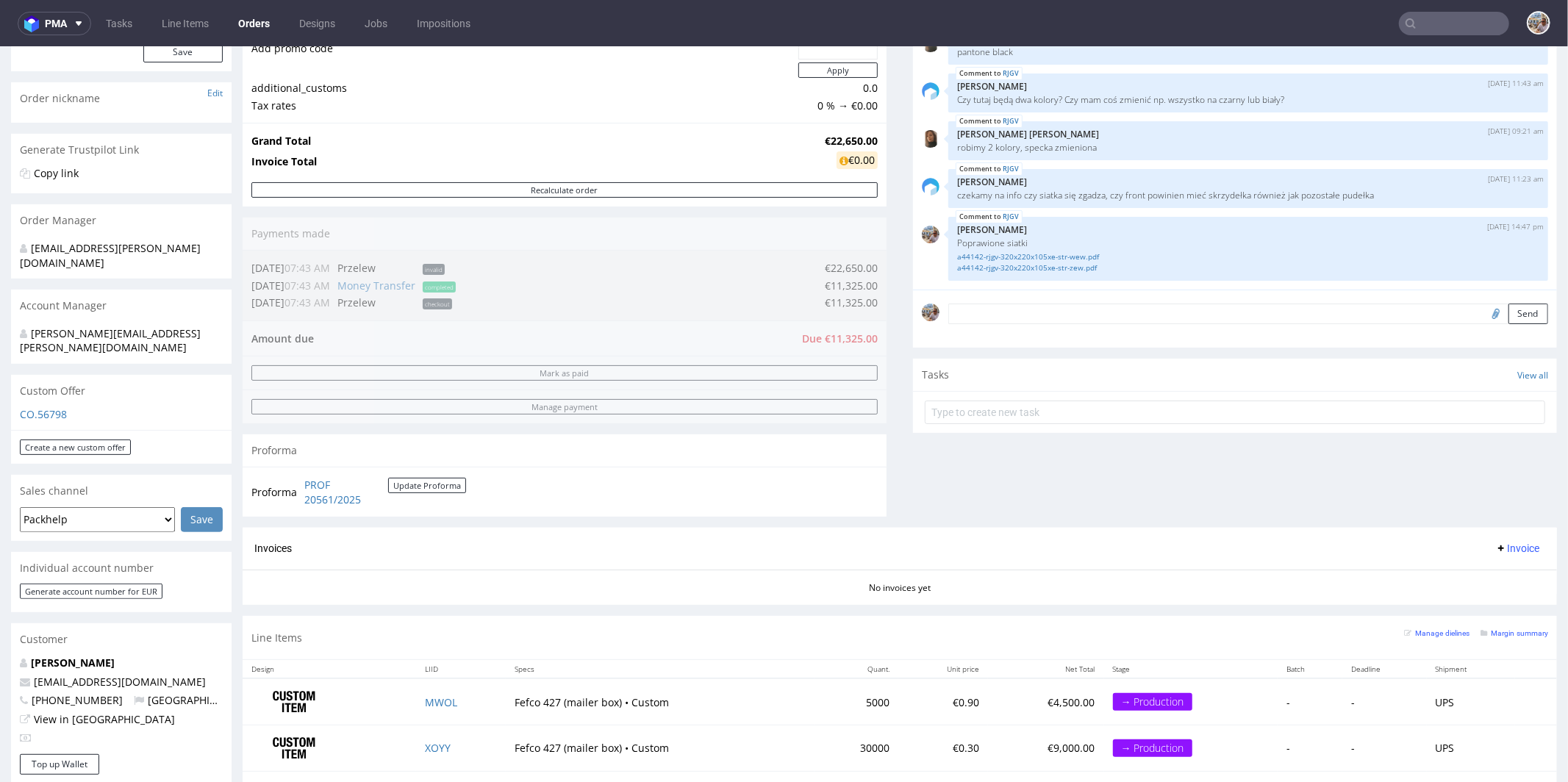
click at [1096, 479] on div "Comments User (21) Order (1) Automatic (0) Attachments (7) All (21) View all (2…" at bounding box center [1235, 251] width 644 height 550
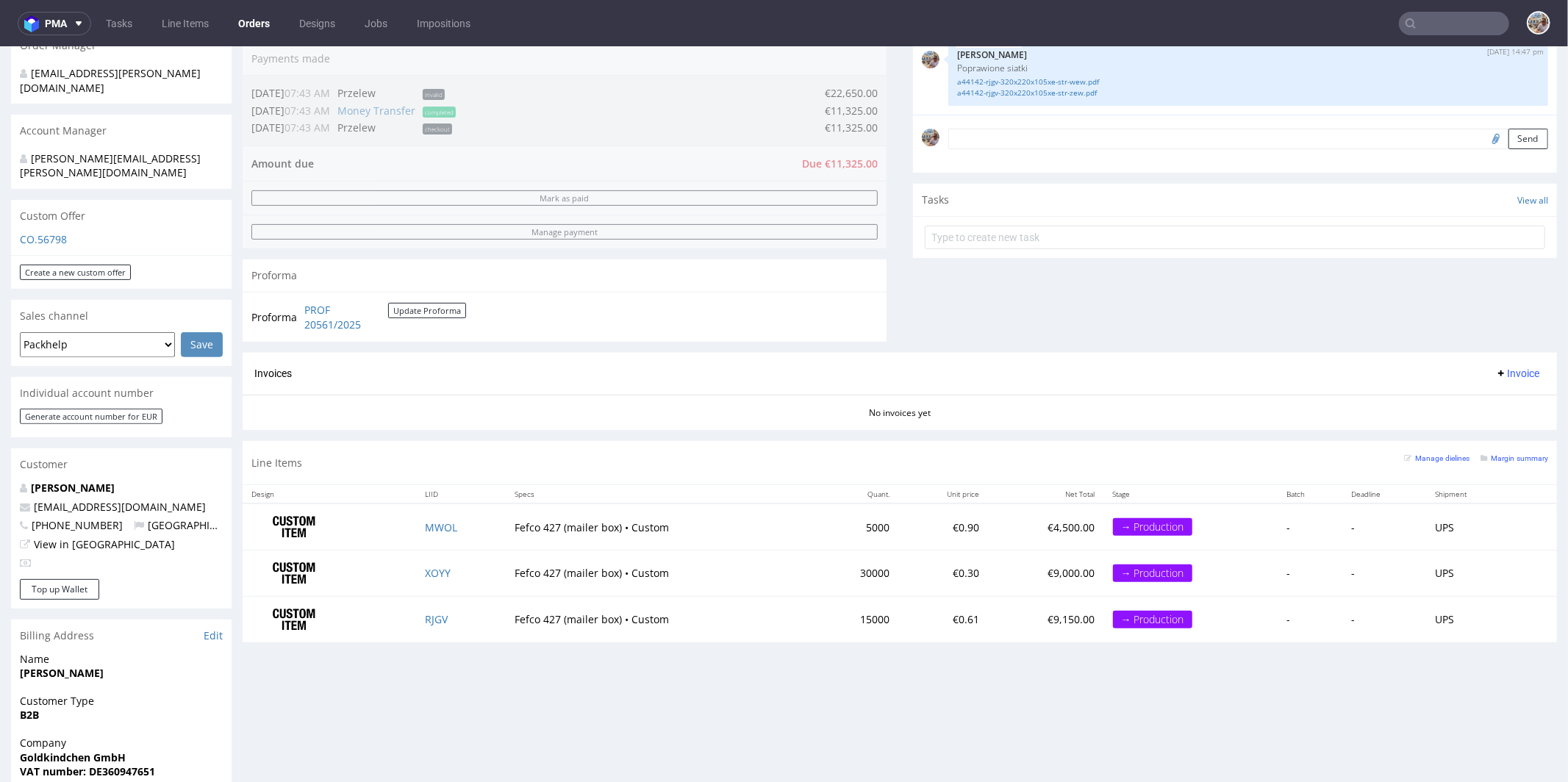
scroll to position [434, 0]
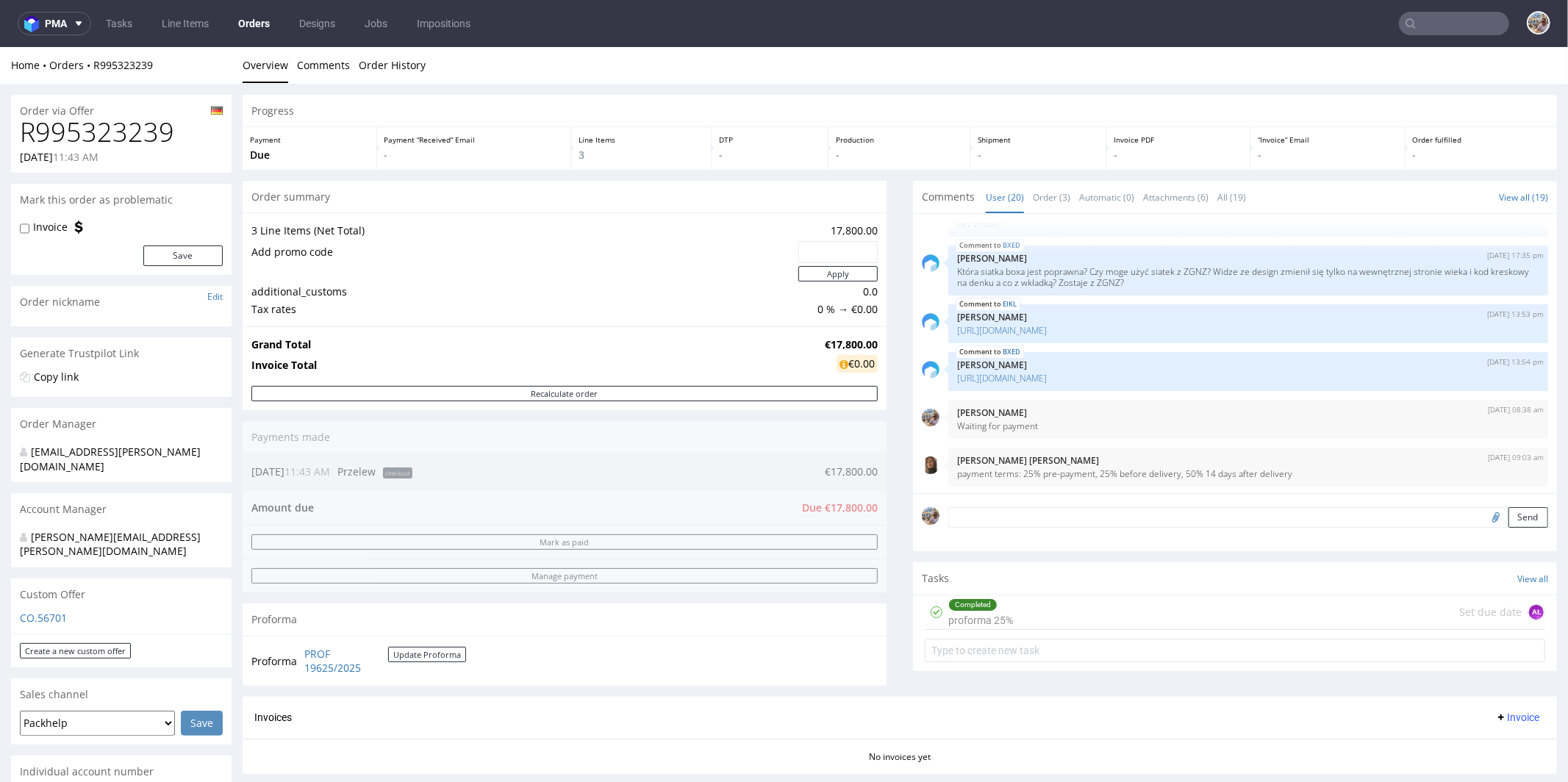
scroll to position [810, 0]
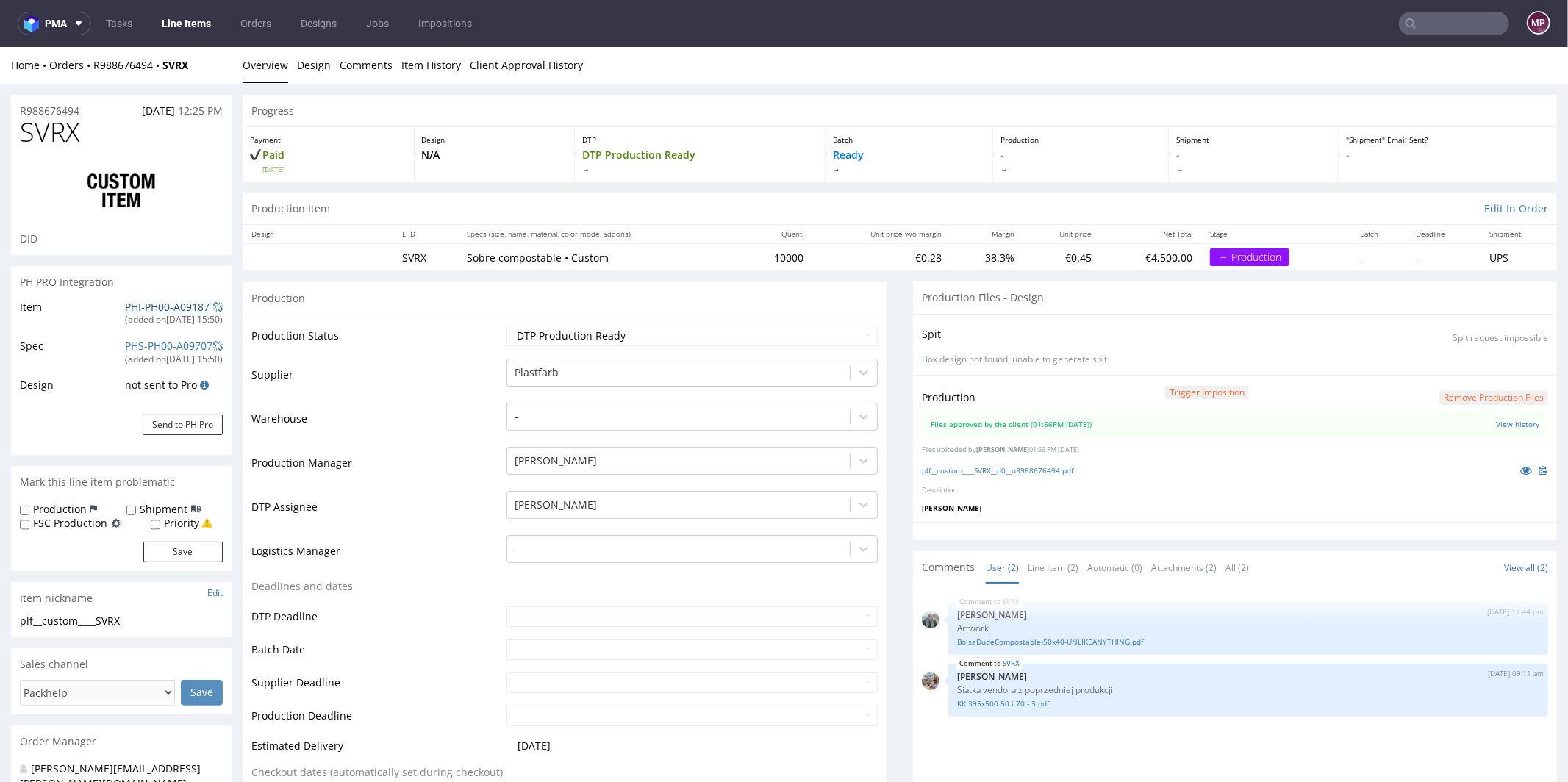
click at [178, 306] on link "PHI-PH00-A09187" at bounding box center [167, 306] width 84 height 14
drag, startPoint x: 117, startPoint y: 132, endPoint x: 0, endPoint y: 130, distance: 117.0
copy span "SVRX"
drag, startPoint x: 792, startPoint y: 255, endPoint x: 754, endPoint y: 256, distance: 38.0
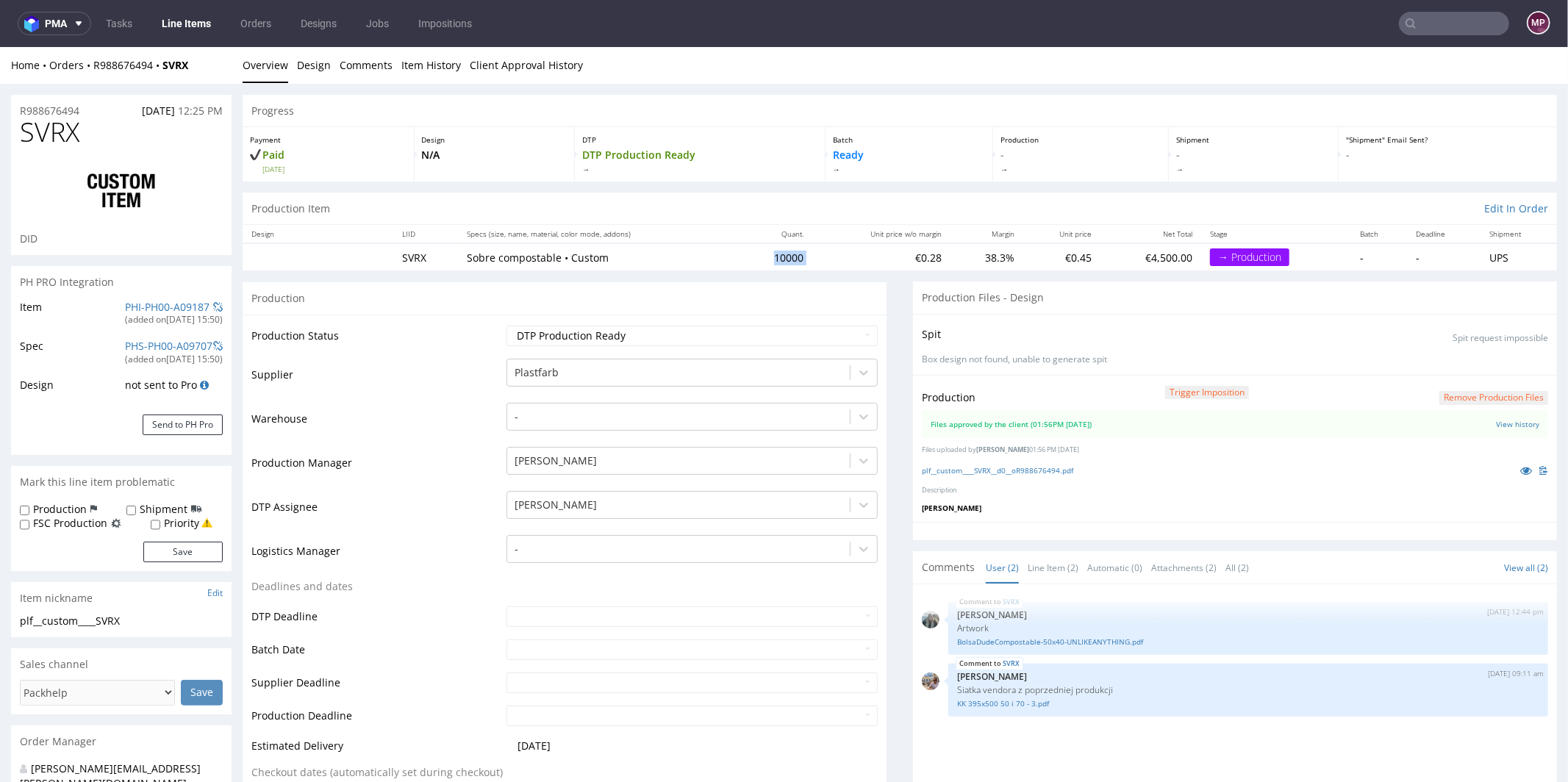
click at [754, 256] on tr "SVRX Sobre compostable • Custom 10000 €0.28 38.3% €0.45 €4,500.00 → Production …" at bounding box center [899, 256] width 1314 height 27
copy td "10000"
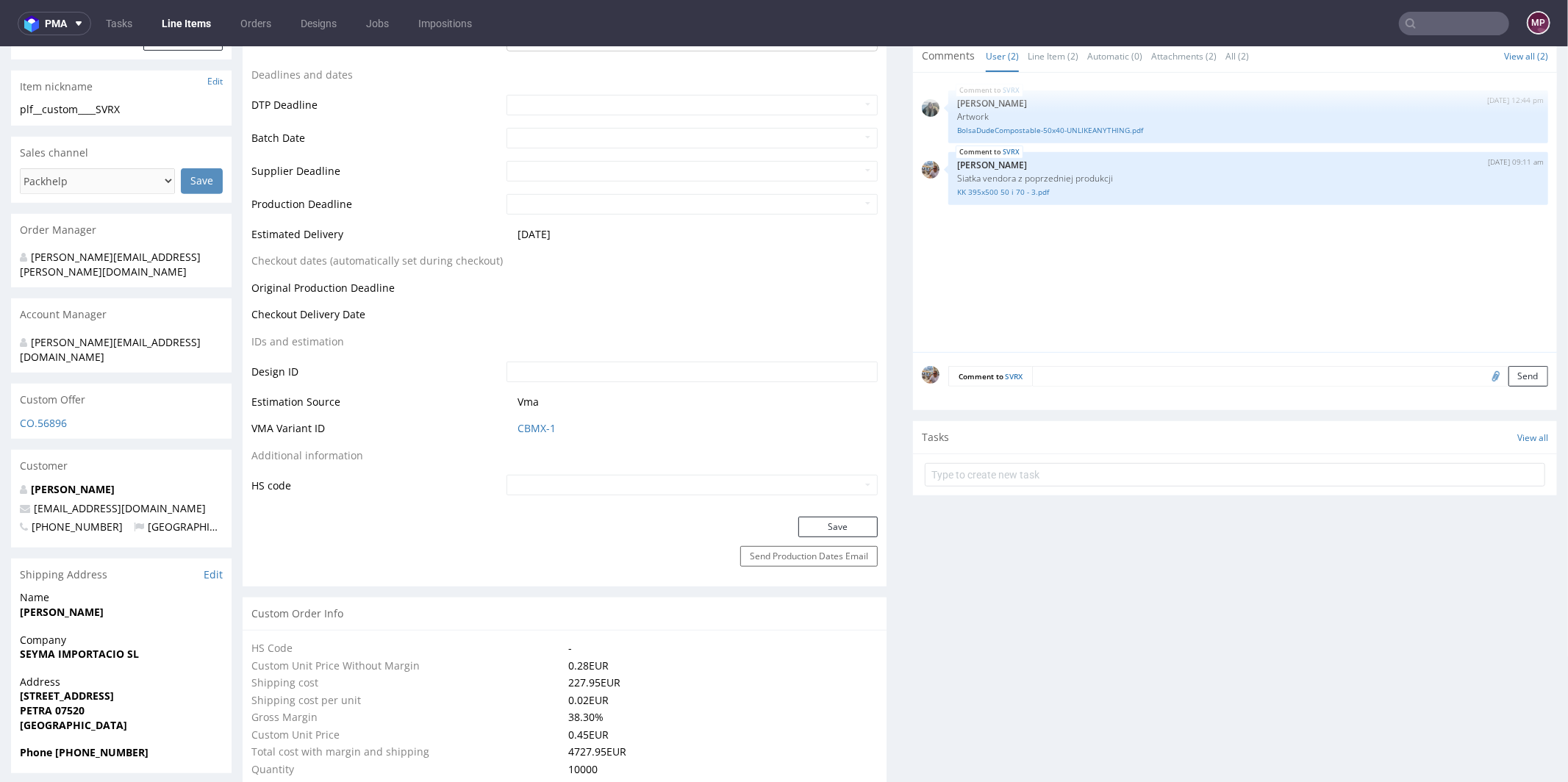
scroll to position [516, 0]
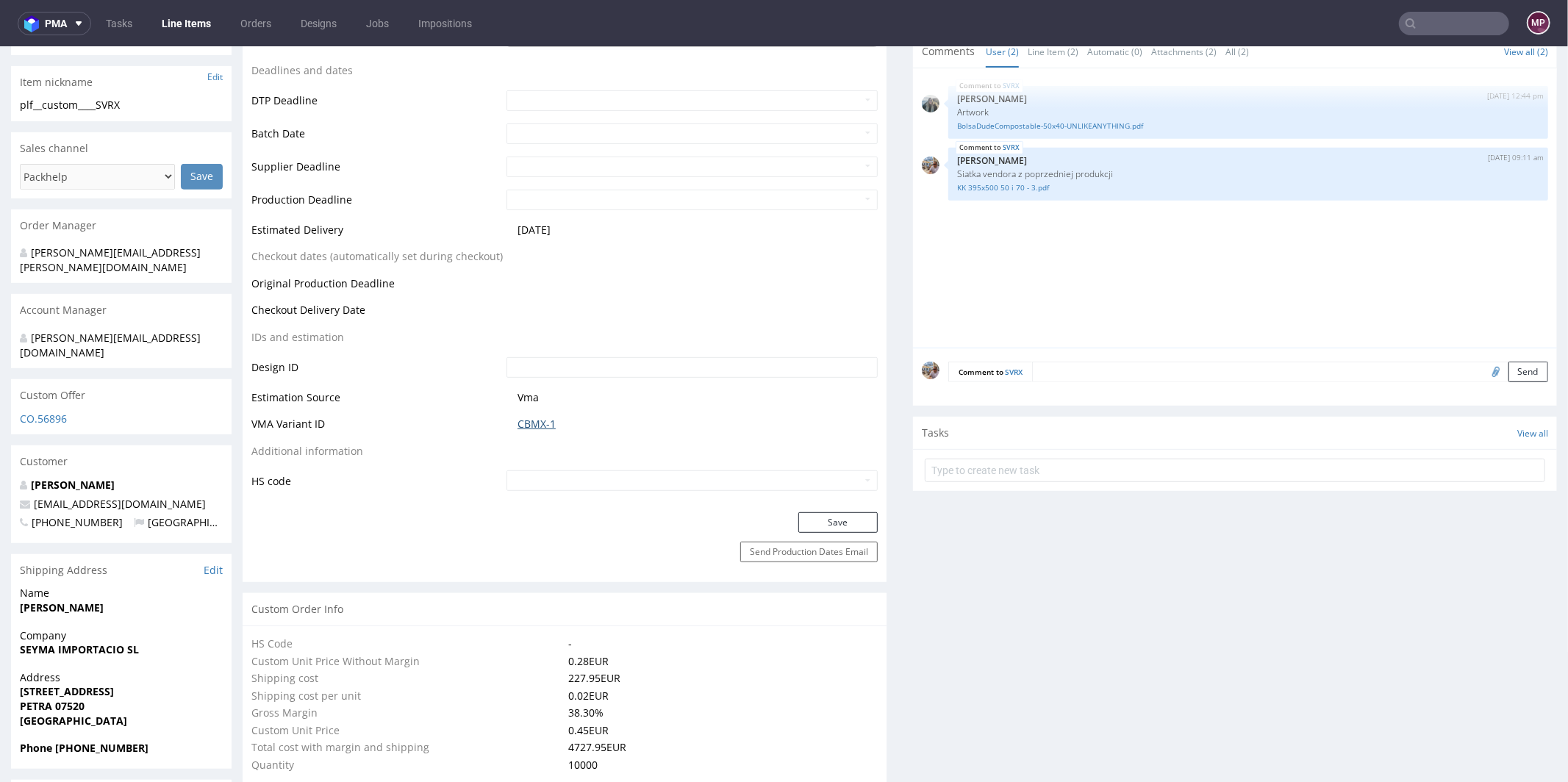
click at [526, 426] on link "CBMX-1" at bounding box center [536, 422] width 38 height 14
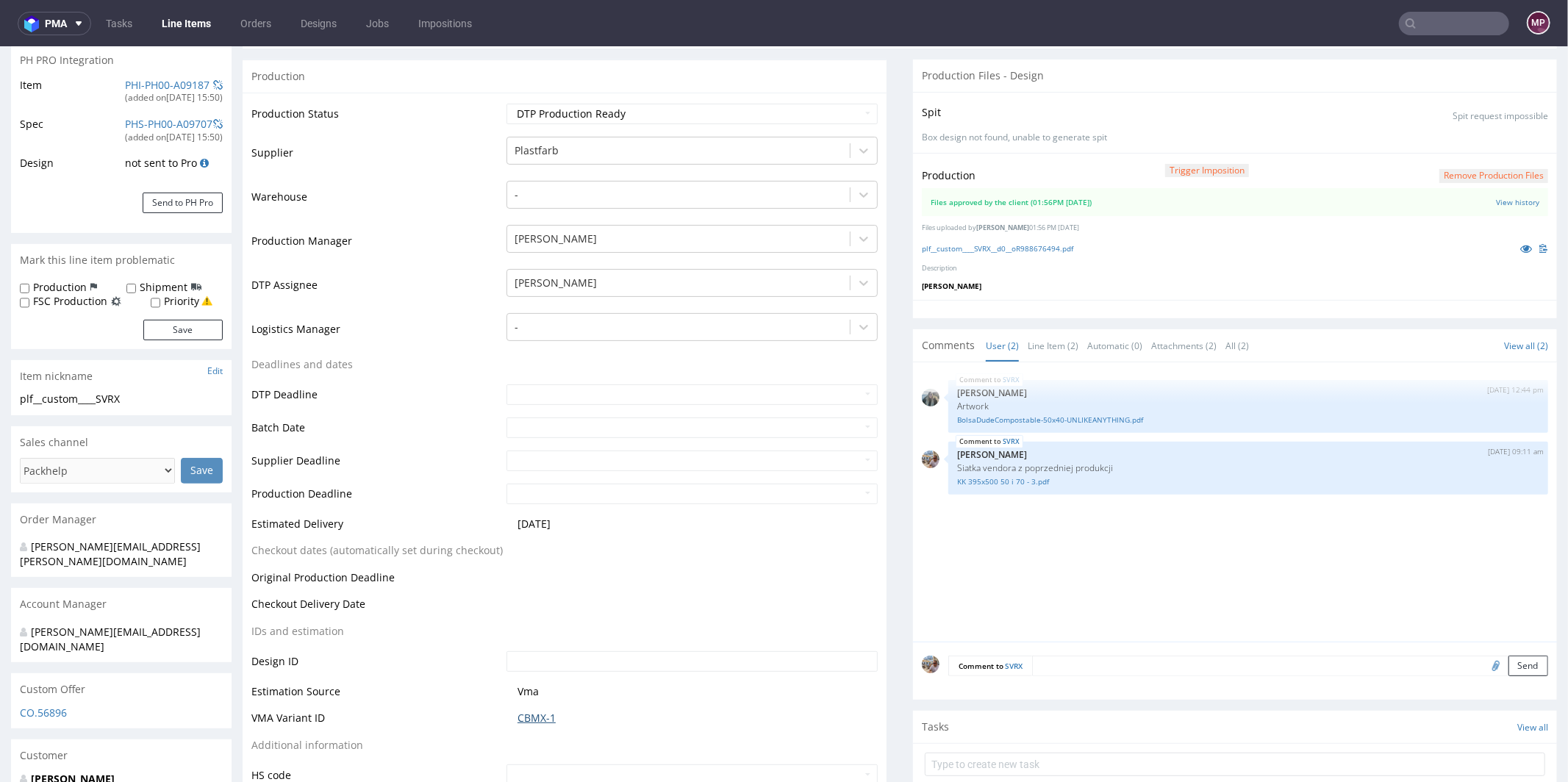
scroll to position [0, 0]
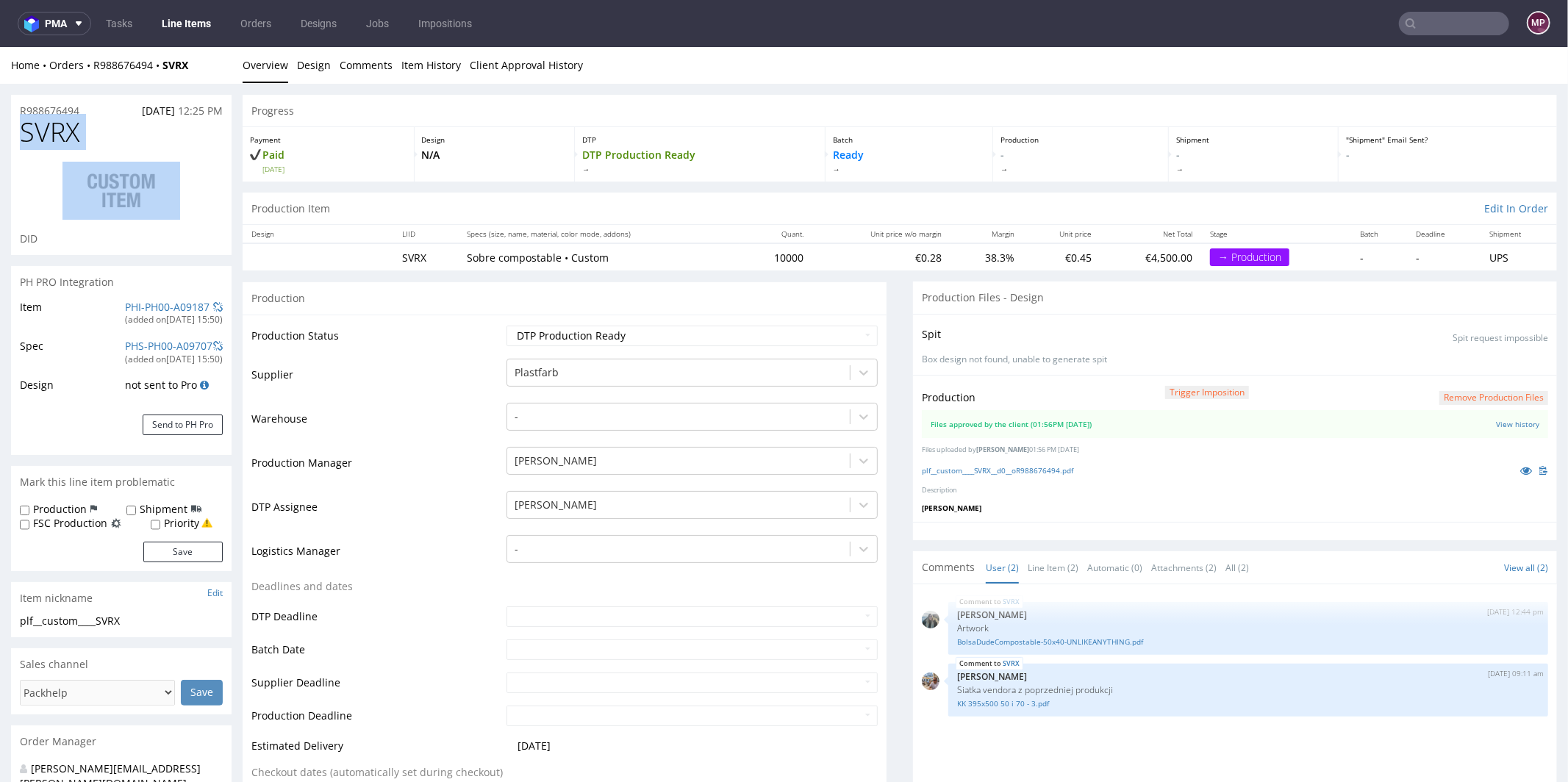
drag, startPoint x: 119, startPoint y: 147, endPoint x: 0, endPoint y: 126, distance: 120.8
copy h1 "SVRX"
click at [102, 130] on h1 "SVRX" at bounding box center [121, 131] width 203 height 29
drag, startPoint x: 90, startPoint y: 104, endPoint x: 11, endPoint y: 111, distance: 79.3
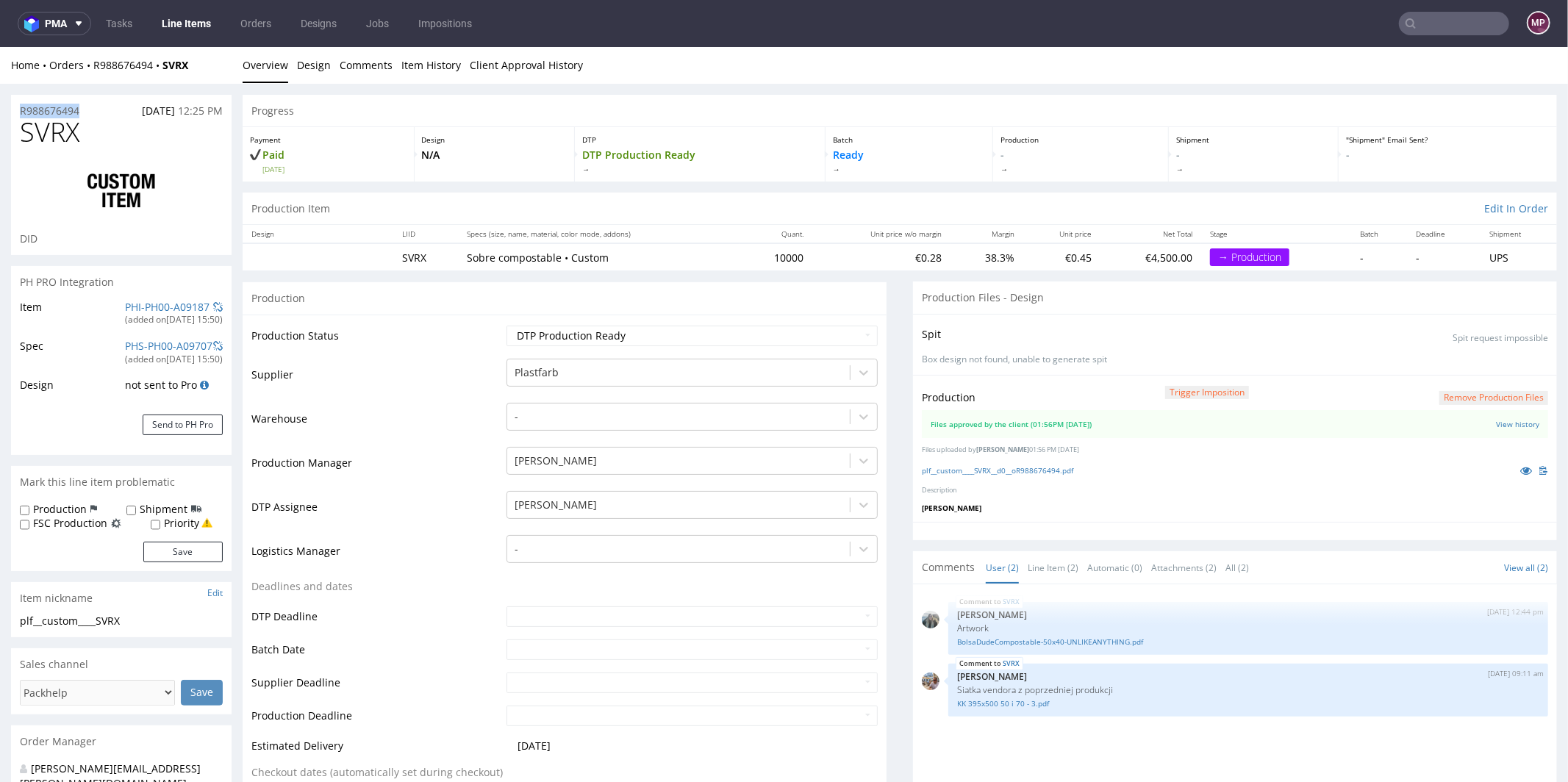
click at [11, 111] on div "R988676494 22.09.2025 12:25 PM" at bounding box center [121, 106] width 221 height 24
copy p "R988676494"
drag, startPoint x: 88, startPoint y: 134, endPoint x: 14, endPoint y: 140, distance: 74.2
click at [14, 140] on div "SVRX DID" at bounding box center [121, 185] width 221 height 137
copy span "SVRX"
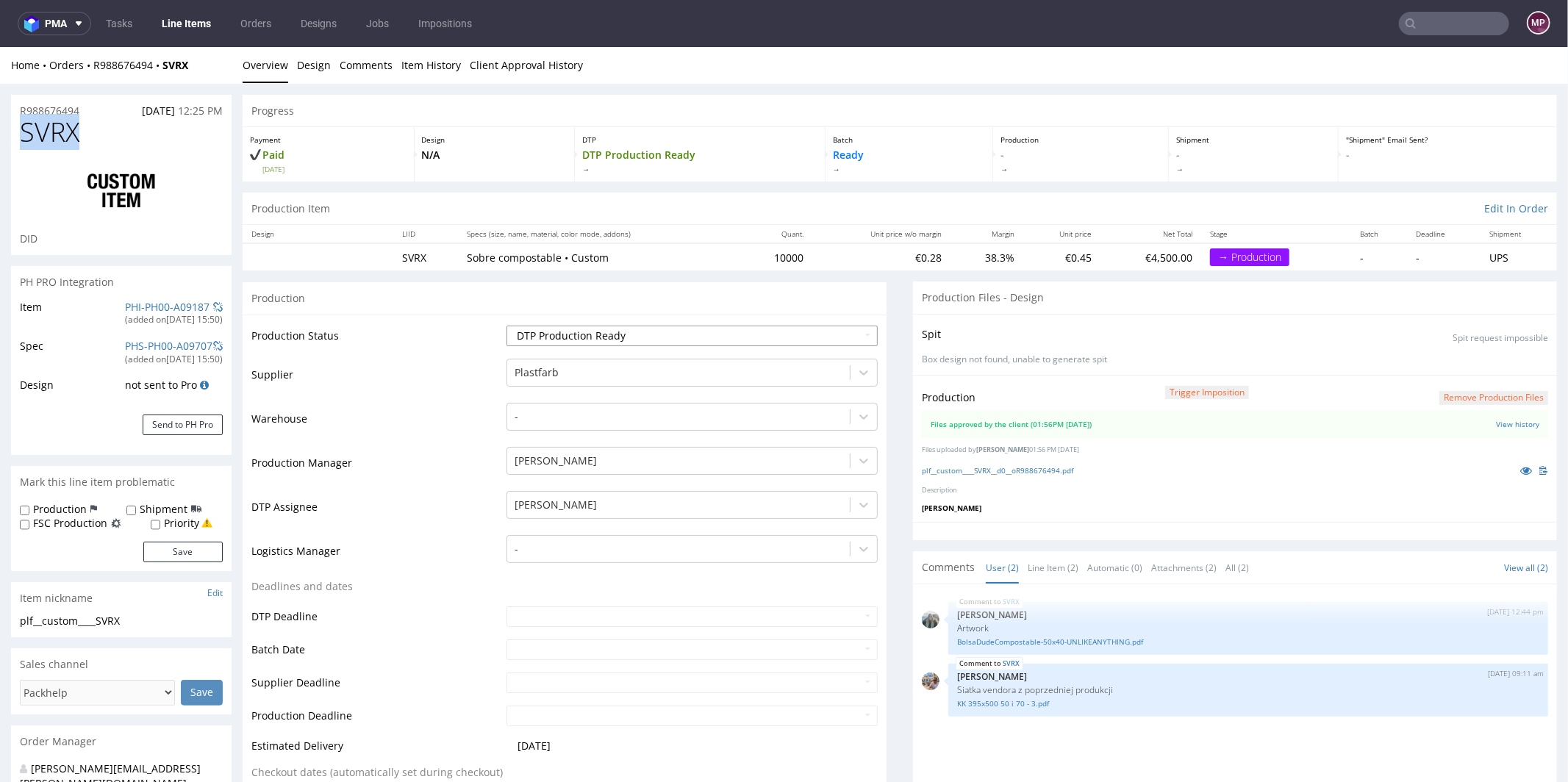
click at [561, 338] on select "Waiting for Artwork Waiting for Diecut Waiting for Mockup Waiting for DTP Waiti…" at bounding box center [692, 335] width 371 height 20
select select "production_in_process"
click at [507, 324] on select "Waiting for Artwork Waiting for Diecut Waiting for Mockup Waiting for DTP Waiti…" at bounding box center [692, 335] width 371 height 20
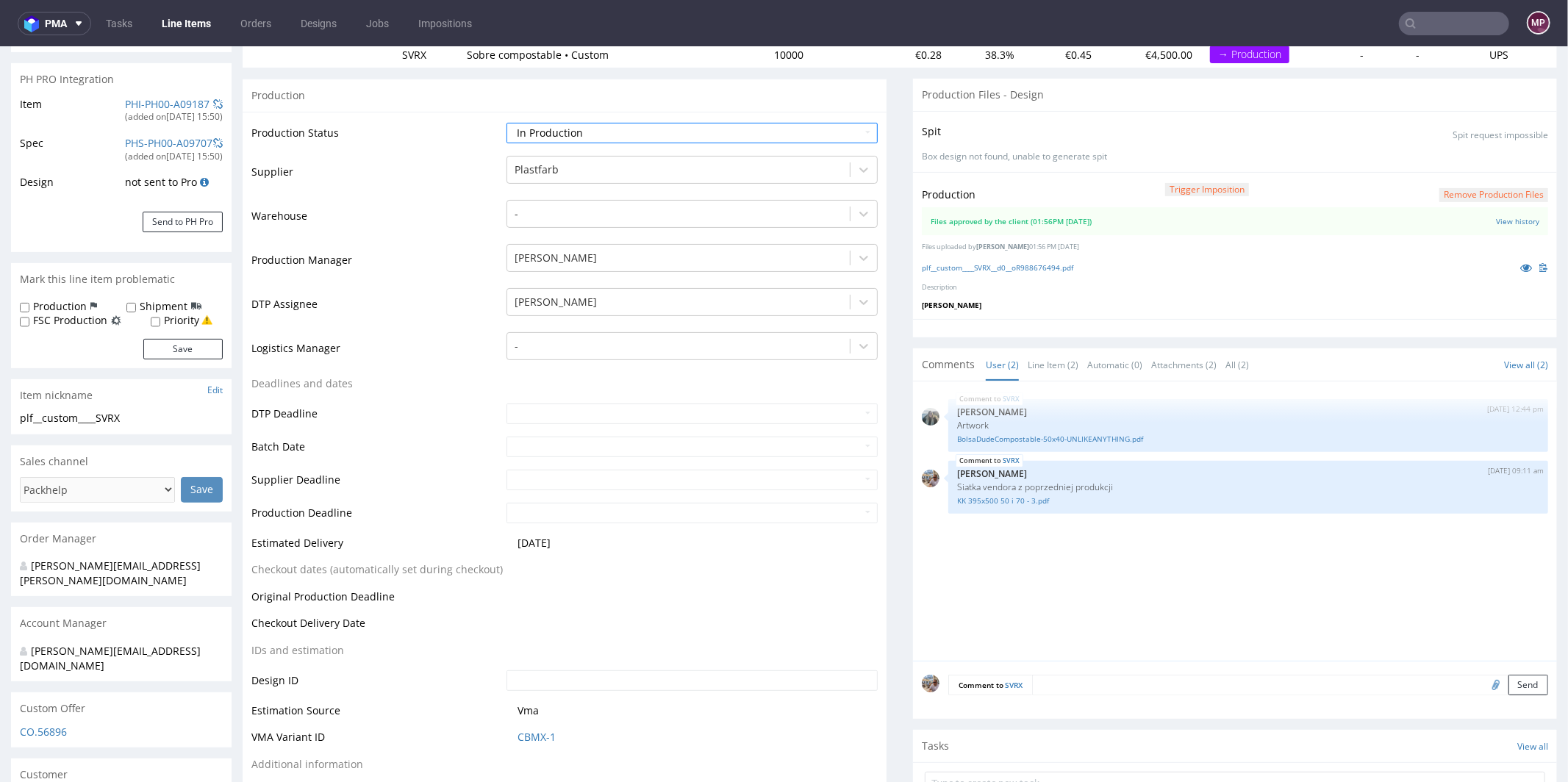
scroll to position [319, 0]
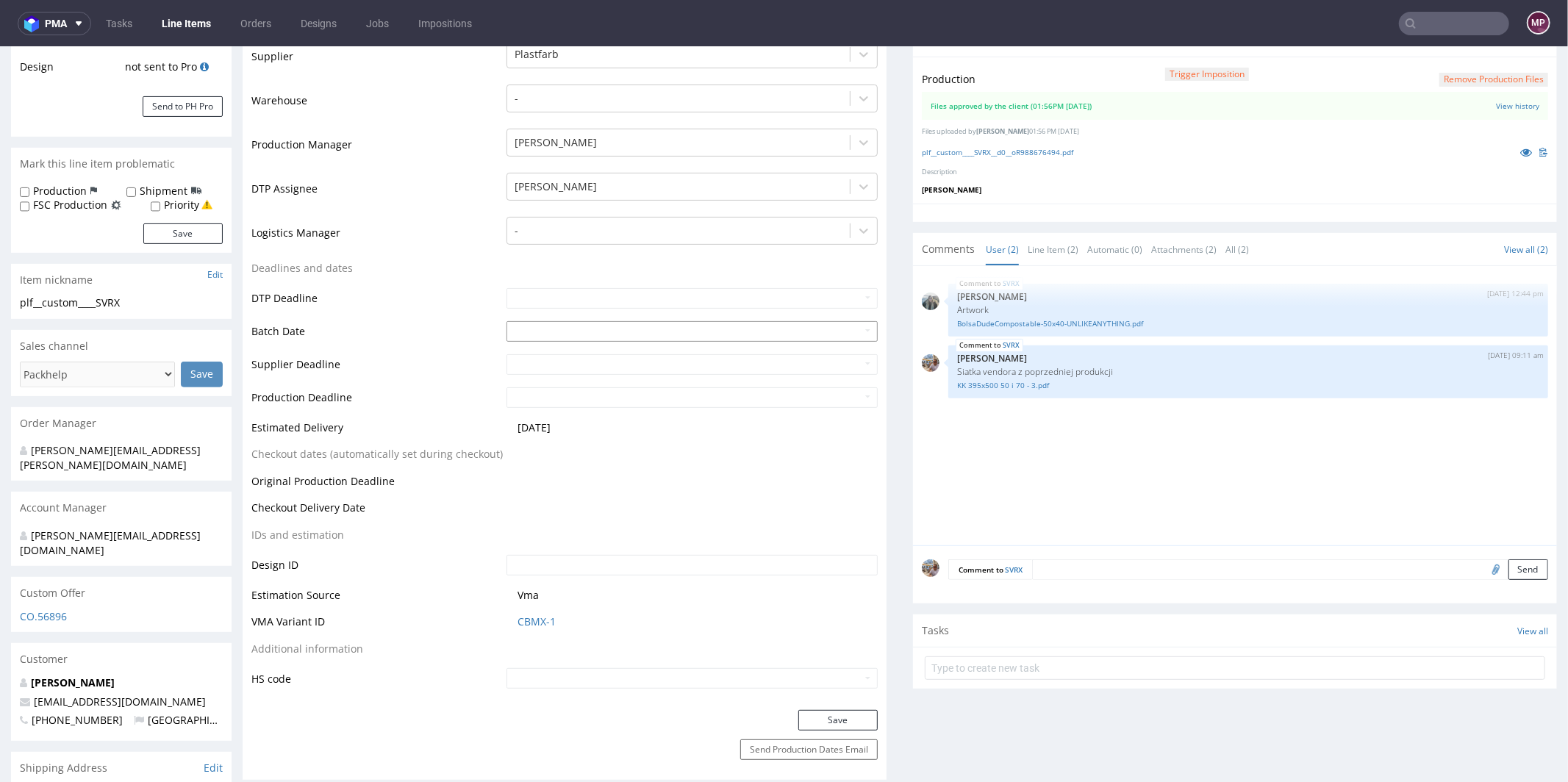
click at [524, 330] on input "text" at bounding box center [692, 330] width 371 height 20
click at [565, 287] on td "30" at bounding box center [561, 285] width 22 height 22
type input "2025-09-30"
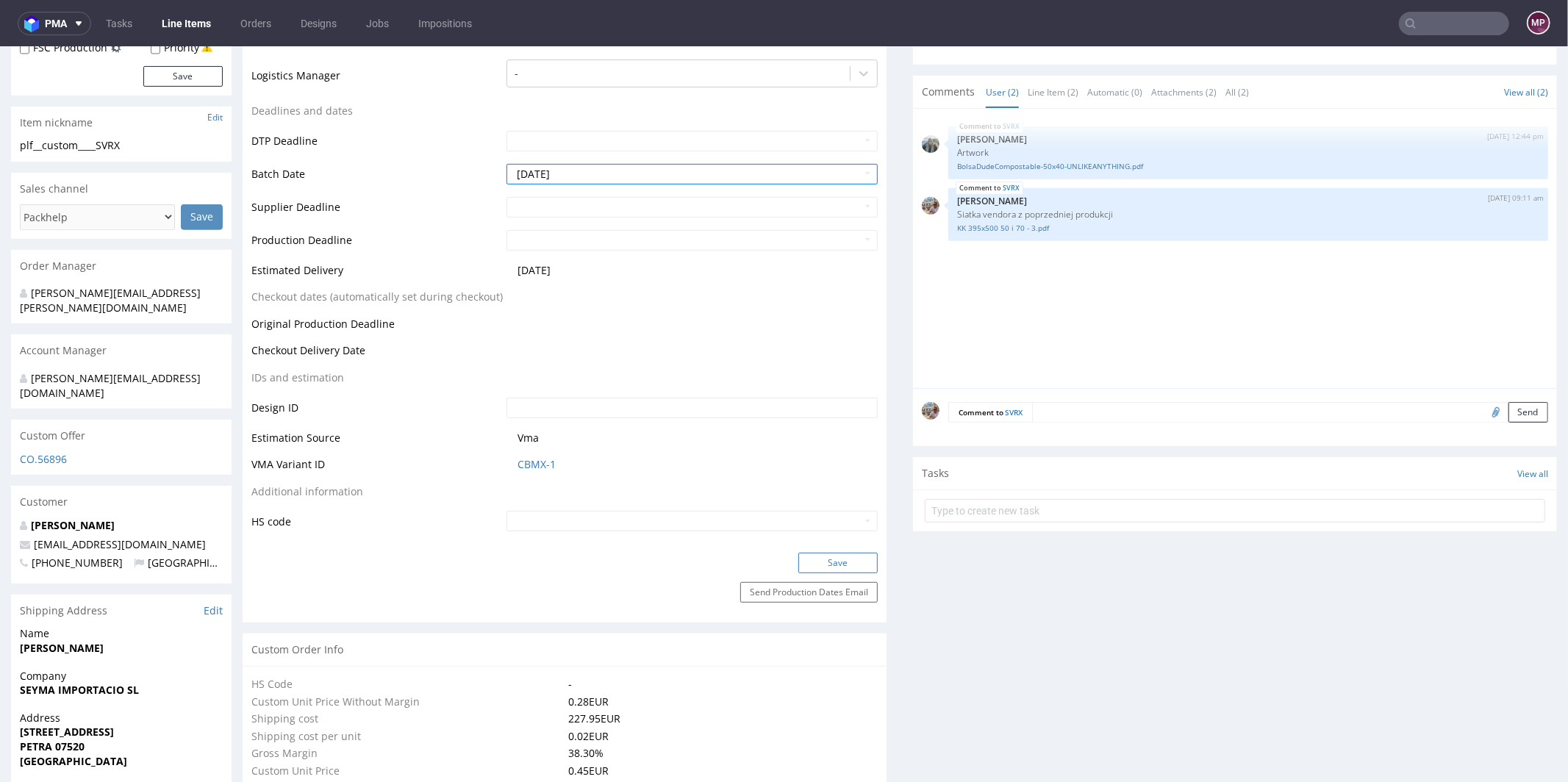
click at [831, 552] on button "Save" at bounding box center [838, 562] width 79 height 20
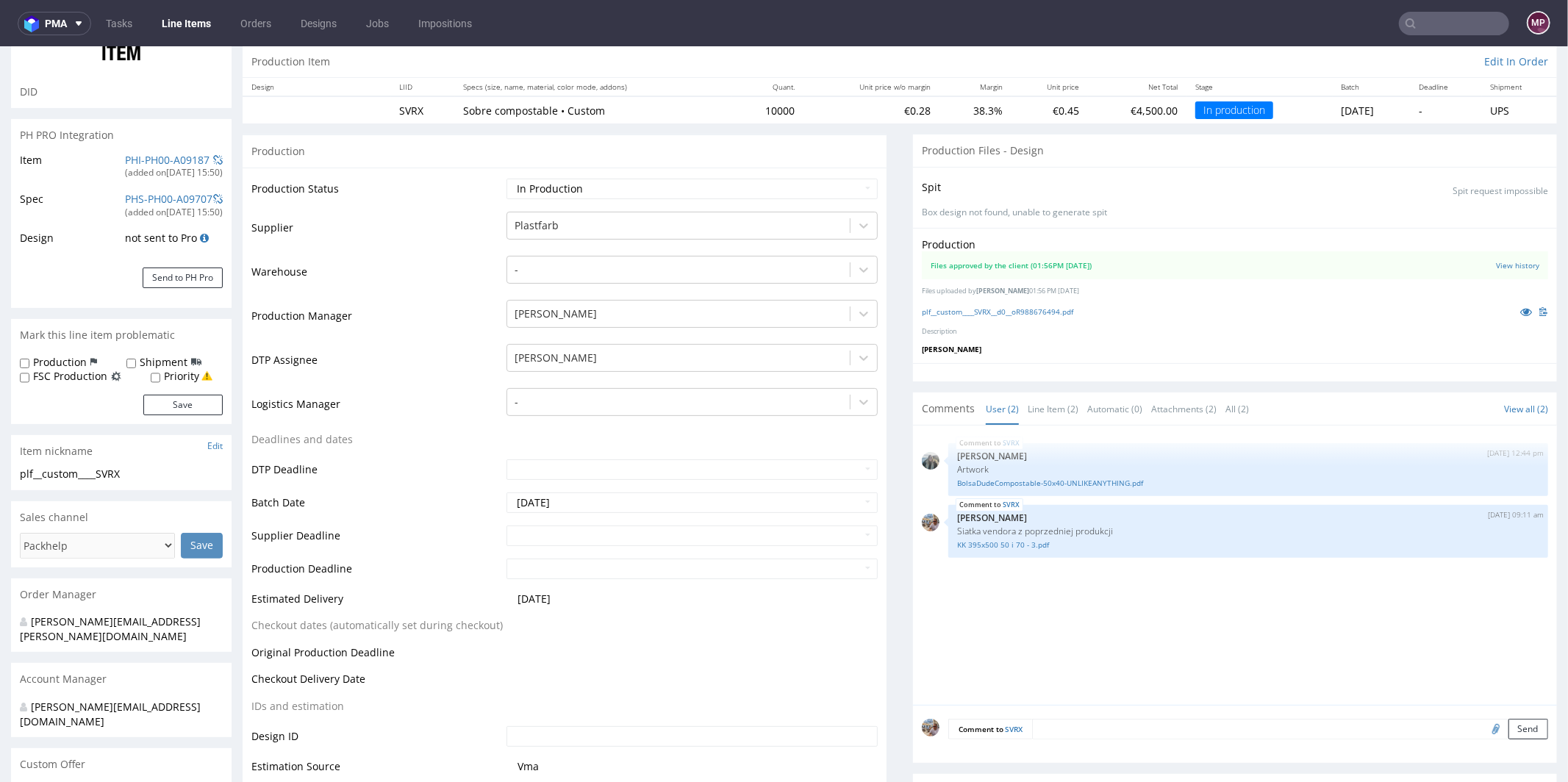
scroll to position [0, 0]
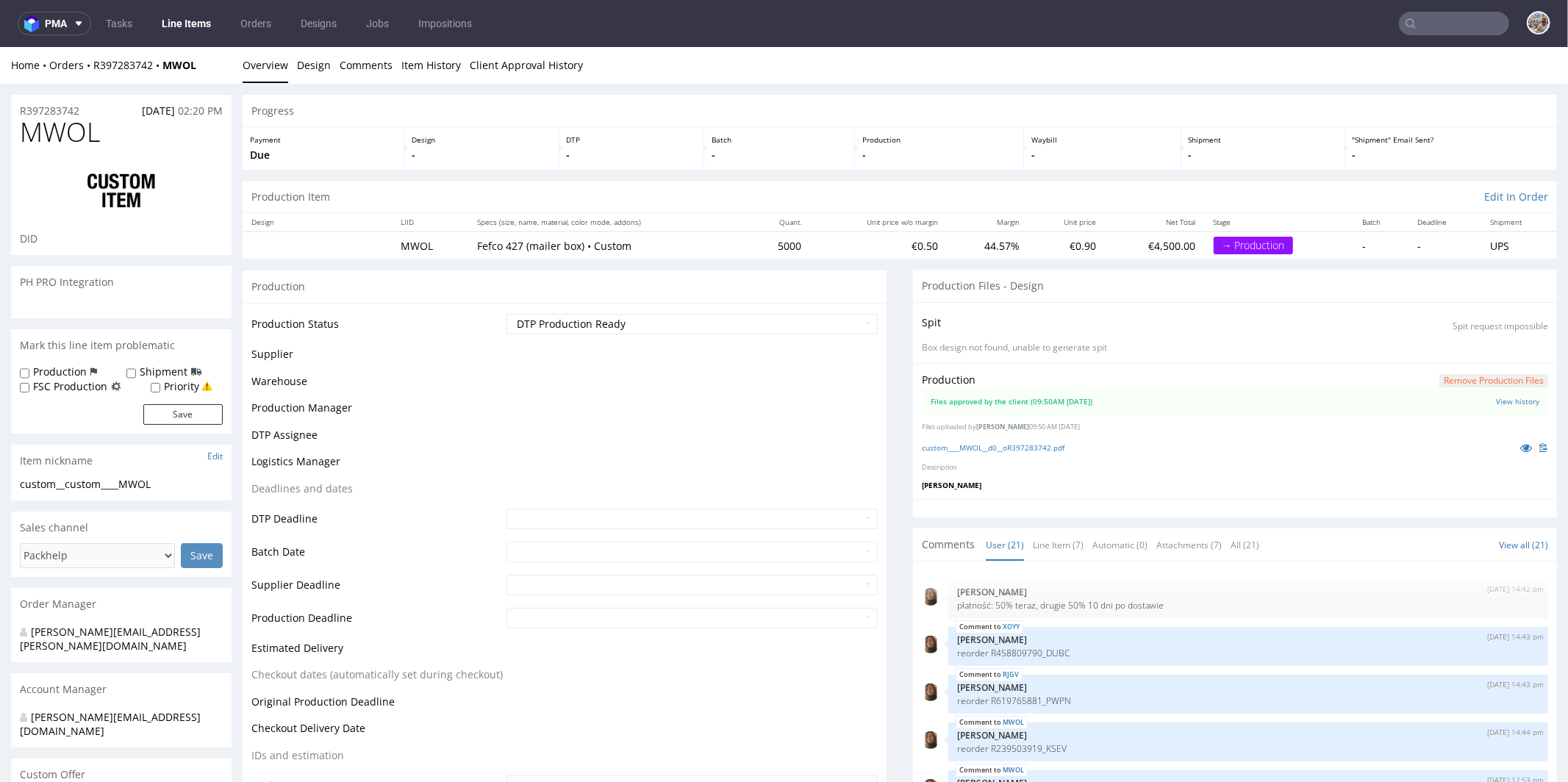
scroll to position [839, 0]
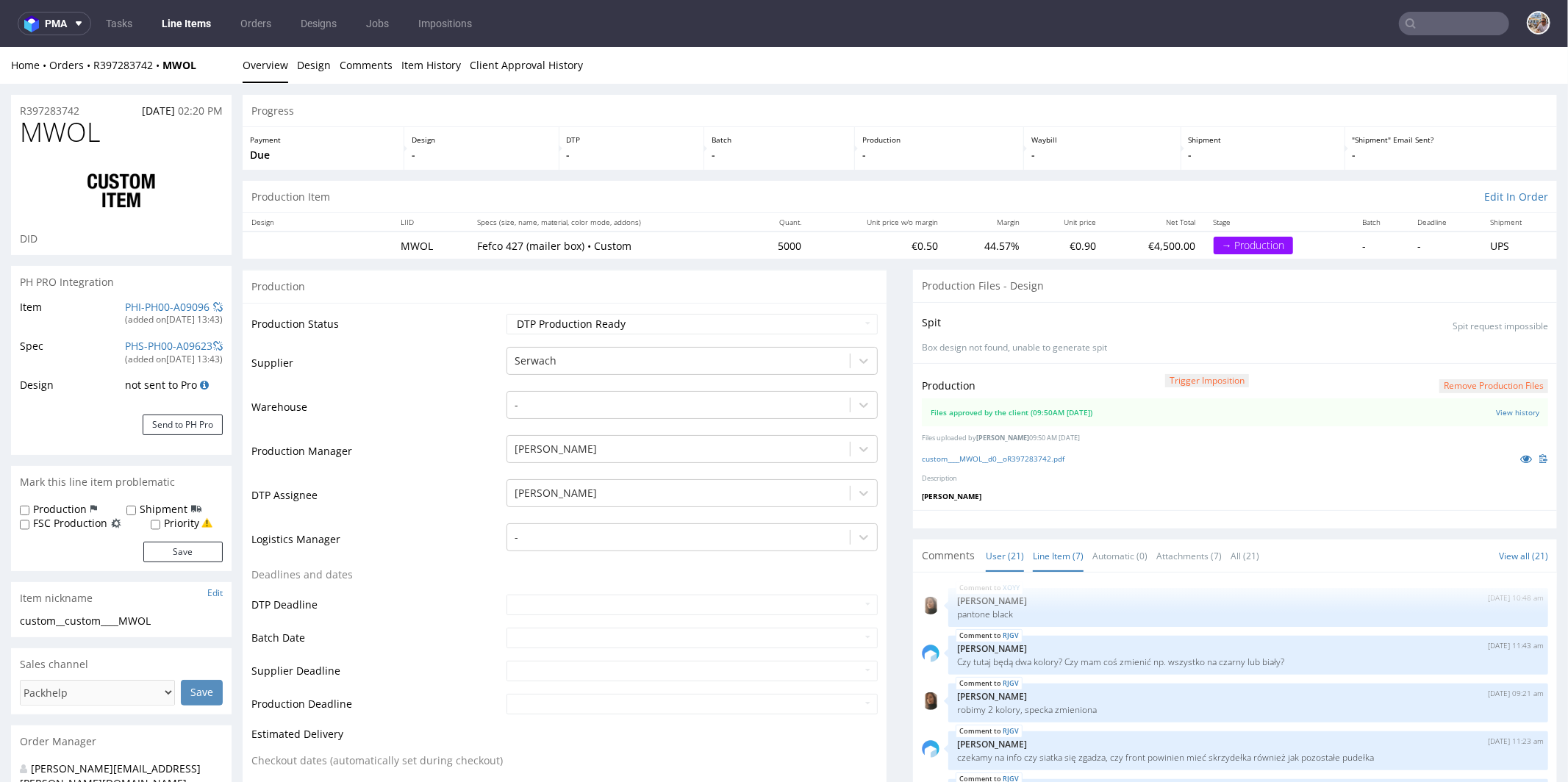
click at [1037, 548] on link "Line Item (7)" at bounding box center [1058, 554] width 51 height 31
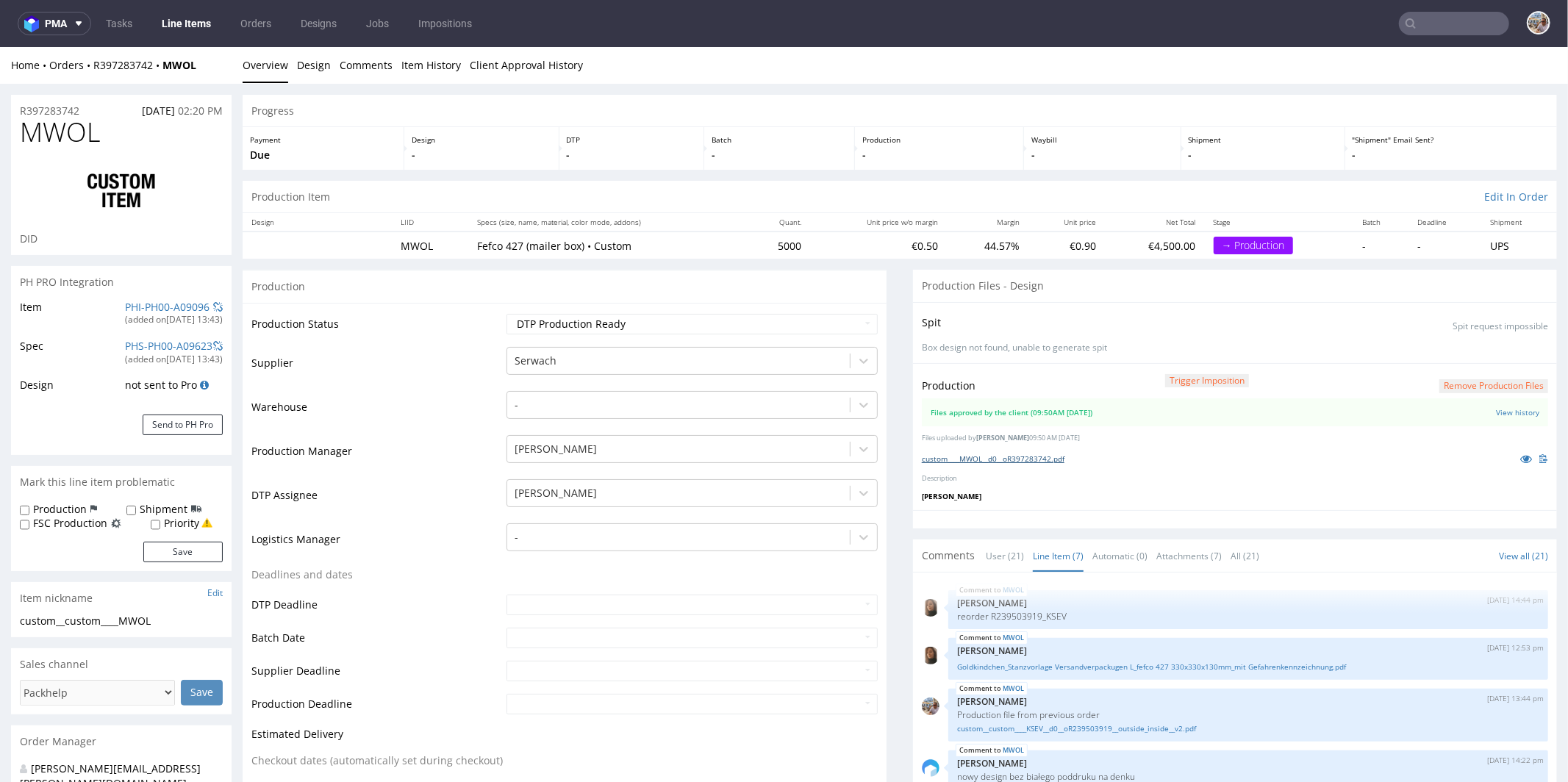
click at [1035, 458] on link "custom____MWOL__d0__oR397283742.pdf" at bounding box center [992, 458] width 142 height 10
drag, startPoint x: 128, startPoint y: 135, endPoint x: 26, endPoint y: 136, distance: 102.0
click at [26, 136] on h1 "MWOL" at bounding box center [121, 131] width 203 height 29
copy span "MWOL"
click at [177, 312] on link "PHI-PH00-A09096" at bounding box center [167, 306] width 84 height 14
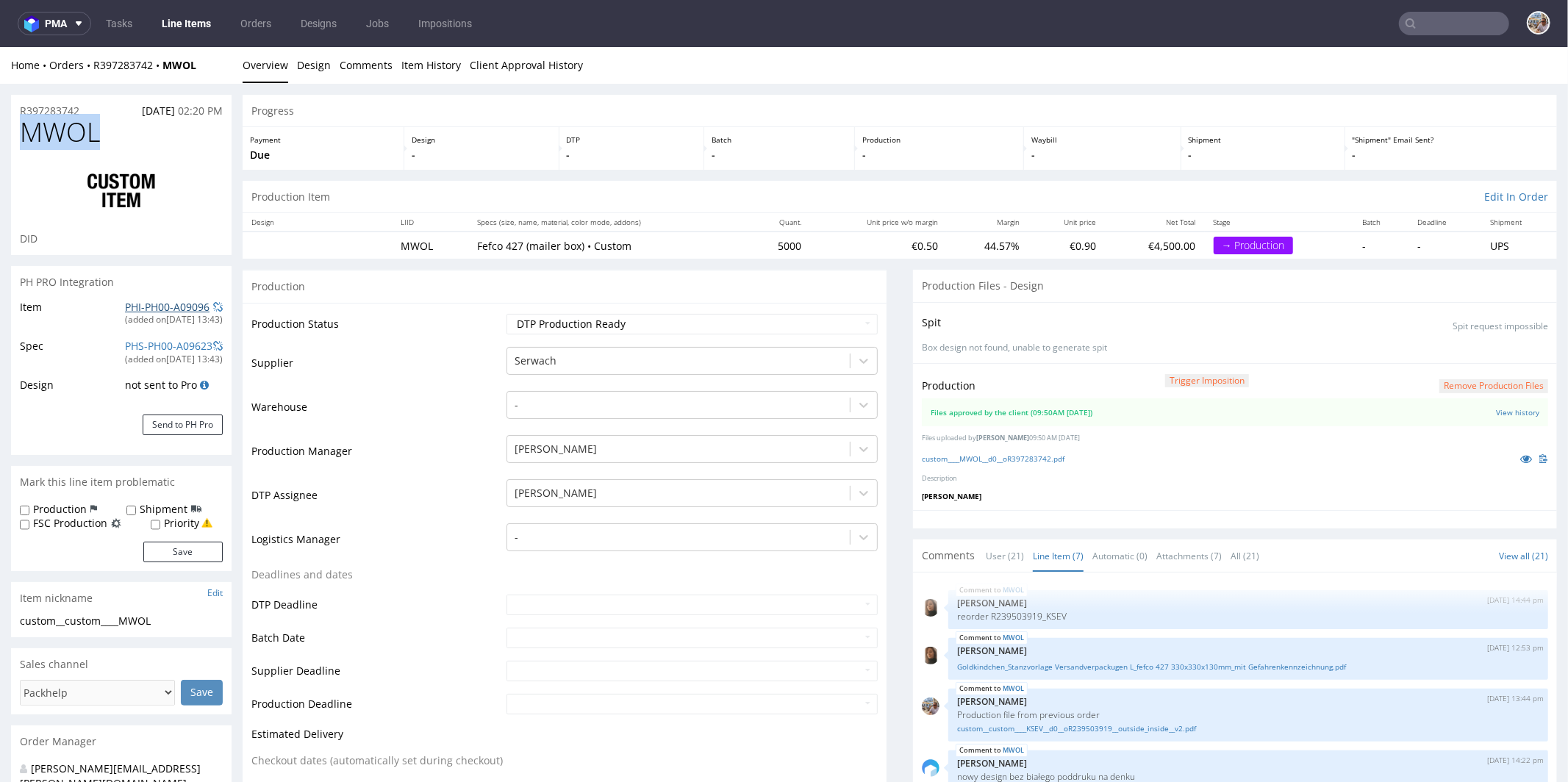
click at [144, 304] on link "PHI-PH00-A09096" at bounding box center [167, 306] width 84 height 14
click at [123, 156] on div at bounding box center [121, 190] width 203 height 83
drag, startPoint x: 123, startPoint y: 135, endPoint x: 20, endPoint y: 127, distance: 103.3
click at [20, 127] on h1 "MWOL" at bounding box center [121, 131] width 203 height 29
copy span "MWOL"
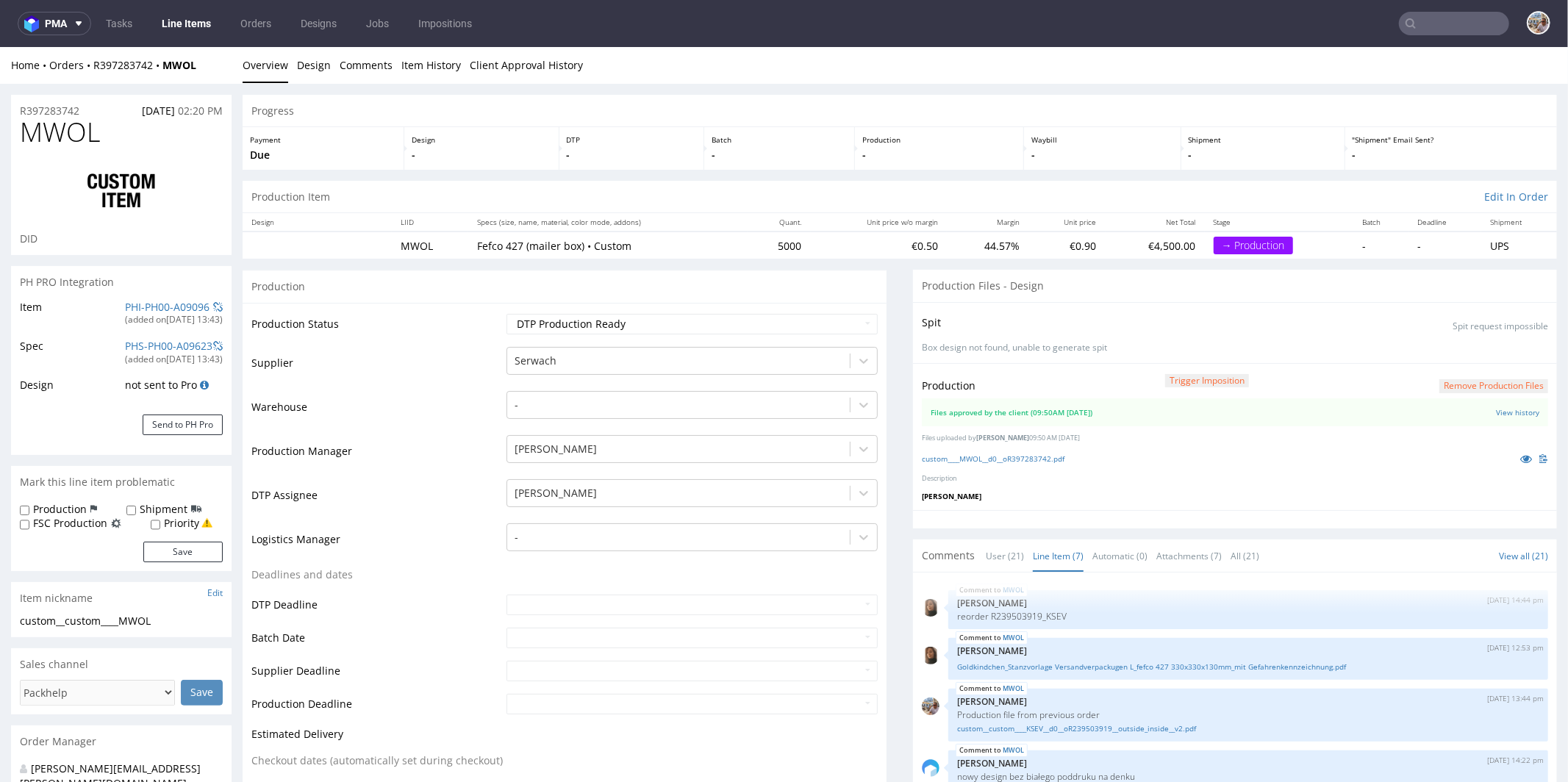
click at [120, 142] on h1 "MWOL" at bounding box center [121, 131] width 203 height 29
drag, startPoint x: 114, startPoint y: 141, endPoint x: 29, endPoint y: 137, distance: 85.1
click at [29, 137] on h1 "MWOL" at bounding box center [121, 131] width 203 height 29
copy span "MWOL"
click at [94, 106] on div "R397283742 [DATE] 02:20 PM" at bounding box center [121, 106] width 221 height 24
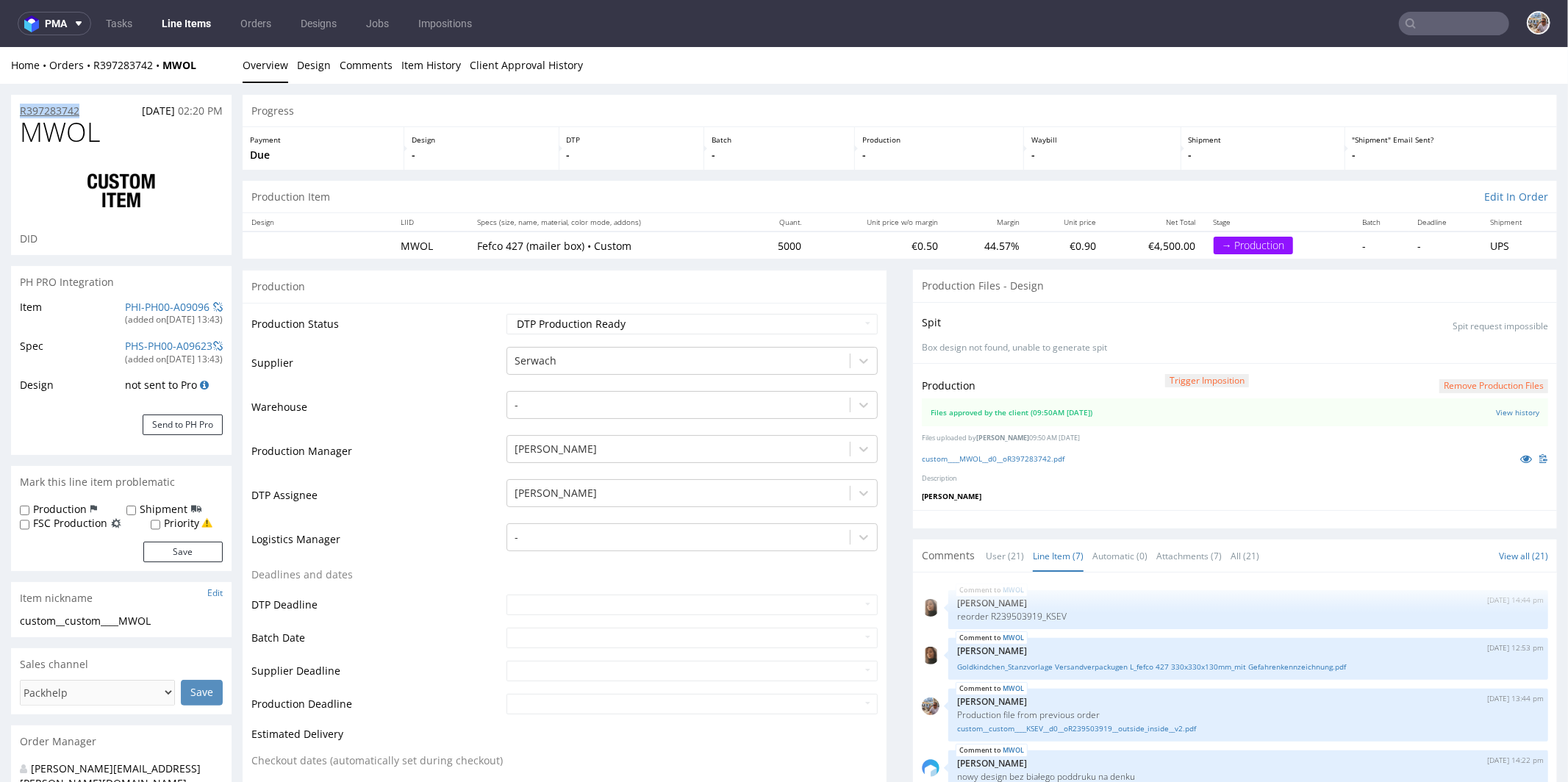
drag, startPoint x: 94, startPoint y: 106, endPoint x: 35, endPoint y: 111, distance: 59.2
click at [35, 111] on div "R397283742 [DATE] 02:20 PM" at bounding box center [121, 106] width 221 height 24
copy p "R397283742"
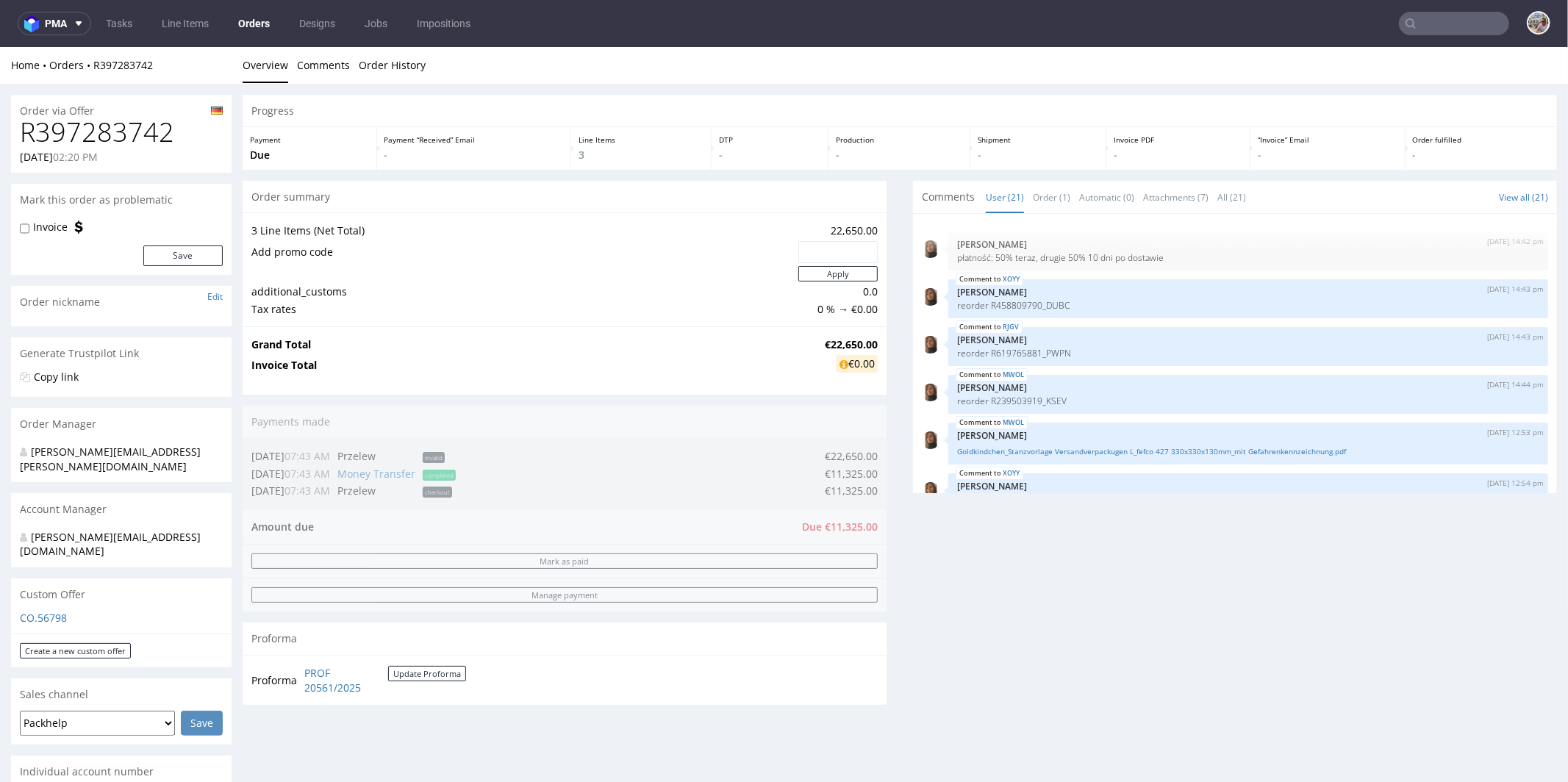
scroll to position [839, 0]
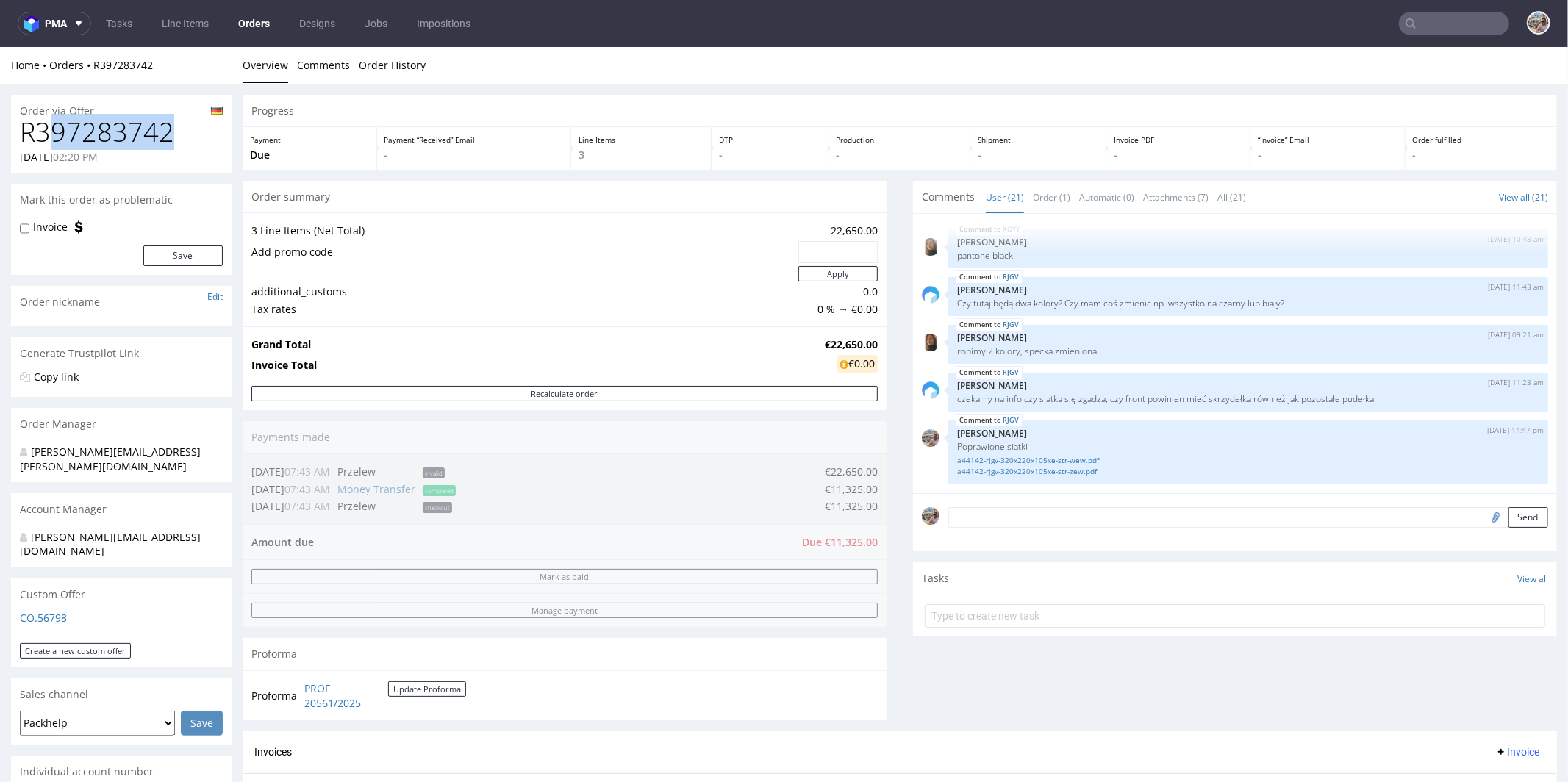
drag, startPoint x: 193, startPoint y: 126, endPoint x: 46, endPoint y: 129, distance: 147.0
click at [46, 129] on h1 "R397283742" at bounding box center [121, 131] width 203 height 29
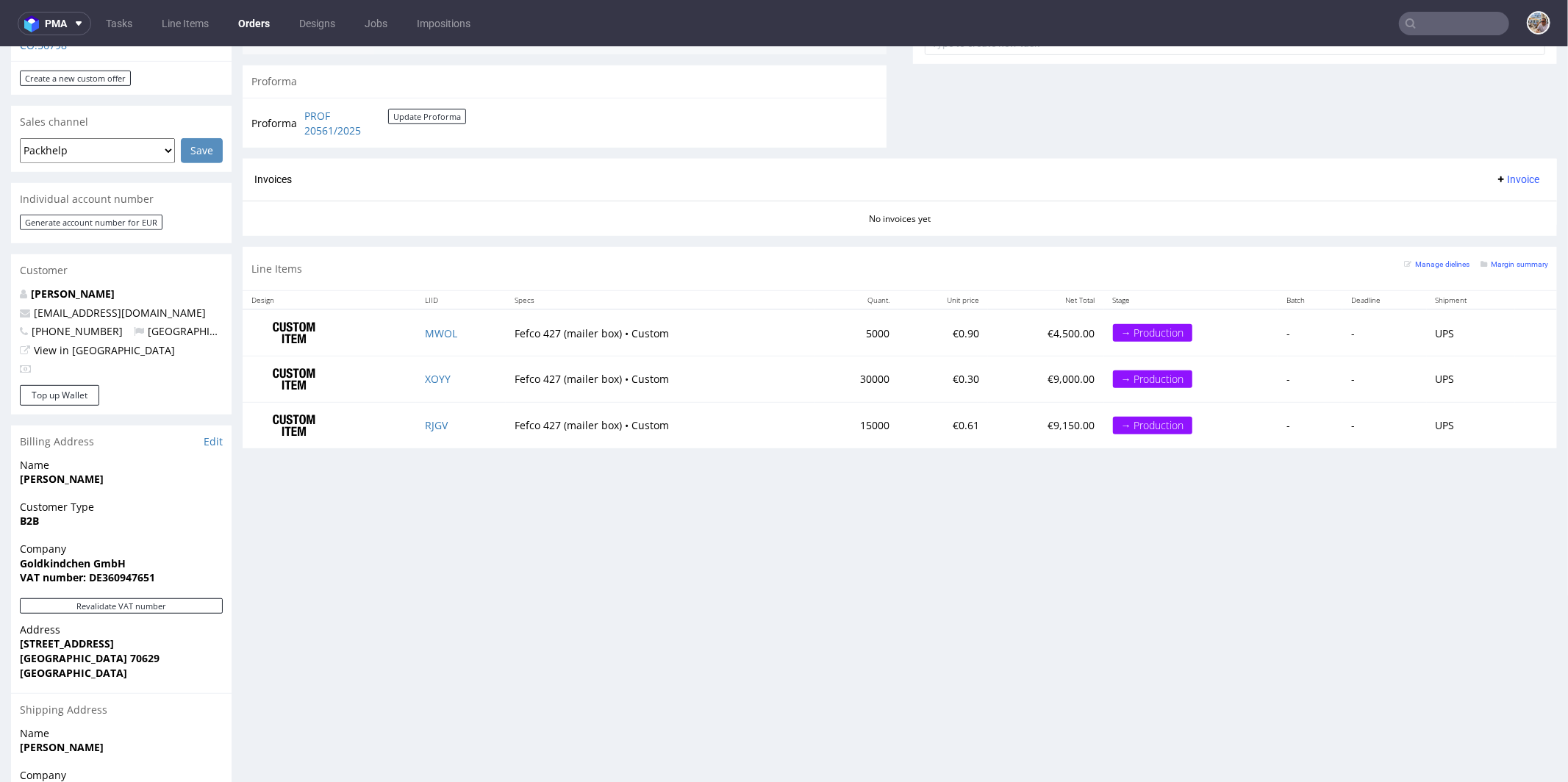
scroll to position [574, 0]
click at [734, 354] on td "Fefco 427 (mailer box) • Custom" at bounding box center [659, 377] width 308 height 46
drag, startPoint x: 868, startPoint y: 330, endPoint x: 820, endPoint y: 330, distance: 48.0
click at [820, 330] on tr "MWOL Fefco 427 (mailer box) • Custom 5000 €0.90 €4,500.00 → Production - - UPS" at bounding box center [899, 329] width 1314 height 46
copy td "5000"
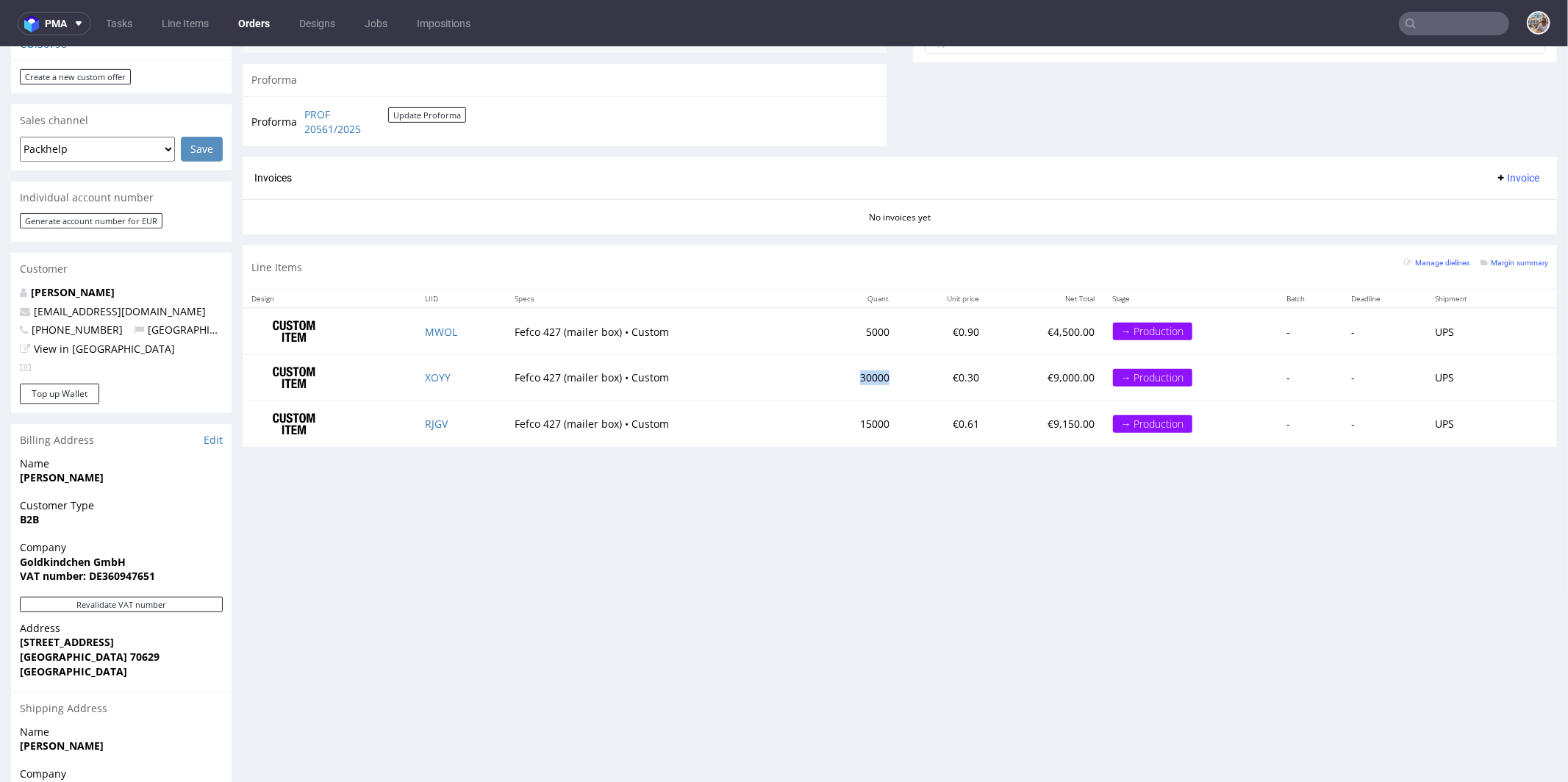
drag, startPoint x: 878, startPoint y: 372, endPoint x: 840, endPoint y: 370, distance: 38.1
click at [840, 370] on td "30000" at bounding box center [856, 377] width 84 height 46
copy td "30000"
drag, startPoint x: 873, startPoint y: 417, endPoint x: 841, endPoint y: 418, distance: 32.0
click at [841, 418] on td "15000" at bounding box center [856, 422] width 84 height 46
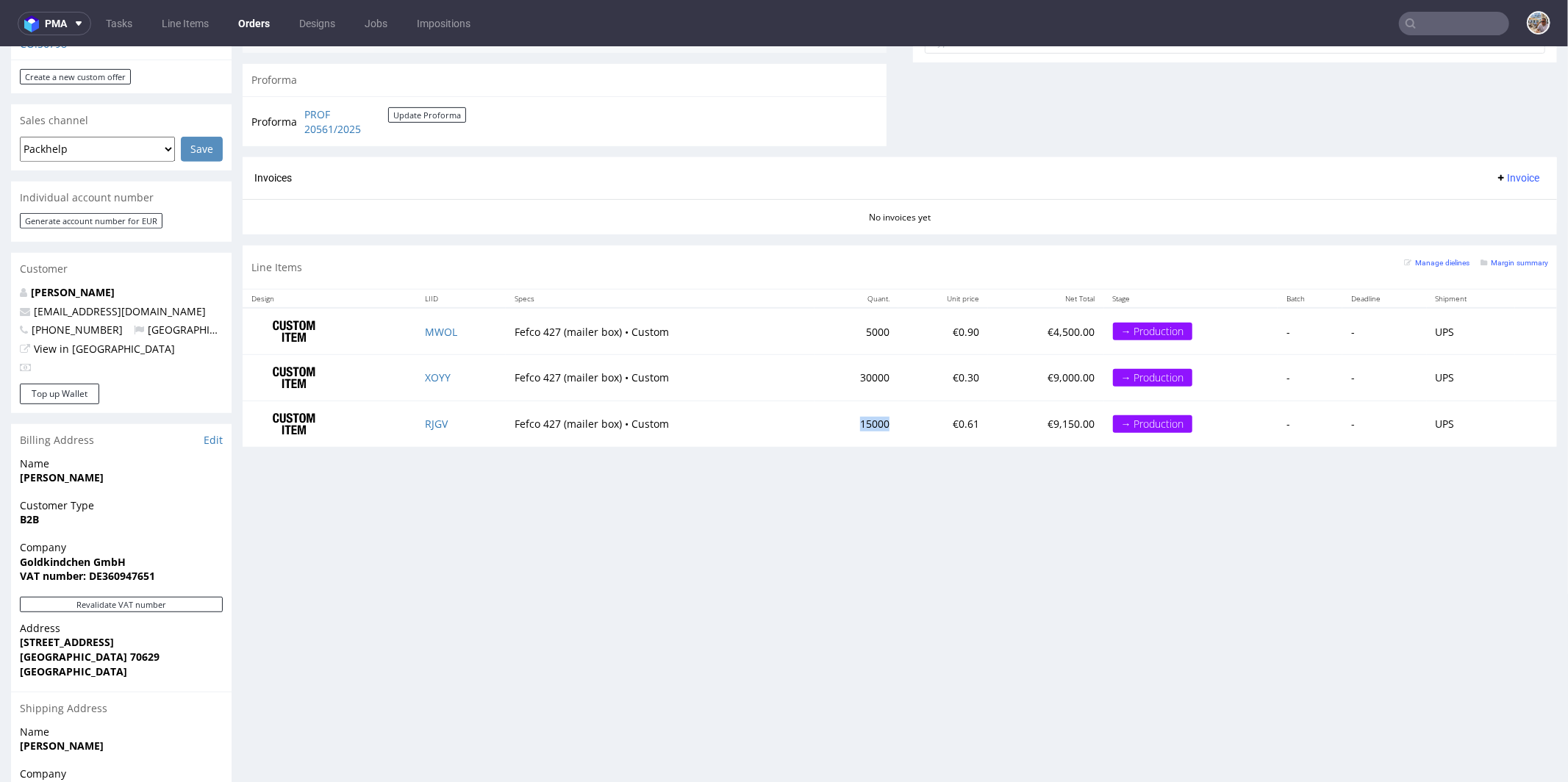
copy td "15000"
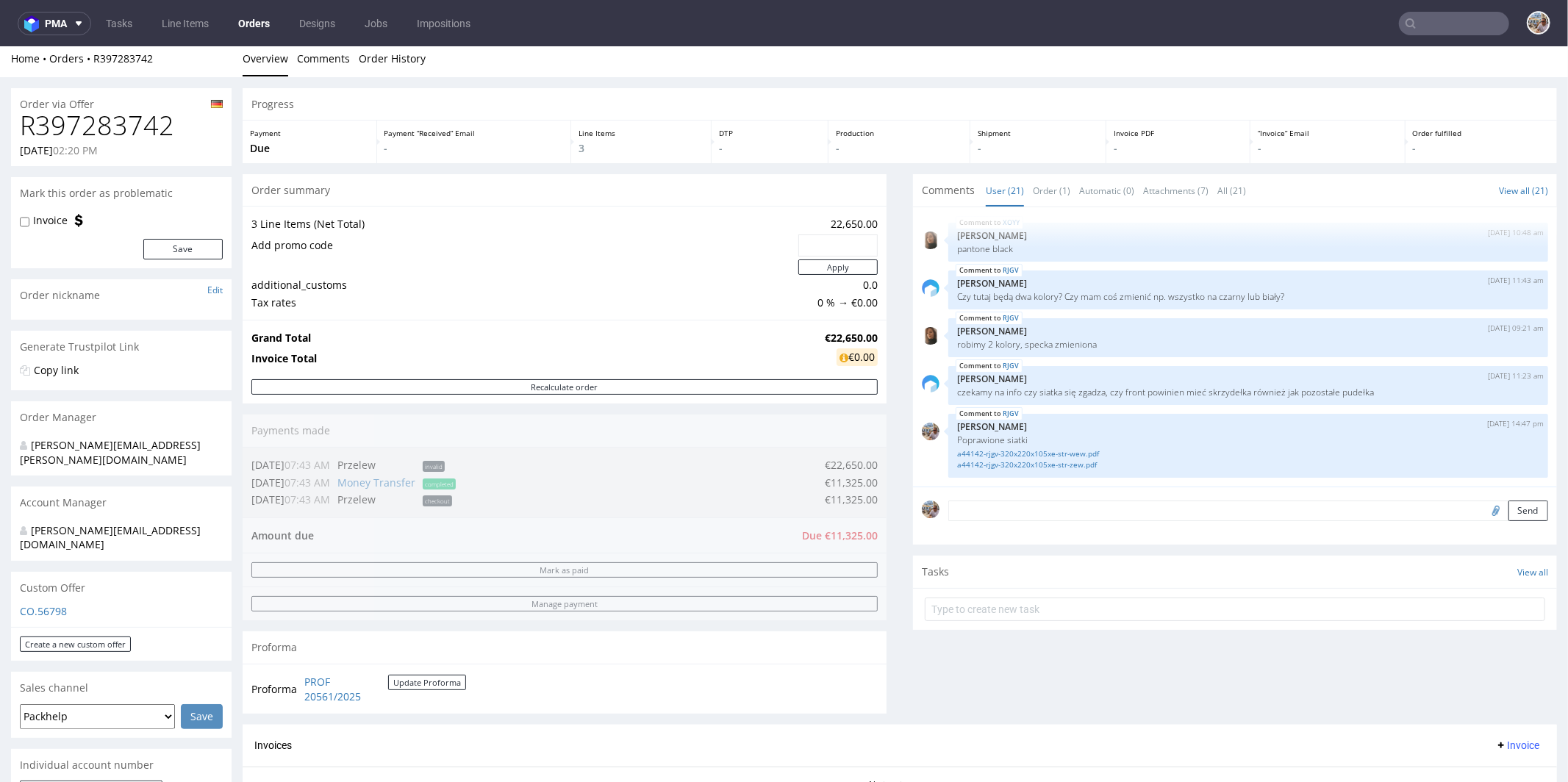
scroll to position [0, 0]
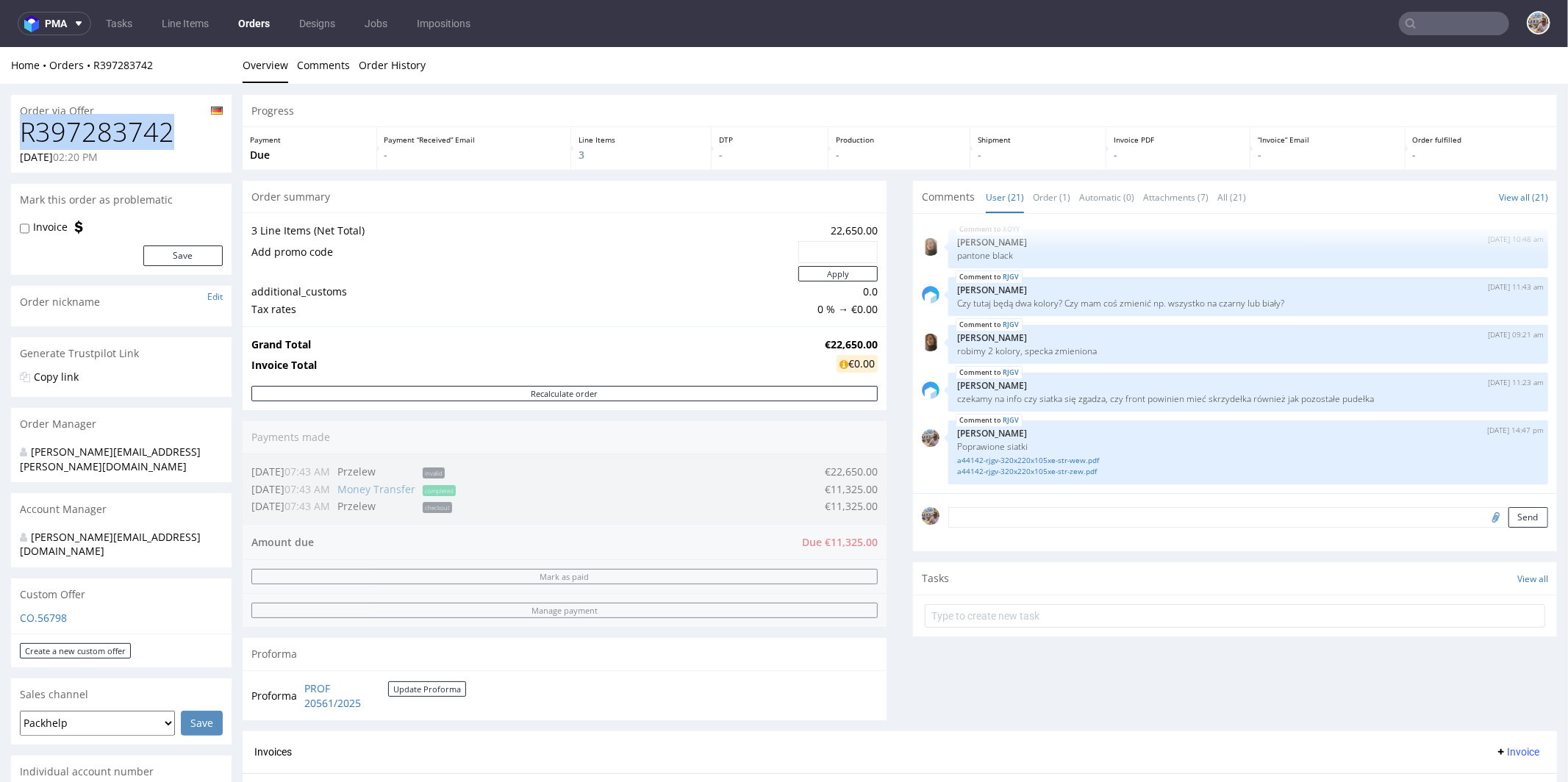
drag, startPoint x: 198, startPoint y: 129, endPoint x: 18, endPoint y: 135, distance: 180.1
click at [18, 135] on div "R397283742 15.09.2025 02:20 PM" at bounding box center [121, 144] width 221 height 55
copy h1 "R397283742"
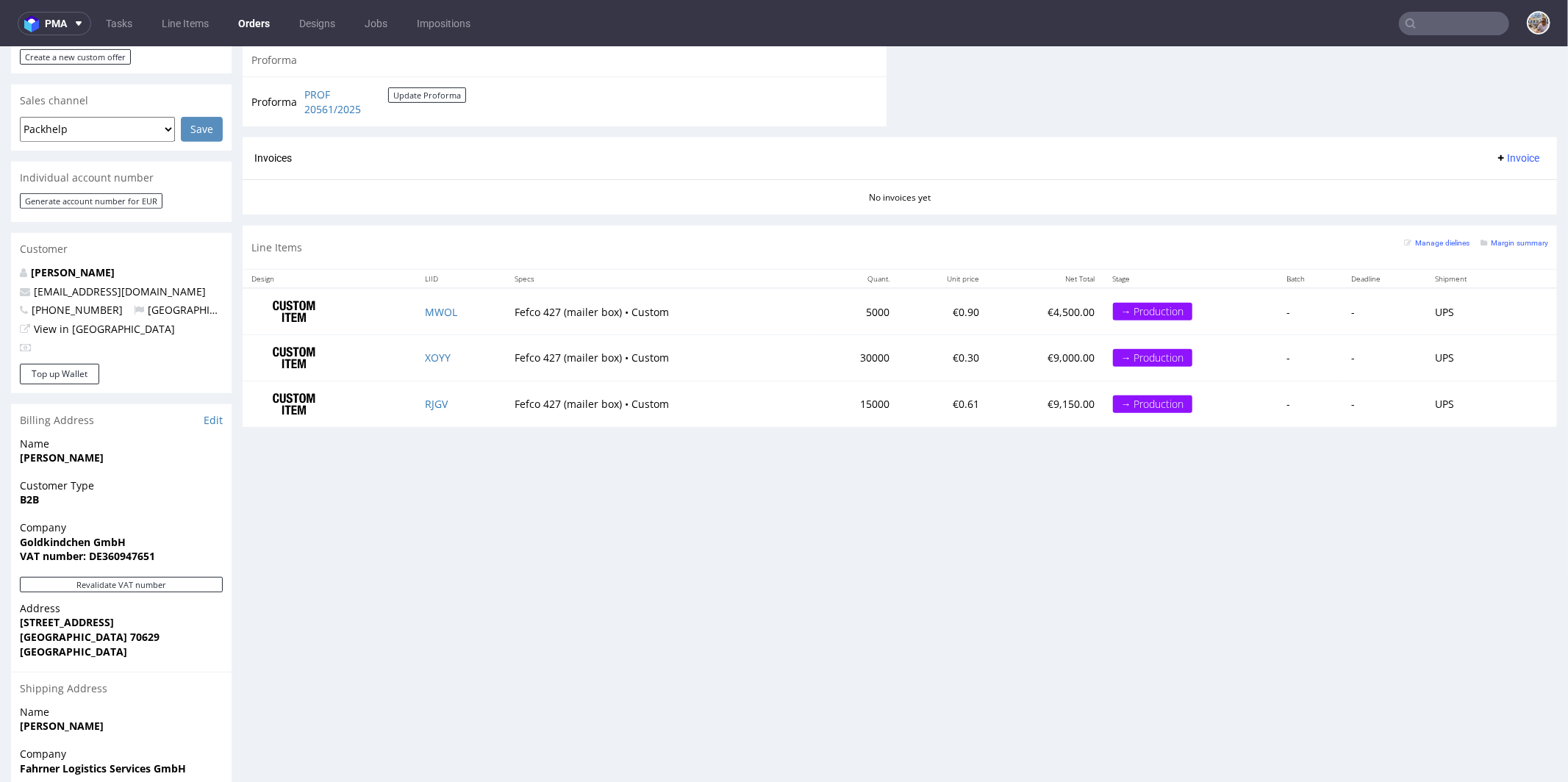
scroll to position [533, 0]
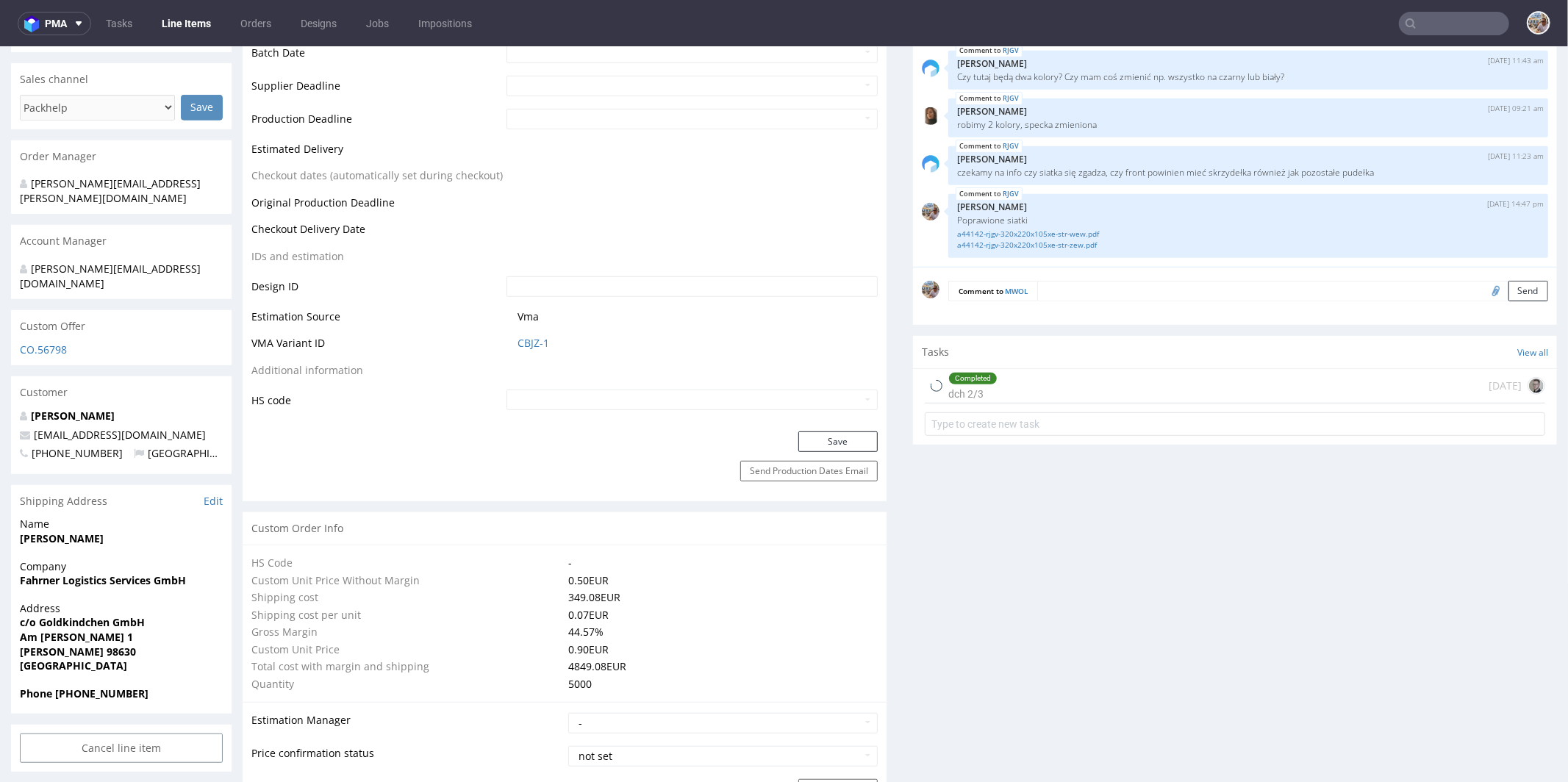
scroll to position [594, 0]
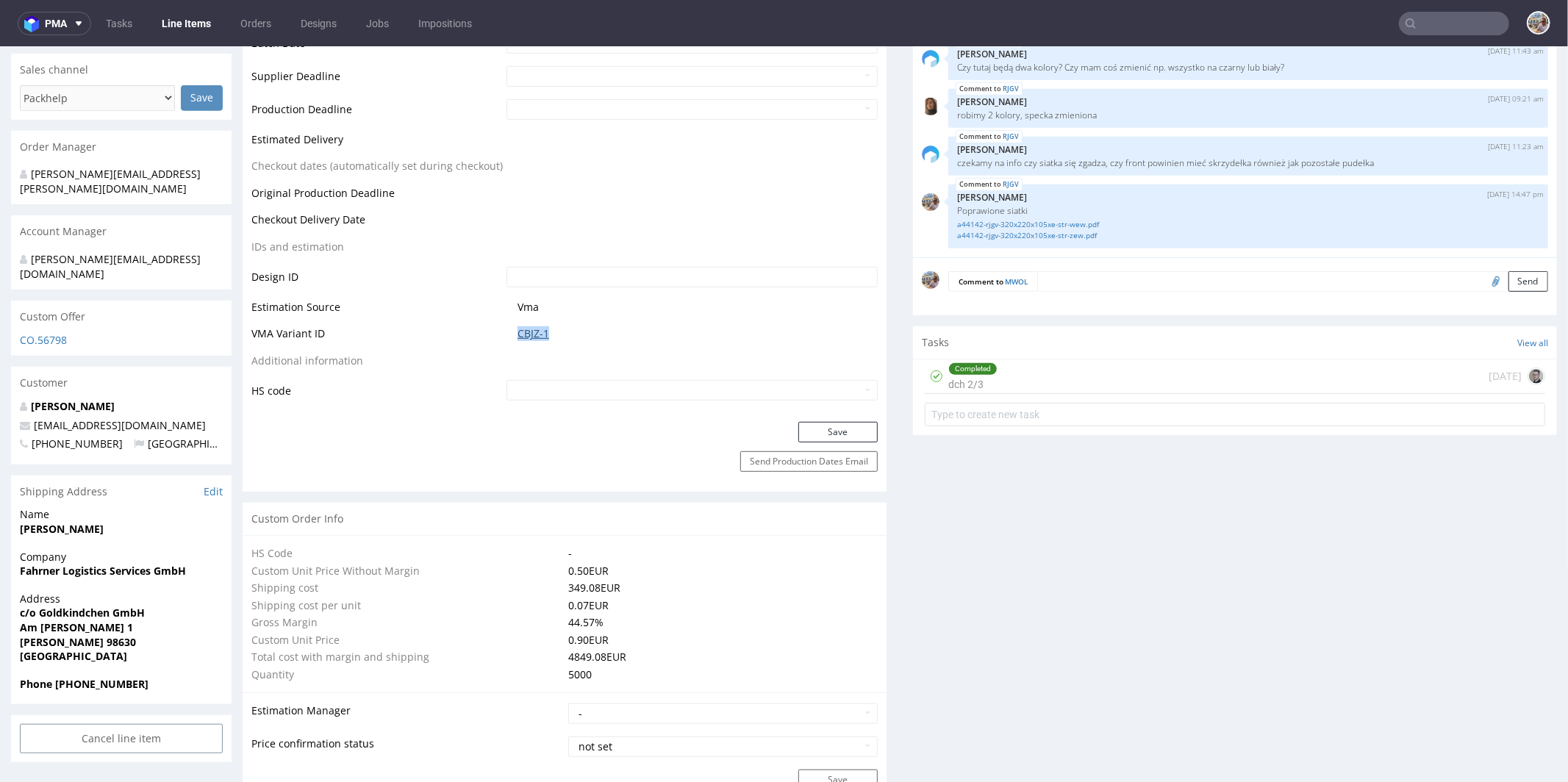
drag, startPoint x: 507, startPoint y: 329, endPoint x: 547, endPoint y: 329, distance: 40.0
click at [547, 329] on td "CBJZ-1" at bounding box center [690, 337] width 375 height 27
copy link "CBJZ-1"
click at [523, 329] on link "CBJZ-1" at bounding box center [533, 332] width 31 height 14
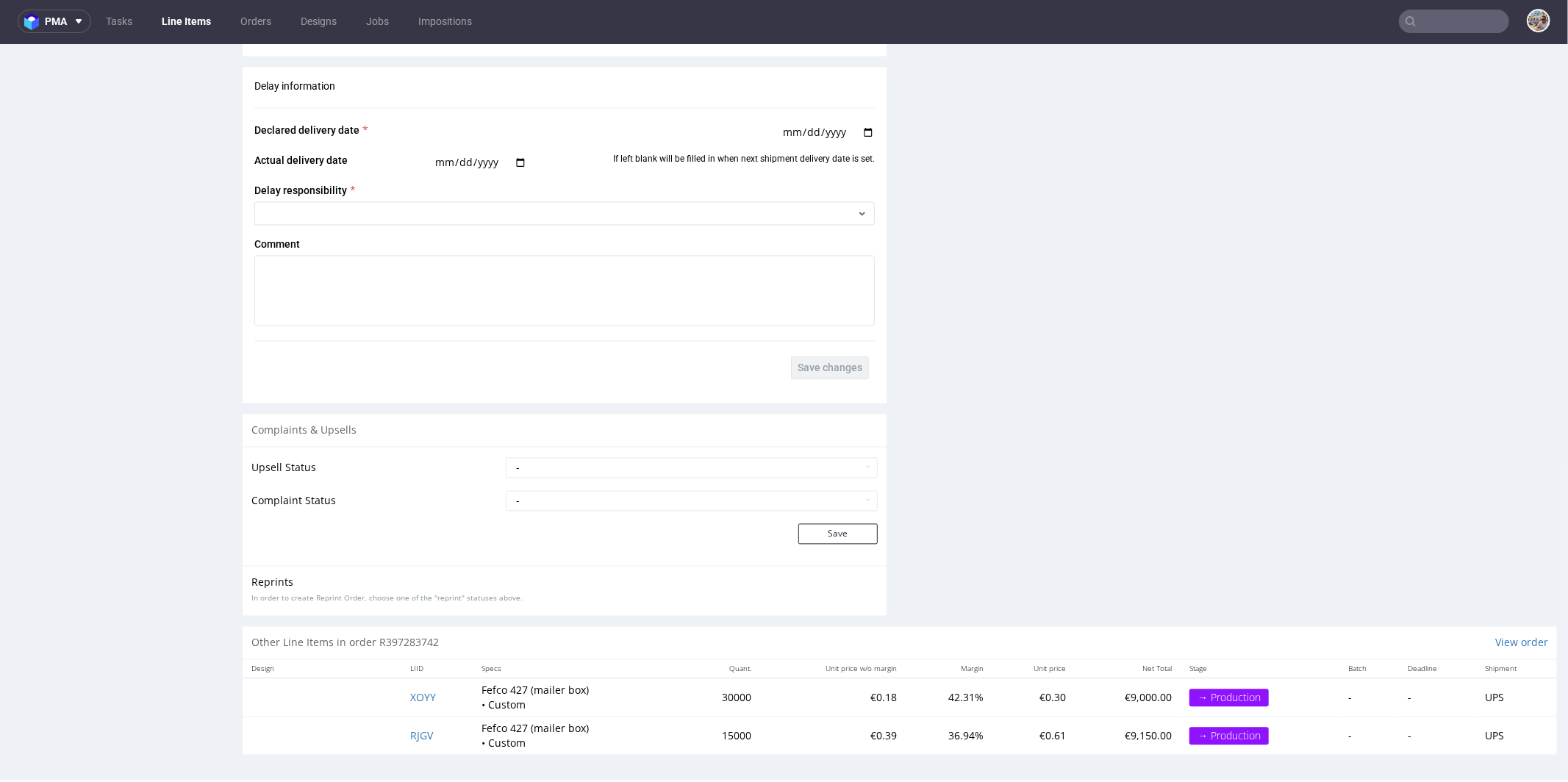
scroll to position [3, 0]
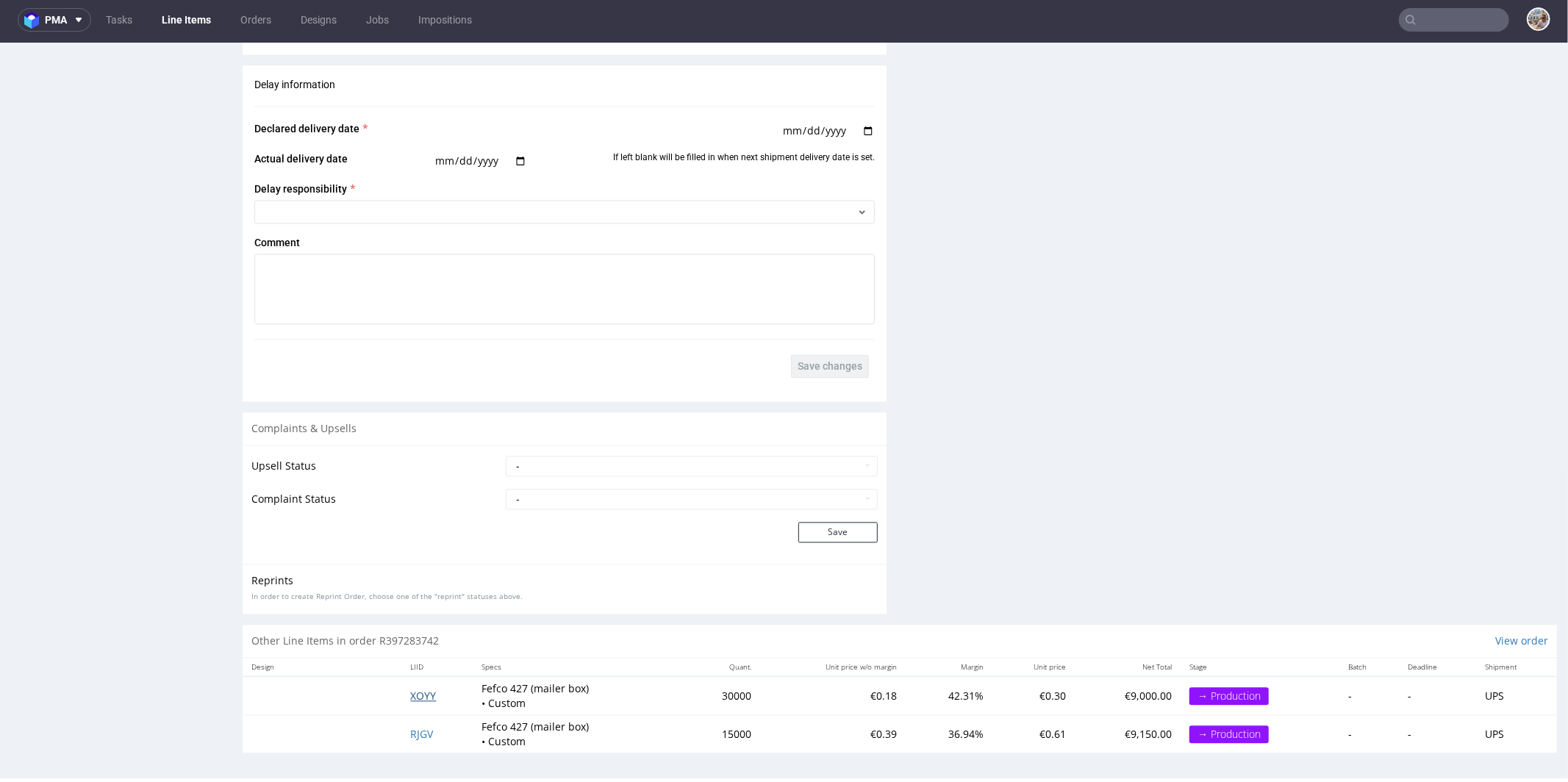
click at [412, 691] on span "XOYY" at bounding box center [423, 695] width 26 height 14
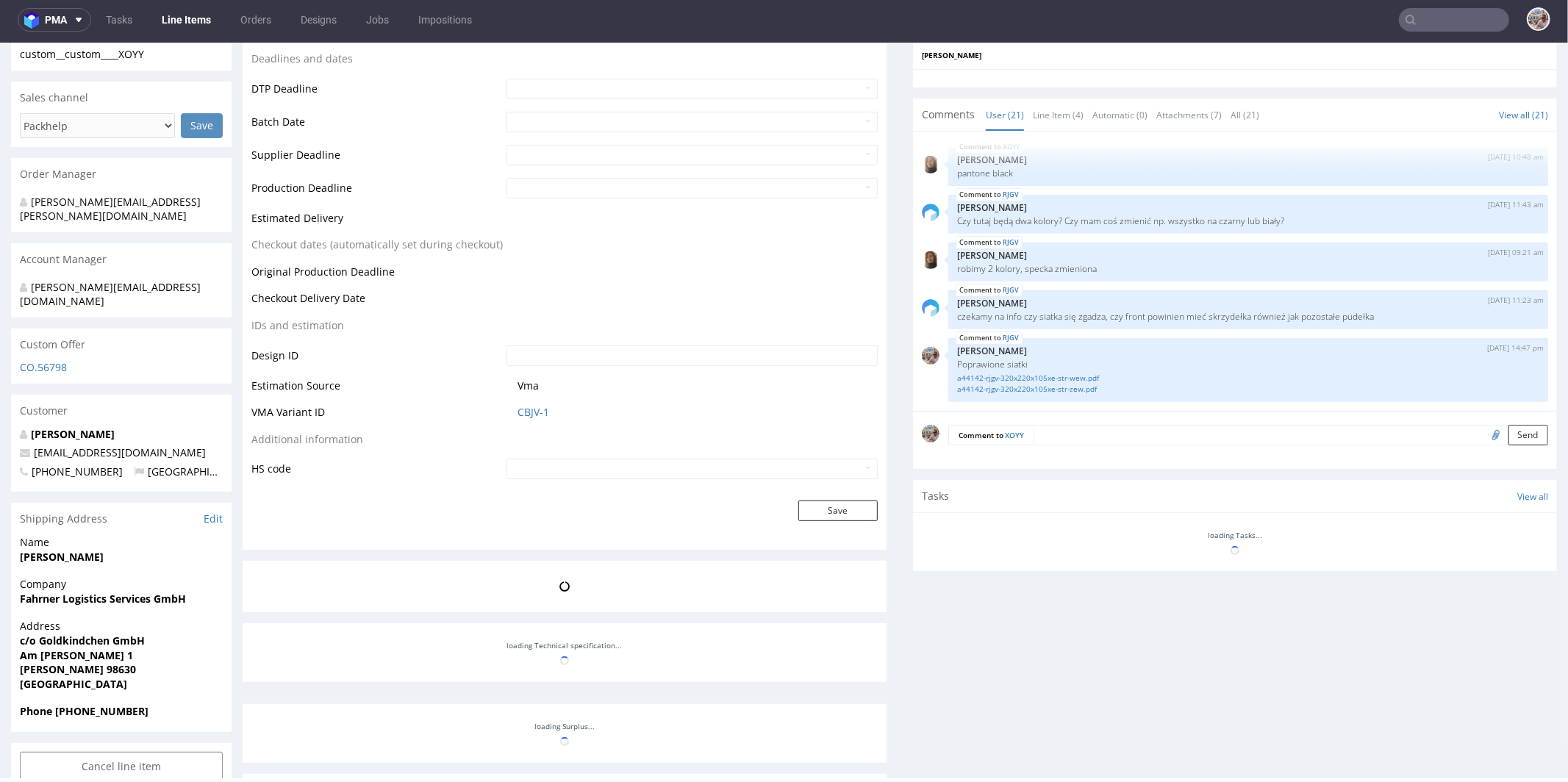
scroll to position [564, 0]
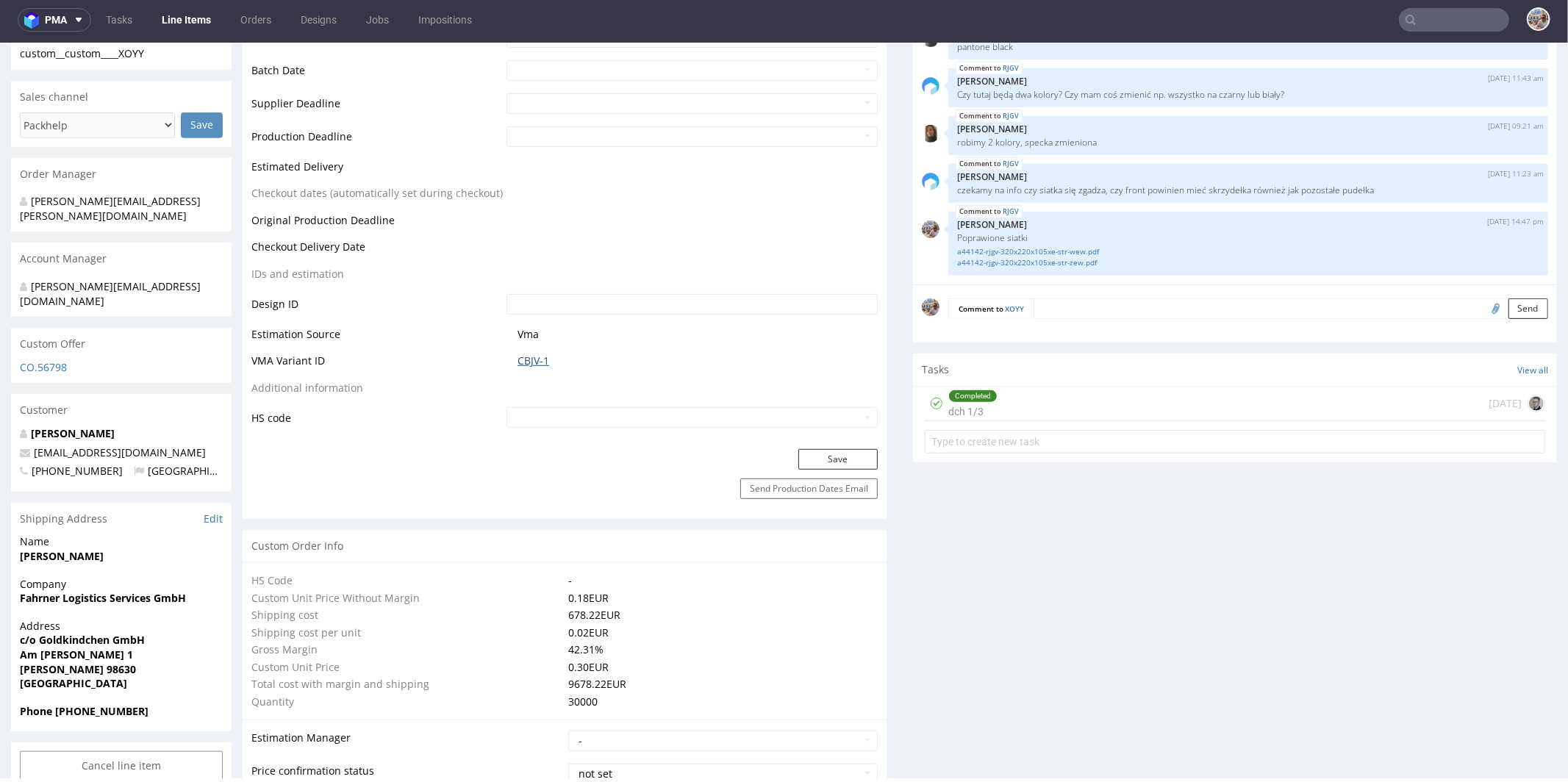
click at [531, 361] on link "CBJV-1" at bounding box center [533, 360] width 31 height 14
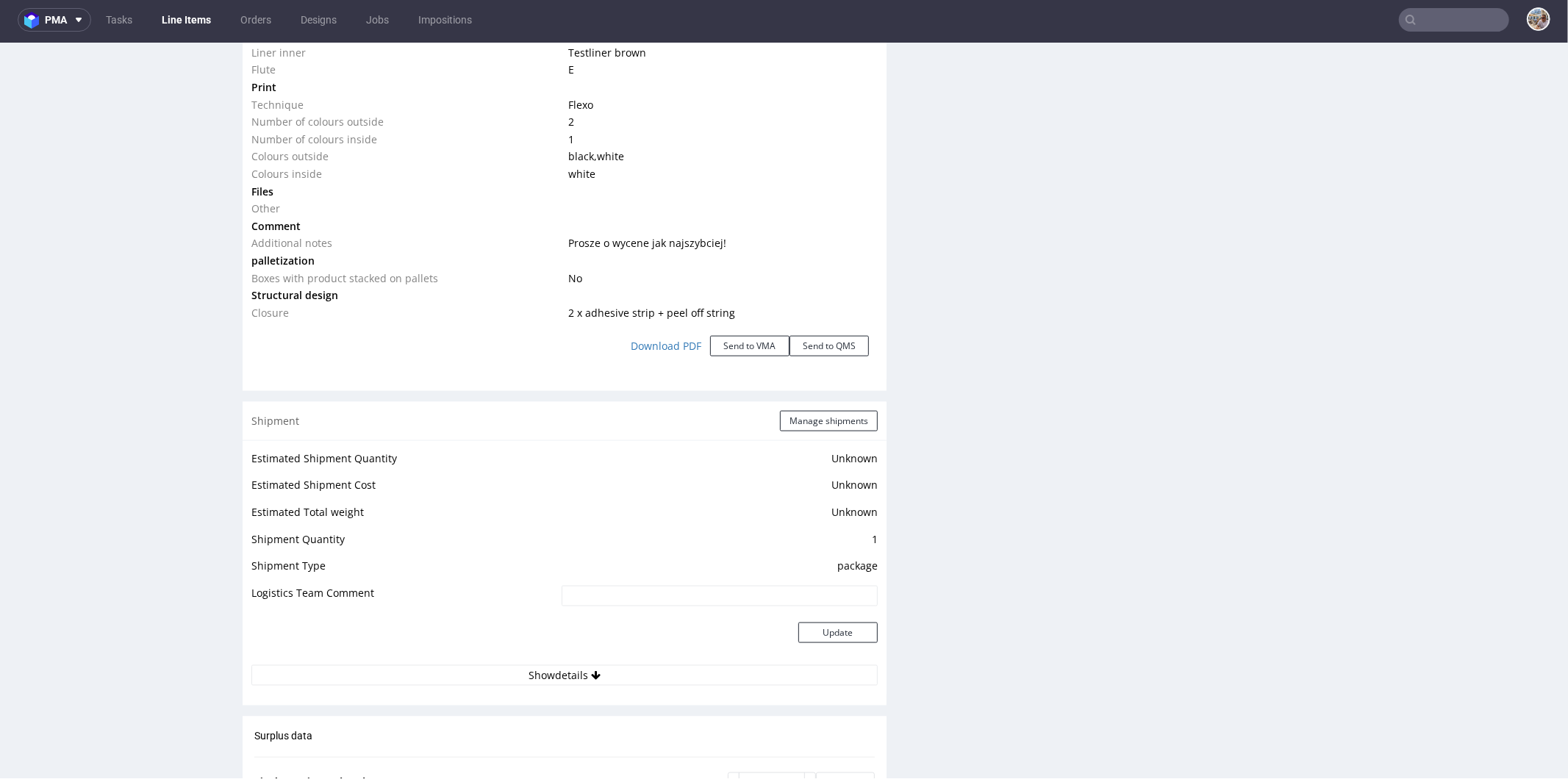
scroll to position [2429, 0]
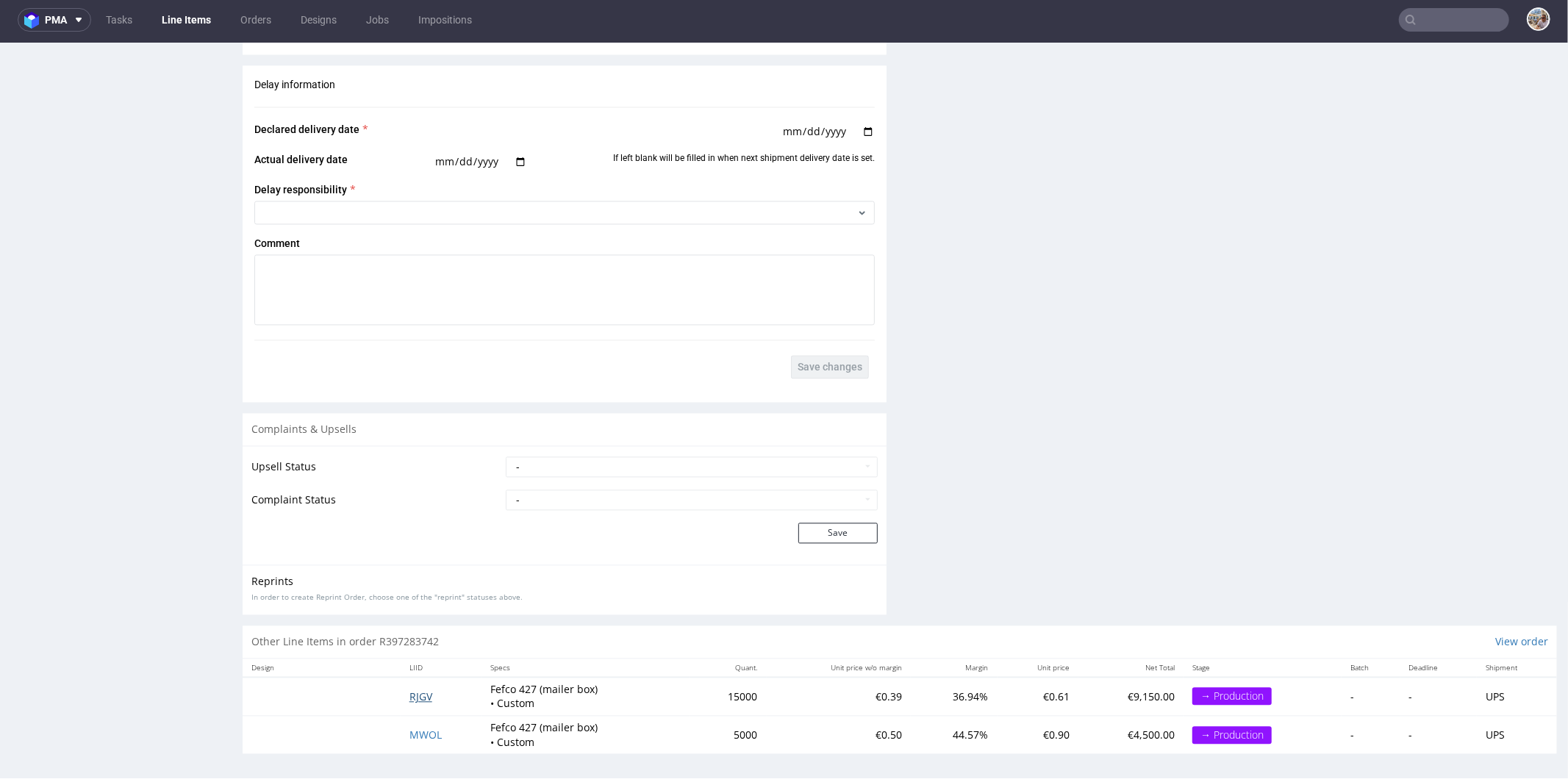
click at [425, 688] on span "RJGV" at bounding box center [421, 695] width 23 height 14
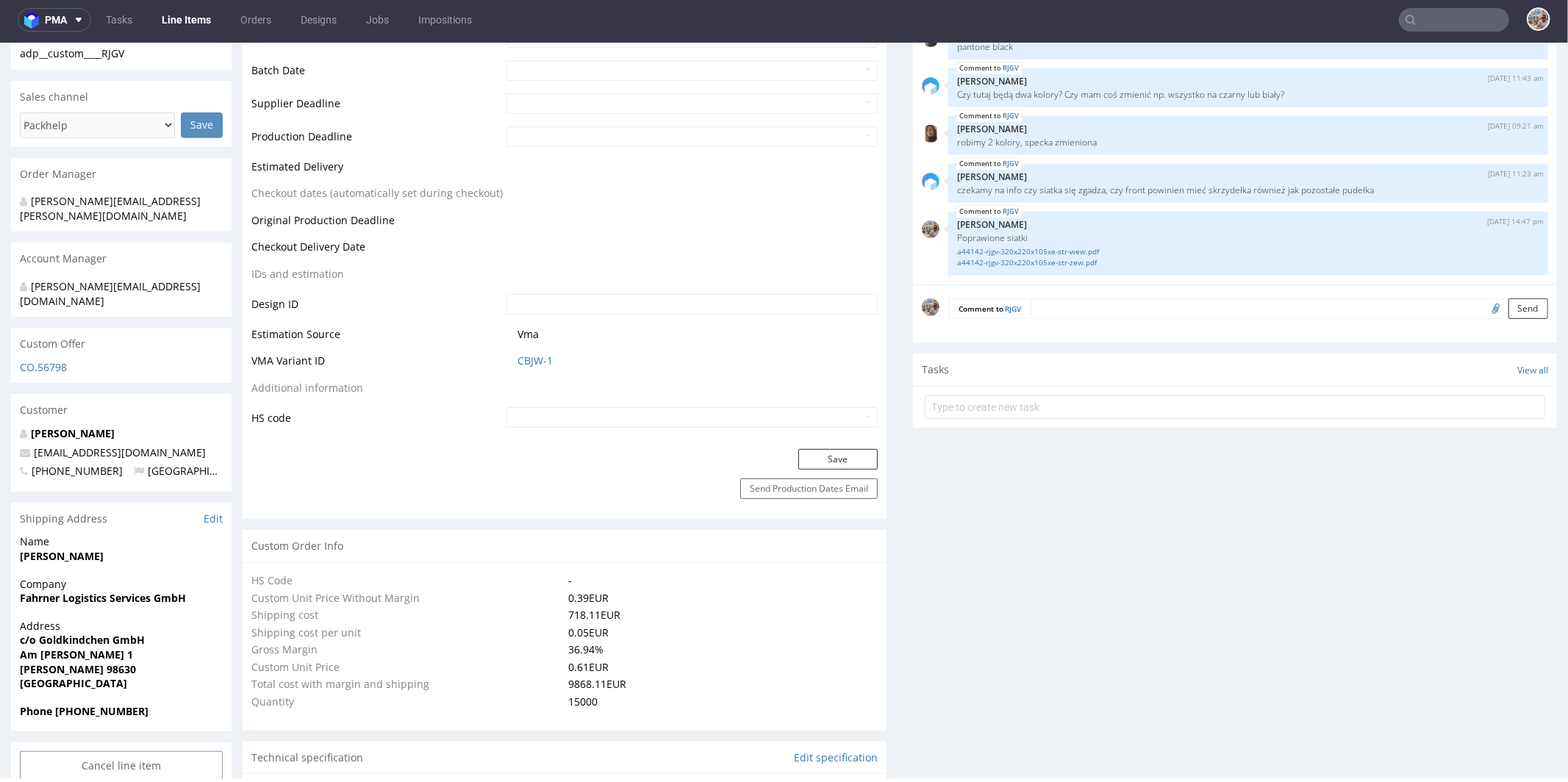
scroll to position [700, 0]
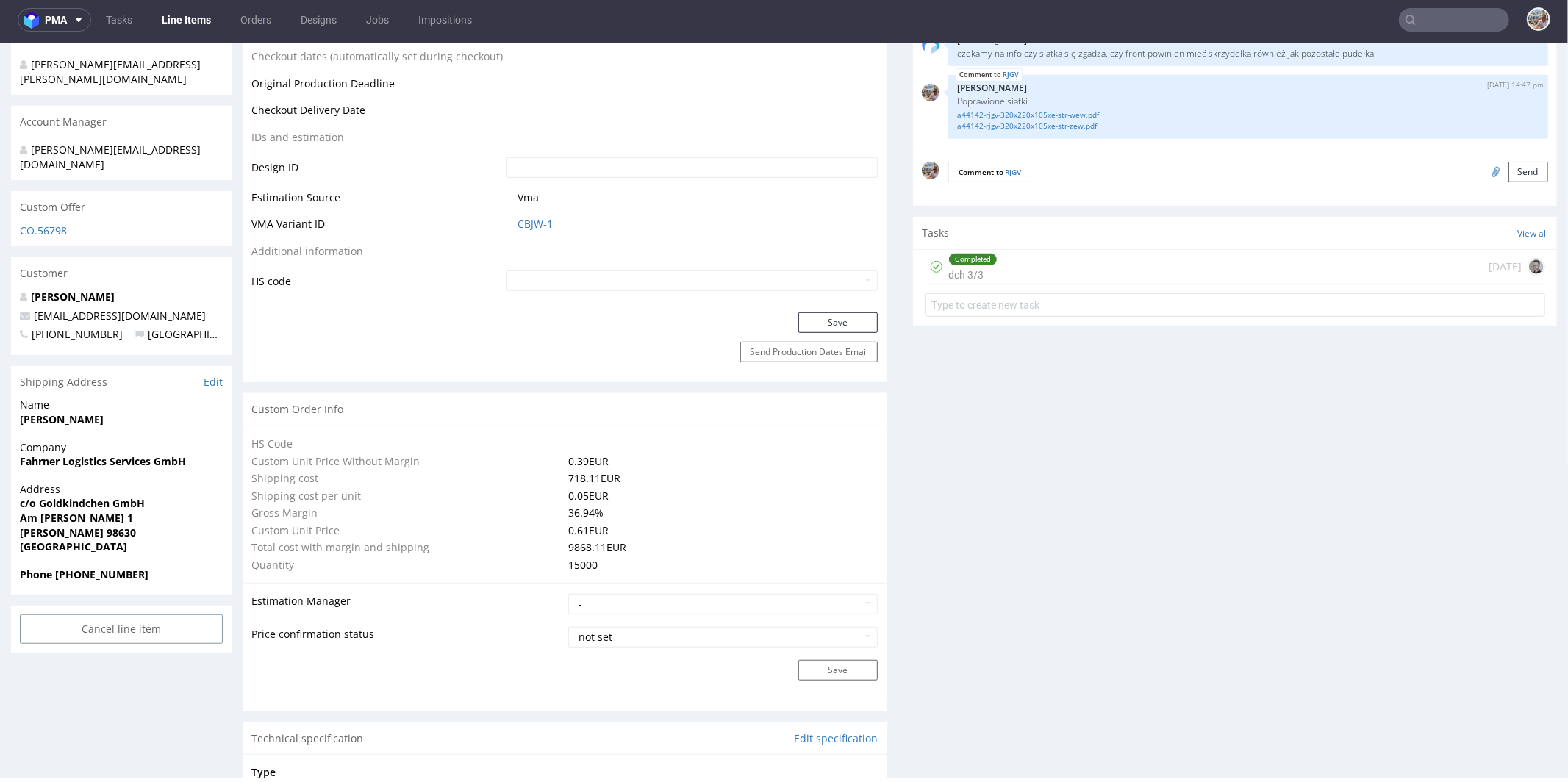
click at [510, 222] on td "CBJW-1" at bounding box center [690, 228] width 375 height 27
click at [524, 222] on link "CBJW-1" at bounding box center [535, 222] width 35 height 14
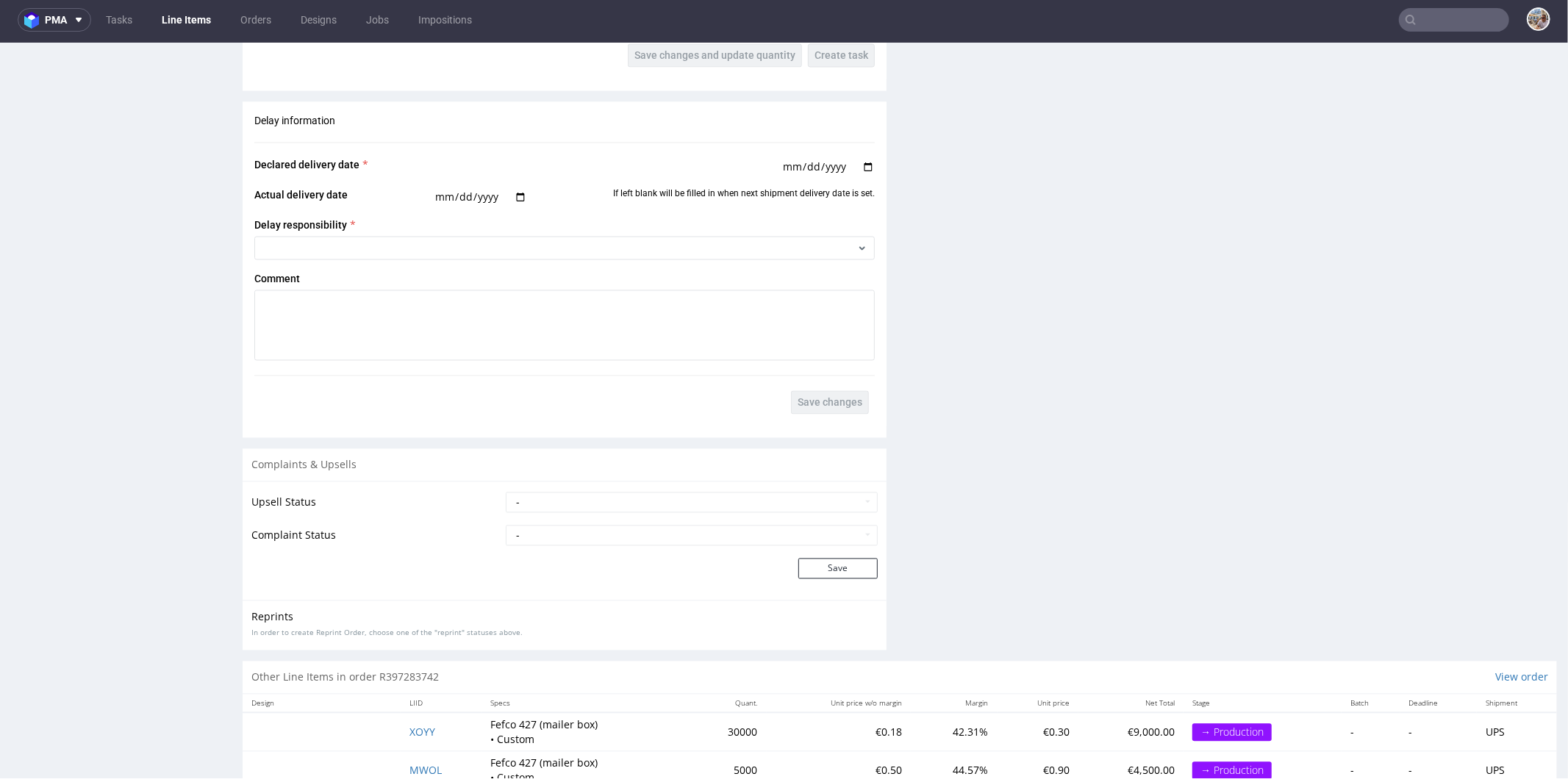
scroll to position [2377, 0]
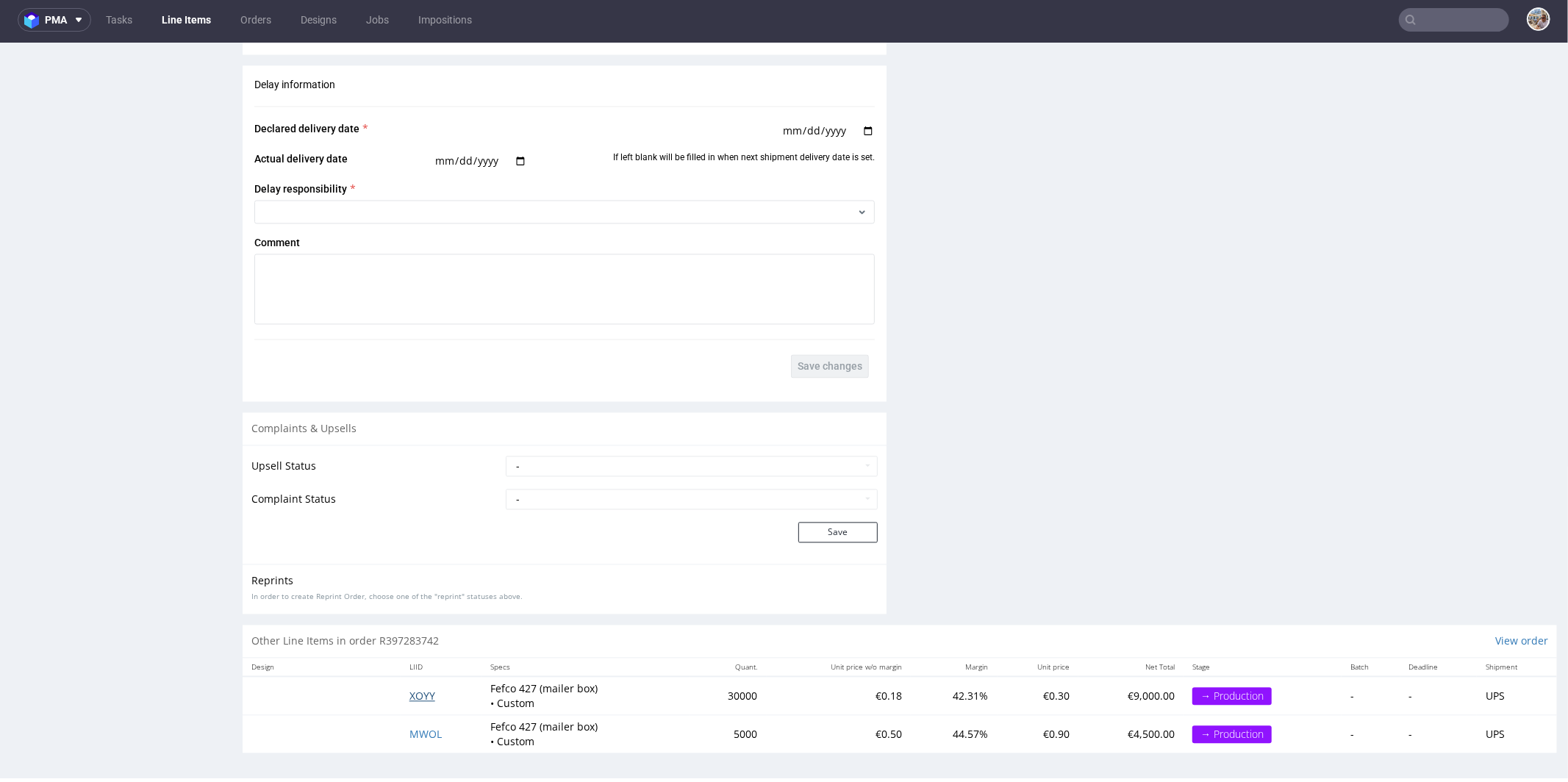
click at [428, 688] on span "XOYY" at bounding box center [422, 695] width 26 height 14
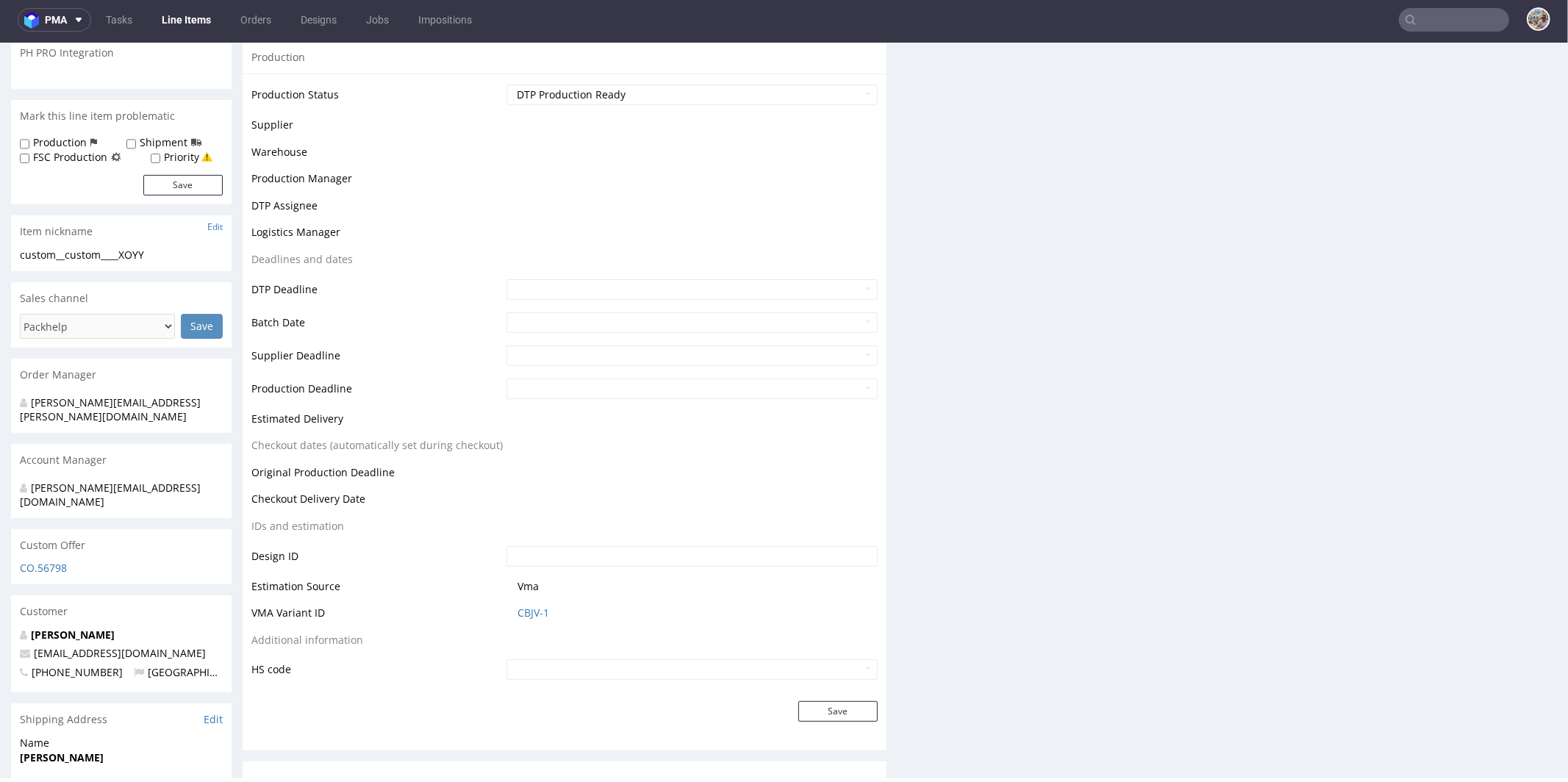
scroll to position [426, 0]
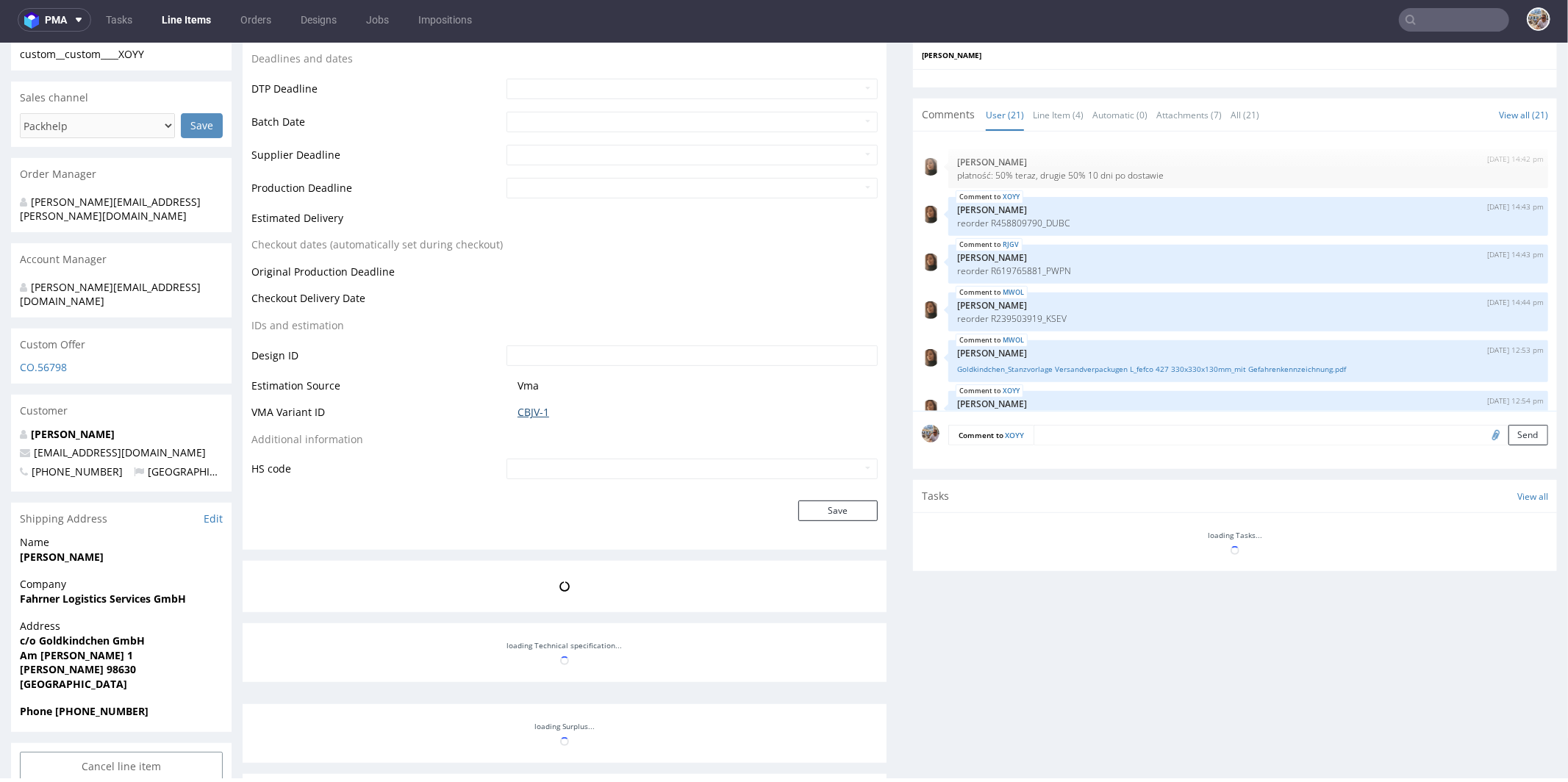
click at [545, 415] on link "CBJV-1" at bounding box center [533, 411] width 31 height 14
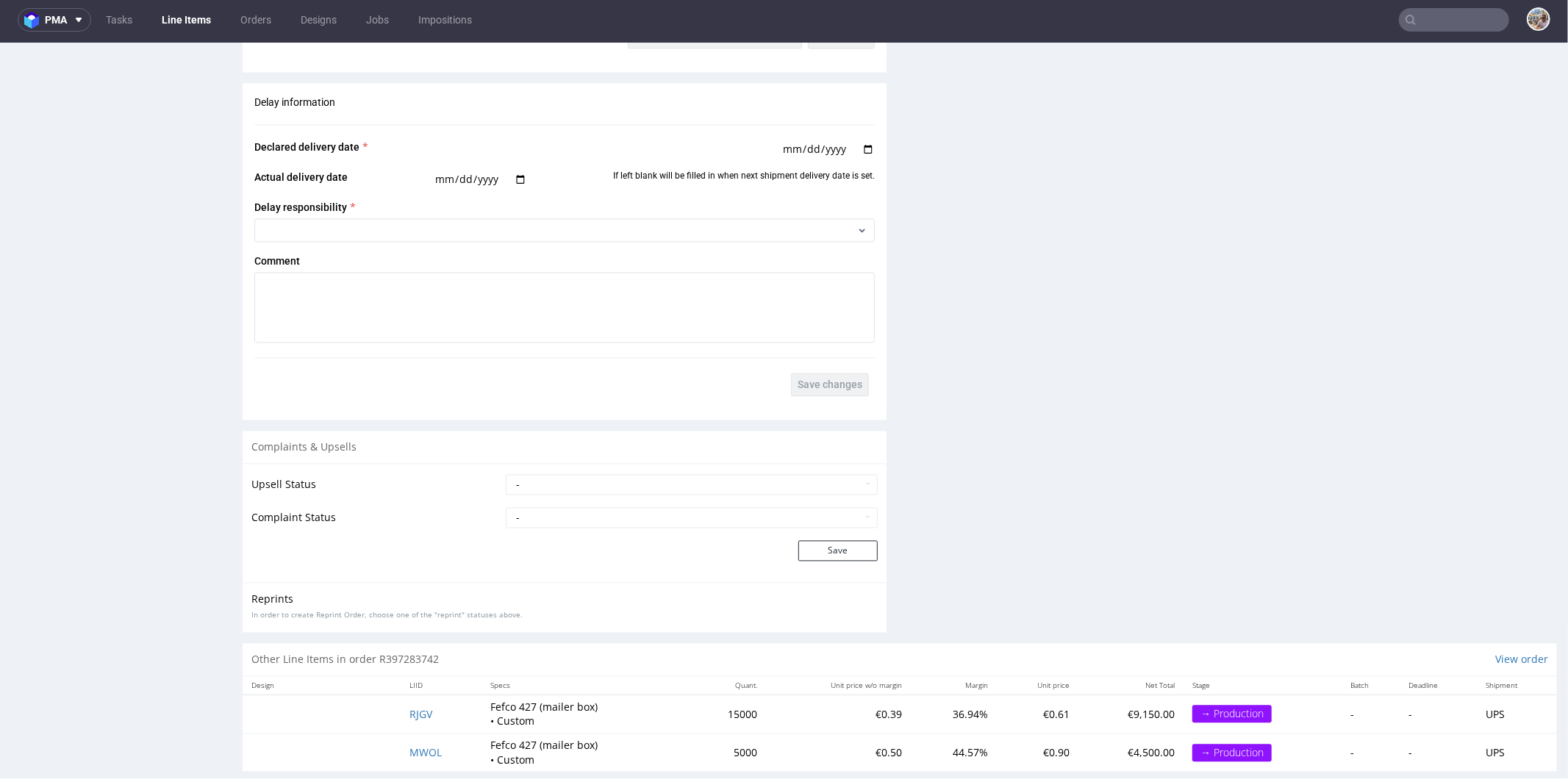
scroll to position [2429, 0]
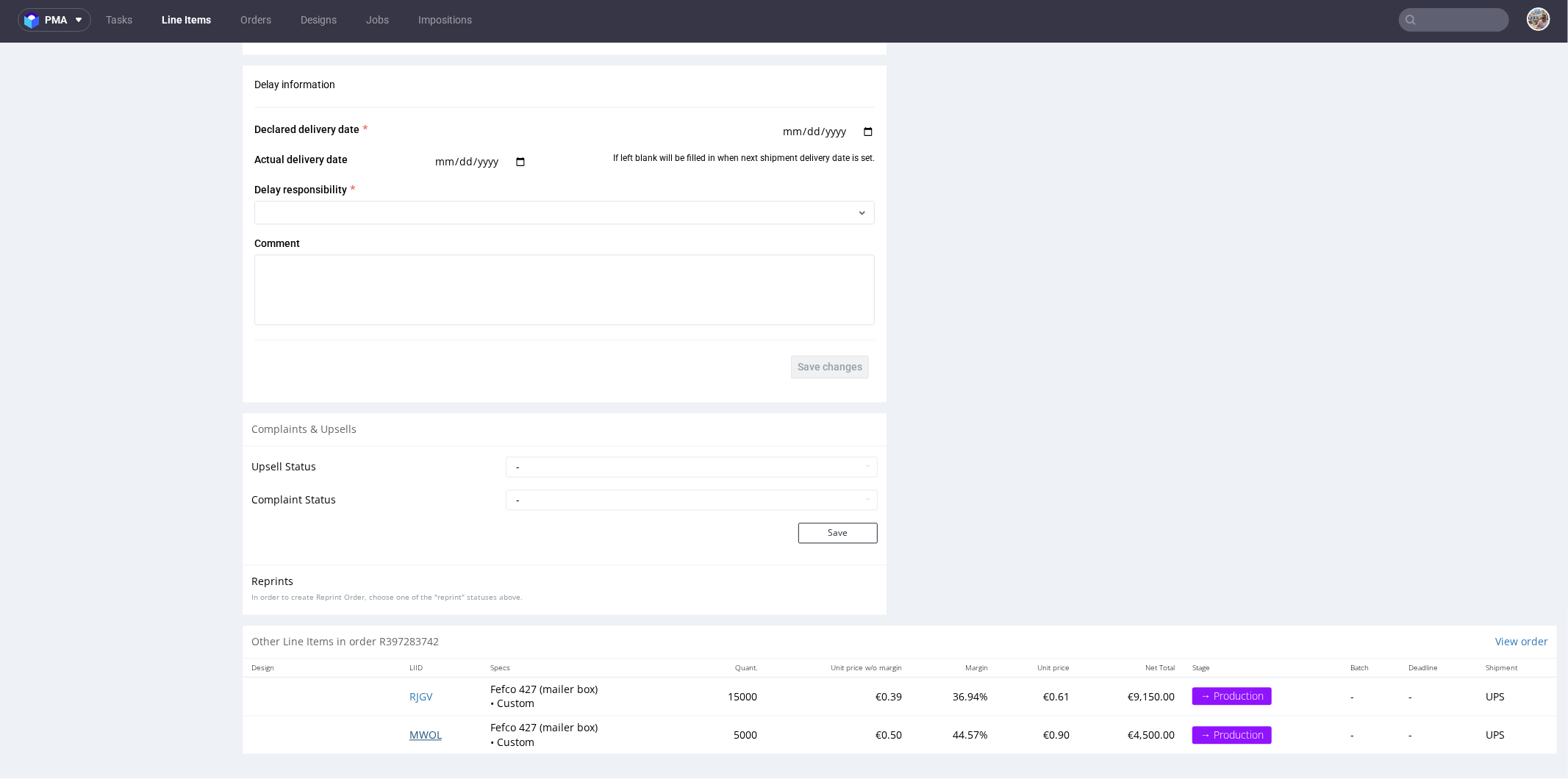
click at [419, 726] on span "MWOL" at bounding box center [426, 733] width 32 height 14
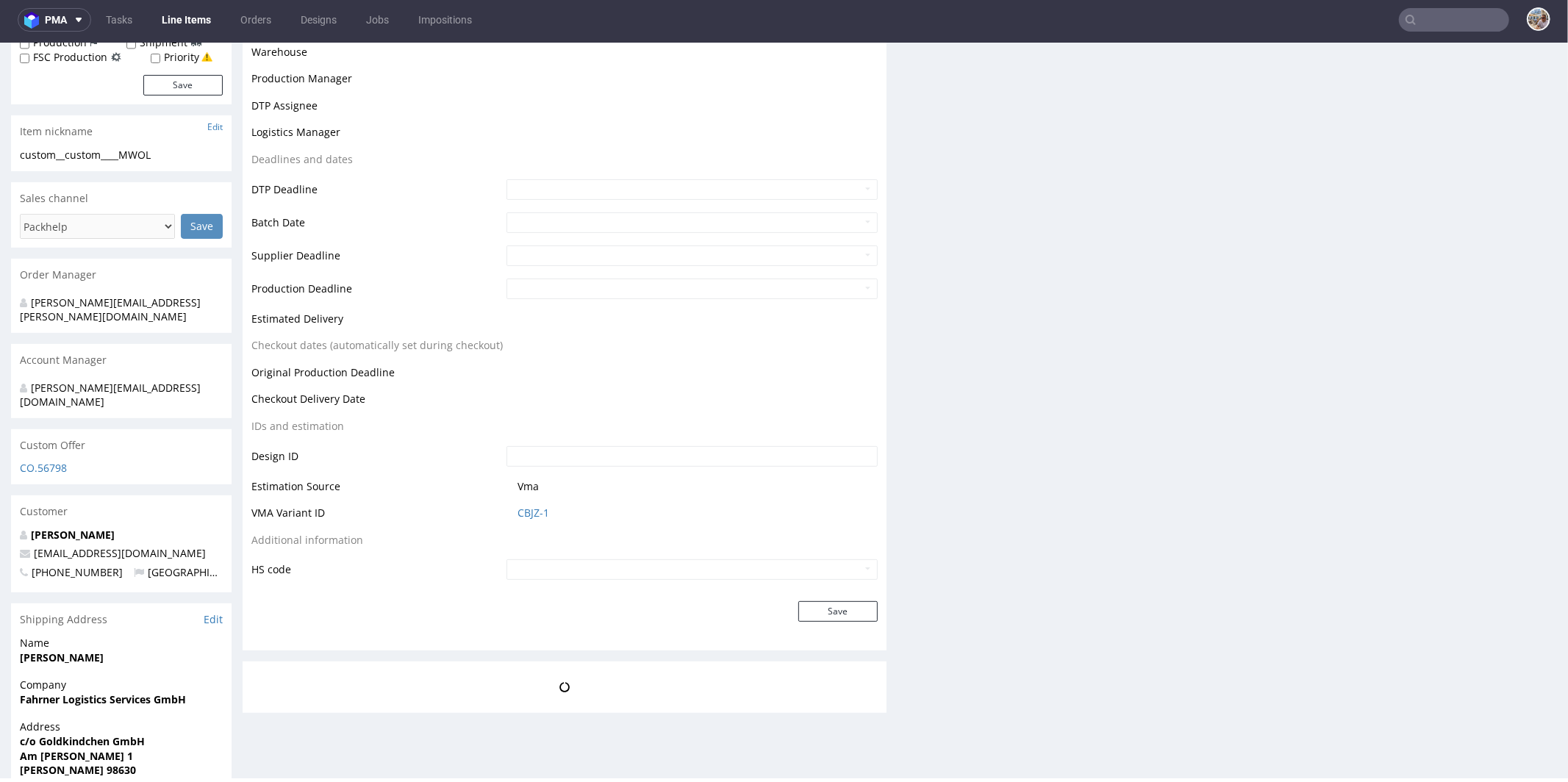
scroll to position [336, 0]
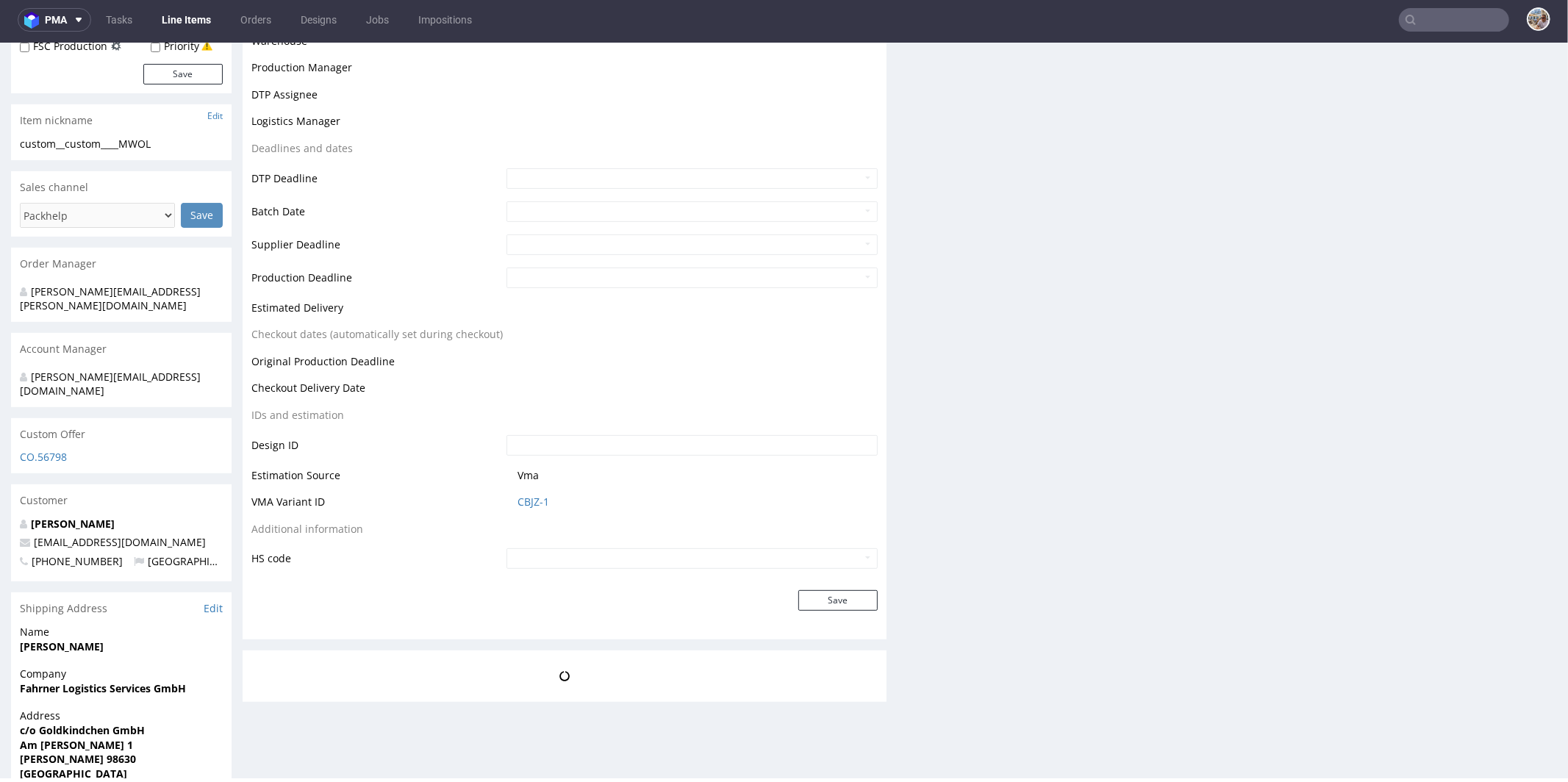
click at [524, 506] on td "CBJZ-1" at bounding box center [690, 506] width 375 height 27
click at [526, 498] on link "CBJZ-1" at bounding box center [533, 501] width 31 height 14
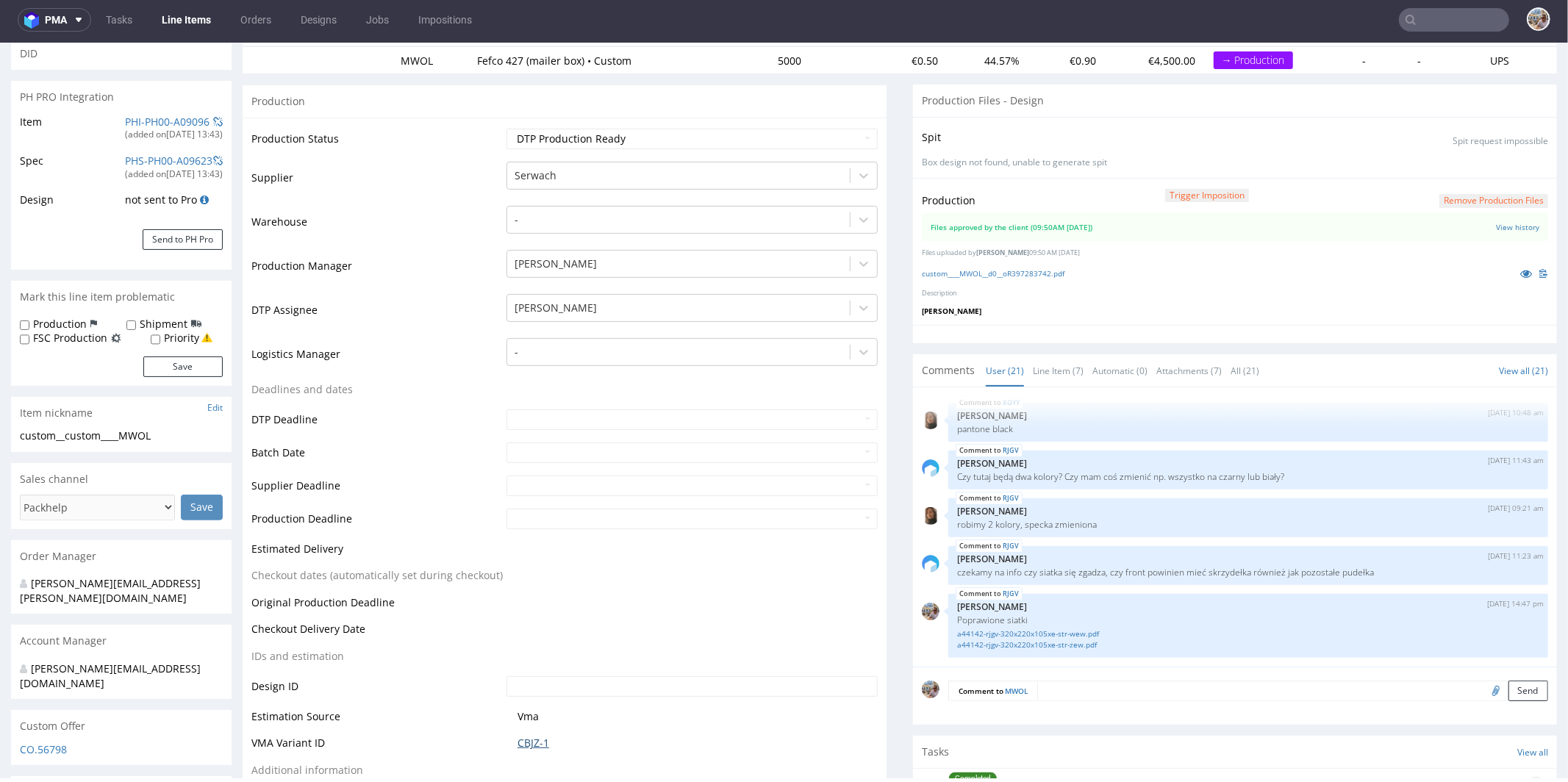
scroll to position [0, 0]
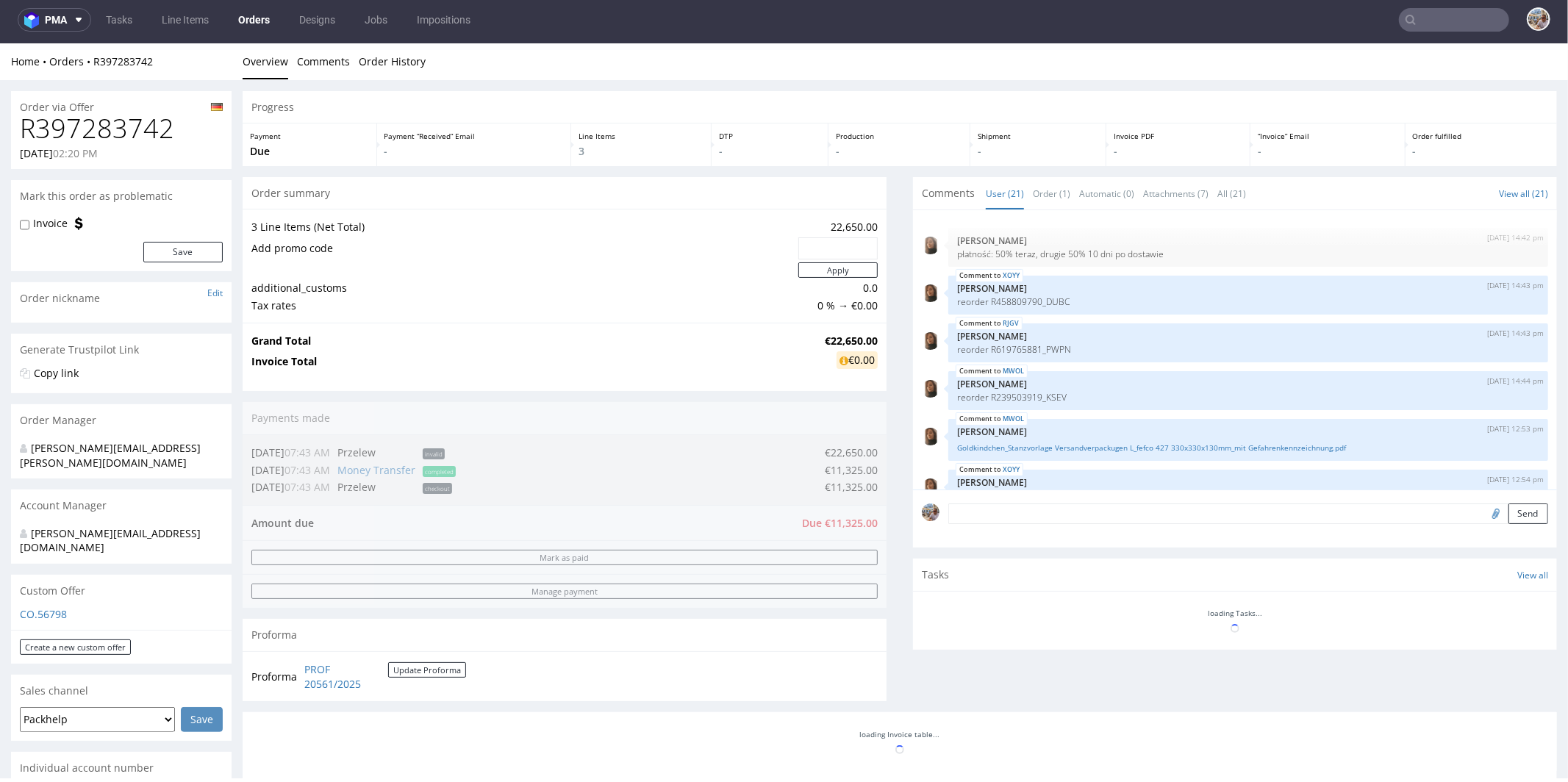
scroll to position [839, 0]
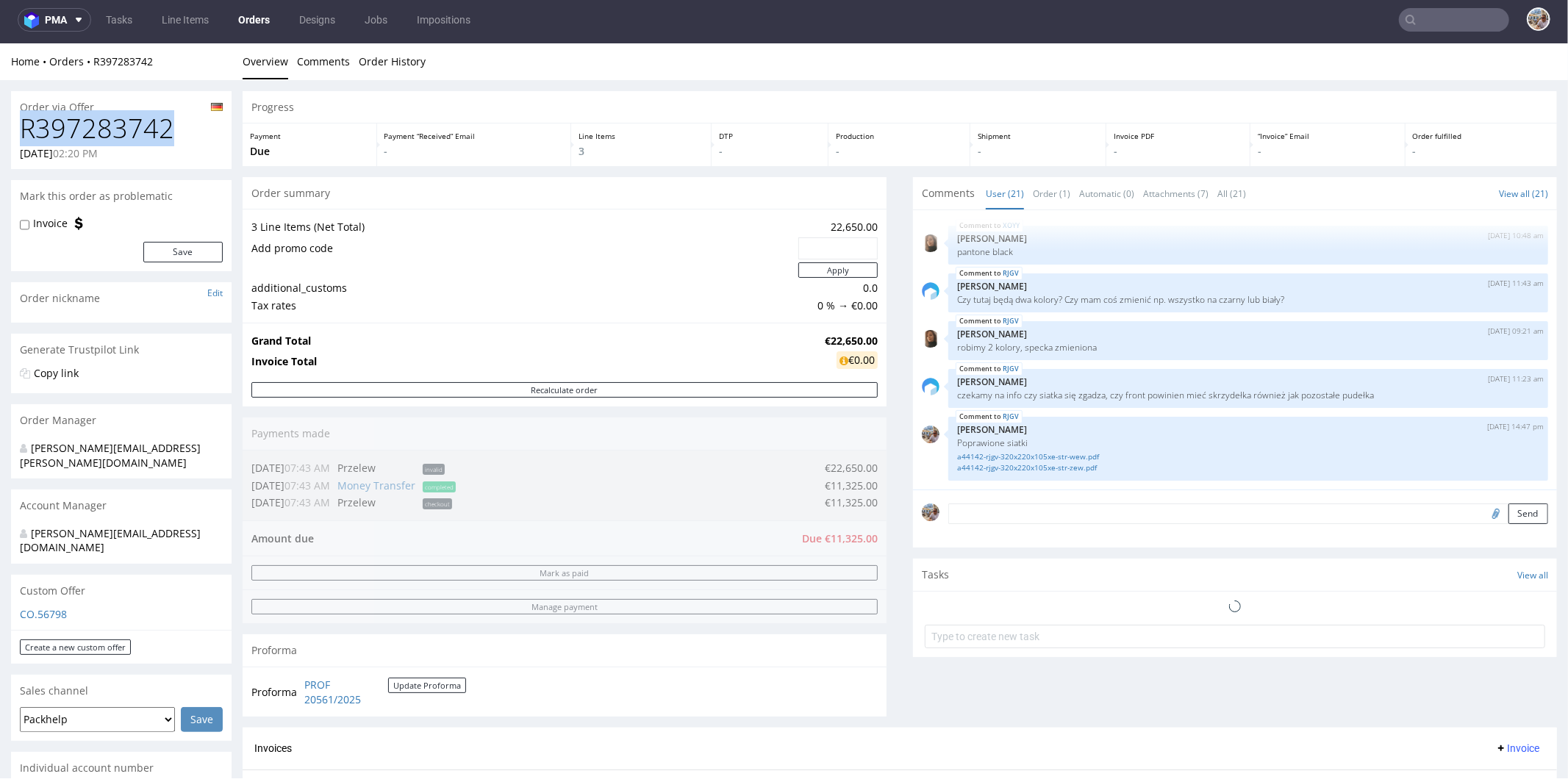
drag, startPoint x: 183, startPoint y: 125, endPoint x: 22, endPoint y: 135, distance: 161.3
click at [22, 135] on h1 "R397283742" at bounding box center [121, 127] width 203 height 29
copy h1 "R397283742"
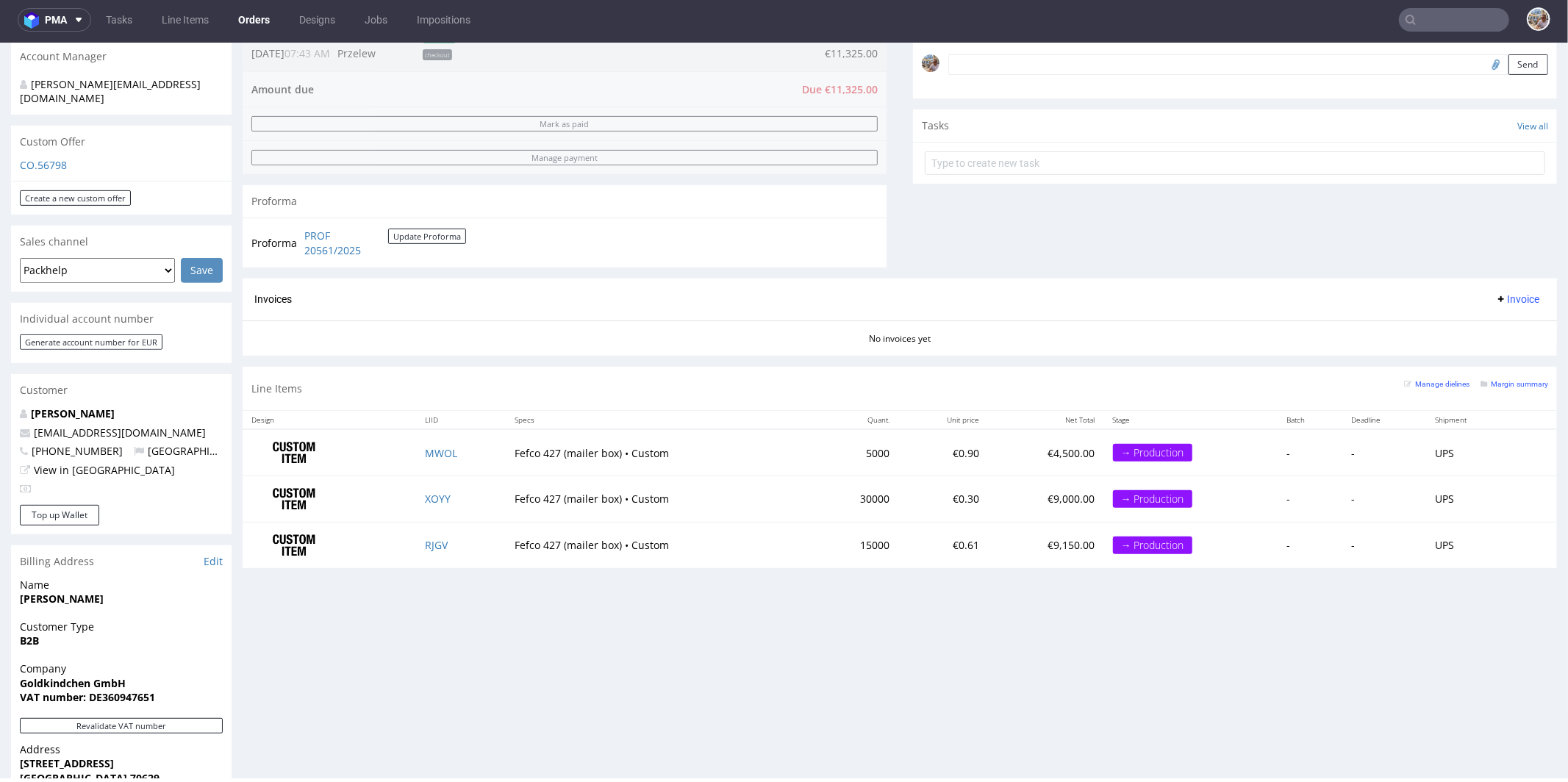
scroll to position [703, 0]
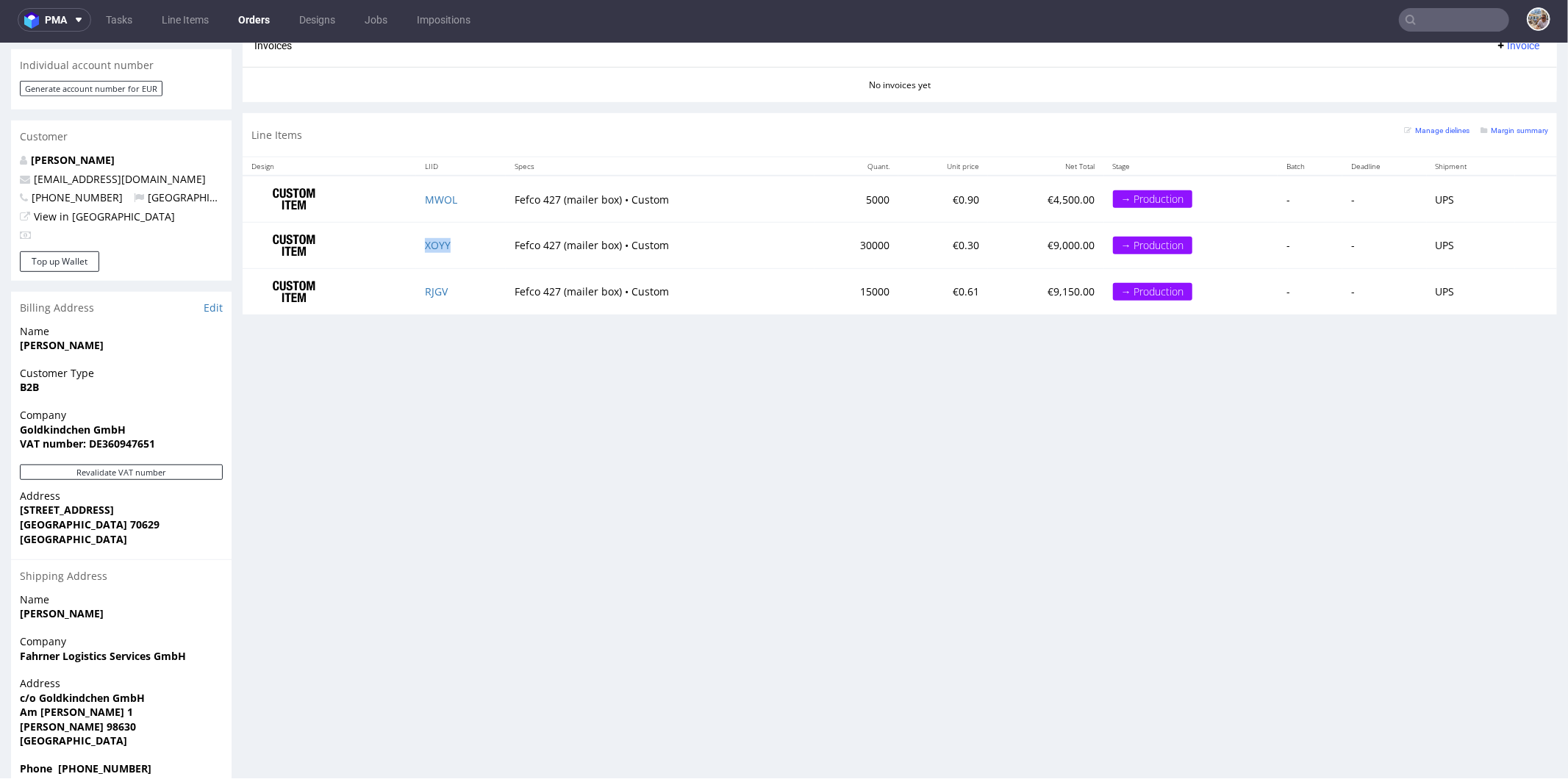
click at [442, 233] on td "XOYY" at bounding box center [460, 244] width 89 height 46
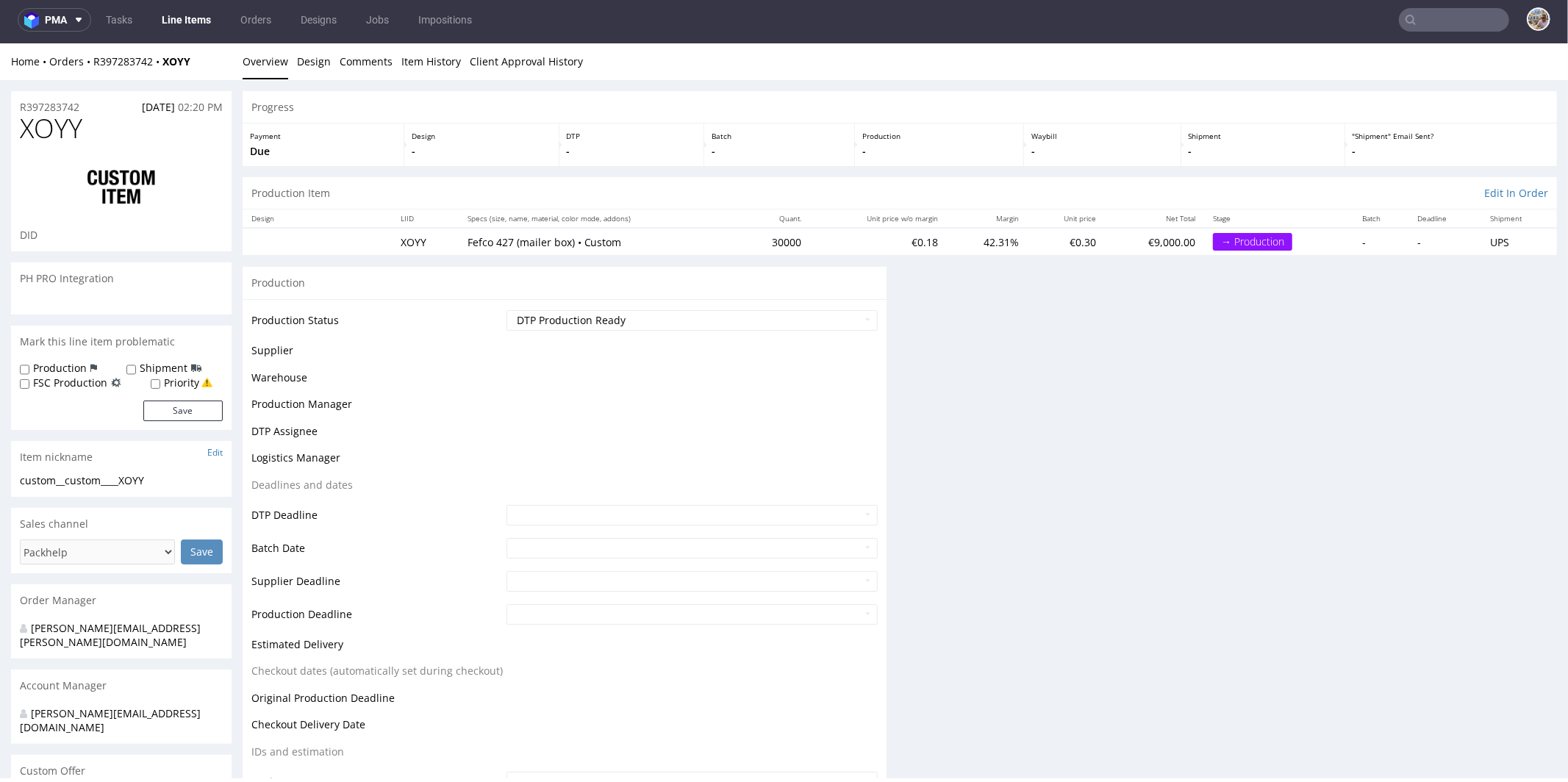
scroll to position [426, 0]
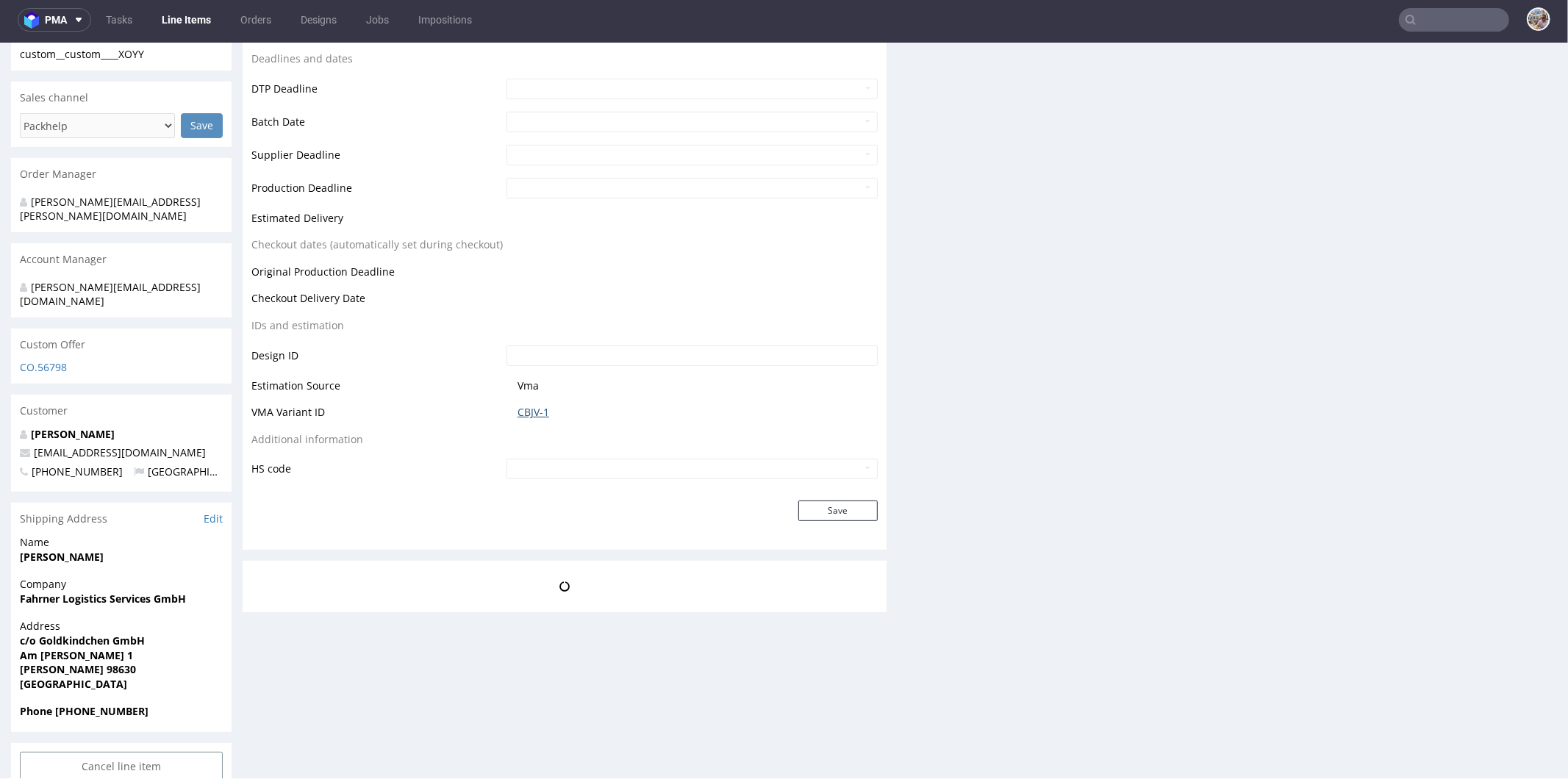
click at [525, 411] on link "CBJV-1" at bounding box center [533, 411] width 31 height 14
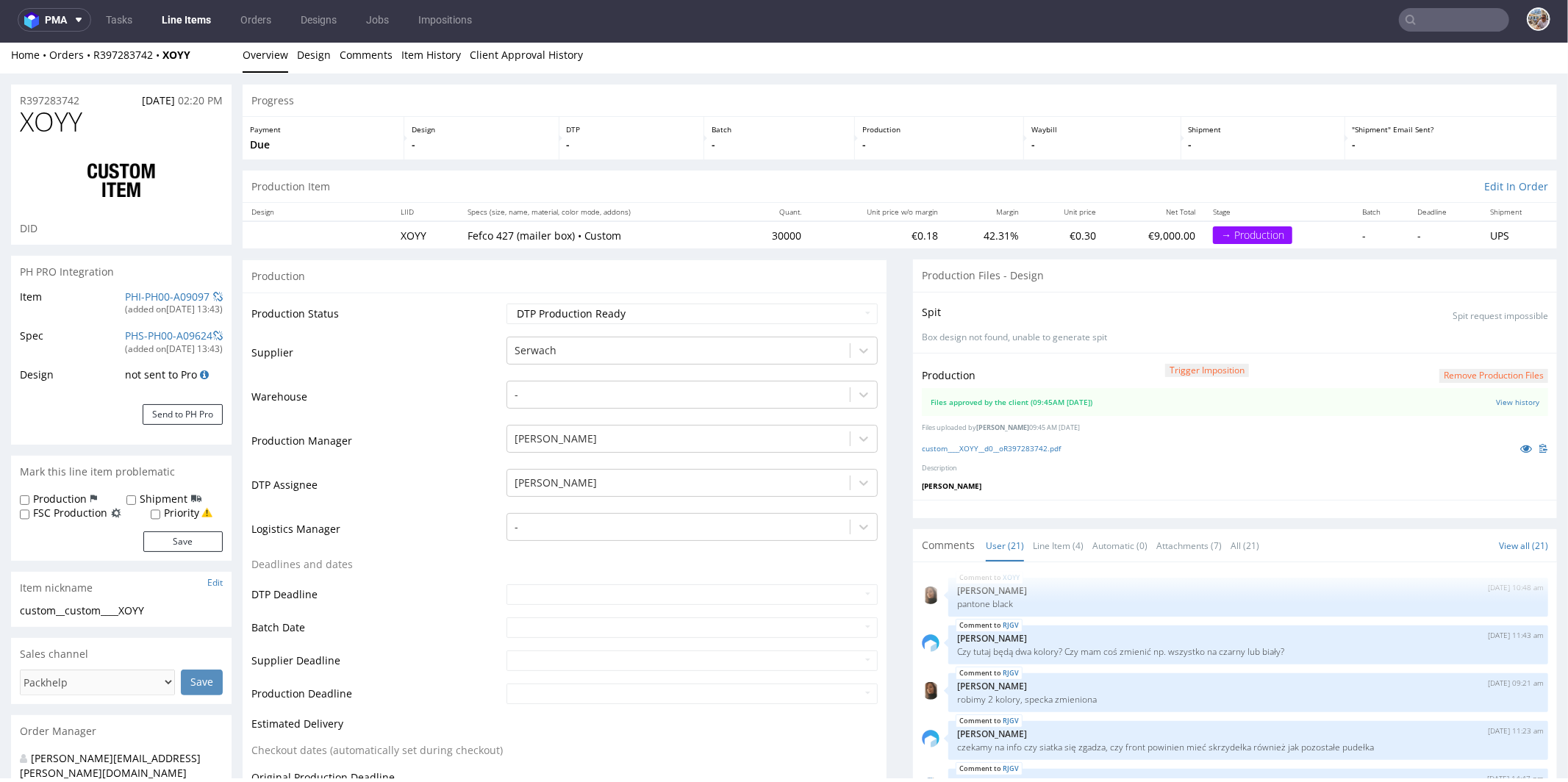
scroll to position [0, 0]
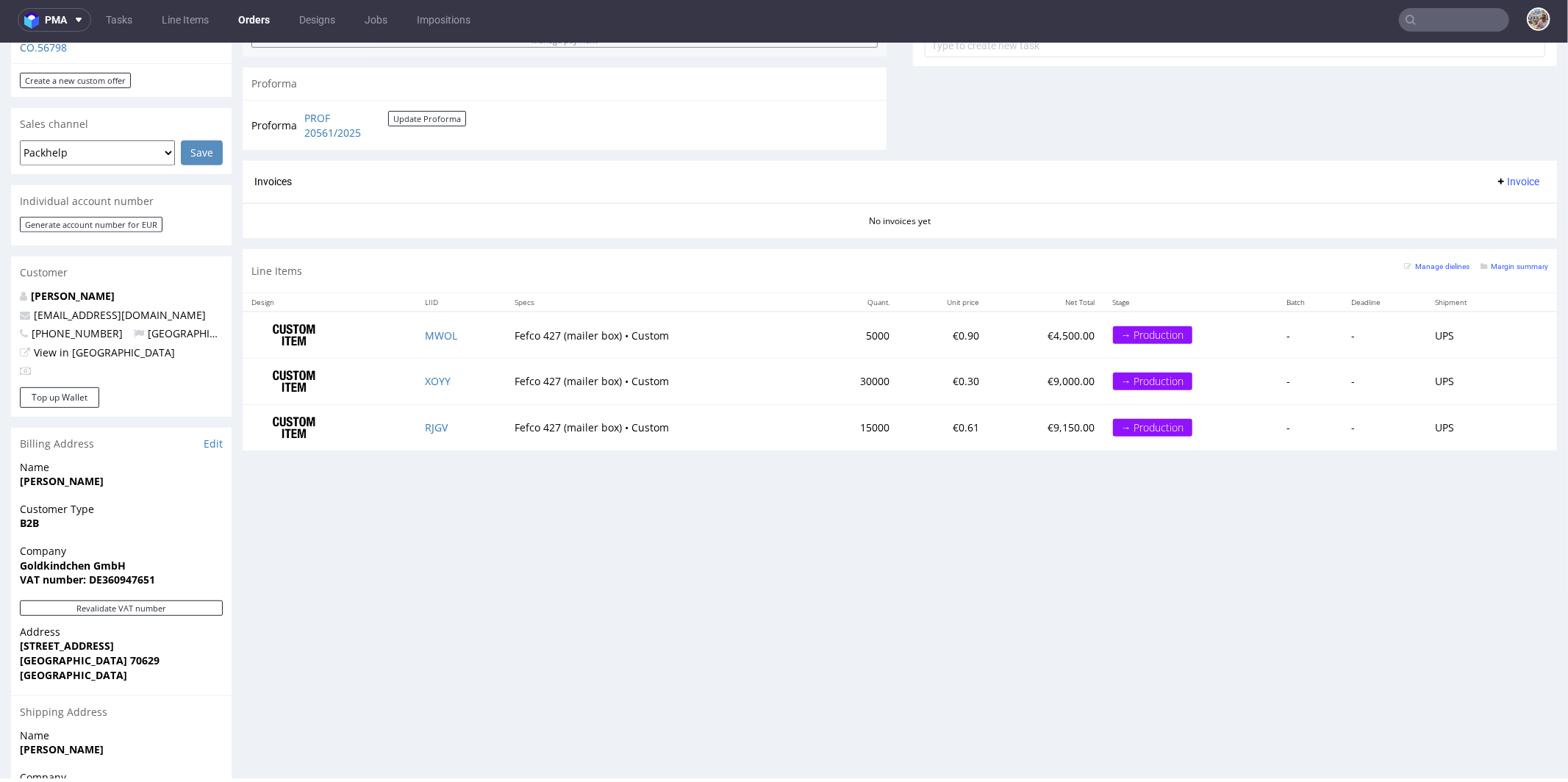
scroll to position [24, 0]
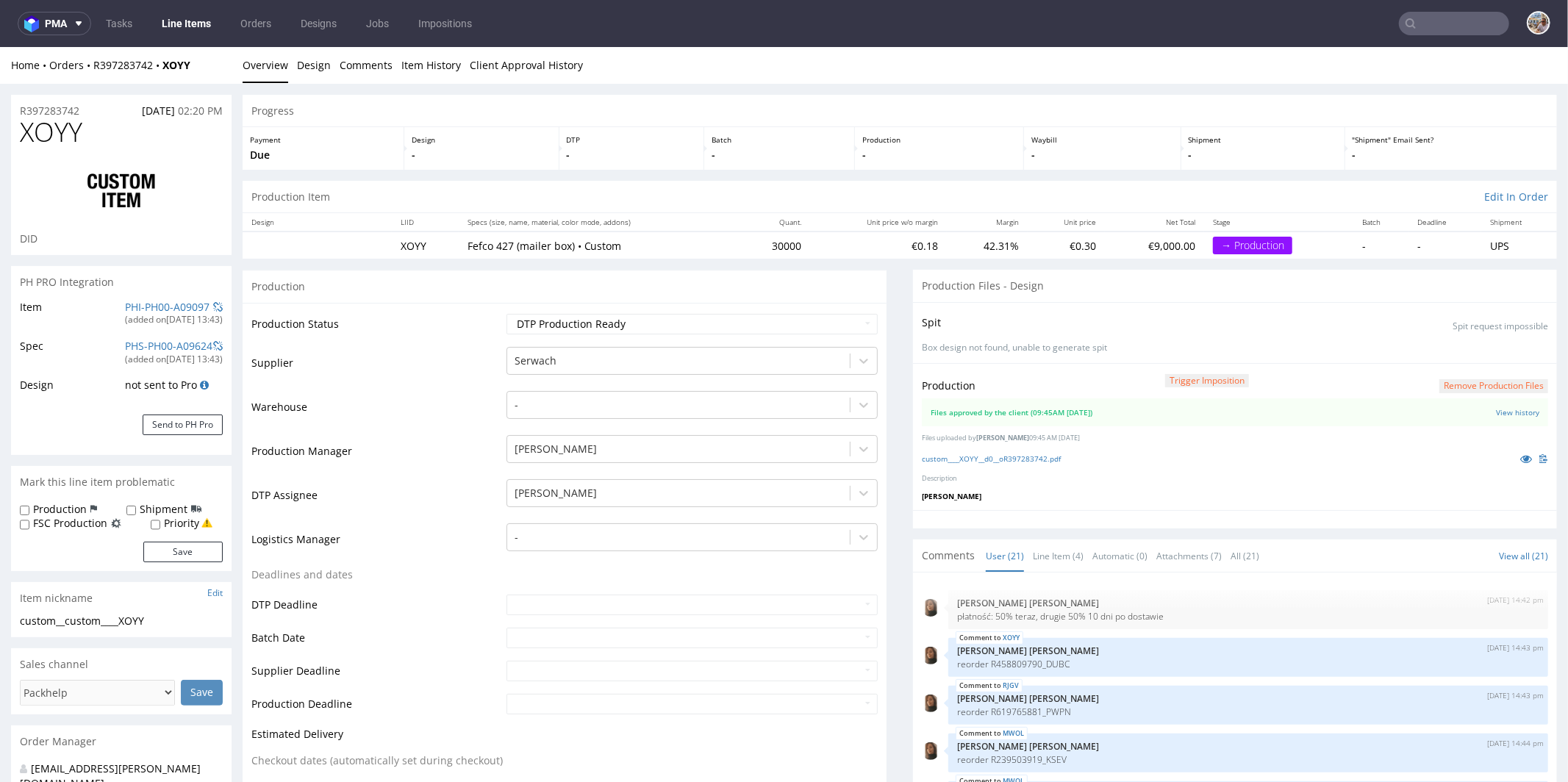
scroll to position [839, 0]
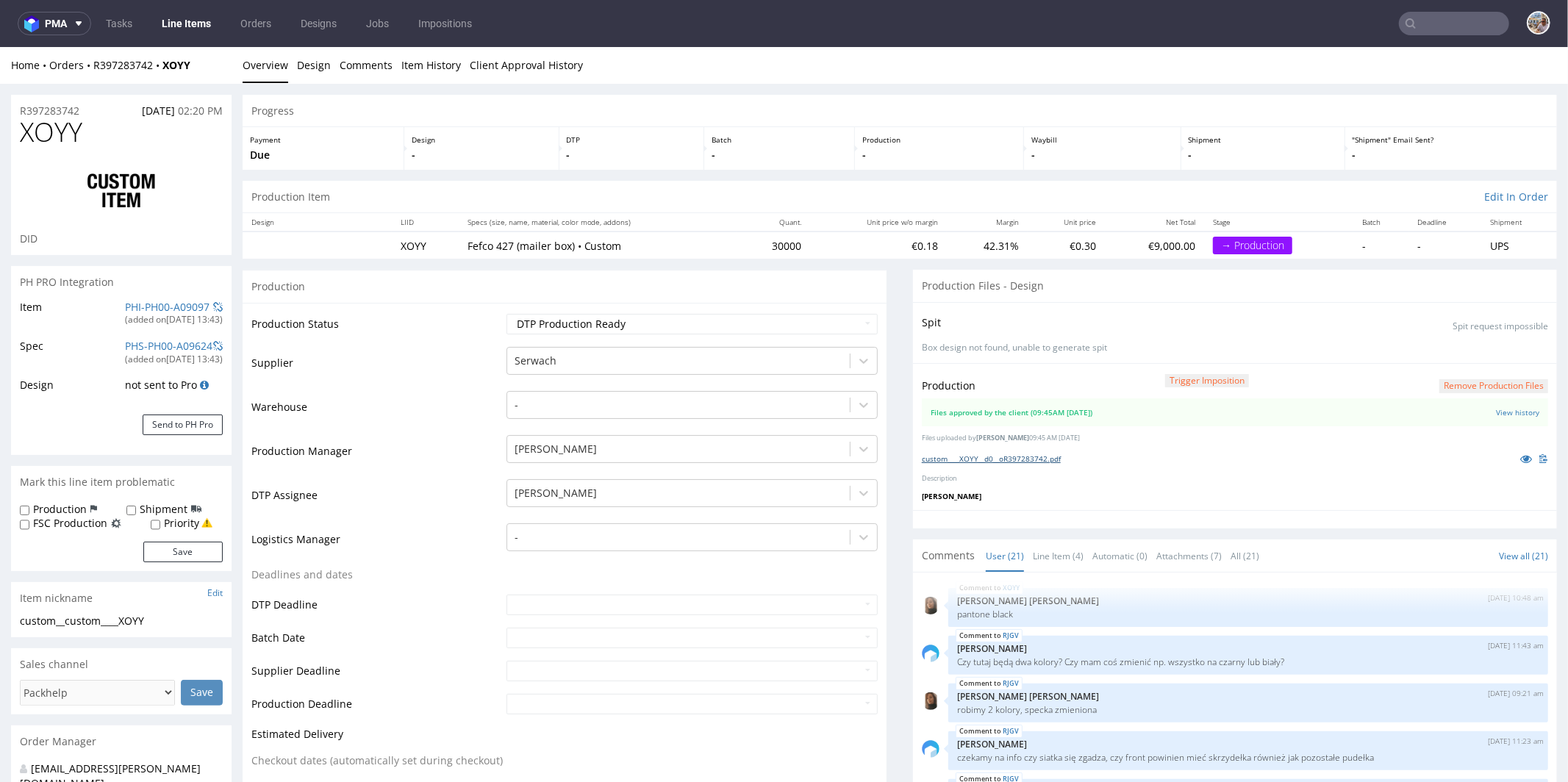
click at [1017, 458] on link "custom____XOYY__d0__oR397283742.pdf" at bounding box center [991, 458] width 139 height 10
click at [111, 140] on h1 "XOYY" at bounding box center [121, 131] width 203 height 29
drag, startPoint x: 105, startPoint y: 136, endPoint x: 34, endPoint y: 132, distance: 71.1
click at [34, 132] on h1 "XOYY" at bounding box center [121, 131] width 203 height 29
copy span "XOYY"
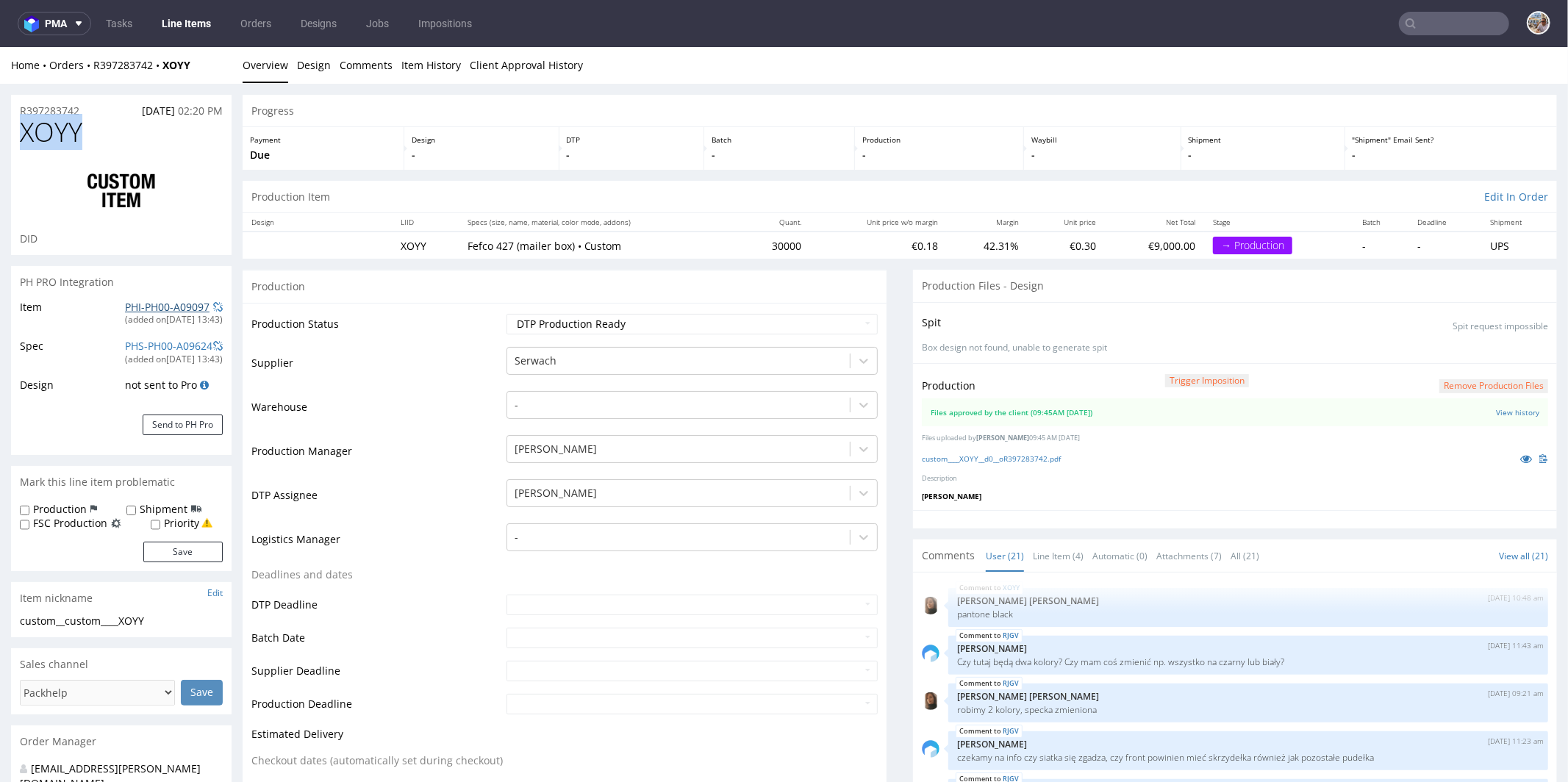
click at [135, 308] on link "PHI-PH00-A09097" at bounding box center [167, 306] width 84 height 14
click at [141, 133] on h1 "XOYY" at bounding box center [121, 131] width 203 height 29
drag, startPoint x: 128, startPoint y: 131, endPoint x: 15, endPoint y: 131, distance: 113.0
click at [15, 131] on div "XOYY DID" at bounding box center [121, 185] width 221 height 137
copy span "XOYY"
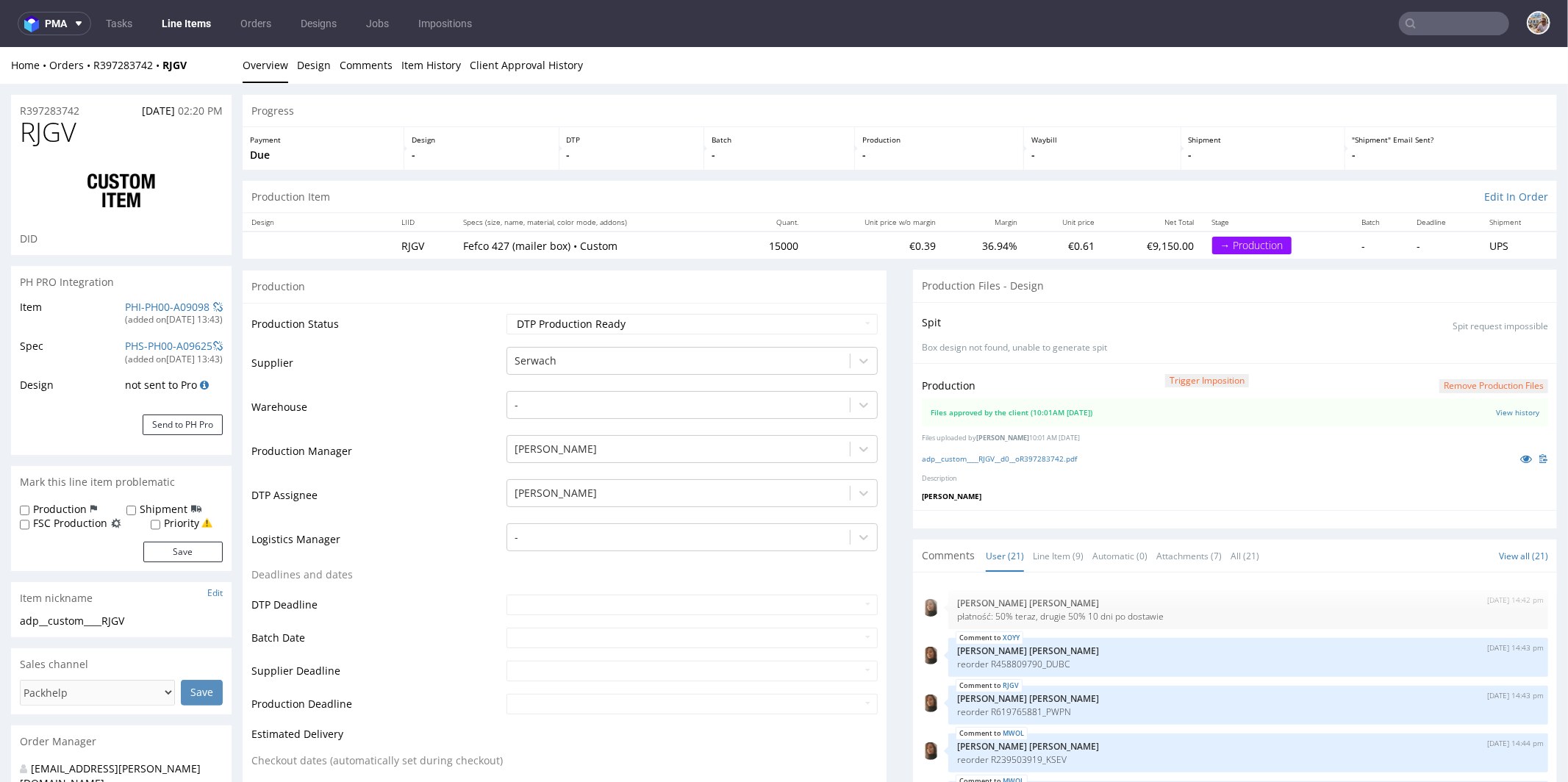
scroll to position [839, 0]
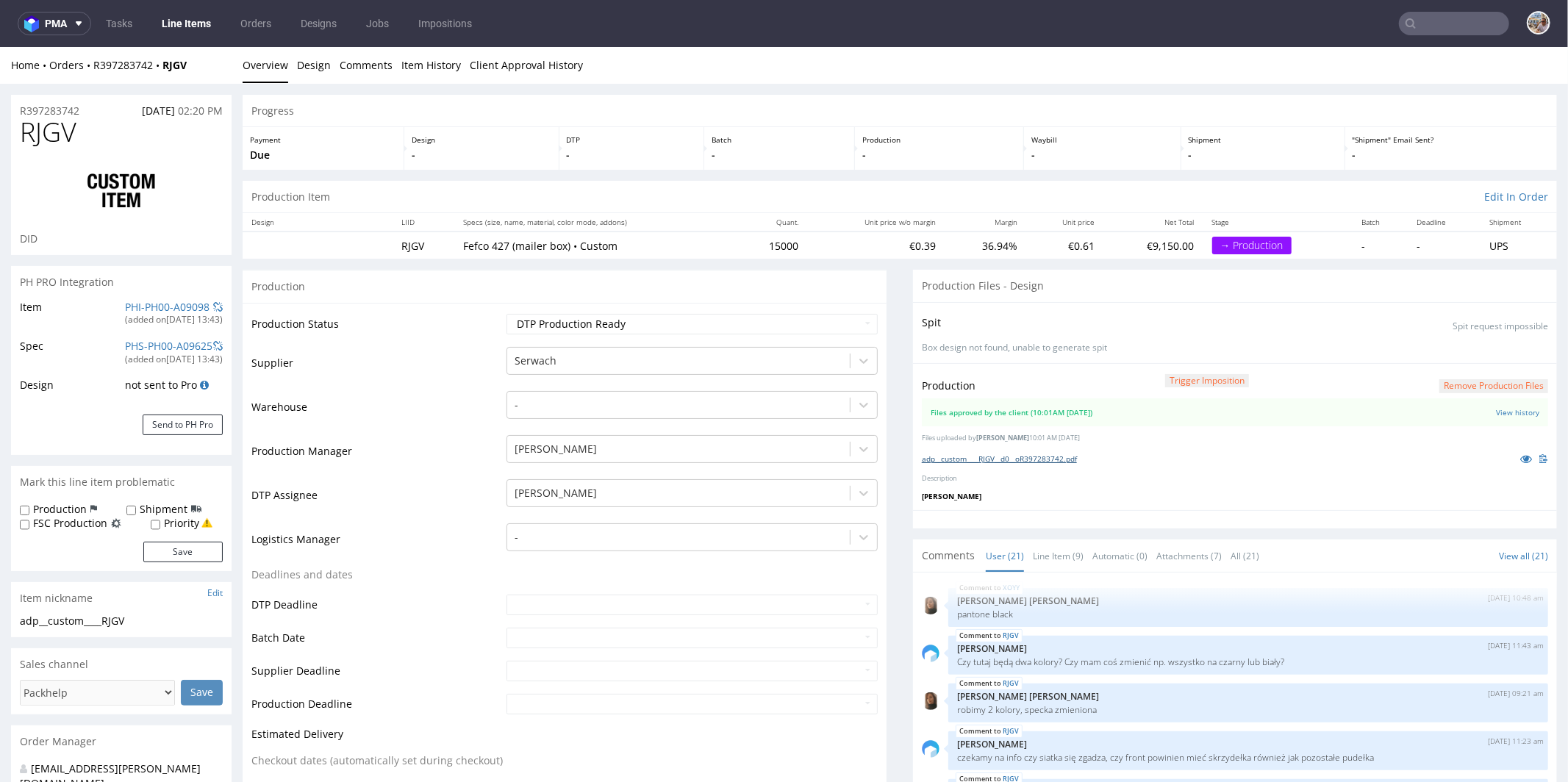
click at [1043, 458] on link "adp__custom____RJGV__d0__oR397283742.pdf" at bounding box center [999, 458] width 155 height 10
click at [97, 115] on div "R397283742 [DATE] 02:20 PM" at bounding box center [121, 106] width 221 height 24
drag, startPoint x: 97, startPoint y: 126, endPoint x: 14, endPoint y: 127, distance: 83.0
click at [14, 127] on div "RJGV DID" at bounding box center [121, 185] width 221 height 137
copy span "RJGV"
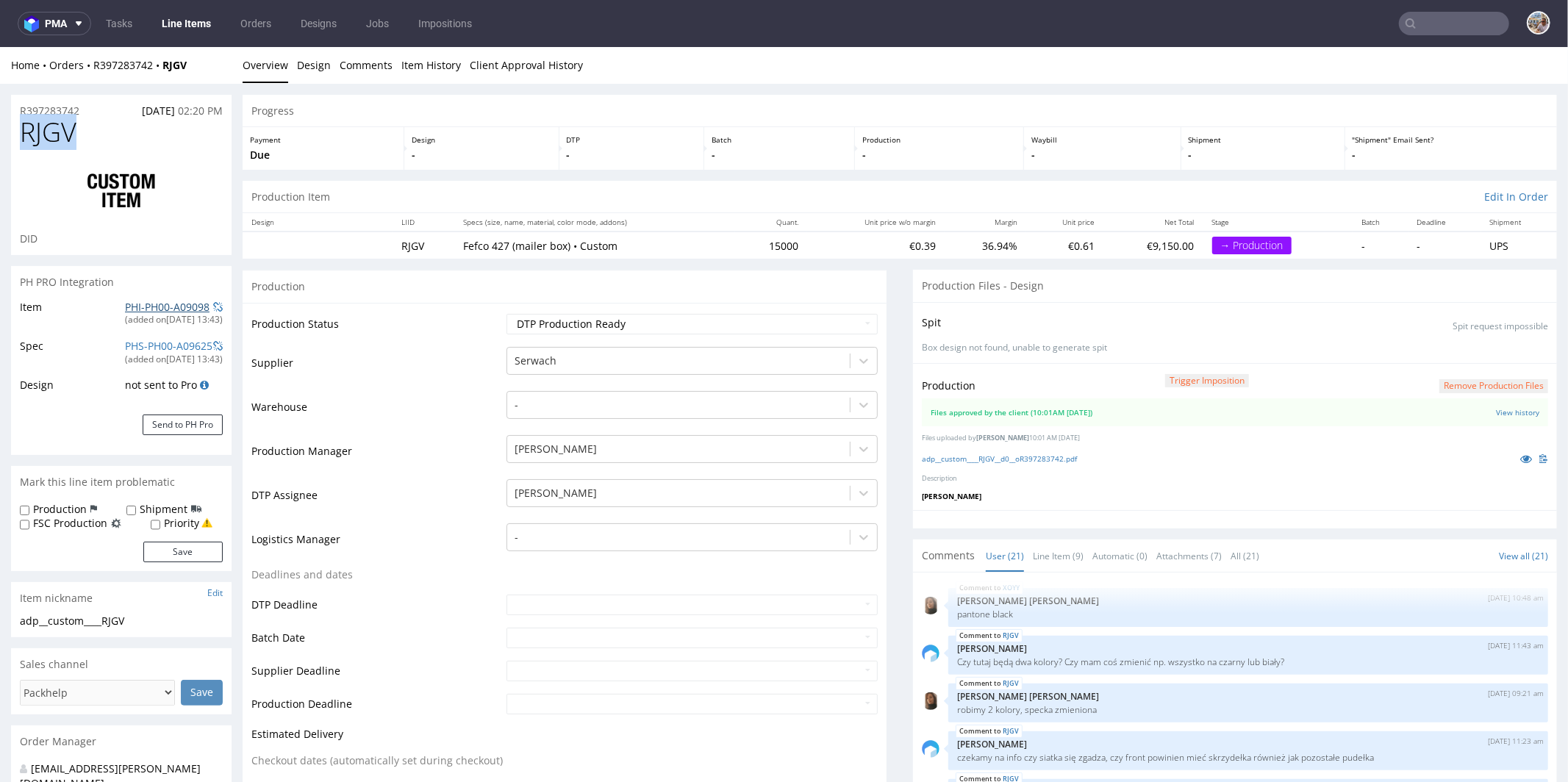
click at [165, 308] on link "PHI-PH00-A09098" at bounding box center [167, 306] width 84 height 14
click at [166, 132] on h1 "RJGV" at bounding box center [121, 131] width 203 height 29
drag, startPoint x: 132, startPoint y: 130, endPoint x: 21, endPoint y: 131, distance: 111.0
click at [21, 131] on h1 "RJGV" at bounding box center [121, 131] width 203 height 29
copy span "RJGV"
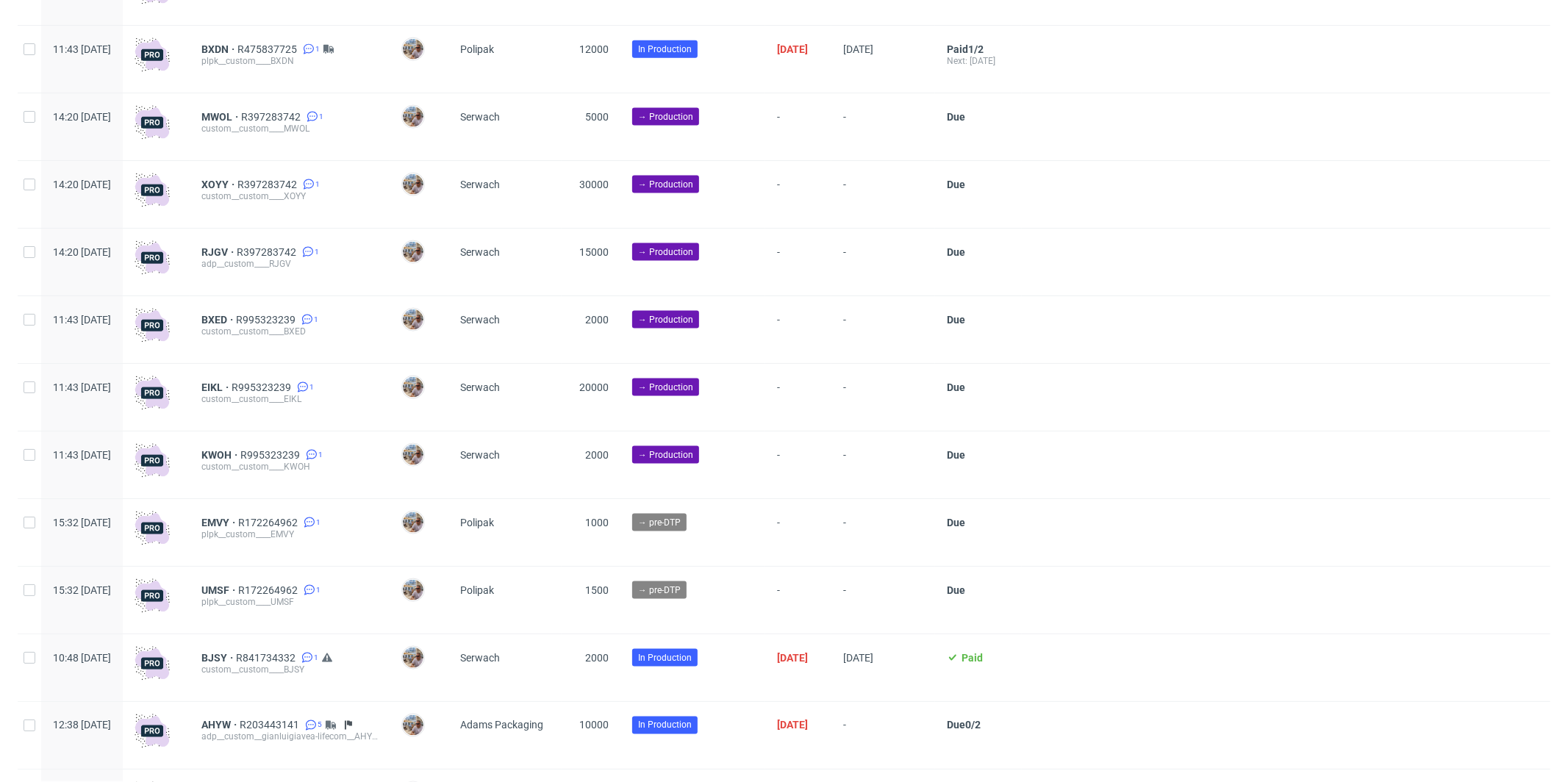
scroll to position [1663, 0]
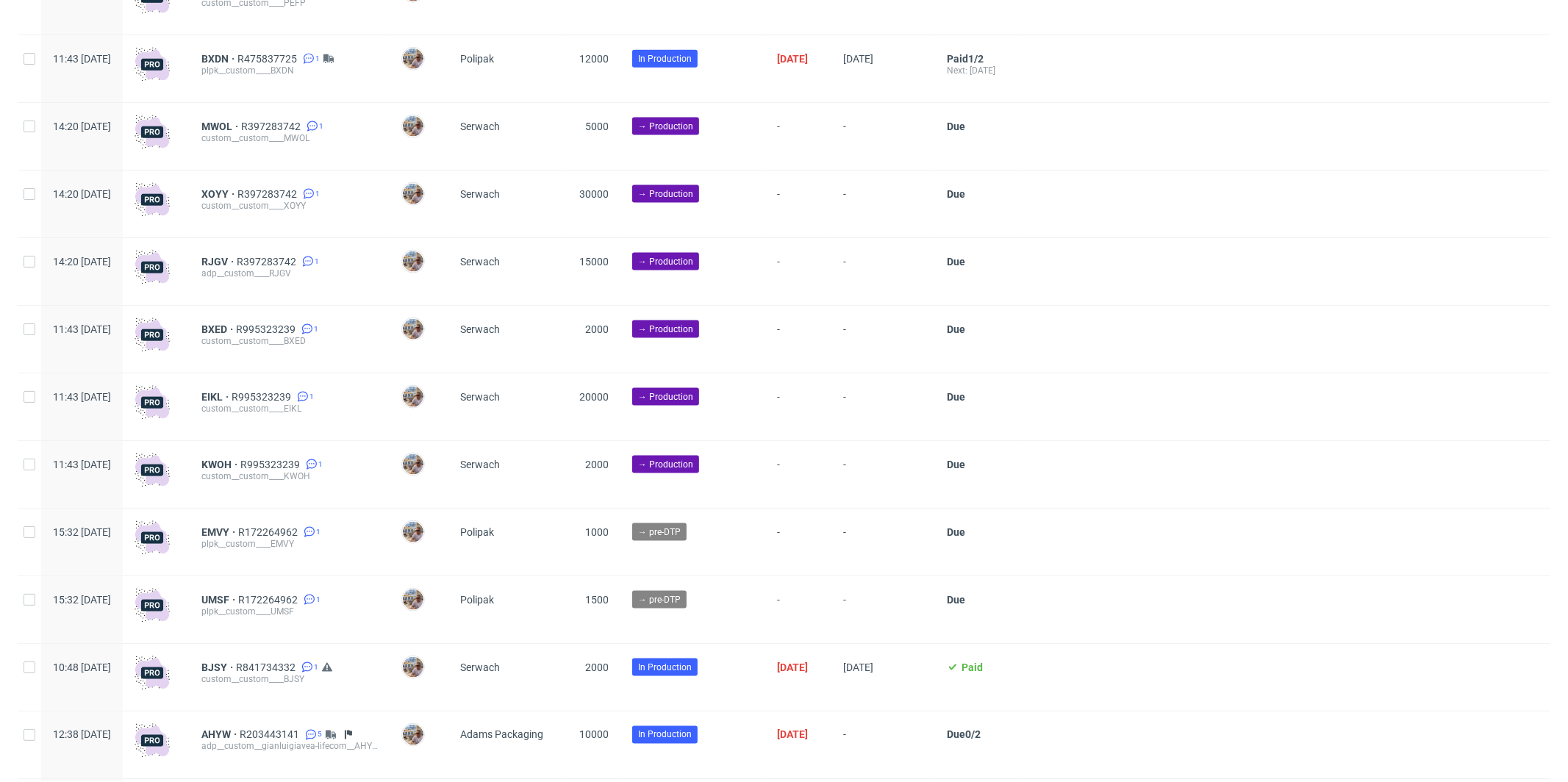
click at [27, 260] on div at bounding box center [30, 270] width 24 height 67
checkbox input "true"
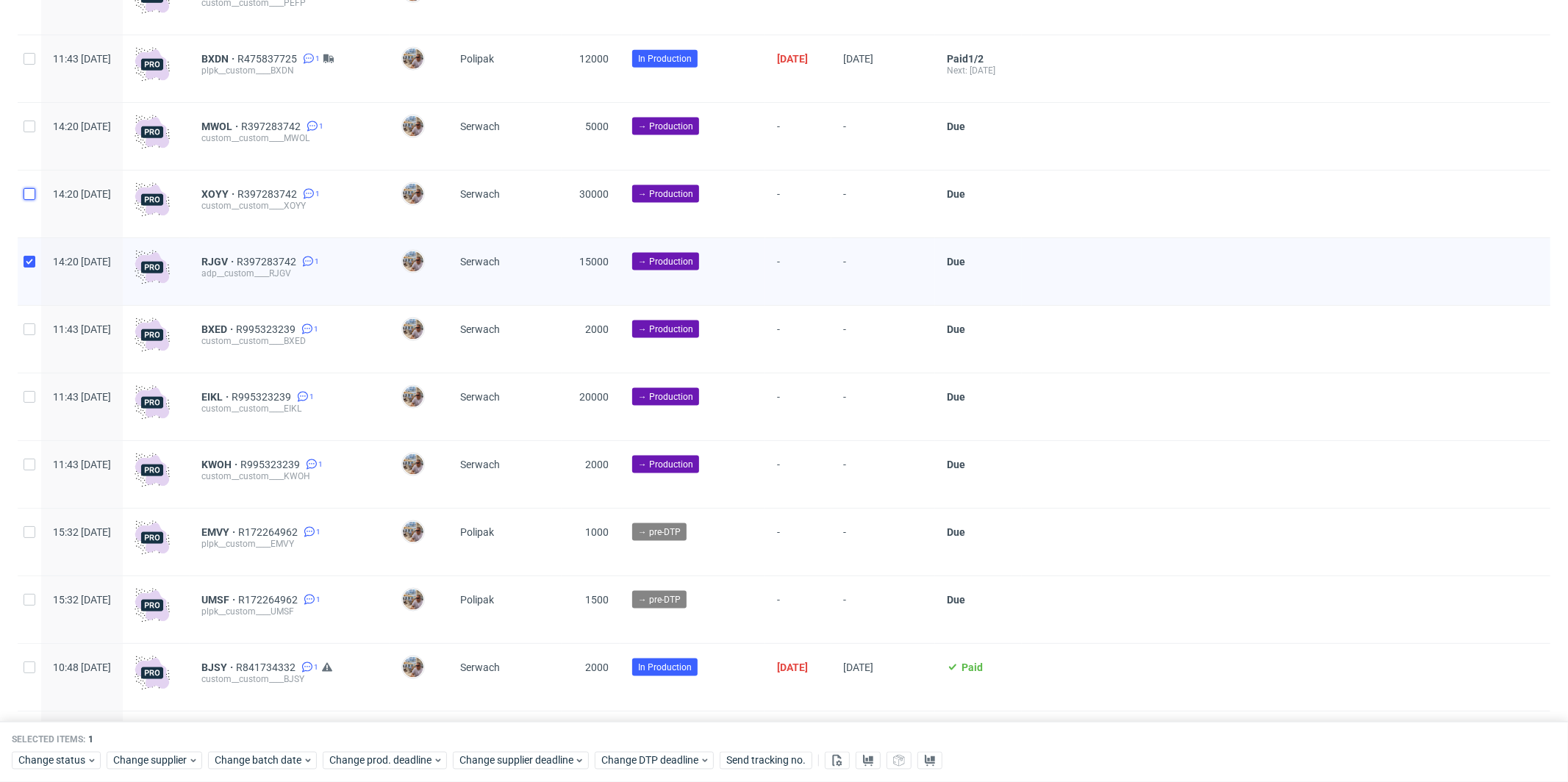
click at [31, 200] on input "checkbox" at bounding box center [30, 194] width 12 height 12
checkbox input "true"
click at [37, 131] on div at bounding box center [30, 136] width 24 height 67
checkbox input "true"
click at [83, 760] on span "Change status" at bounding box center [52, 760] width 68 height 14
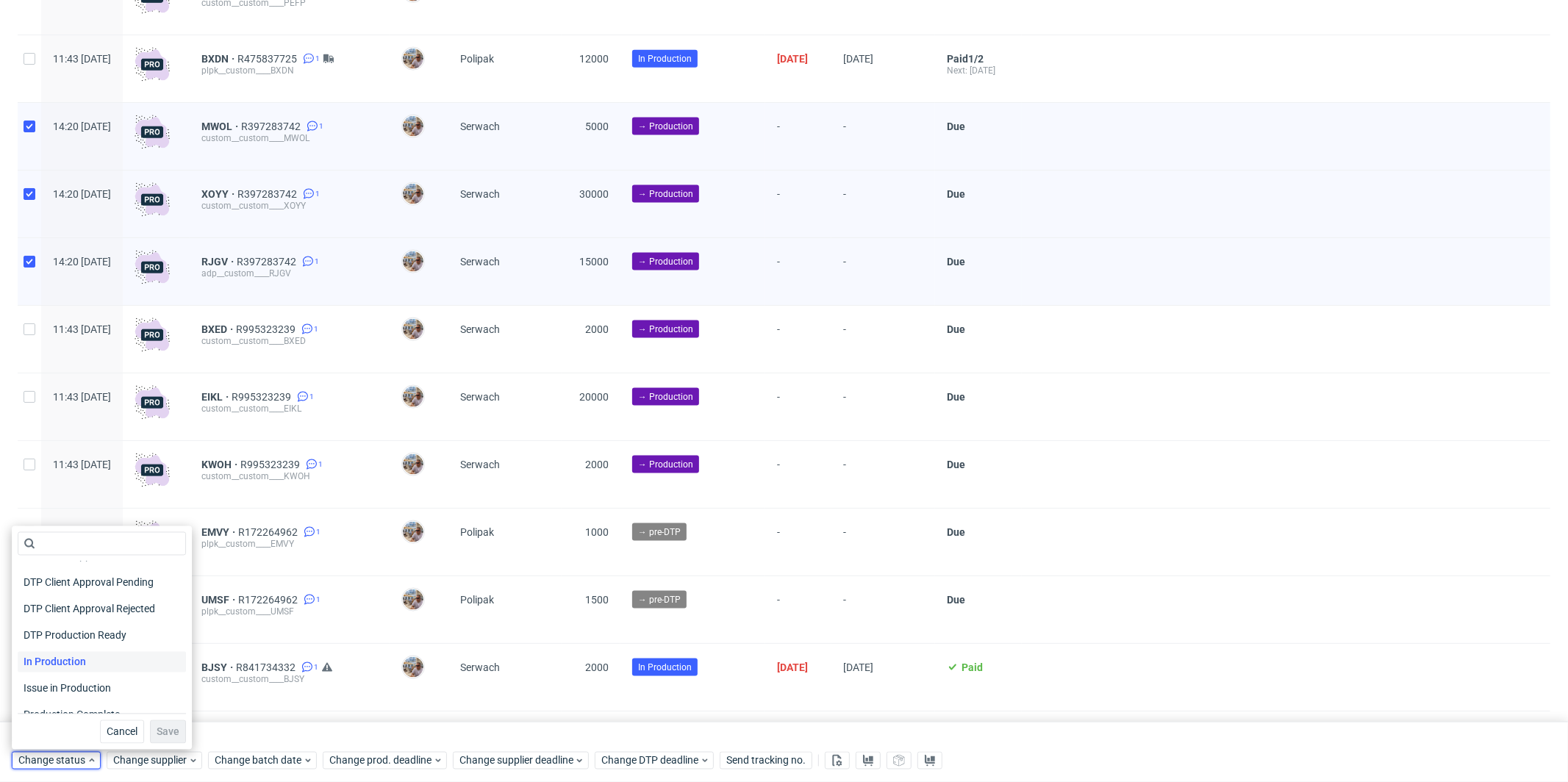
scroll to position [140, 0]
click at [76, 641] on span "In Production" at bounding box center [55, 646] width 74 height 20
click at [162, 736] on span "Save" at bounding box center [168, 731] width 23 height 10
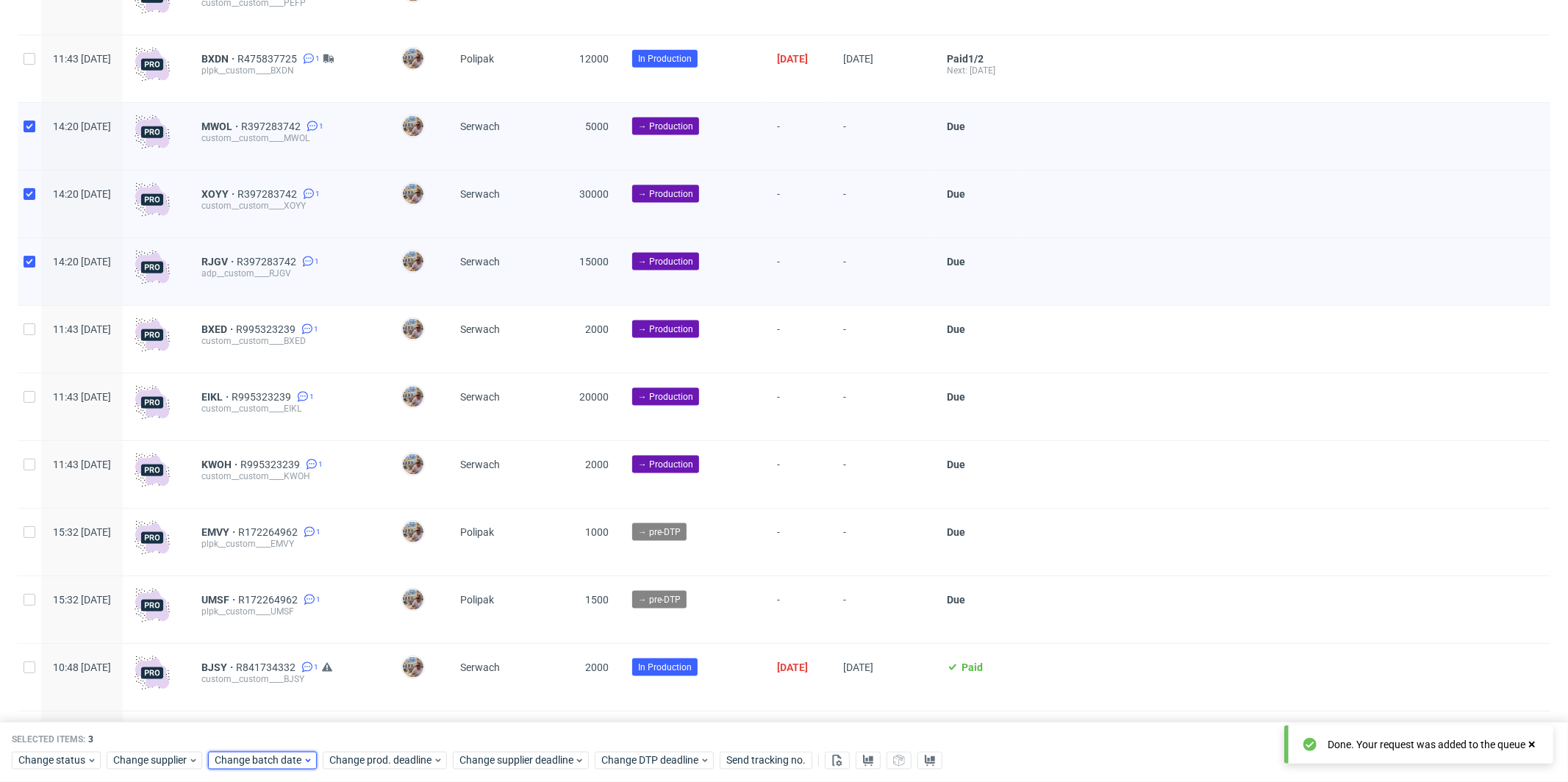
click at [251, 766] on span "Change batch date" at bounding box center [259, 760] width 89 height 14
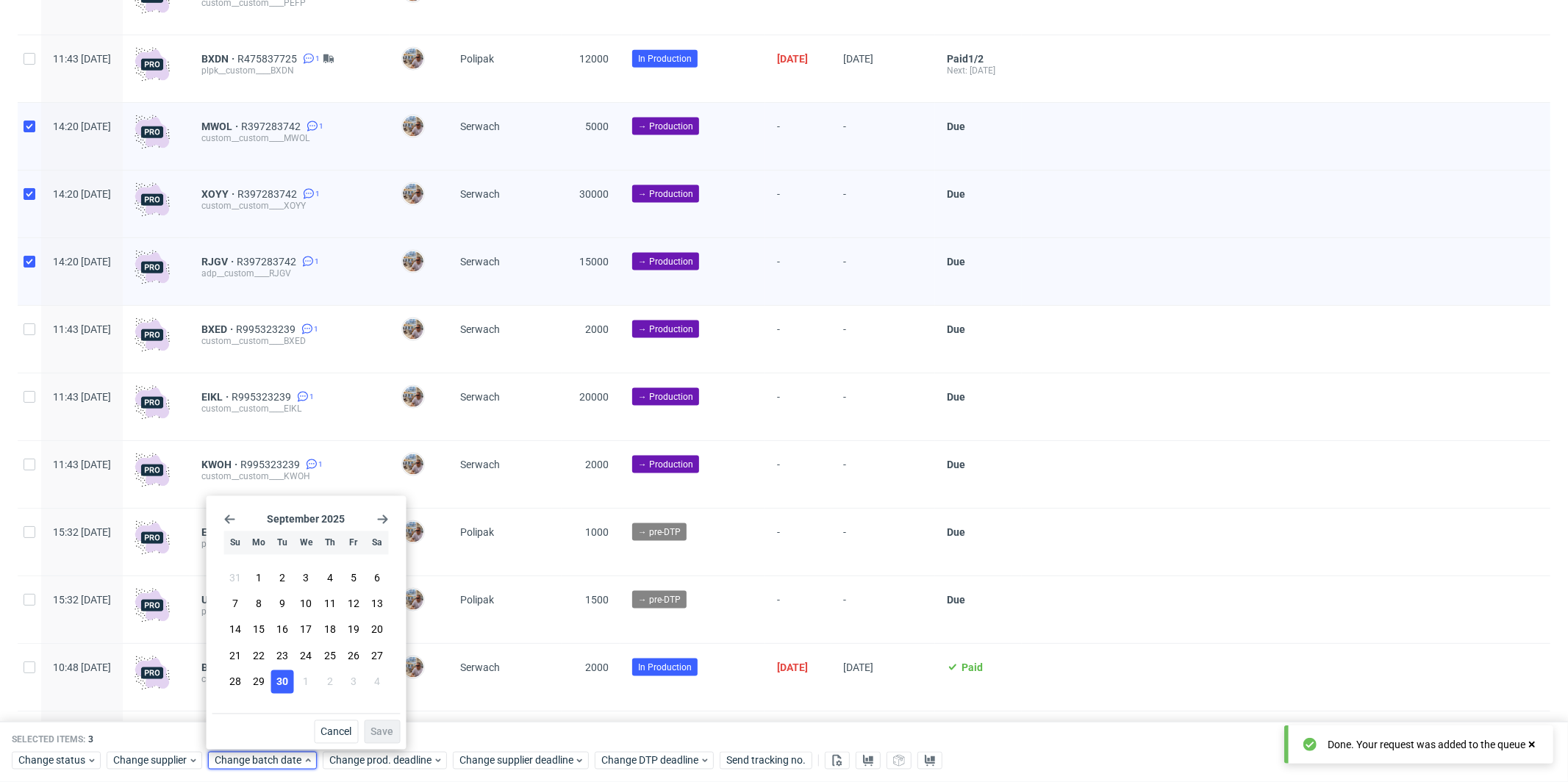
click at [285, 676] on span "30" at bounding box center [282, 681] width 12 height 14
click at [385, 726] on span "Save" at bounding box center [382, 731] width 23 height 10
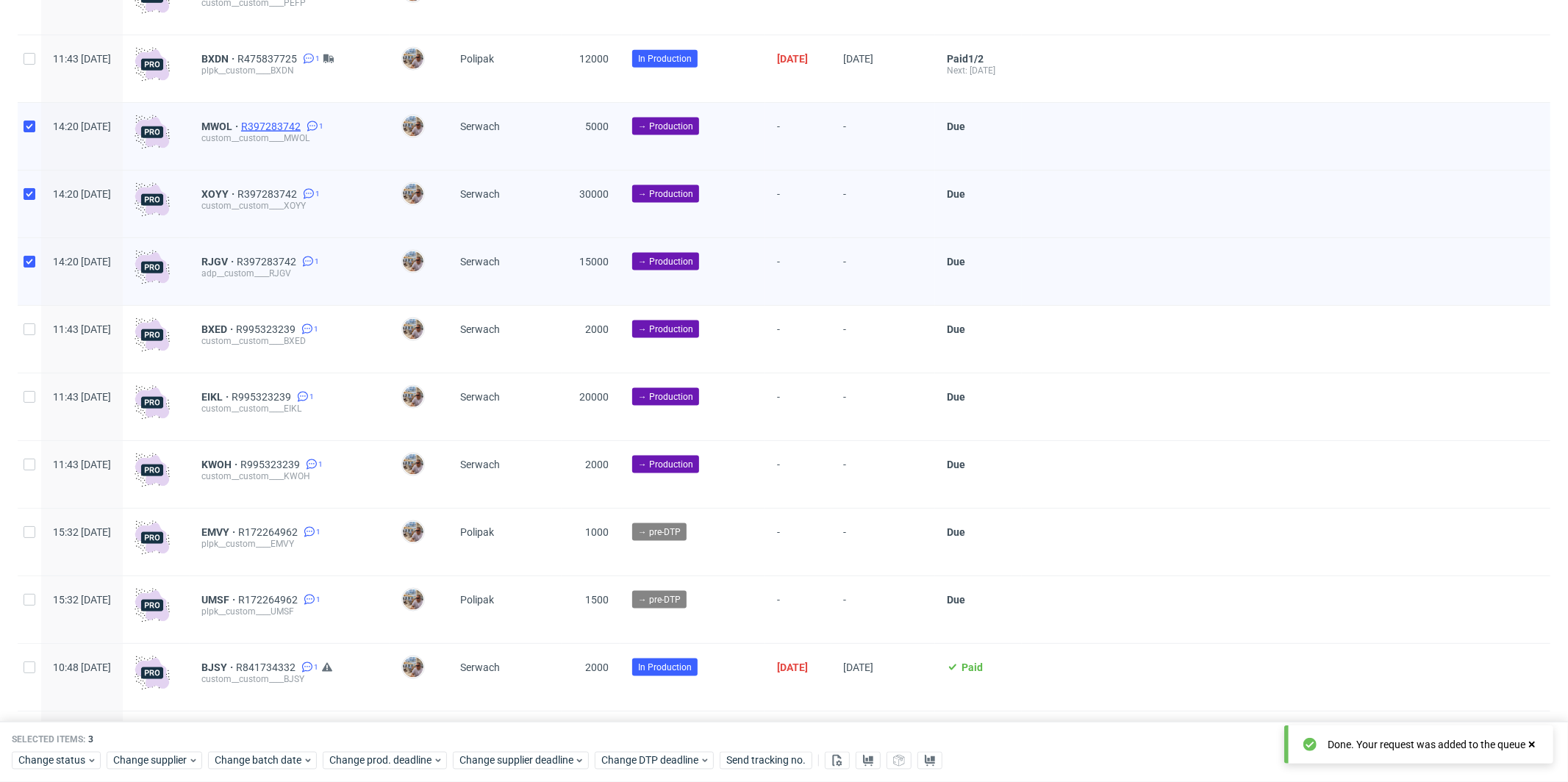
click at [303, 131] on span "R397283742" at bounding box center [272, 126] width 62 height 12
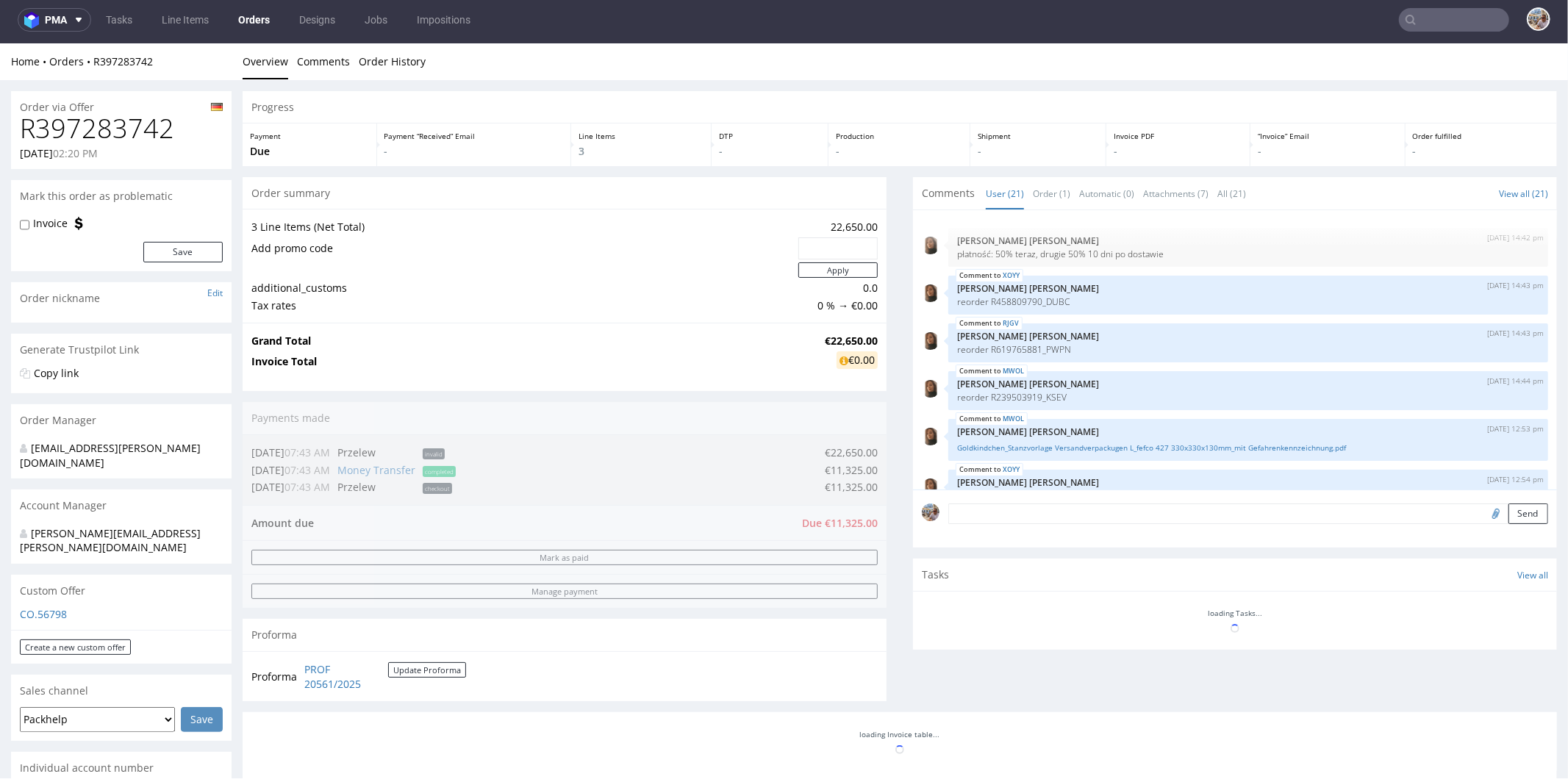
scroll to position [839, 0]
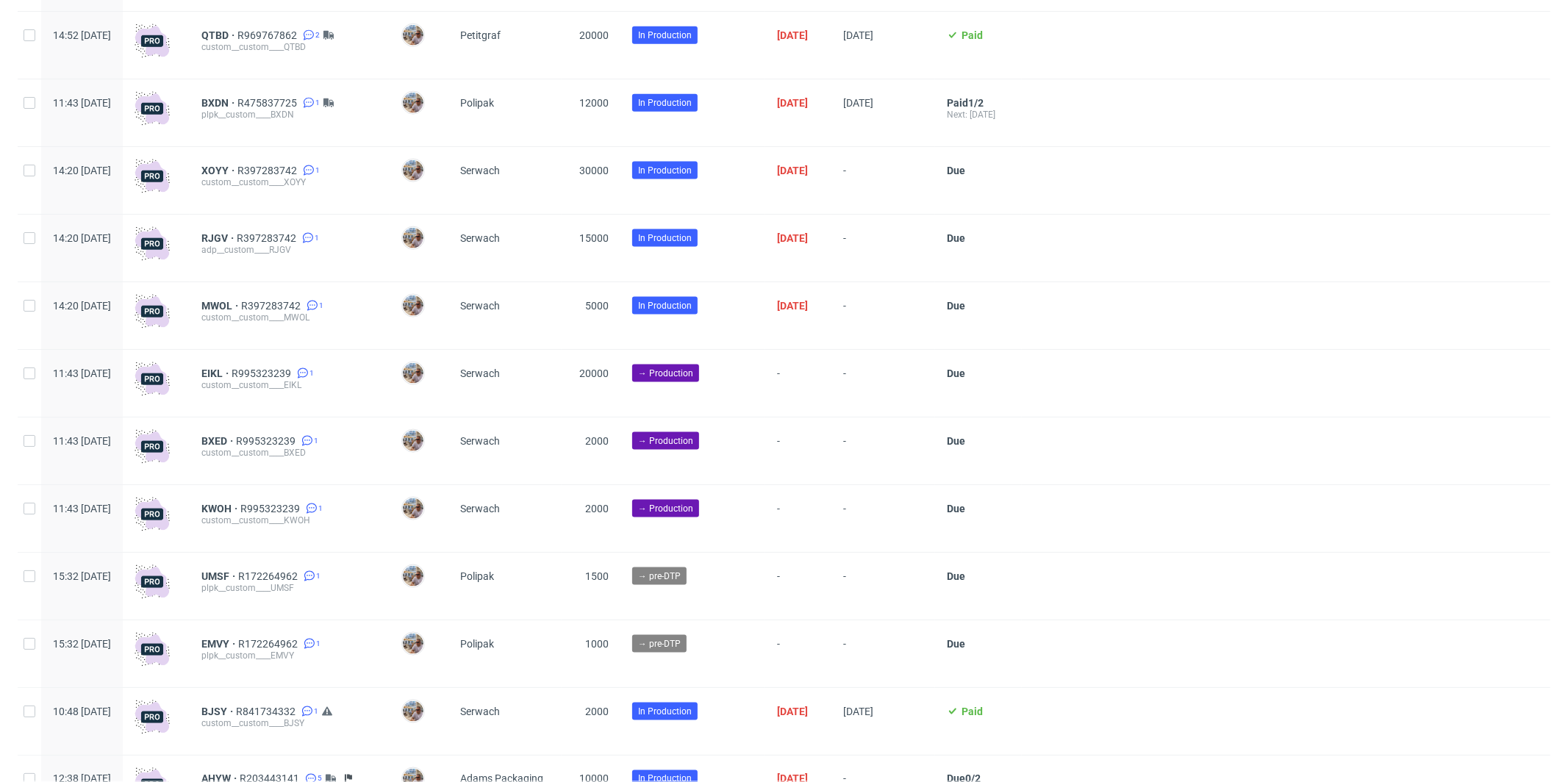
scroll to position [1626, 0]
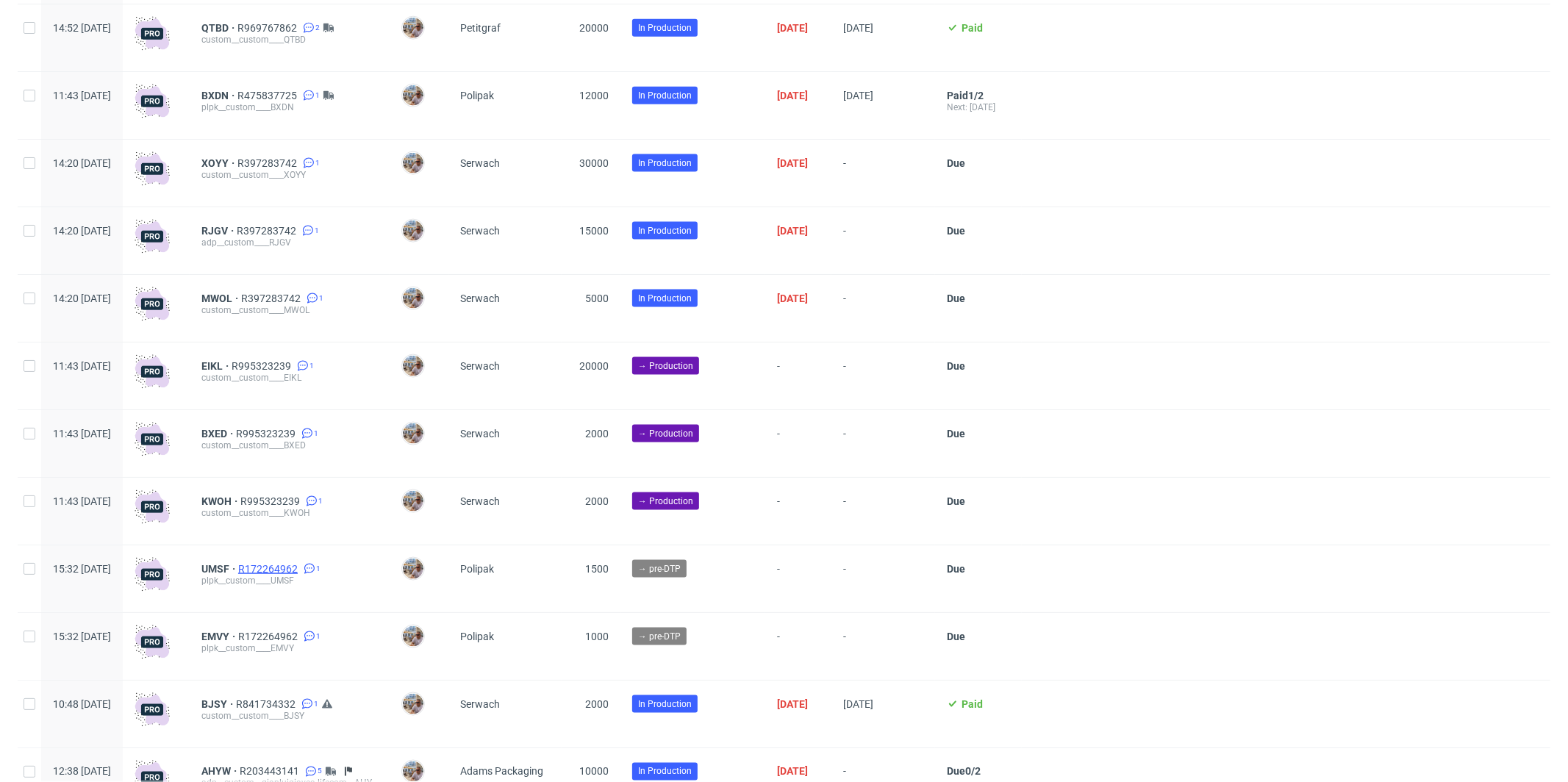
click at [301, 572] on span "R172264962" at bounding box center [269, 569] width 62 height 12
